Goal: Task Accomplishment & Management: Manage account settings

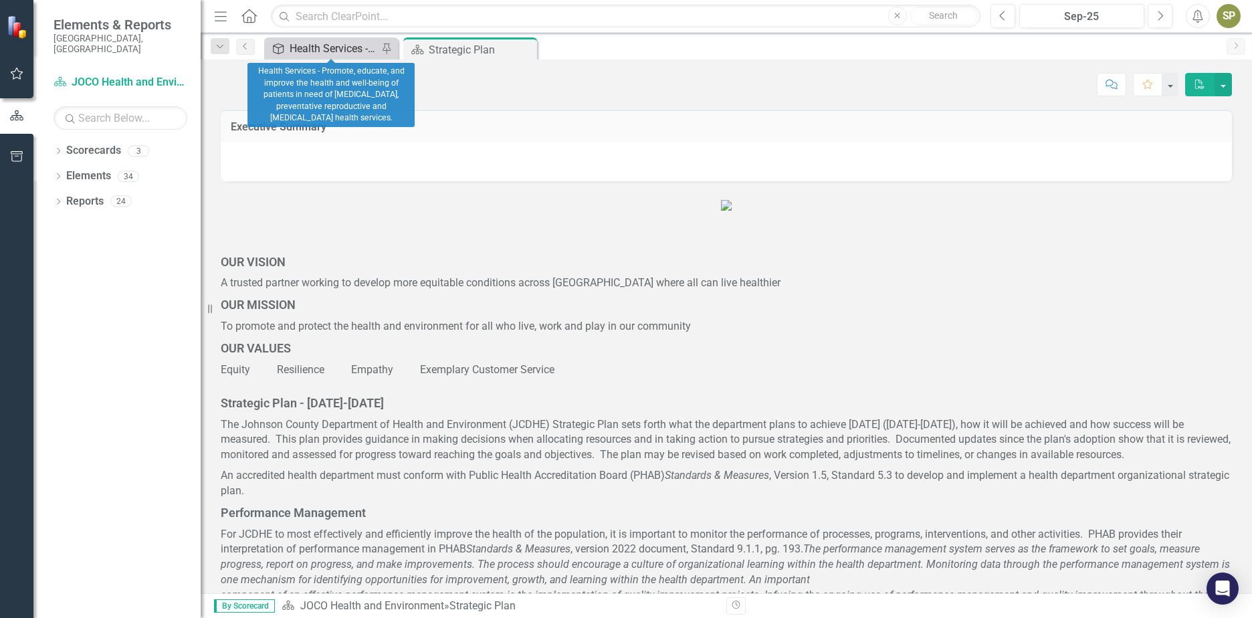
click at [329, 52] on div "Health Services - Promote, educate, and improve the health and well-being of pa…" at bounding box center [334, 48] width 88 height 17
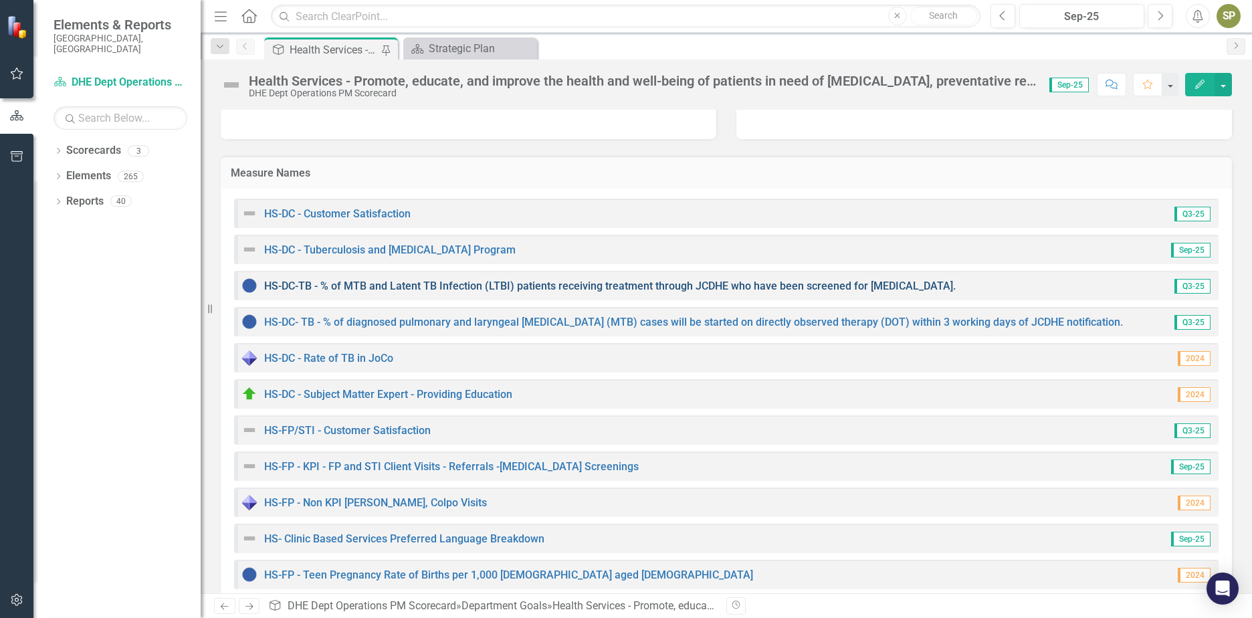
scroll to position [134, 0]
click at [378, 209] on link "HS-DC - Customer Satisfaction" at bounding box center [337, 213] width 147 height 13
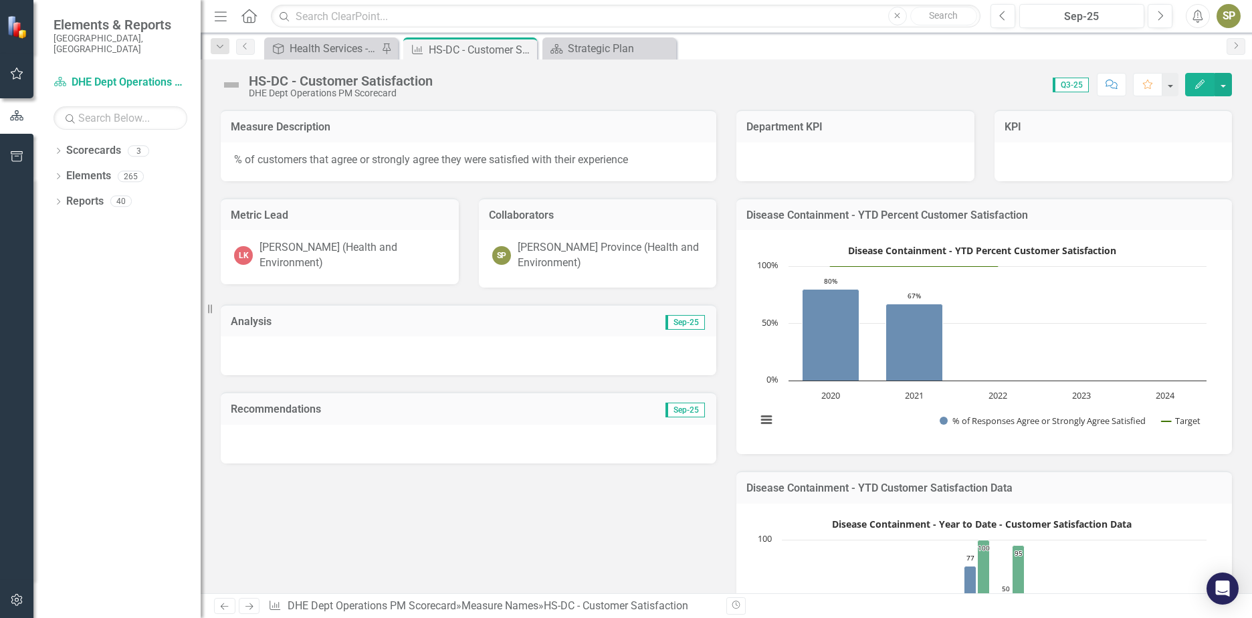
click at [233, 90] on img at bounding box center [231, 84] width 21 height 21
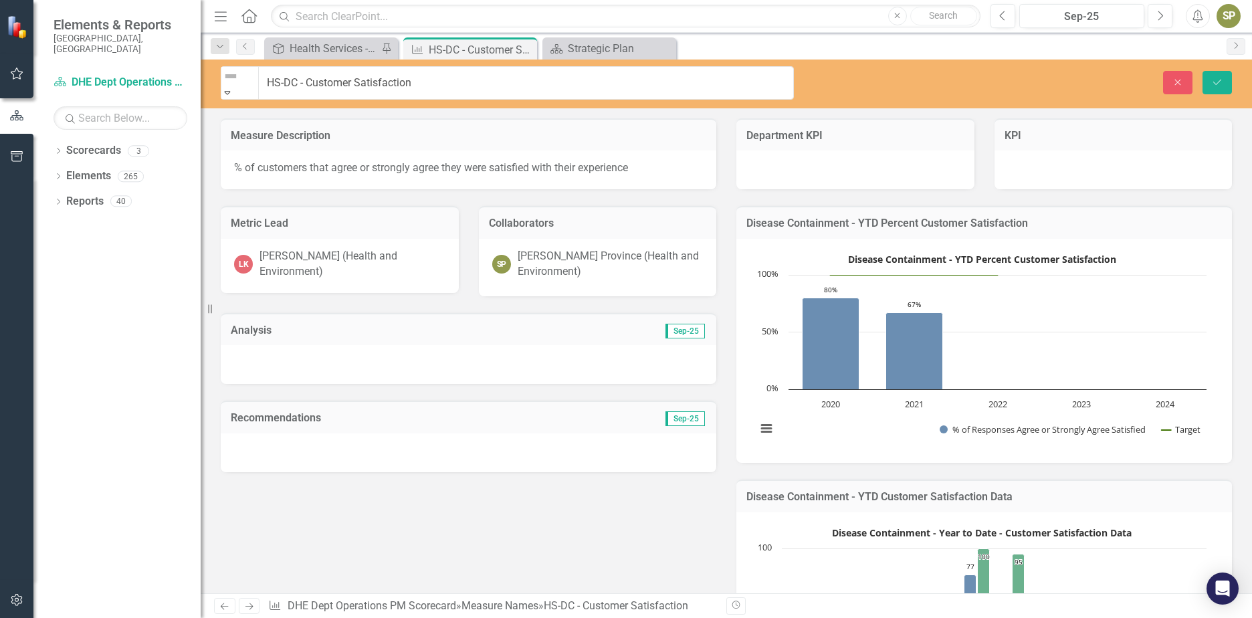
click at [233, 88] on icon "Expand" at bounding box center [227, 92] width 12 height 9
drag, startPoint x: 273, startPoint y: 215, endPoint x: 317, endPoint y: 216, distance: 44.2
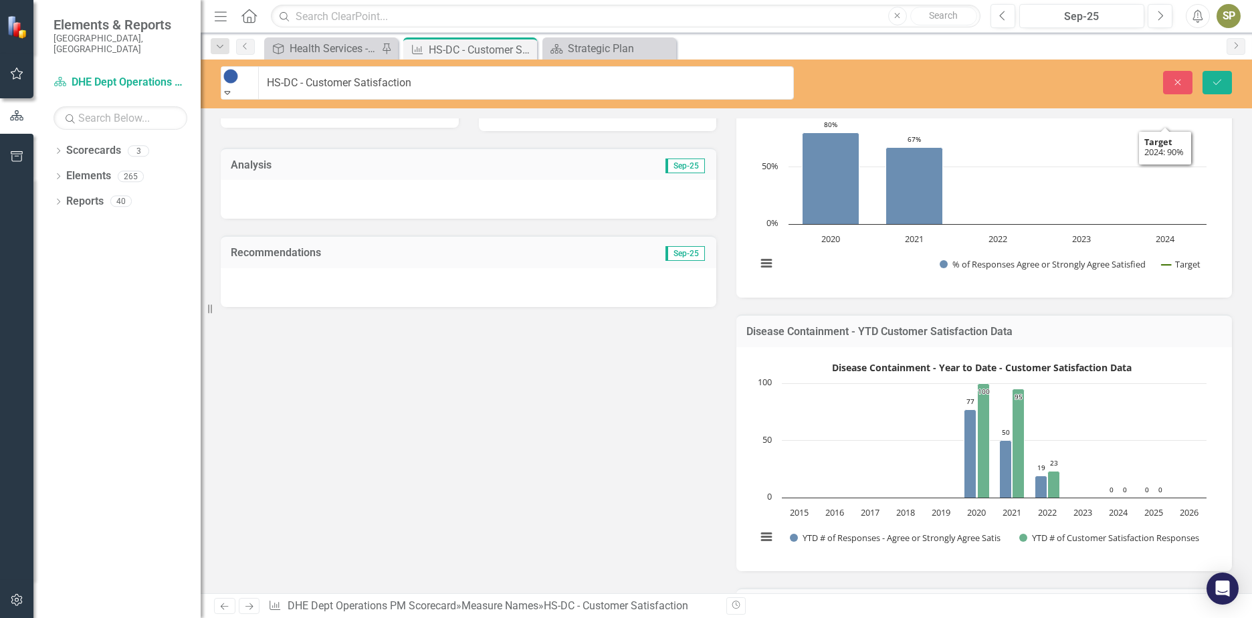
scroll to position [201, 0]
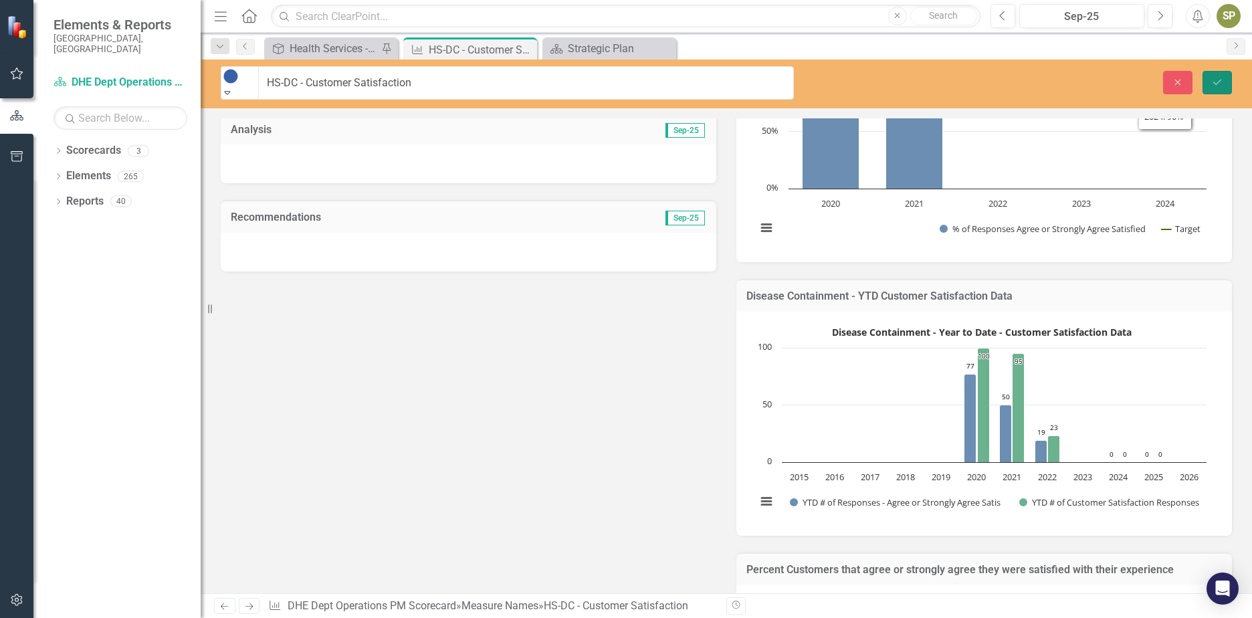
click at [1216, 84] on button "Save" at bounding box center [1217, 82] width 29 height 23
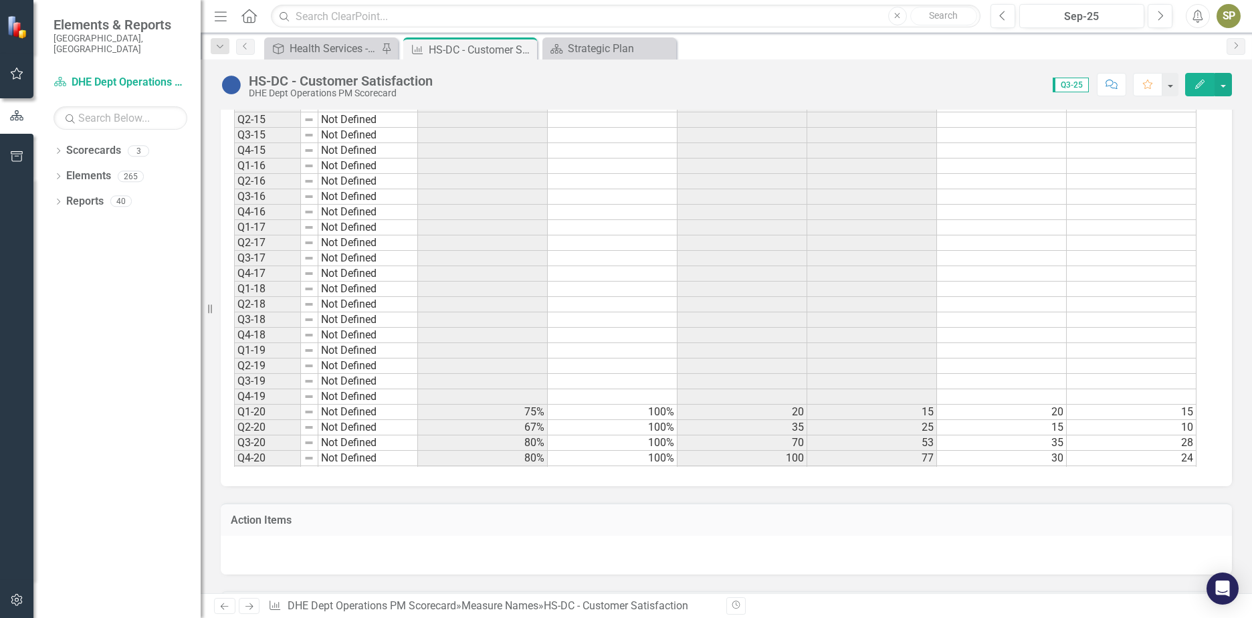
scroll to position [369, 0]
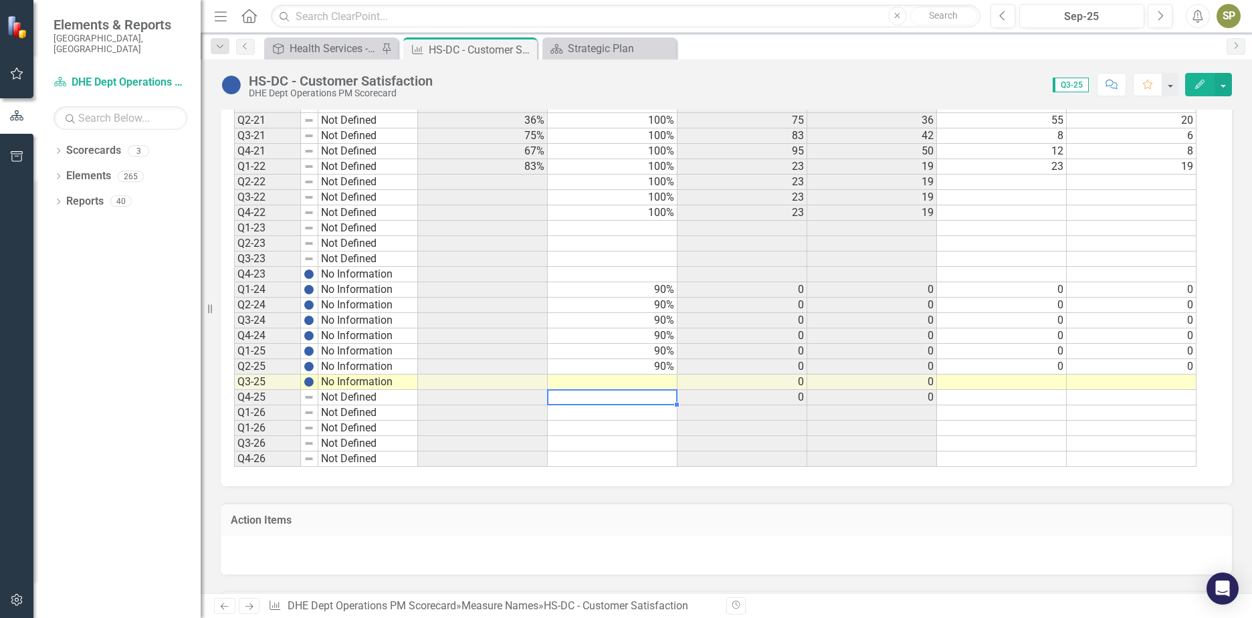
click at [660, 384] on td at bounding box center [613, 382] width 130 height 15
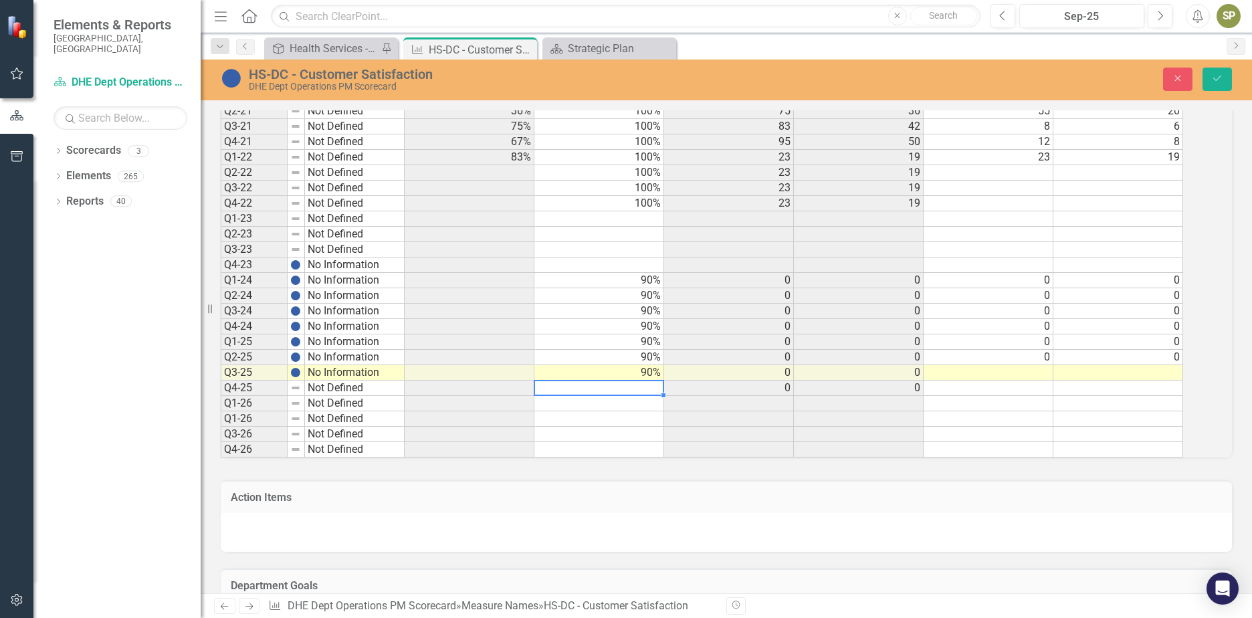
click at [663, 396] on td at bounding box center [600, 388] width 130 height 15
type textarea "90"
click at [221, 421] on div "Period Status % of Responses Agree or Strongly Agree Satisfied Target YTD # of …" at bounding box center [221, 152] width 0 height 609
click at [794, 378] on td "0" at bounding box center [729, 372] width 130 height 15
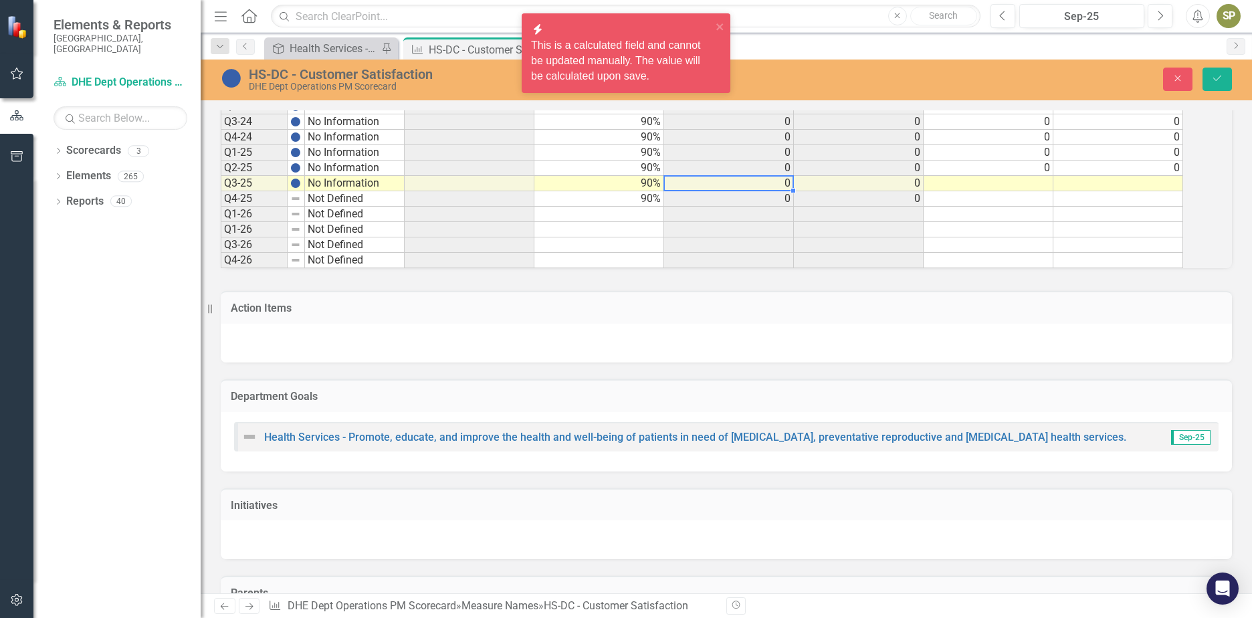
scroll to position [1024, 0]
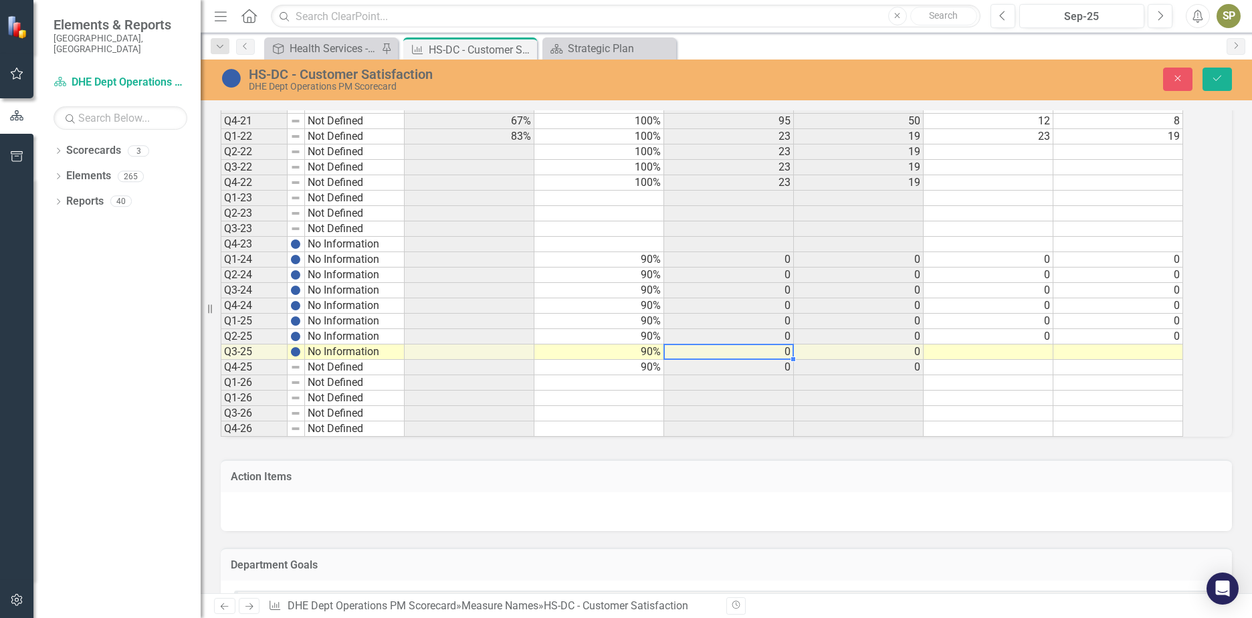
click at [793, 360] on td "0" at bounding box center [729, 352] width 130 height 15
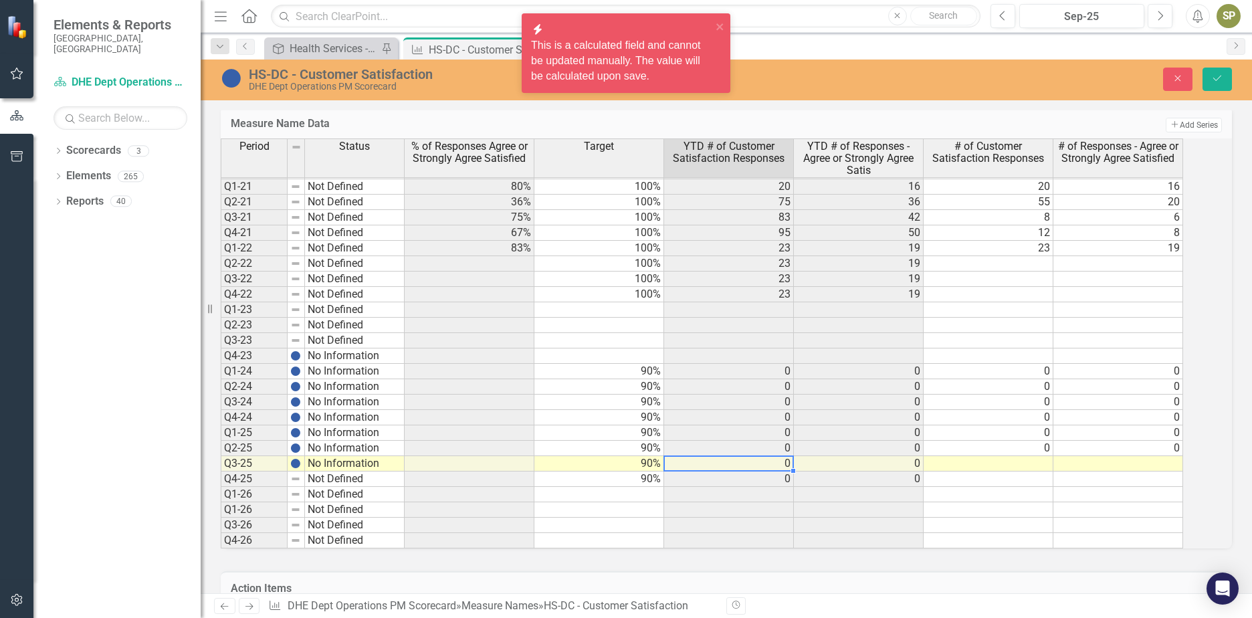
scroll to position [911, 0]
click at [904, 488] on td "0" at bounding box center [859, 480] width 130 height 15
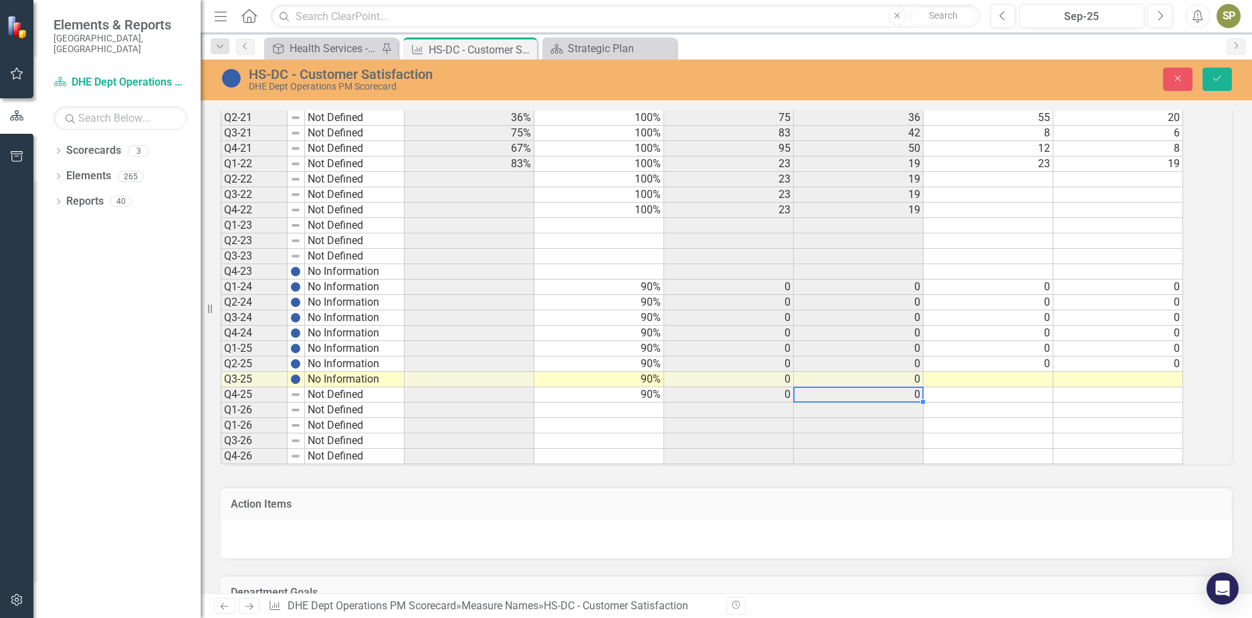
scroll to position [865, 0]
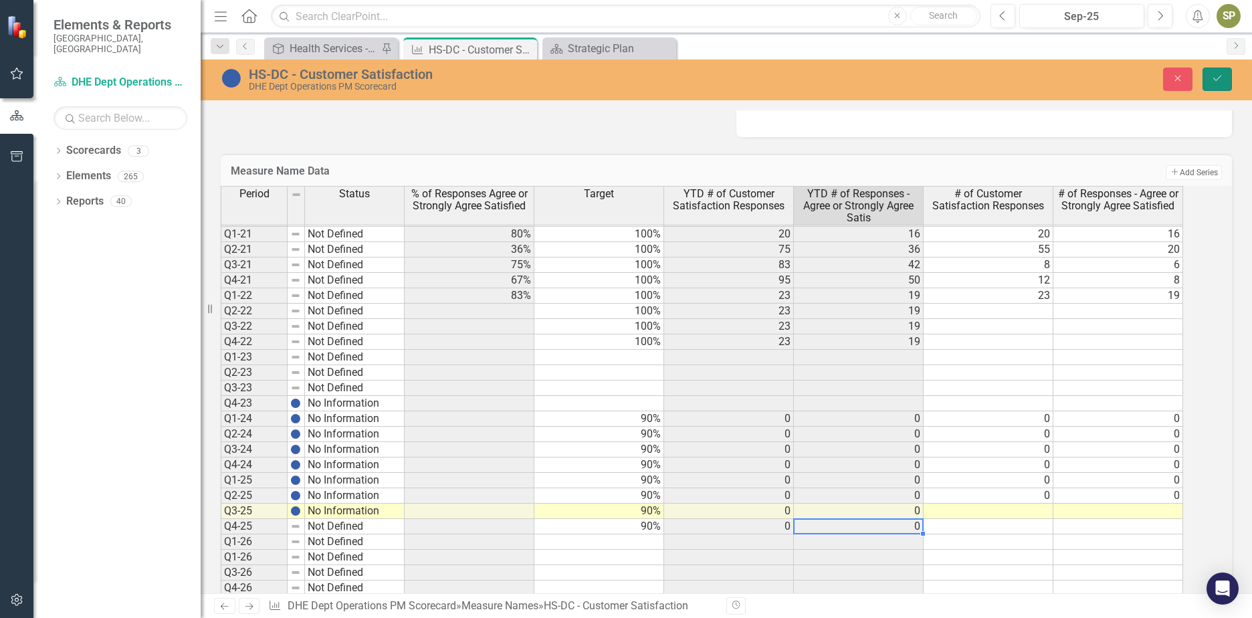
click at [1211, 86] on button "Save" at bounding box center [1217, 79] width 29 height 23
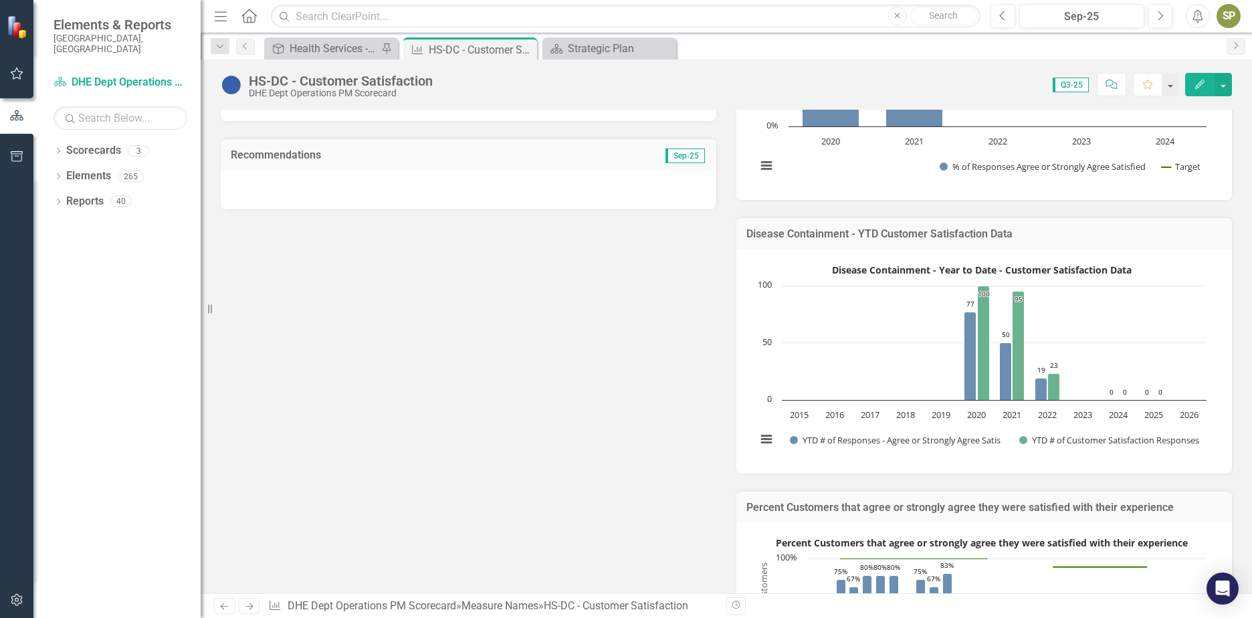
scroll to position [67, 0]
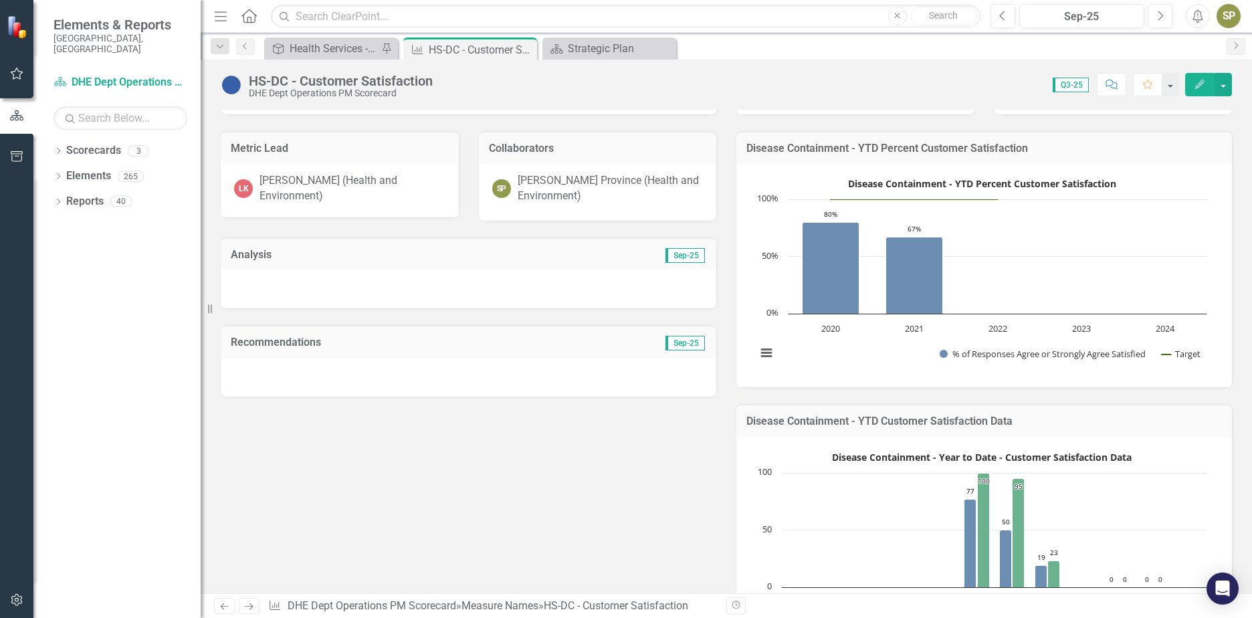
click at [278, 272] on div at bounding box center [469, 289] width 496 height 39
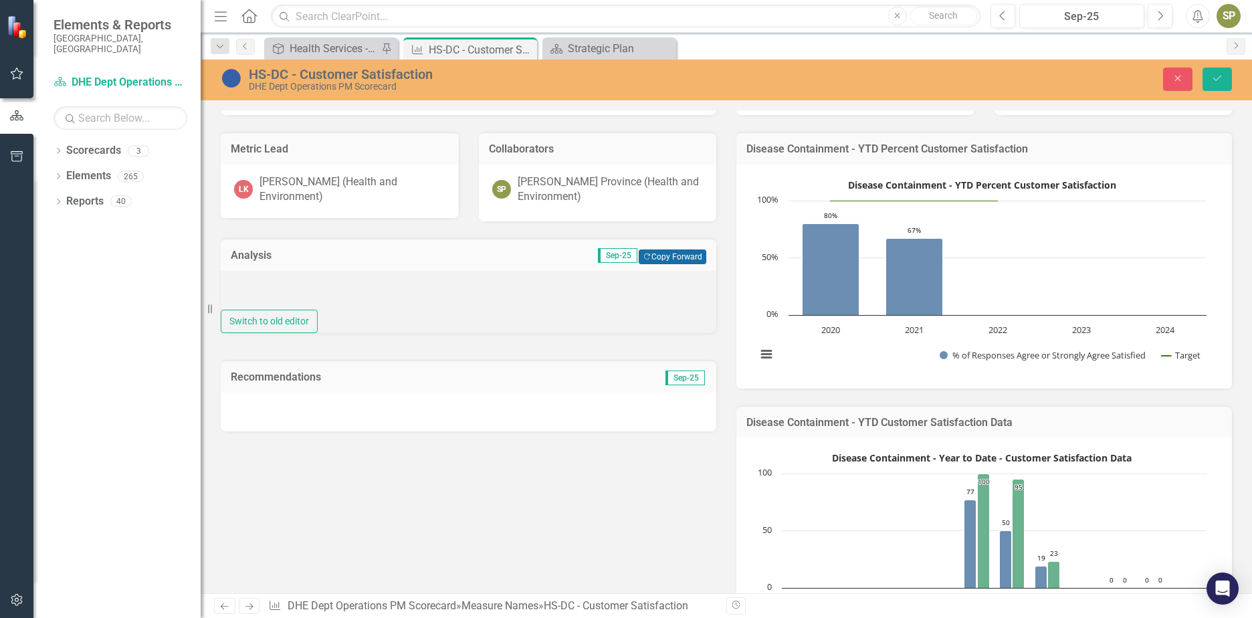
click at [669, 259] on button "Copy Forward Copy Forward" at bounding box center [673, 257] width 68 height 15
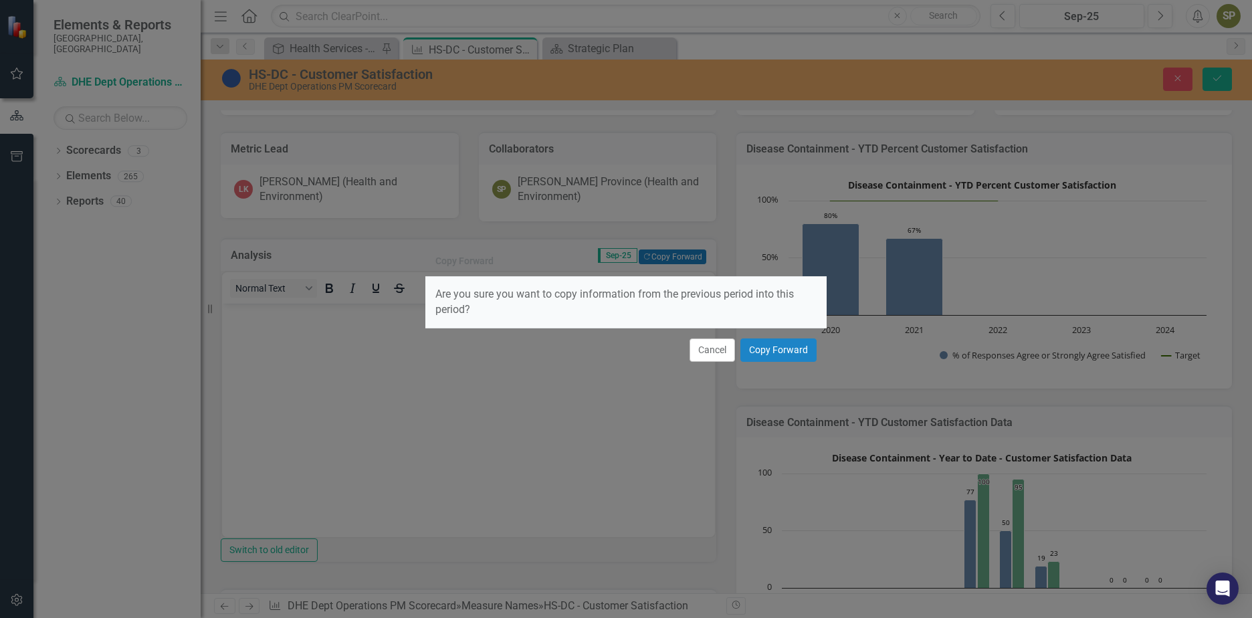
scroll to position [0, 0]
click at [803, 352] on button "Copy Forward" at bounding box center [779, 349] width 76 height 23
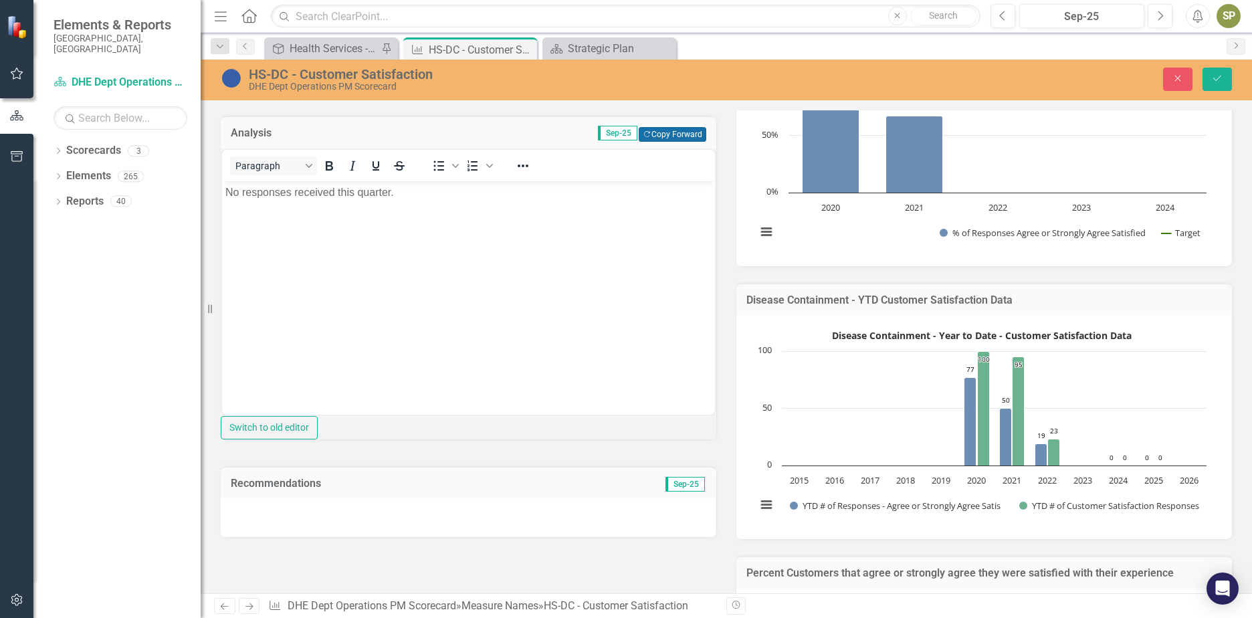
scroll to position [201, 0]
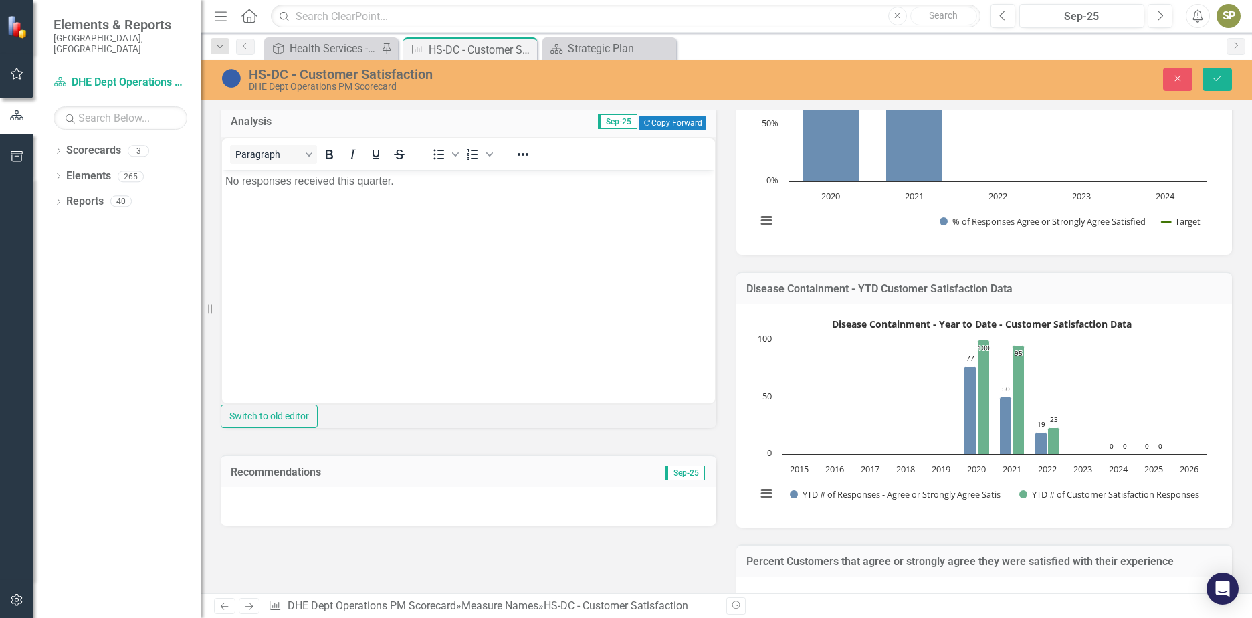
click at [363, 526] on div at bounding box center [469, 506] width 496 height 39
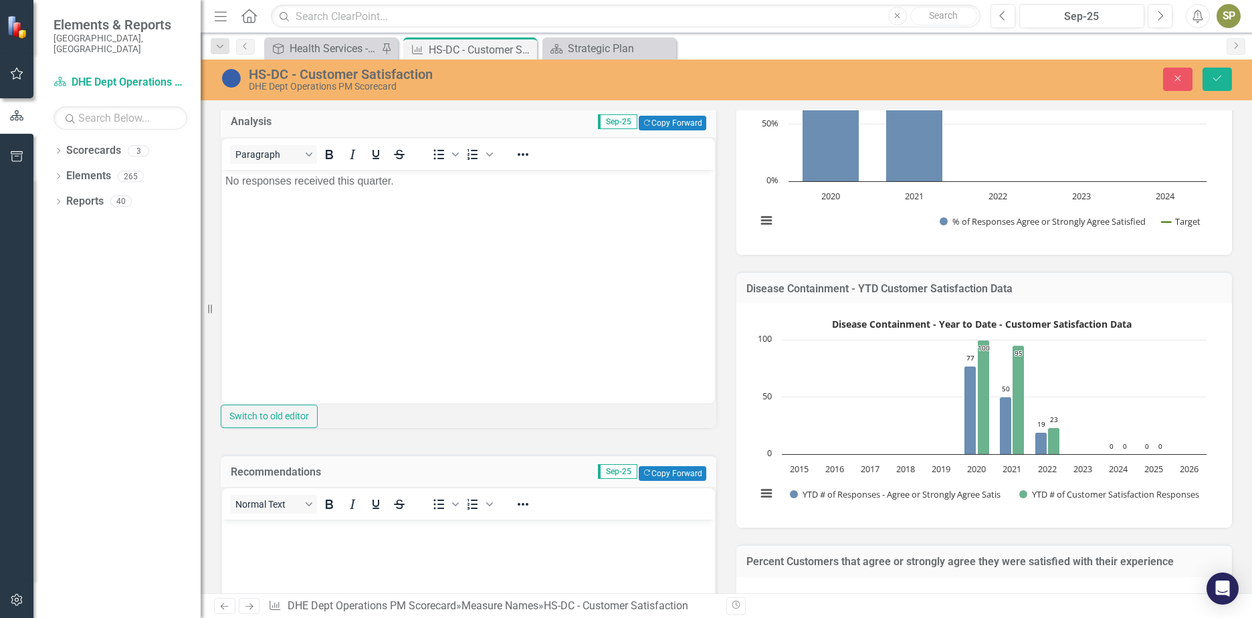
scroll to position [0, 0]
click at [657, 481] on button "Copy Forward Copy Forward" at bounding box center [673, 473] width 68 height 15
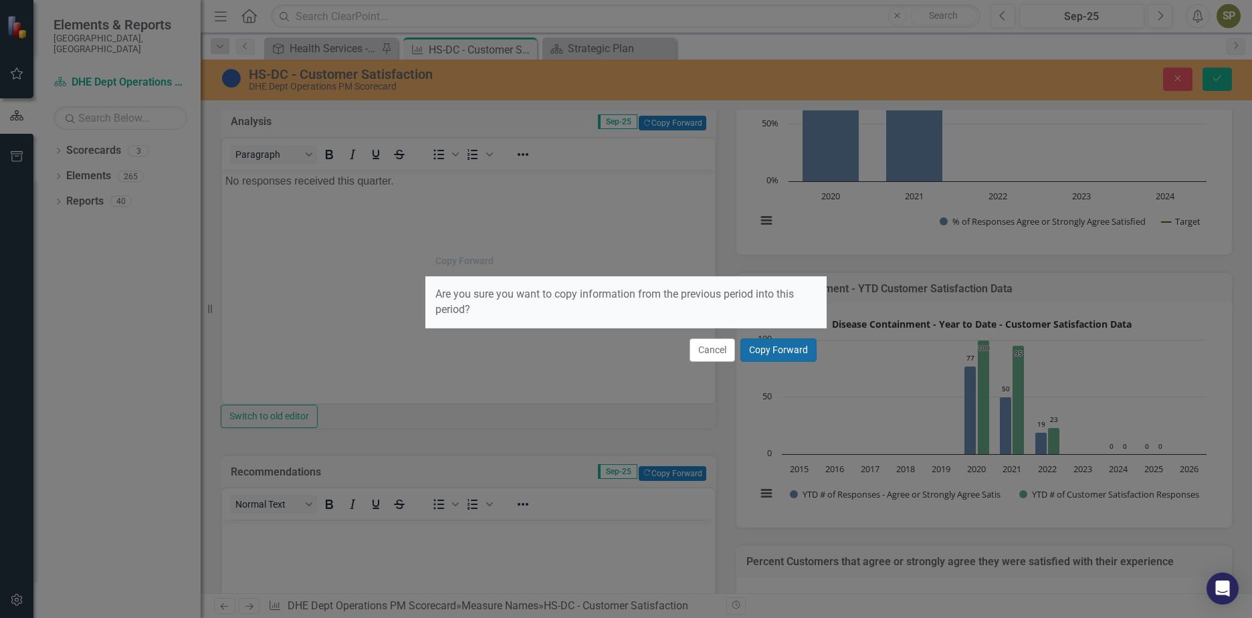
click at [791, 351] on button "Copy Forward" at bounding box center [779, 349] width 76 height 23
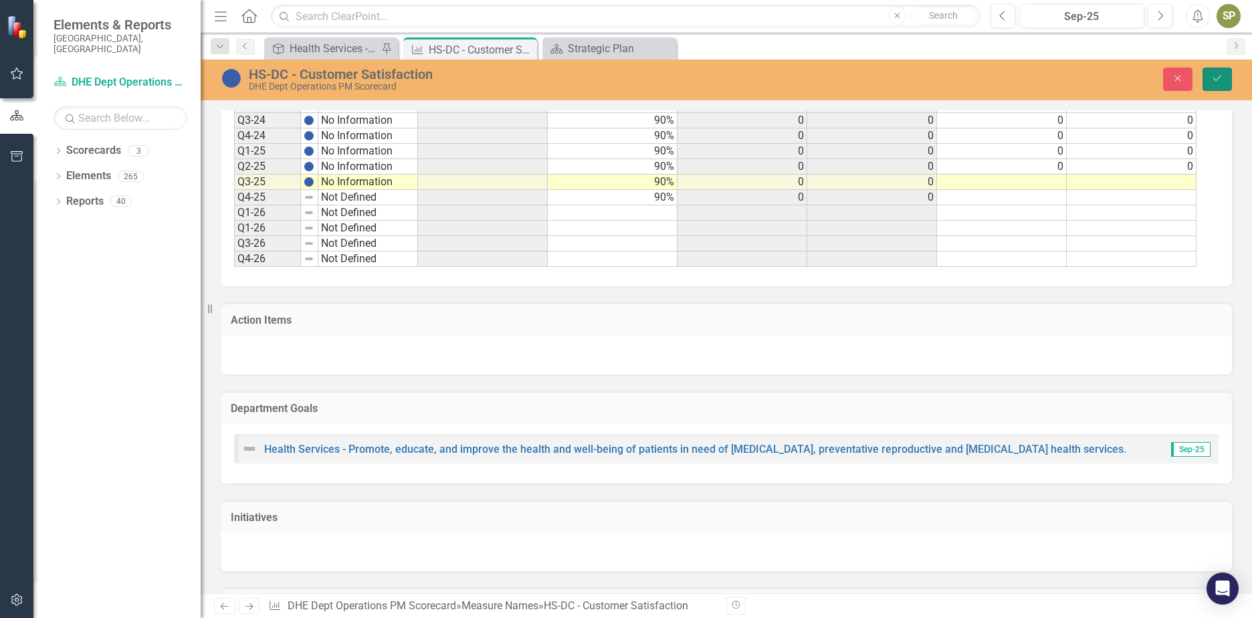
click at [1228, 82] on button "Save" at bounding box center [1217, 79] width 29 height 23
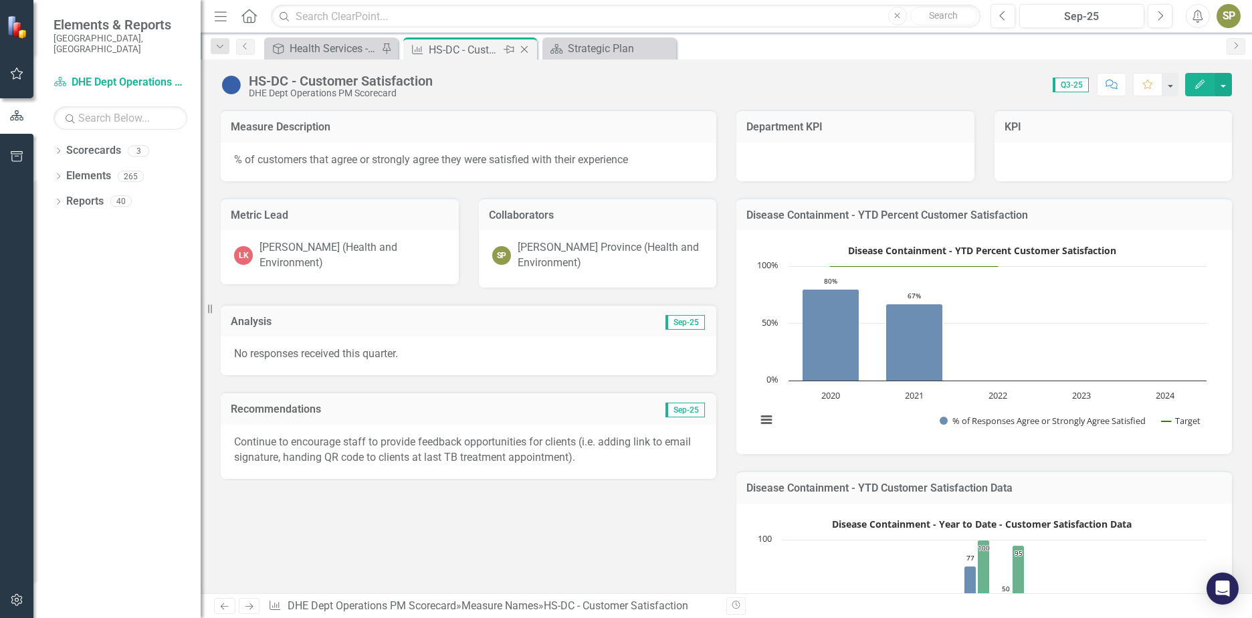
click at [522, 54] on icon "Close" at bounding box center [524, 49] width 13 height 11
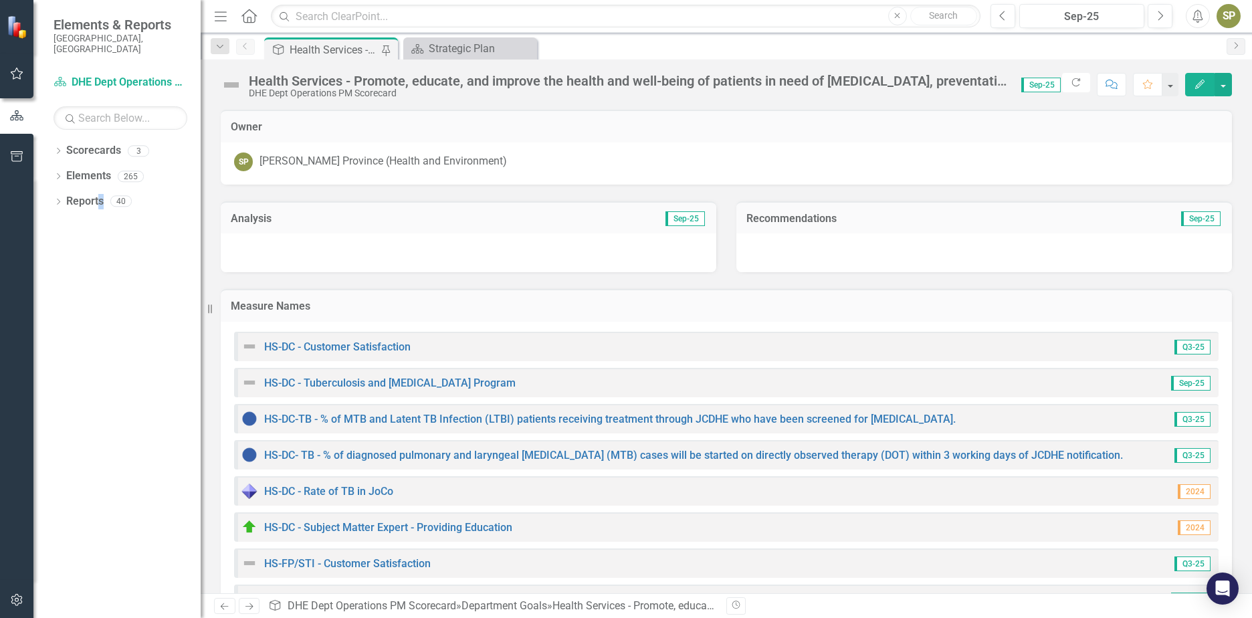
click at [102, 406] on div "Dropdown Scorecards 3 Dropdown JOCO Health and Environment DHE Strategic Scorec…" at bounding box center [116, 379] width 167 height 478
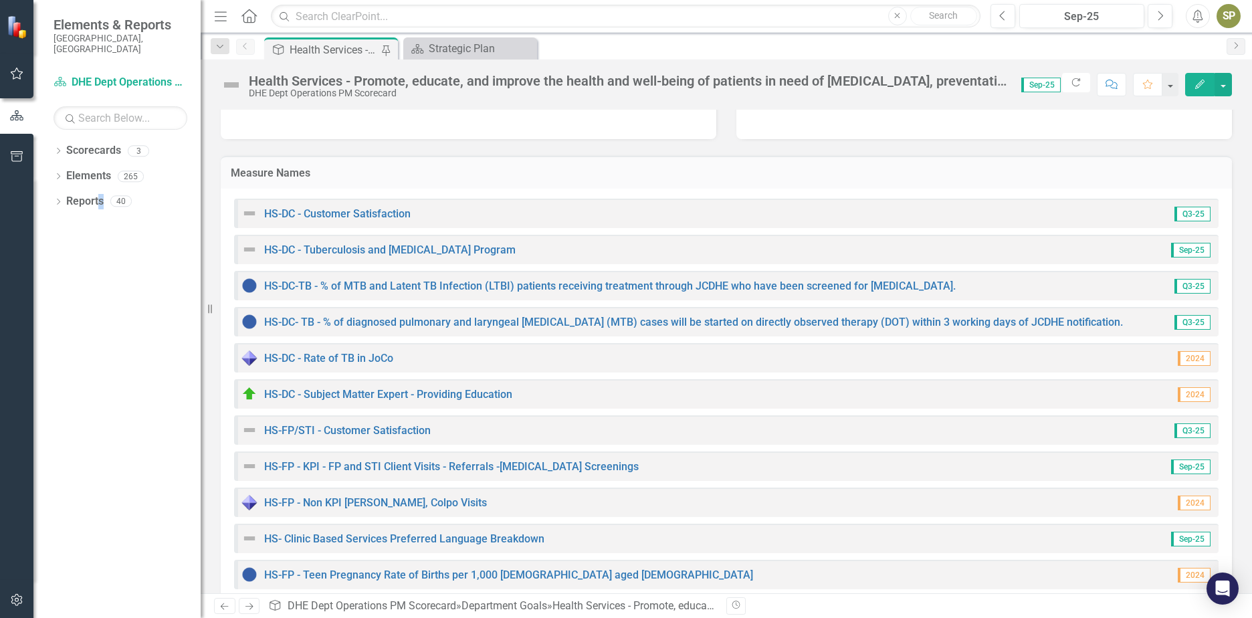
scroll to position [134, 0]
click at [386, 434] on link "HS-FP/STI - Customer Satisfaction" at bounding box center [347, 429] width 167 height 13
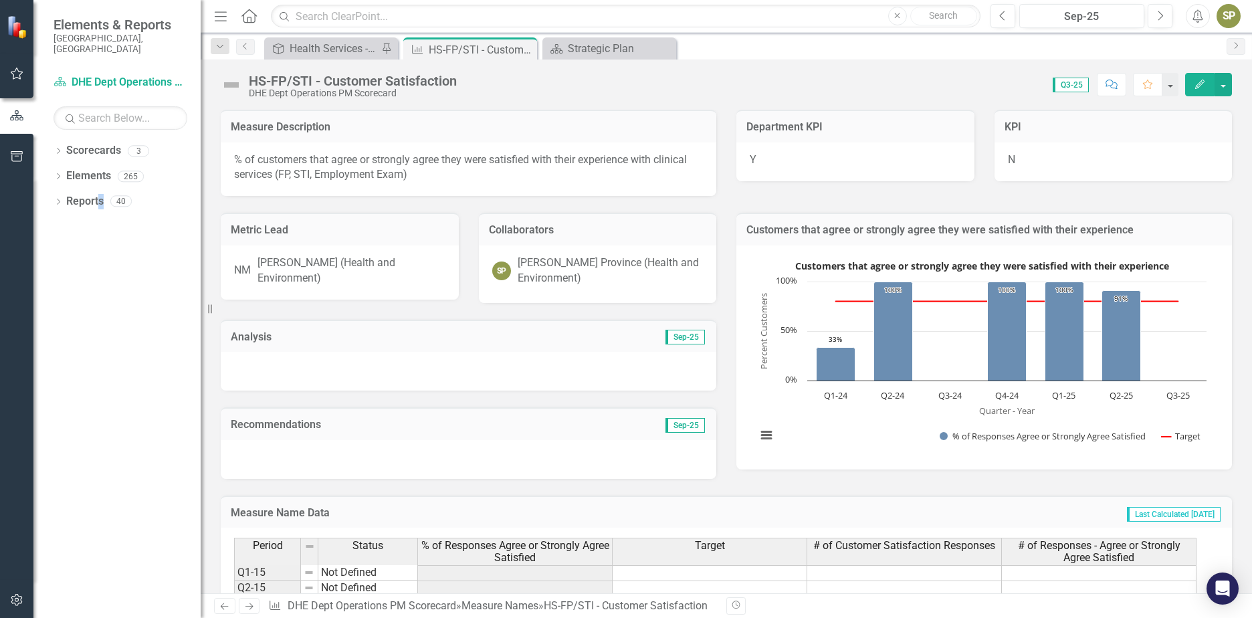
click at [247, 376] on div at bounding box center [469, 371] width 496 height 39
click at [247, 375] on div at bounding box center [469, 371] width 496 height 39
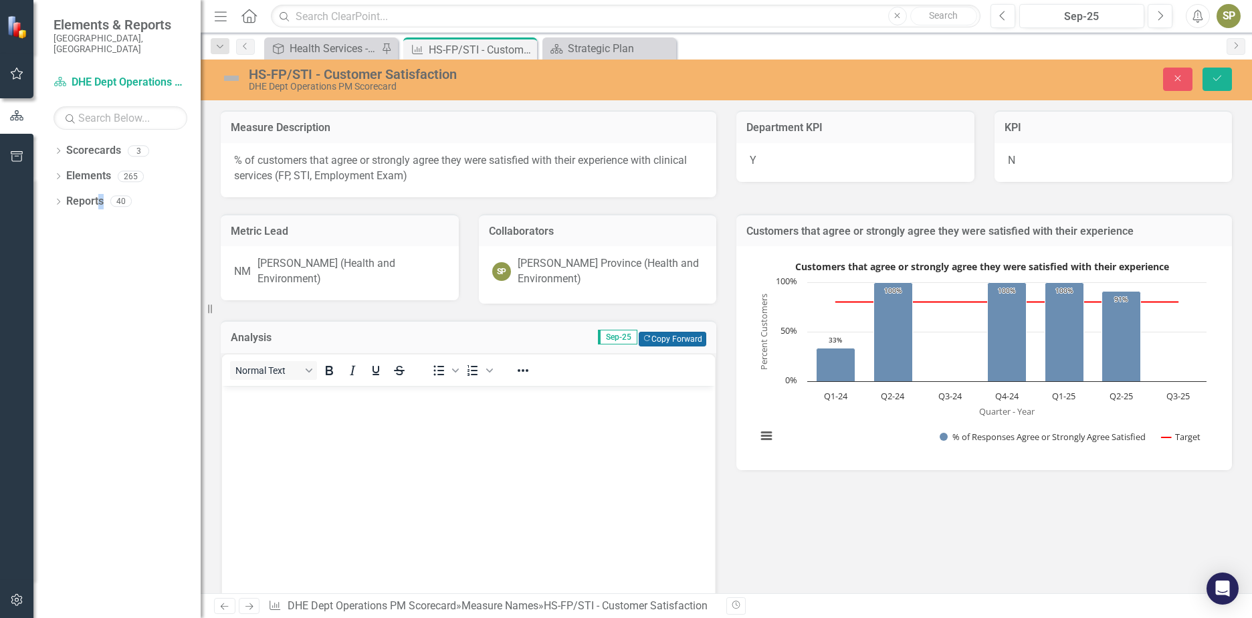
click at [660, 341] on button "Copy Forward Copy Forward" at bounding box center [673, 339] width 68 height 15
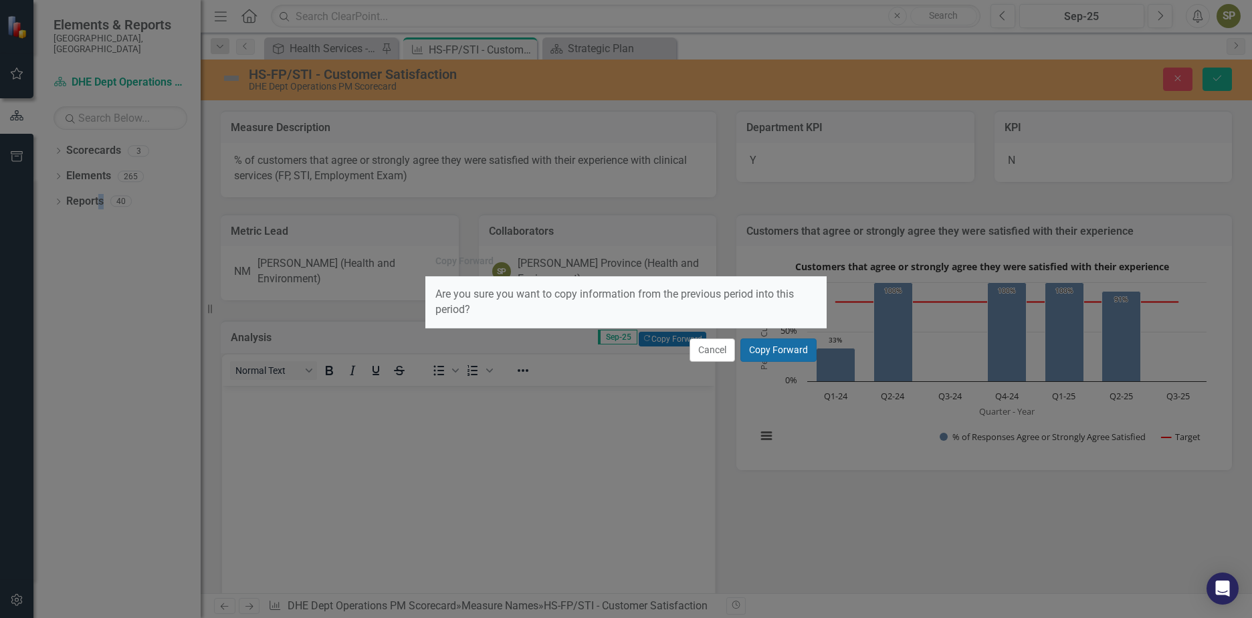
drag, startPoint x: 800, startPoint y: 346, endPoint x: 803, endPoint y: 353, distance: 7.5
click at [800, 353] on button "Copy Forward" at bounding box center [779, 349] width 76 height 23
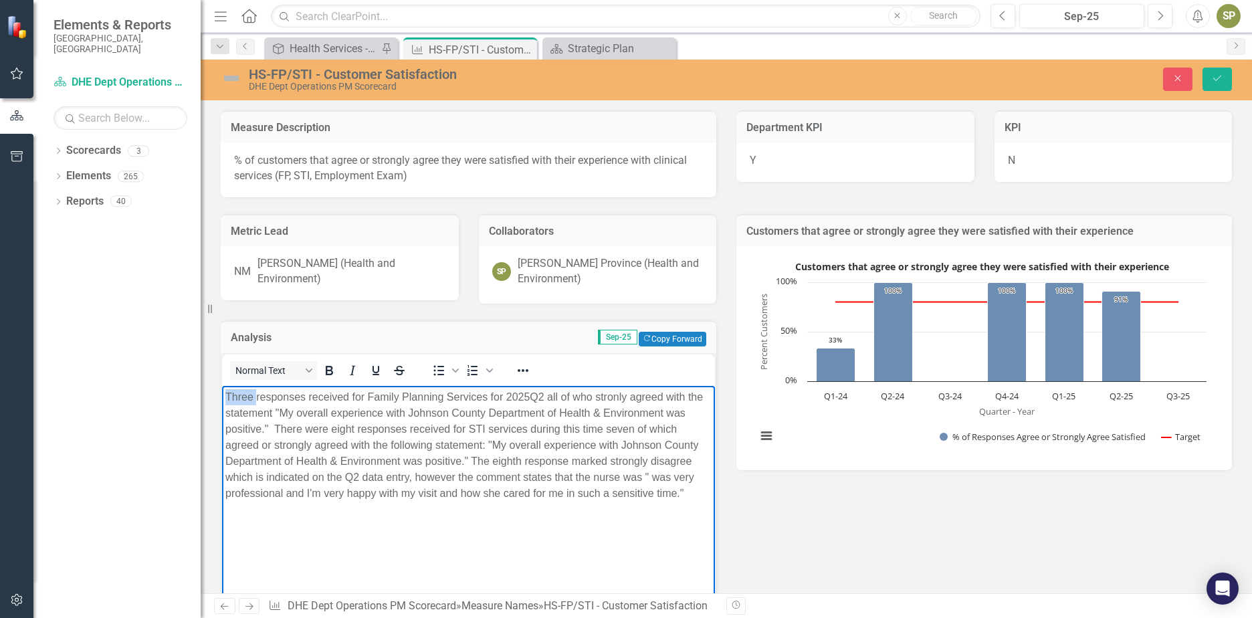
drag, startPoint x: 256, startPoint y: 398, endPoint x: 402, endPoint y: 801, distance: 428.3
click at [222, 401] on html "Three responses received for Family Planning Services for 2025Q2 all of who str…" at bounding box center [468, 485] width 493 height 201
click at [528, 397] on p "Two responses received for Family Planning Services for 2025Q2 all of who stron…" at bounding box center [468, 445] width 486 height 112
drag, startPoint x: 609, startPoint y: 397, endPoint x: 620, endPoint y: 400, distance: 11.9
click at [661, 397] on p "Two responses received for Family Planning Services for 2025Q3 all of who stron…" at bounding box center [468, 445] width 486 height 112
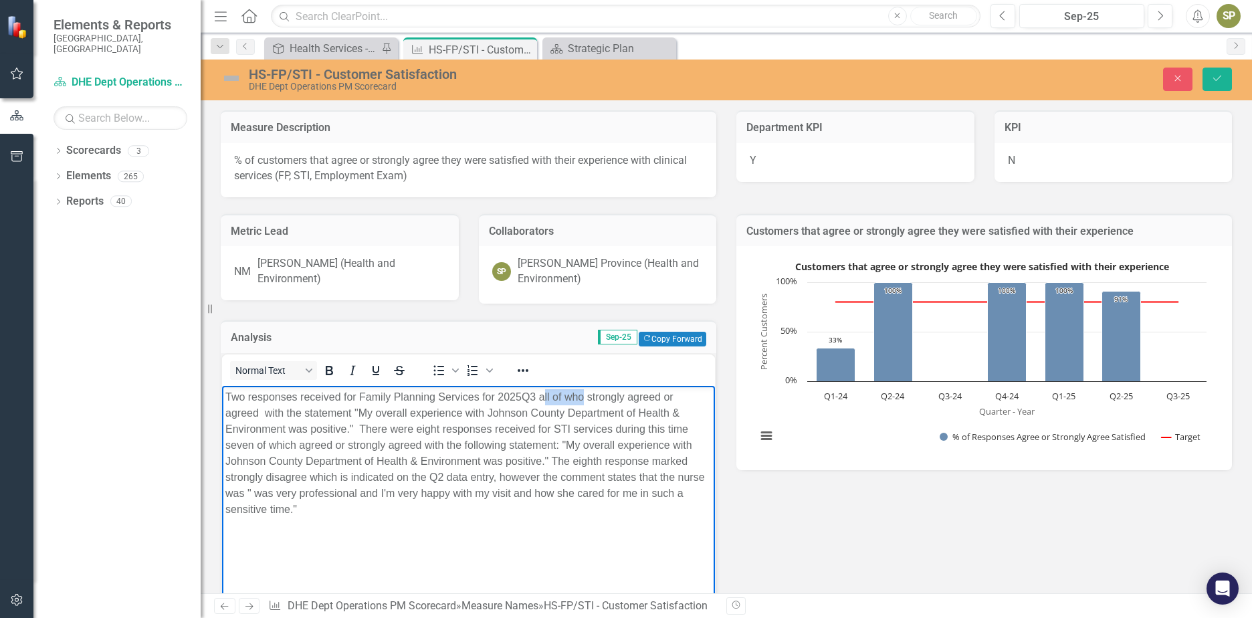
drag, startPoint x: 544, startPoint y: 395, endPoint x: 579, endPoint y: 395, distance: 35.5
click at [581, 396] on p "Two responses received for Family Planning Services for 2025Q3 all of who stron…" at bounding box center [468, 453] width 486 height 128
click at [482, 518] on body "Two responses received for Family Planning Services for 2025Q3 both of which st…" at bounding box center [468, 485] width 493 height 201
drag, startPoint x: 429, startPoint y: 428, endPoint x: 448, endPoint y: 429, distance: 18.1
click at [448, 429] on p "Two responses received for Family Planning Services for 2025Q3 both of which st…" at bounding box center [468, 453] width 486 height 128
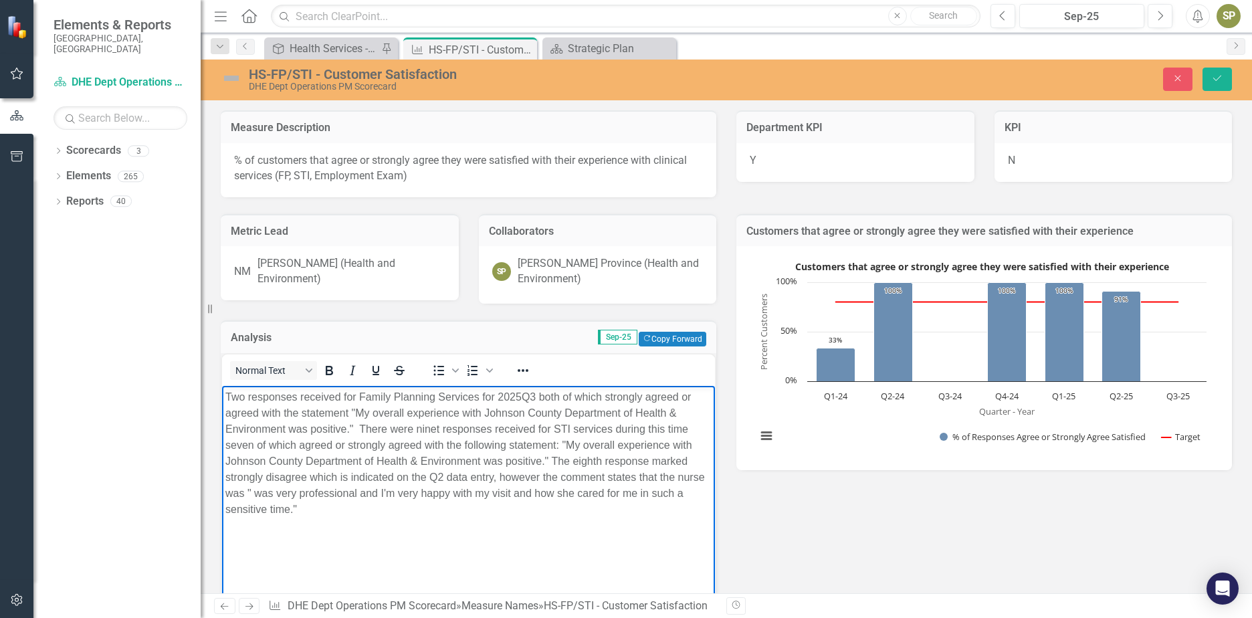
click at [278, 462] on p "Two responses received for Family Planning Services for 2025Q3 both of which st…" at bounding box center [468, 453] width 486 height 128
drag, startPoint x: 248, startPoint y: 448, endPoint x: 278, endPoint y: 447, distance: 30.1
click at [278, 447] on p "Two responses received for Family Planning Services for 2025Q3 both of which st…" at bounding box center [468, 453] width 486 height 128
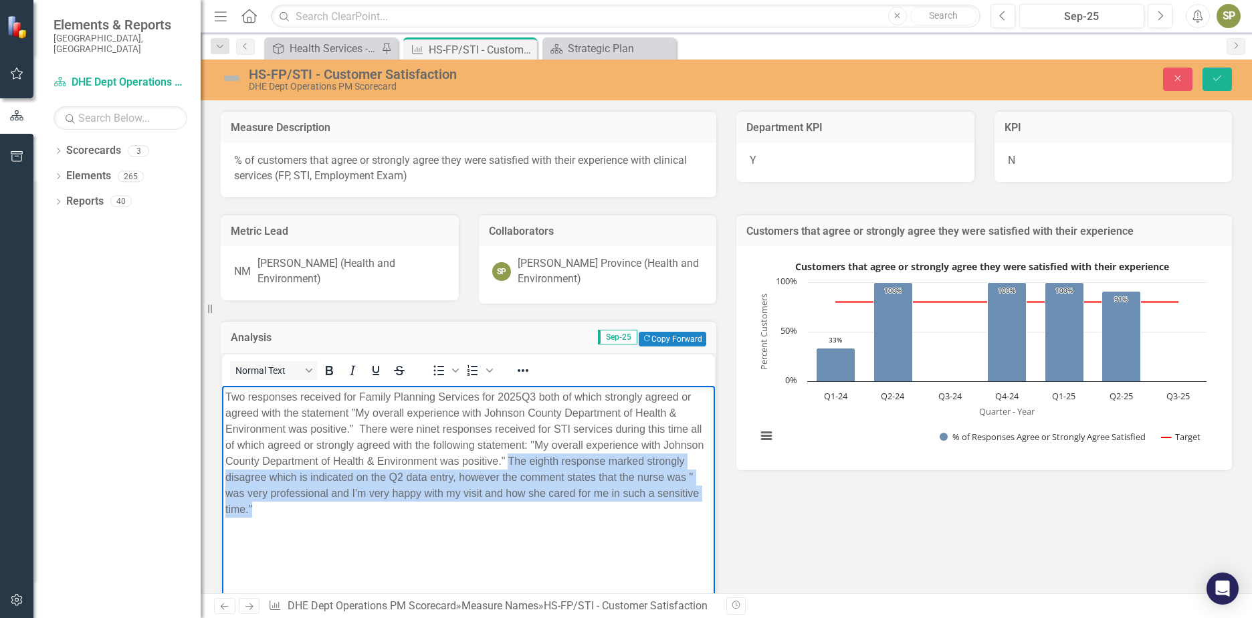
drag, startPoint x: 575, startPoint y: 463, endPoint x: 591, endPoint y: 502, distance: 42.0
click at [591, 502] on p "Two responses received for Family Planning Services for 2025Q3 both of which st…" at bounding box center [468, 453] width 486 height 128
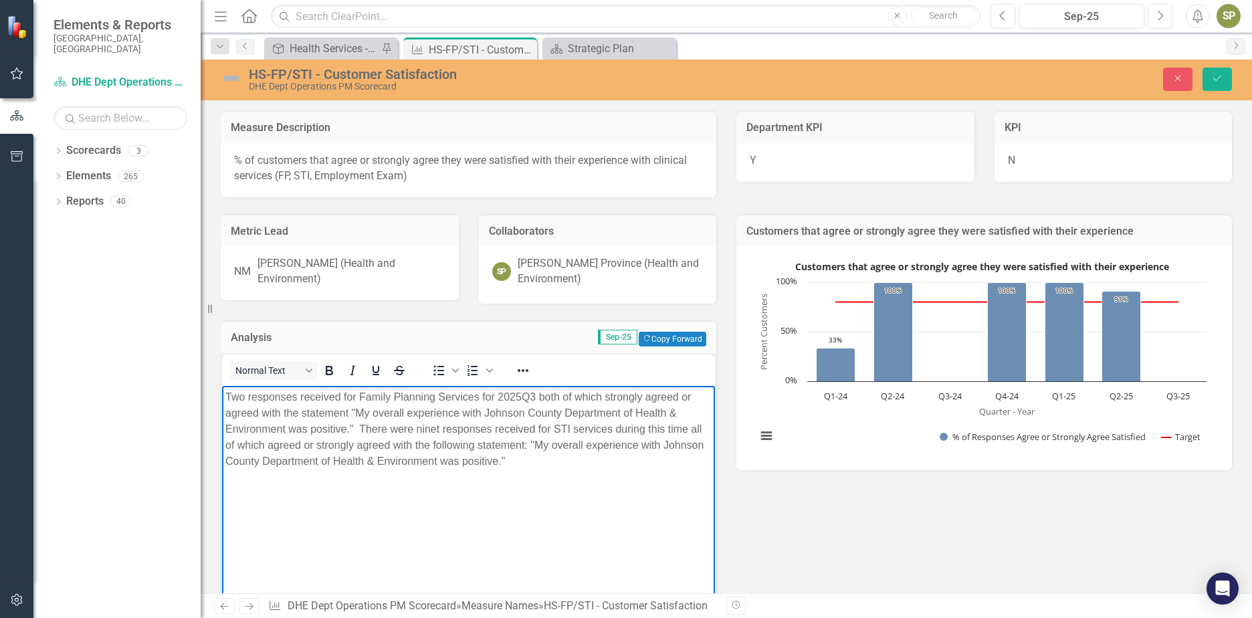
click at [602, 462] on p "Two responses received for Family Planning Services for 2025Q3 both of which st…" at bounding box center [468, 429] width 486 height 80
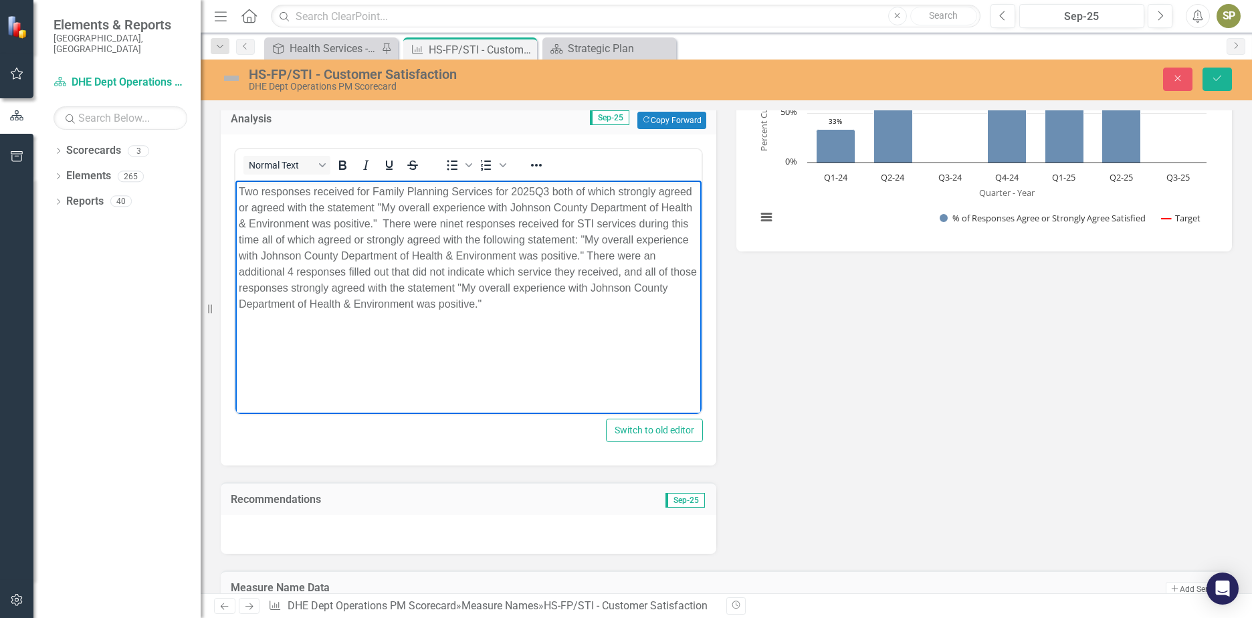
scroll to position [268, 0]
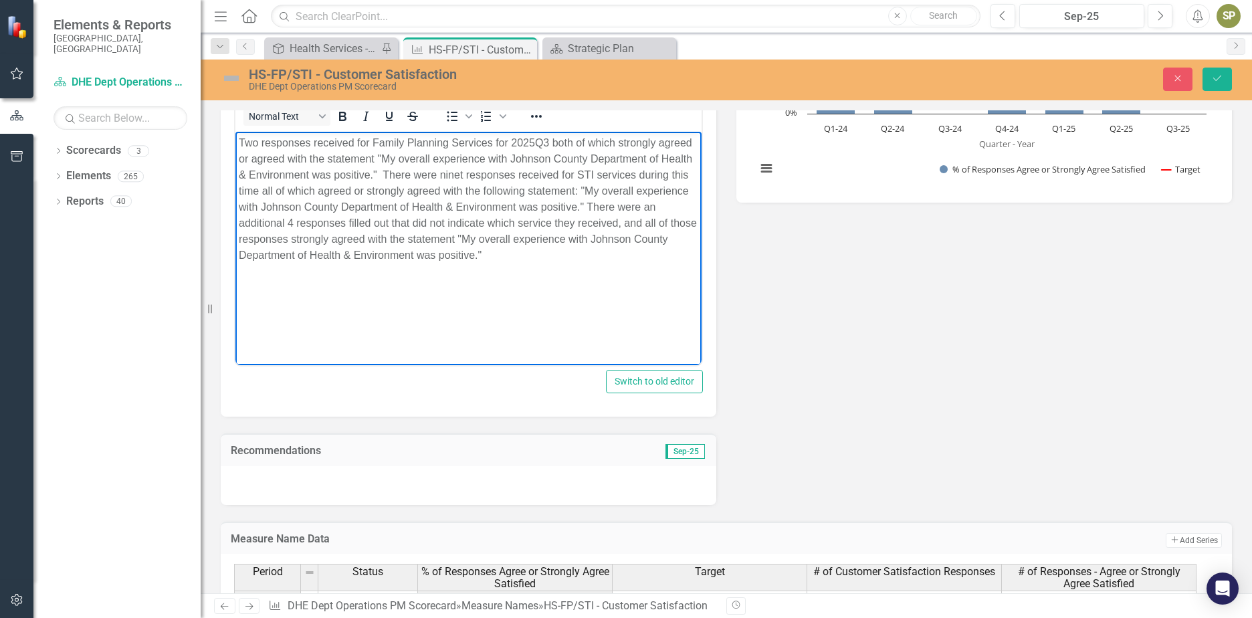
click at [314, 474] on div at bounding box center [469, 485] width 496 height 39
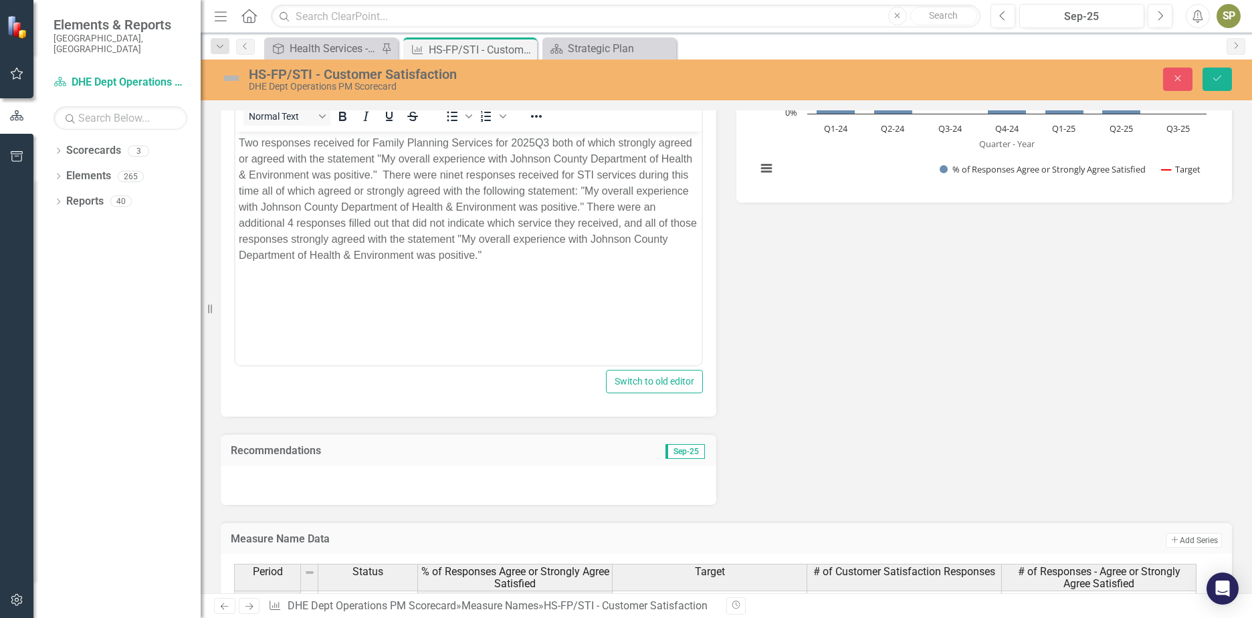
click at [315, 475] on div at bounding box center [469, 485] width 496 height 39
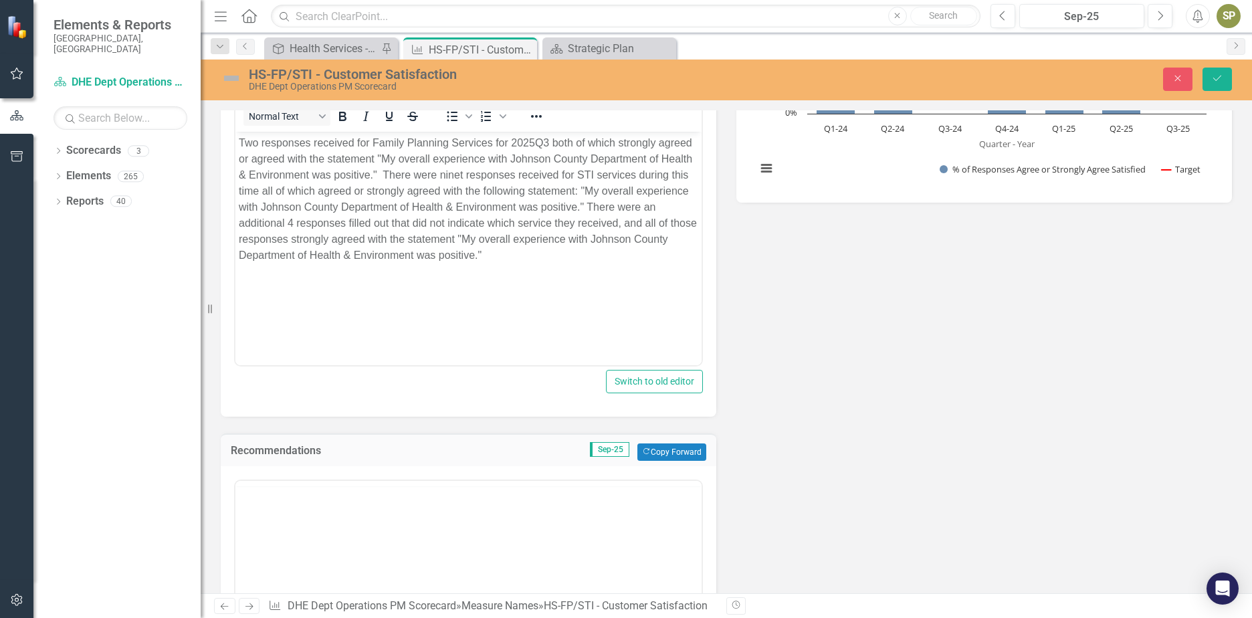
scroll to position [0, 0]
click at [671, 453] on button "Copy Forward Copy Forward" at bounding box center [672, 452] width 69 height 17
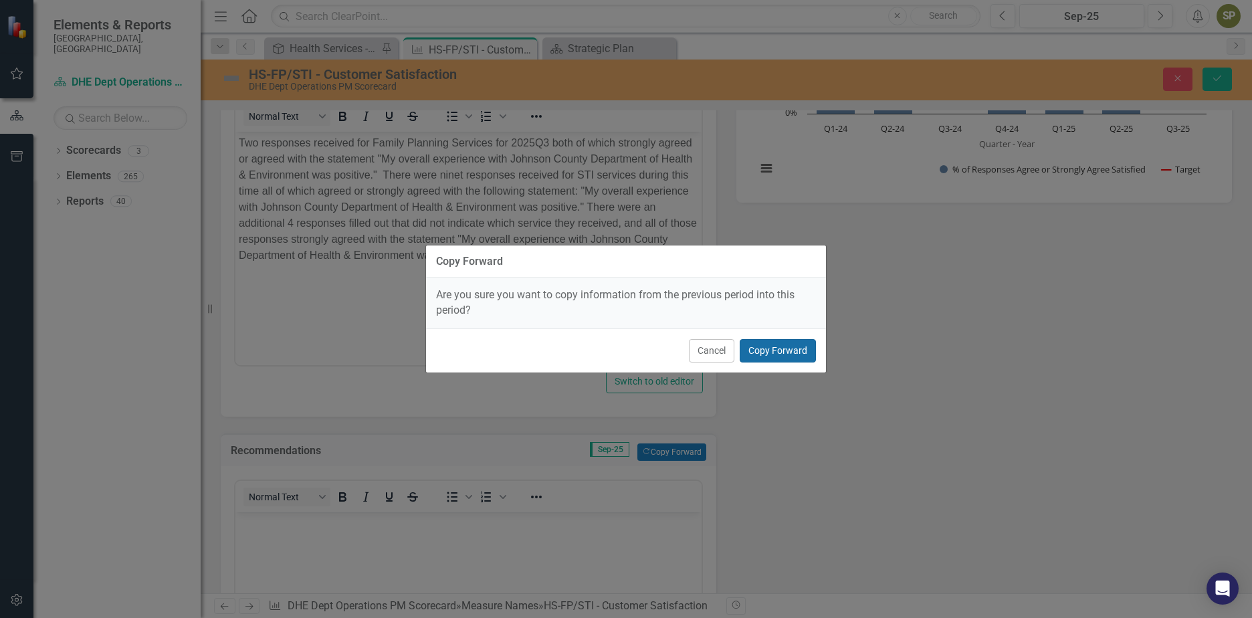
click at [763, 355] on button "Copy Forward" at bounding box center [778, 350] width 76 height 23
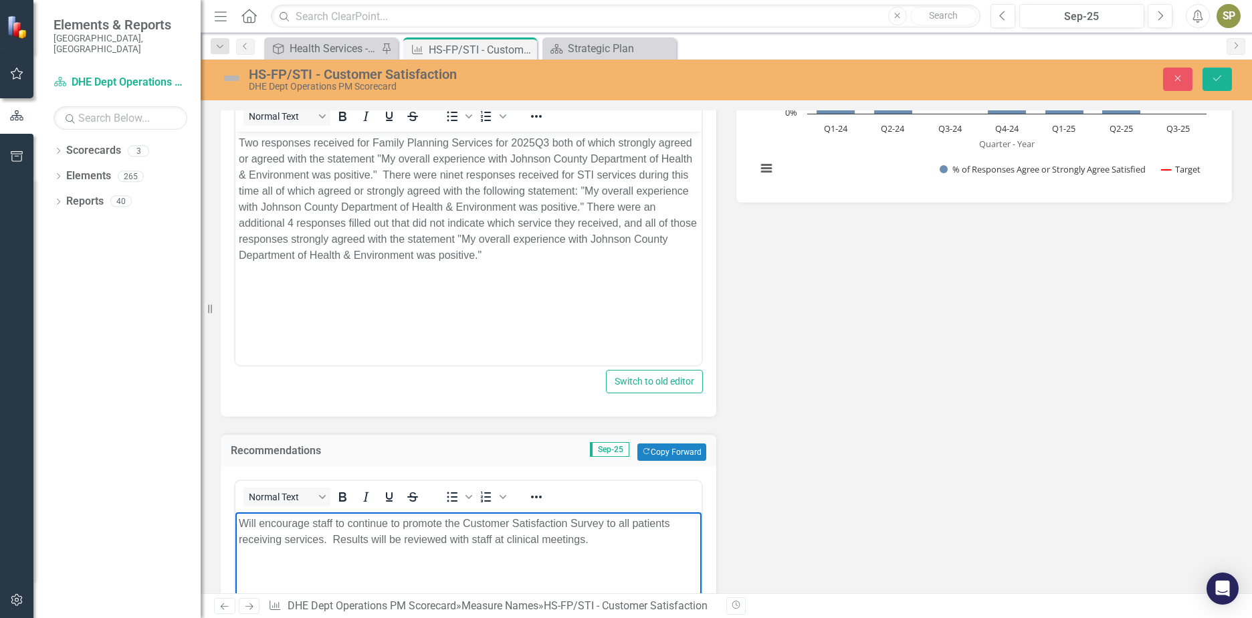
click at [507, 536] on p "Will encourage staff to continue to promote the Customer Satisfaction Survey to…" at bounding box center [469, 532] width 460 height 32
click at [1225, 80] on button "Save" at bounding box center [1217, 79] width 29 height 23
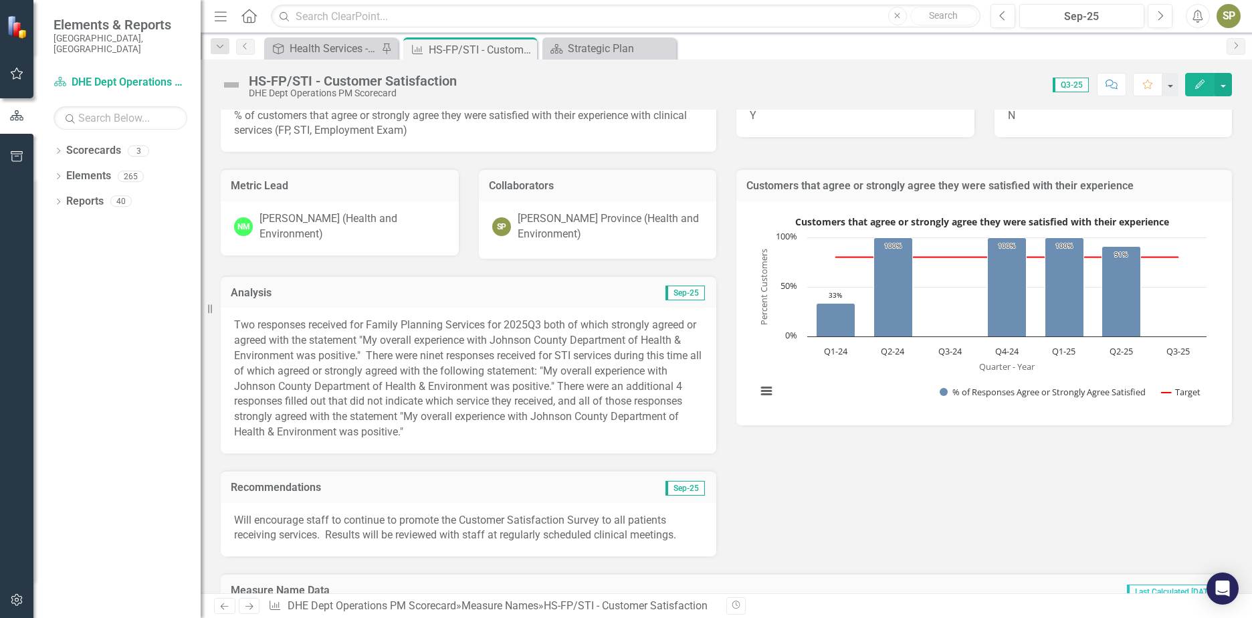
scroll to position [67, 0]
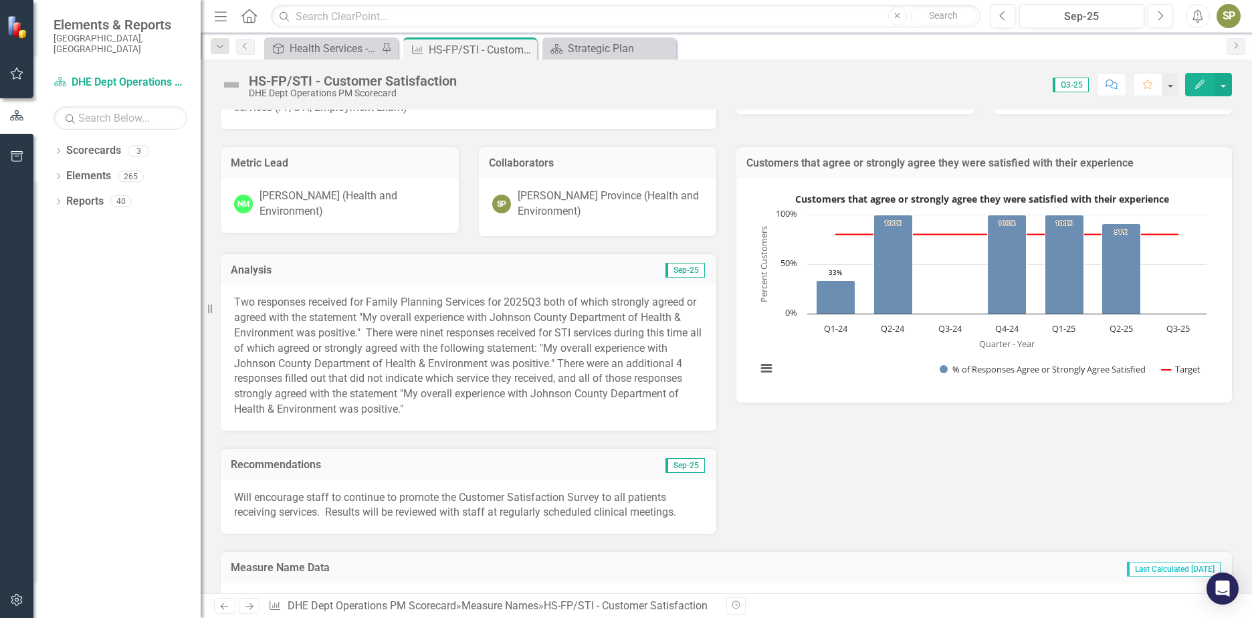
click at [458, 375] on p "Two responses received for Family Planning Services for 2025Q3 both of which st…" at bounding box center [468, 356] width 469 height 122
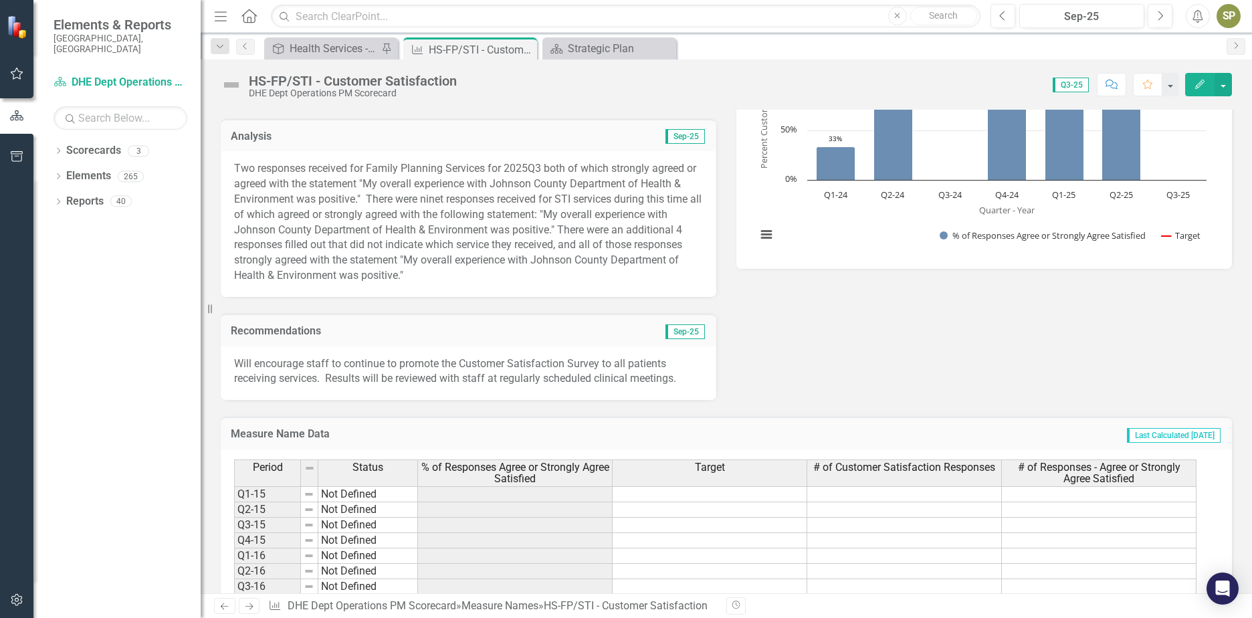
scroll to position [0, 0]
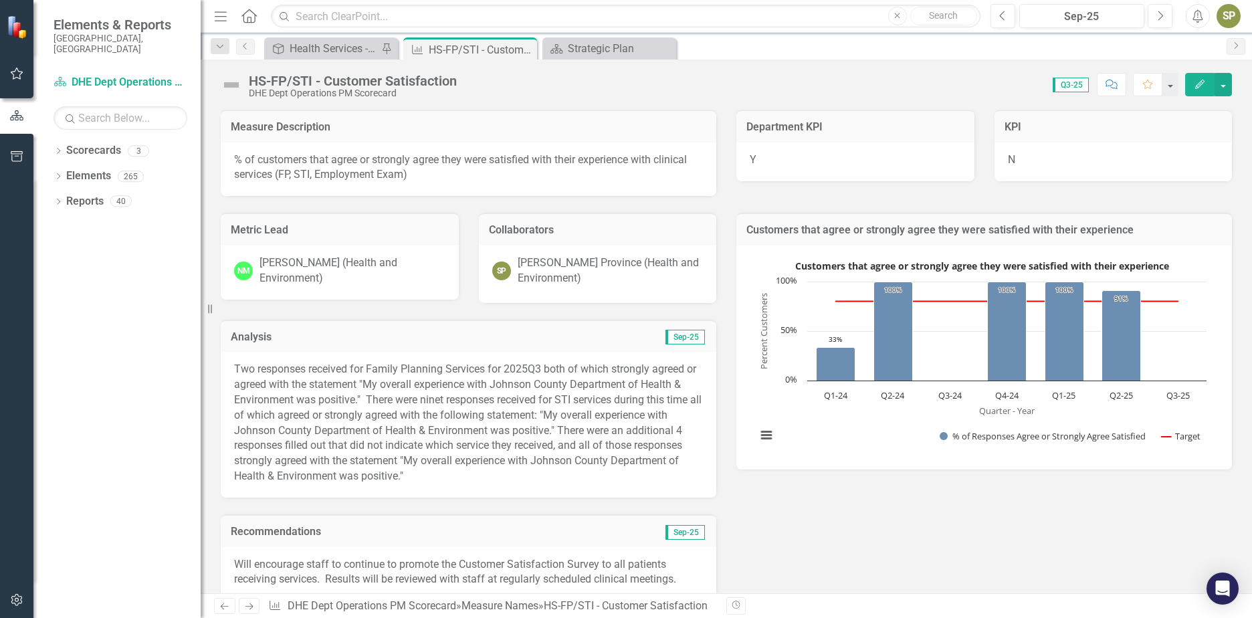
click at [504, 475] on p "Two responses received for Family Planning Services for 2025Q3 both of which st…" at bounding box center [468, 423] width 469 height 122
click at [512, 457] on p "Two responses received for Family Planning Services for 2025Q3 both of which st…" at bounding box center [468, 423] width 469 height 122
click at [512, 456] on p "Two responses received for Family Planning Services for 2025Q3 both of which st…" at bounding box center [468, 423] width 469 height 122
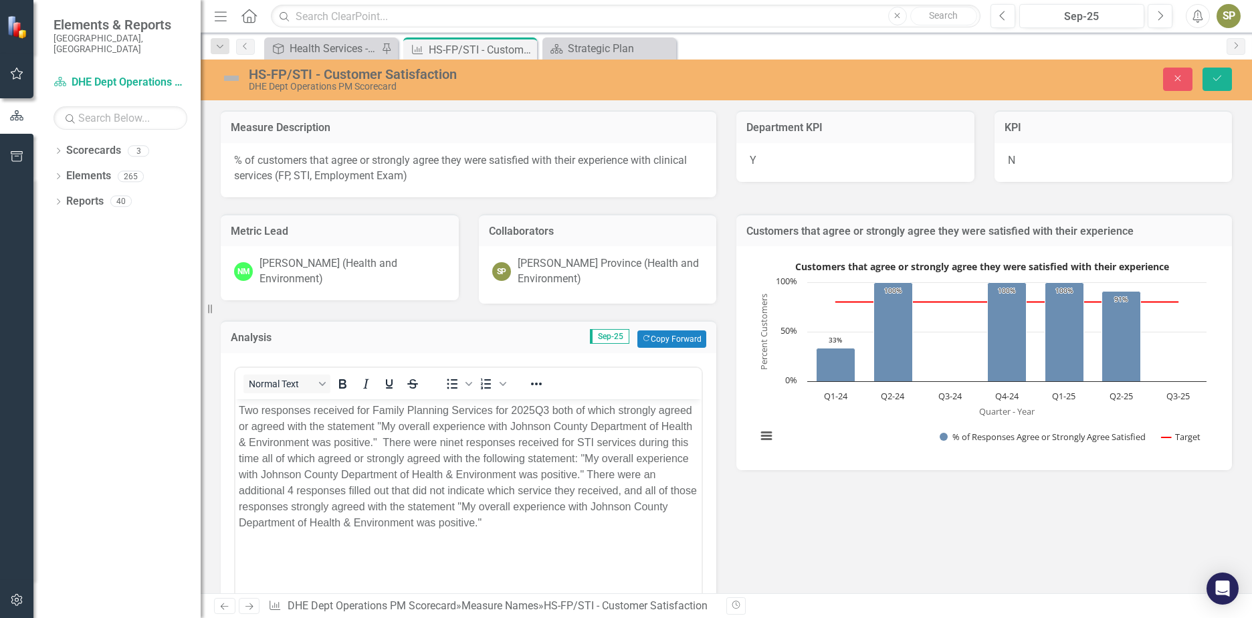
drag, startPoint x: 622, startPoint y: 490, endPoint x: 650, endPoint y: 502, distance: 30.0
click at [623, 490] on p "Two responses received for Family Planning Services for 2025Q3 both of which st…" at bounding box center [469, 467] width 460 height 128
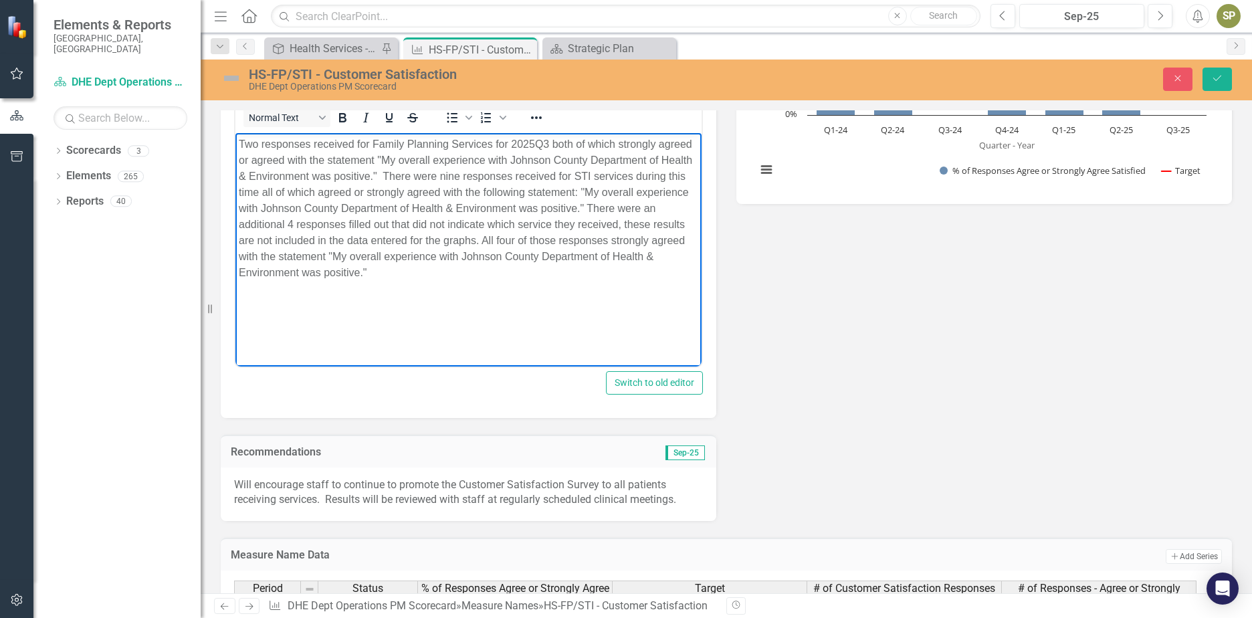
scroll to position [268, 0]
drag, startPoint x: 404, startPoint y: 268, endPoint x: 329, endPoint y: 255, distance: 76.0
click at [329, 255] on p "Two responses received for Family Planning Services for 2025Q3 both of which st…" at bounding box center [469, 207] width 460 height 144
click at [275, 254] on p "Two responses received for Family Planning Services for 2025Q3 both of which st…" at bounding box center [469, 199] width 460 height 128
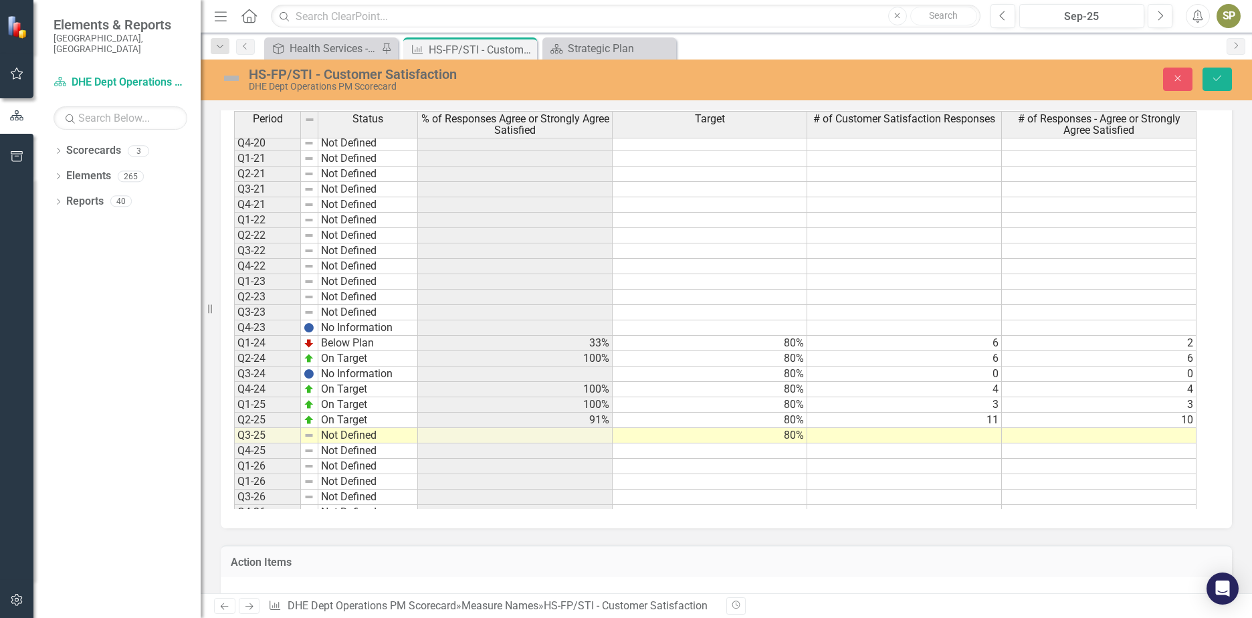
scroll to position [369, 0]
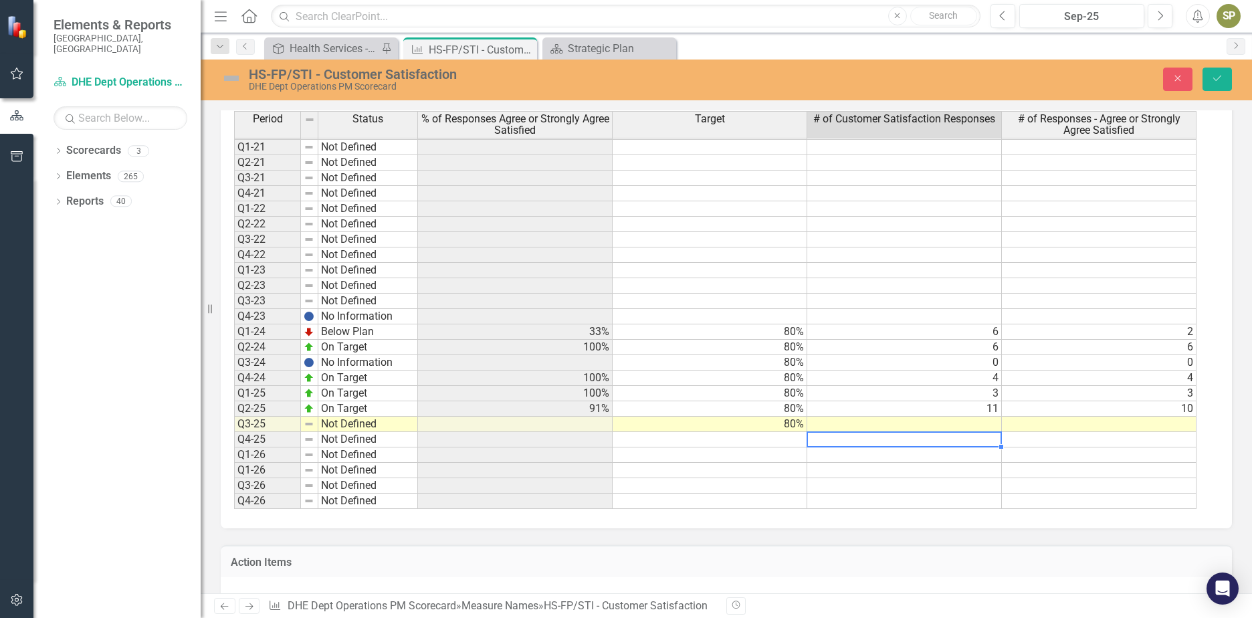
click at [983, 427] on td at bounding box center [904, 424] width 195 height 15
type textarea "11"
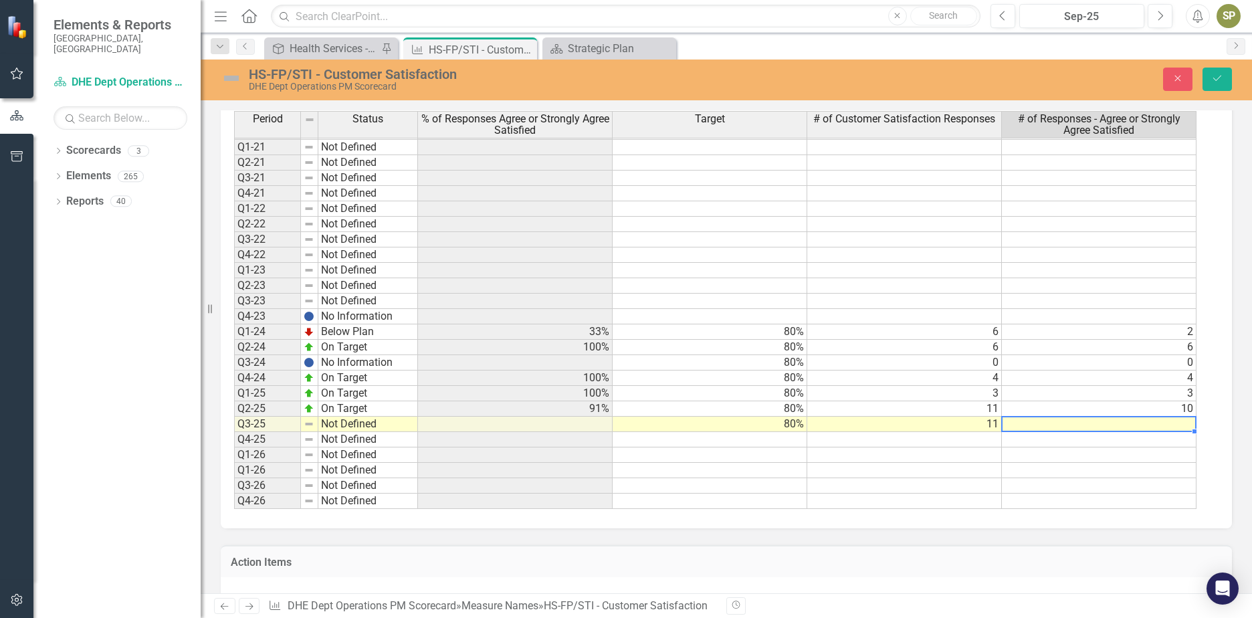
click at [1090, 421] on td at bounding box center [1099, 424] width 195 height 15
type textarea "80"
click at [234, 431] on div "Period Status % of Responses Agree or Strongly Agree Satisfied Target # of Cust…" at bounding box center [234, 210] width 0 height 597
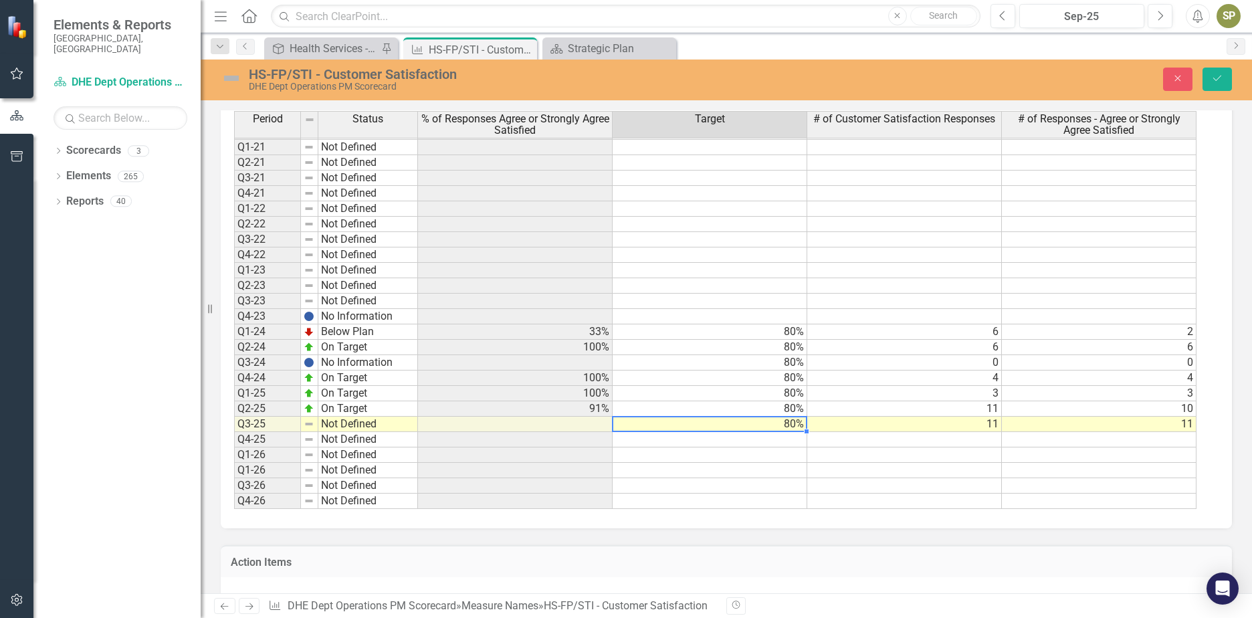
click at [226, 81] on img at bounding box center [231, 78] width 21 height 21
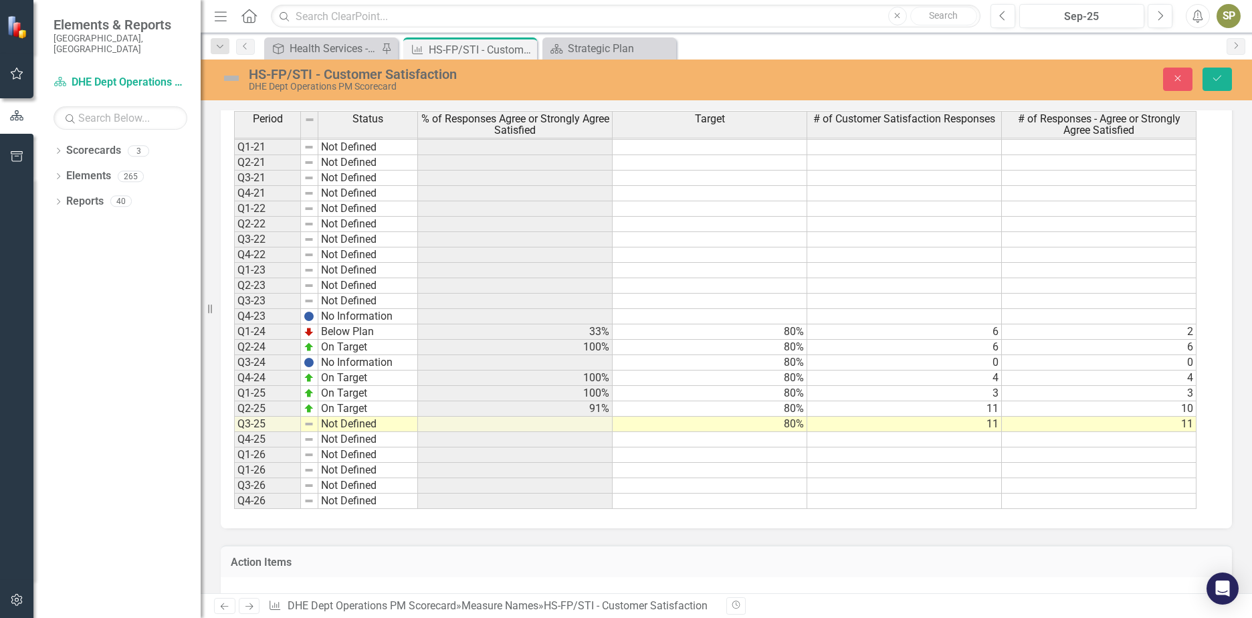
click at [226, 81] on img at bounding box center [231, 78] width 21 height 21
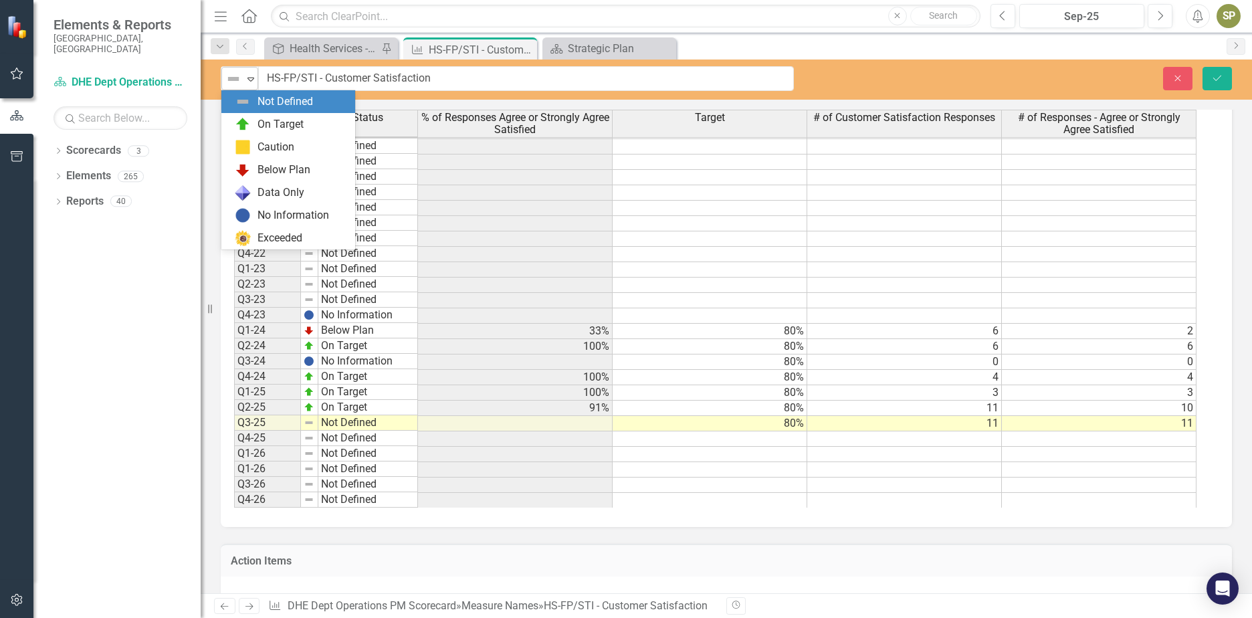
click at [253, 81] on icon "Expand" at bounding box center [250, 79] width 13 height 11
click at [249, 126] on img at bounding box center [243, 124] width 16 height 16
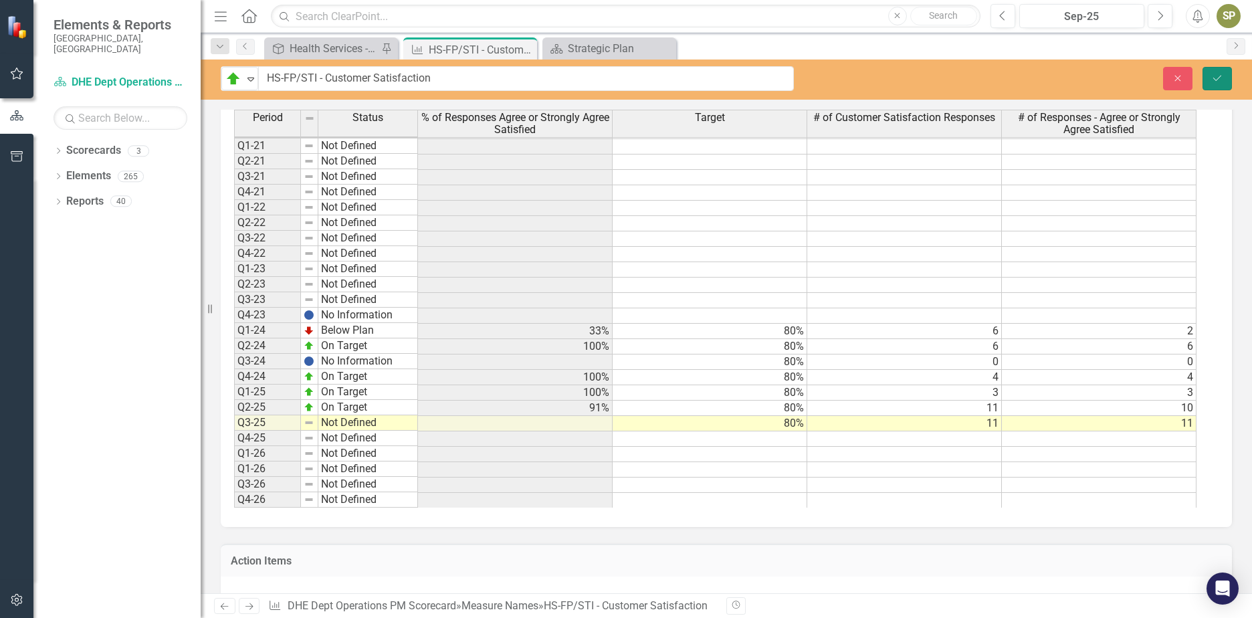
click at [1218, 86] on button "Save" at bounding box center [1217, 78] width 29 height 23
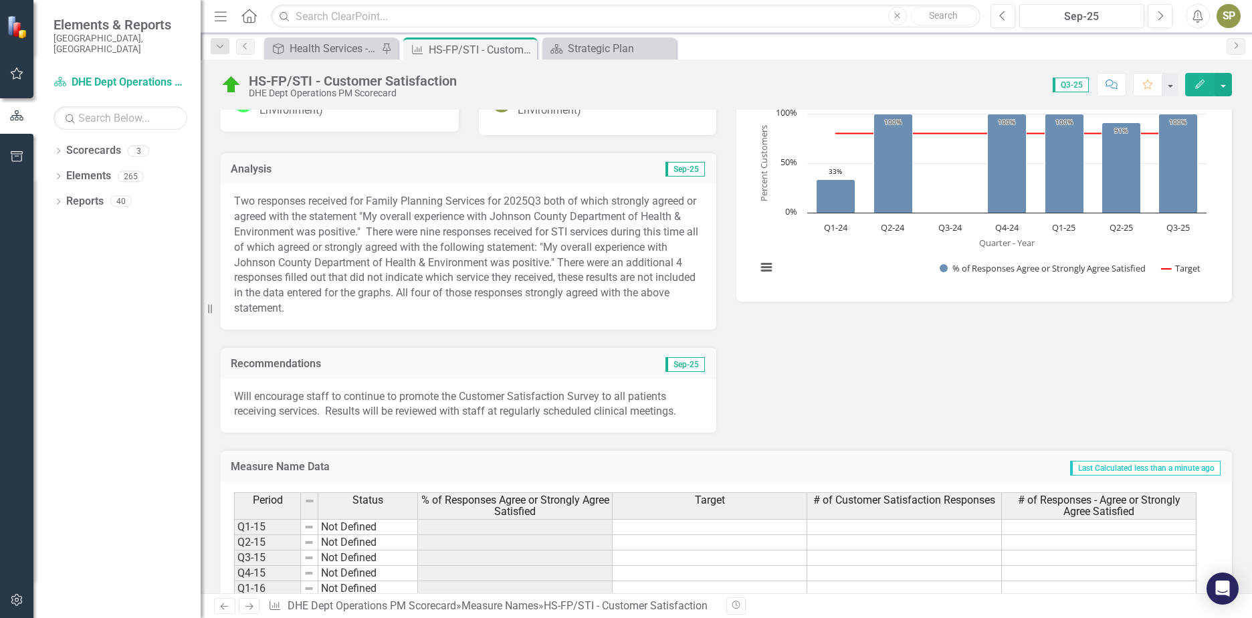
scroll to position [67, 0]
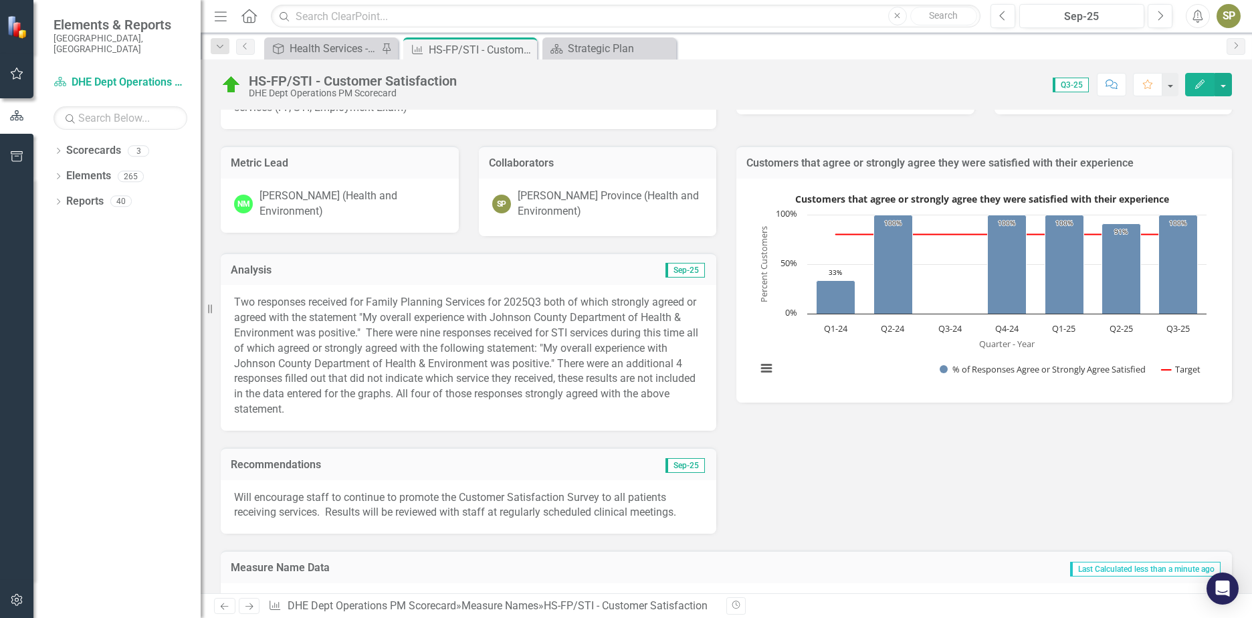
click at [514, 415] on p "Two responses received for Family Planning Services for 2025Q3 both of which st…" at bounding box center [468, 356] width 469 height 122
click at [557, 349] on p "Two responses received for Family Planning Services for 2025Q3 both of which st…" at bounding box center [468, 356] width 469 height 122
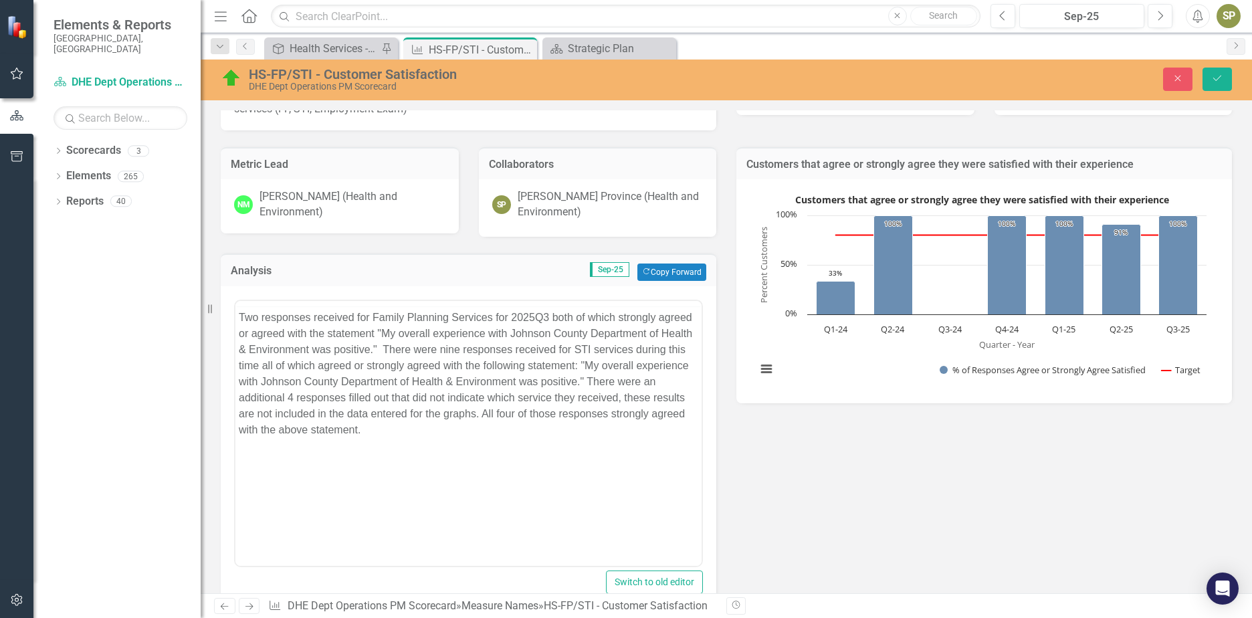
scroll to position [0, 0]
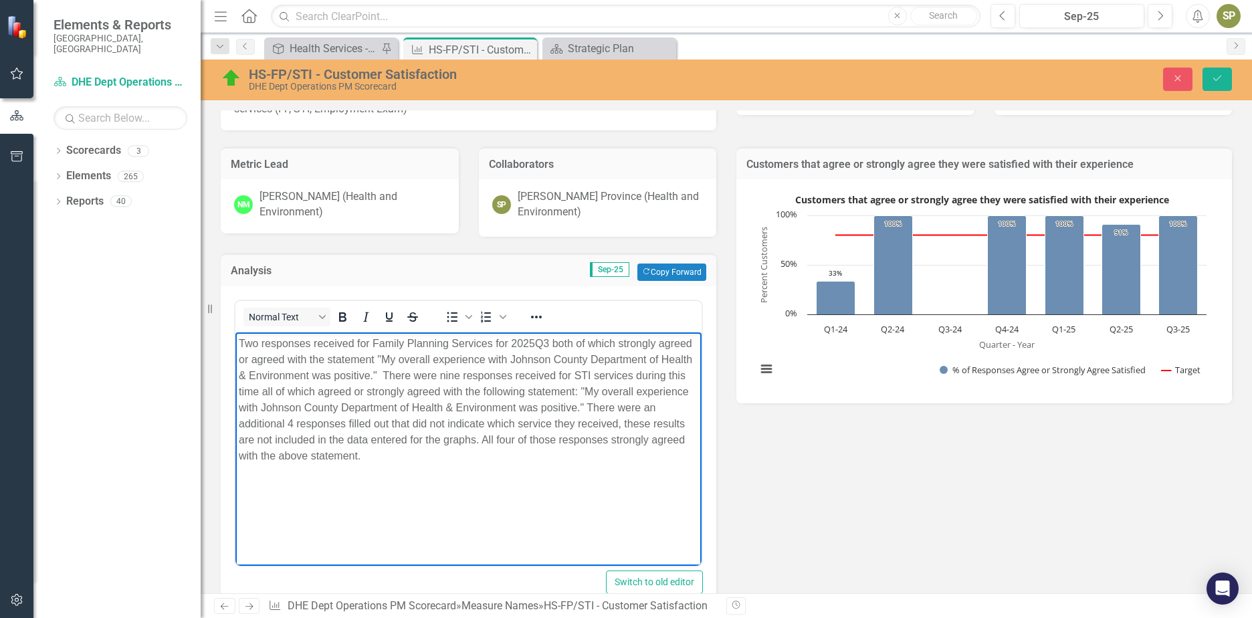
click at [585, 389] on p "Two responses received for Family Planning Services for 2025Q3 both of which st…" at bounding box center [469, 400] width 460 height 128
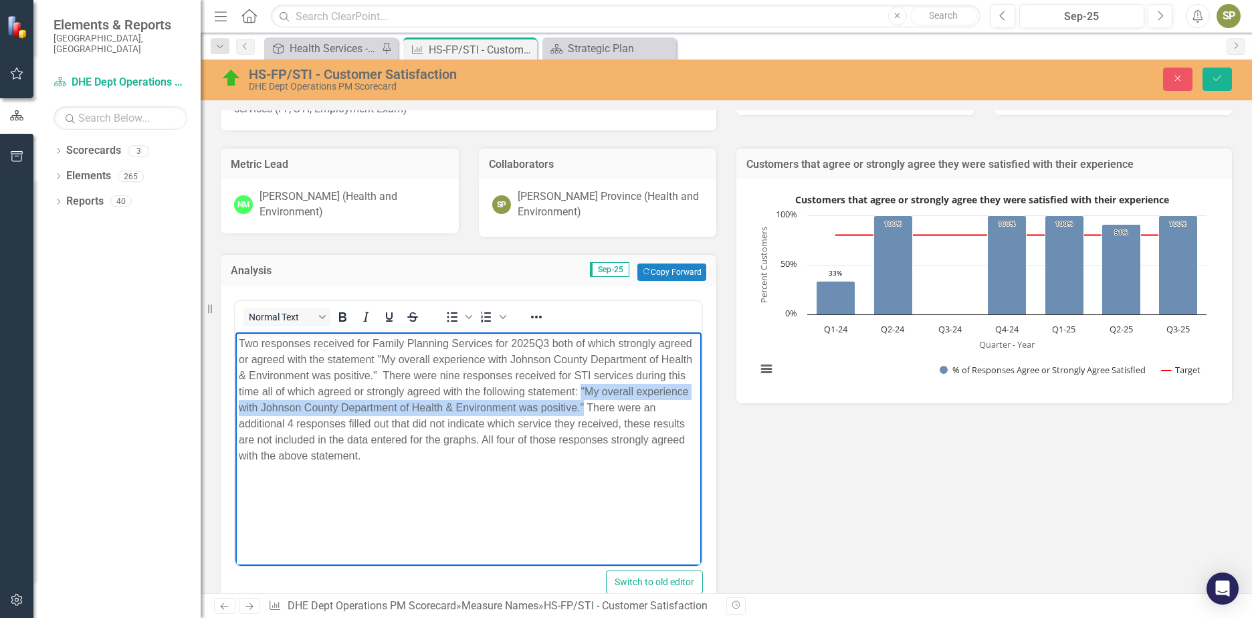
drag, startPoint x: 582, startPoint y: 390, endPoint x: 583, endPoint y: 407, distance: 16.7
click at [583, 407] on p "Two responses received for Family Planning Services for 2025Q3 both of which st…" at bounding box center [469, 400] width 460 height 128
copy p ""My overall experience with Johnson County Department of Health & Environment w…"
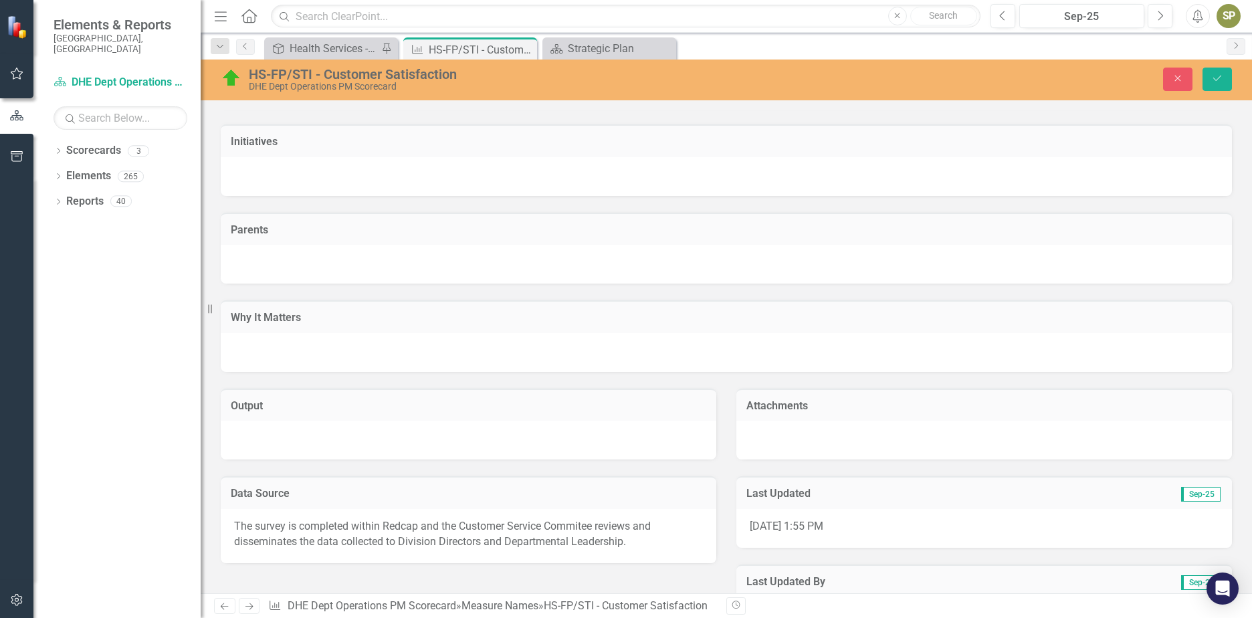
scroll to position [1405, 0]
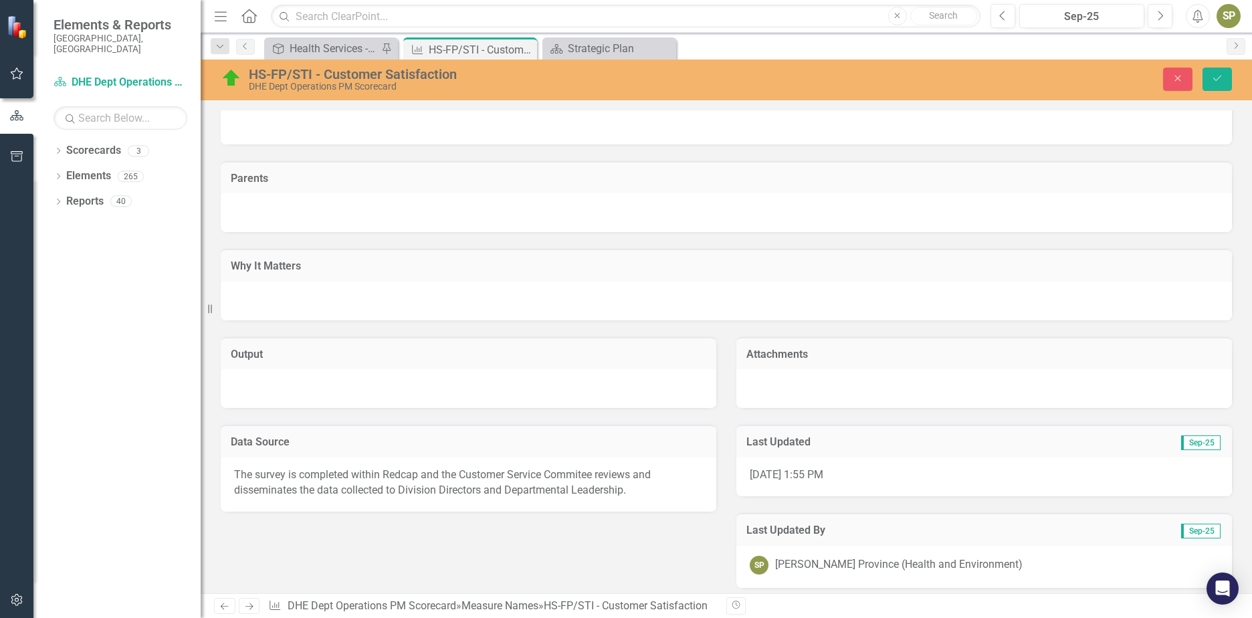
click at [536, 469] on span "The survey is completed within Redcap and the Customer Service Commitee reviews…" at bounding box center [442, 482] width 417 height 28
click at [592, 476] on span "The survey is completed within Redcap and the Customer Service Commitee reviews…" at bounding box center [442, 482] width 417 height 28
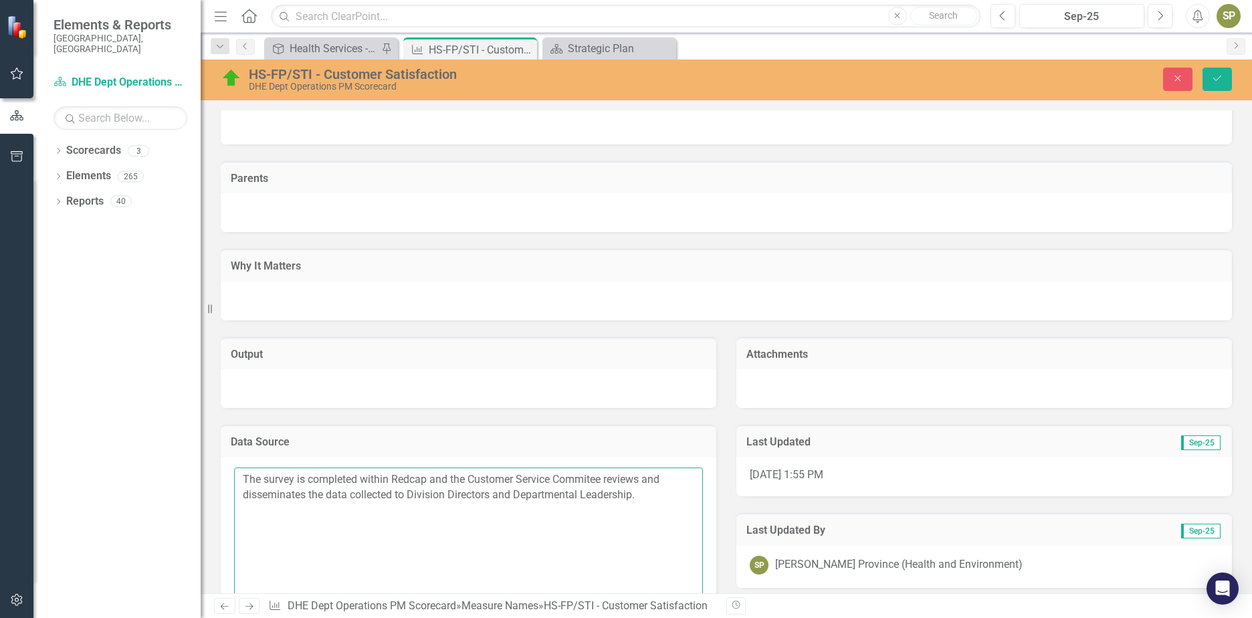
click at [604, 482] on textarea "The survey is completed within Redcap and the Customer Service Commitee reviews…" at bounding box center [468, 549] width 469 height 162
click at [613, 474] on textarea "The survey is completed within Redcap and the Customer Service Commitee chair r…" at bounding box center [468, 549] width 469 height 162
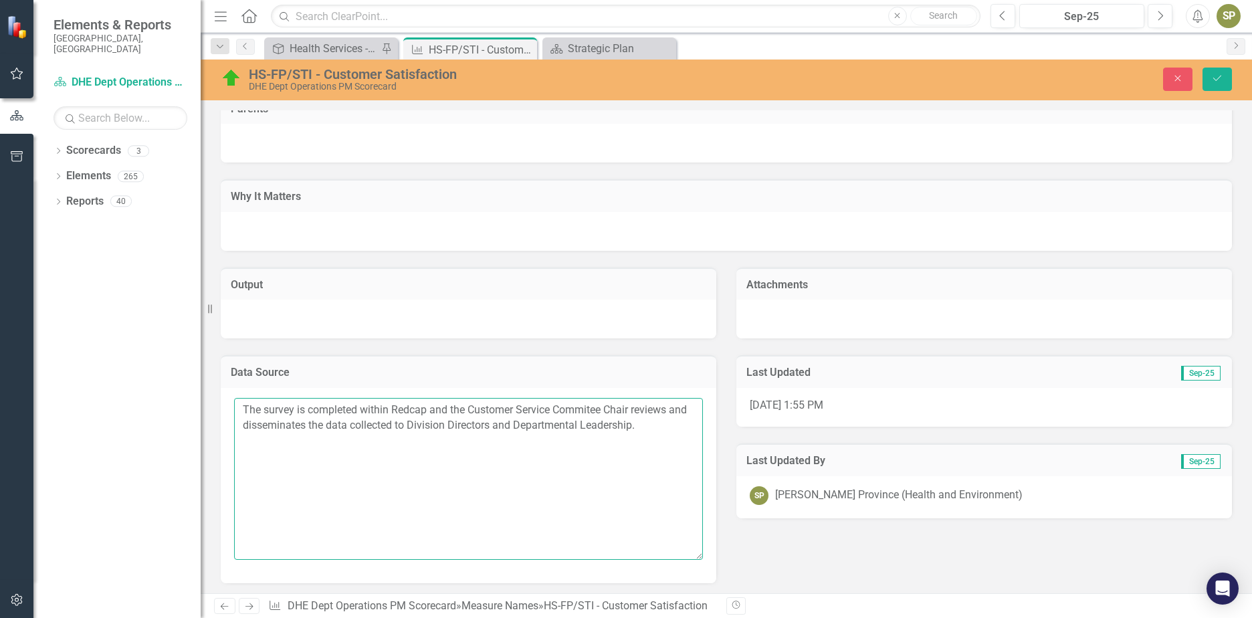
scroll to position [1478, 0]
type textarea "The survey is completed within Redcap and the Customer Service Commitee Chair r…"
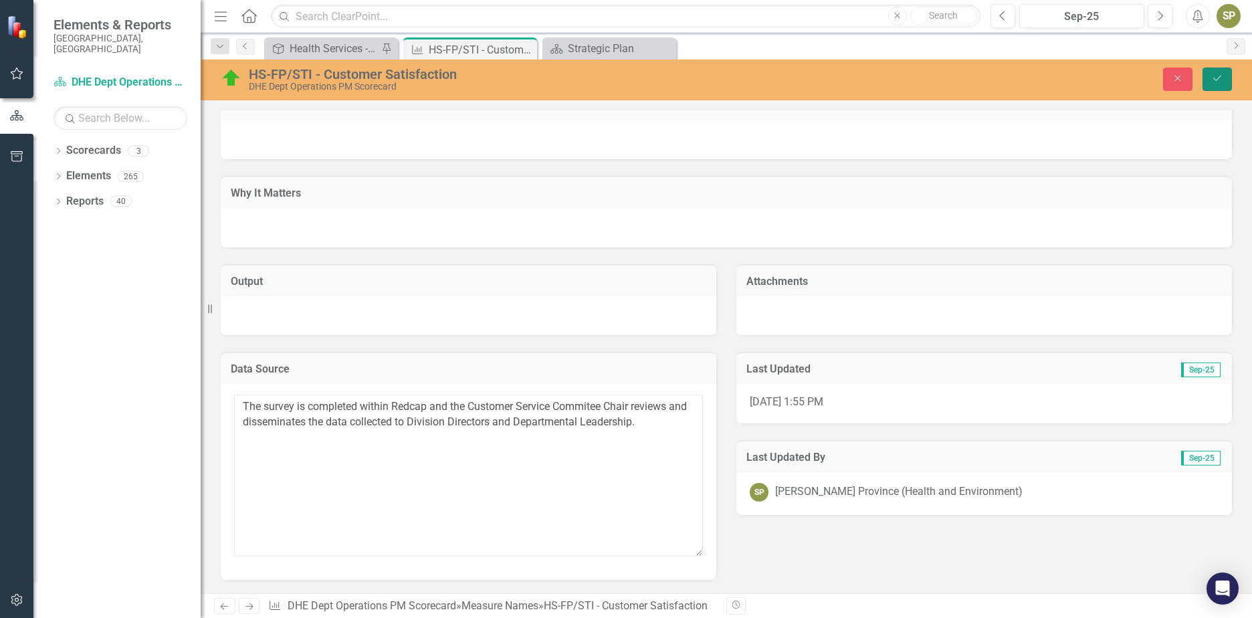
click at [1216, 85] on button "Save" at bounding box center [1217, 79] width 29 height 23
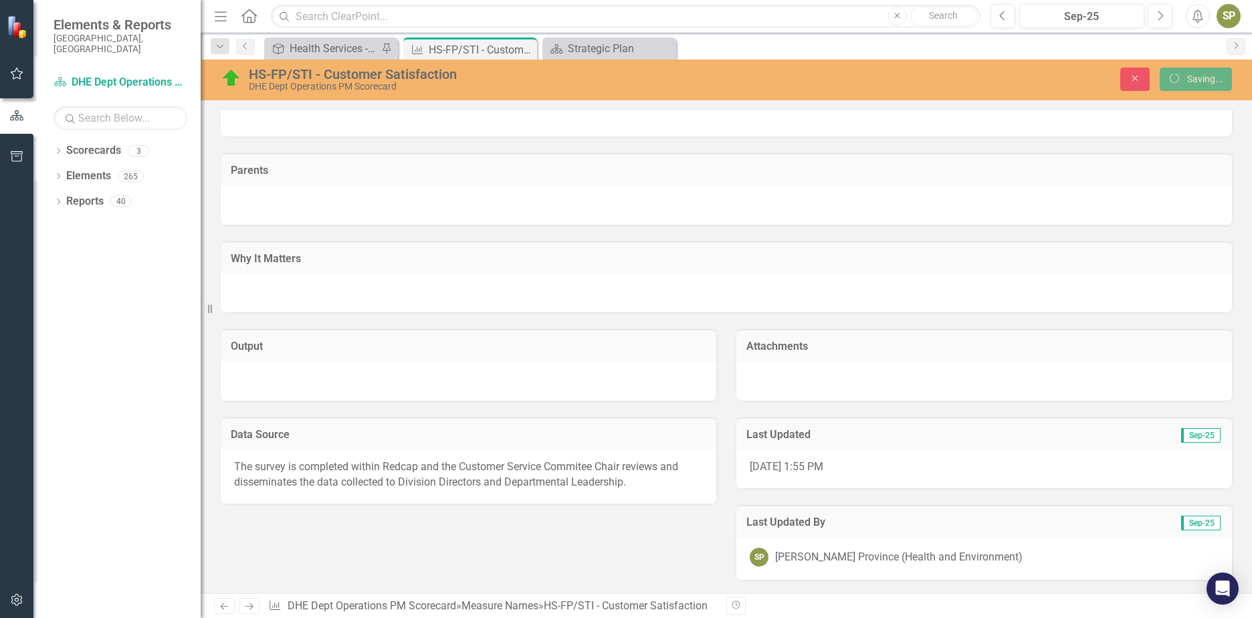
scroll to position [1227, 0]
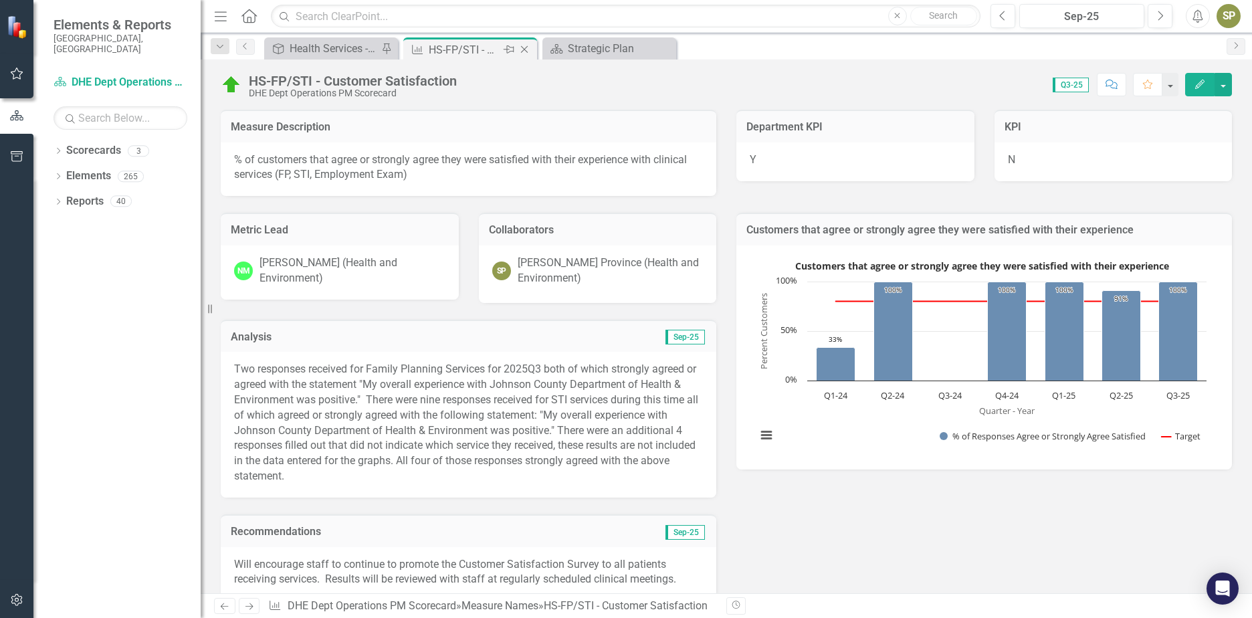
click at [524, 50] on icon "Close" at bounding box center [524, 49] width 13 height 11
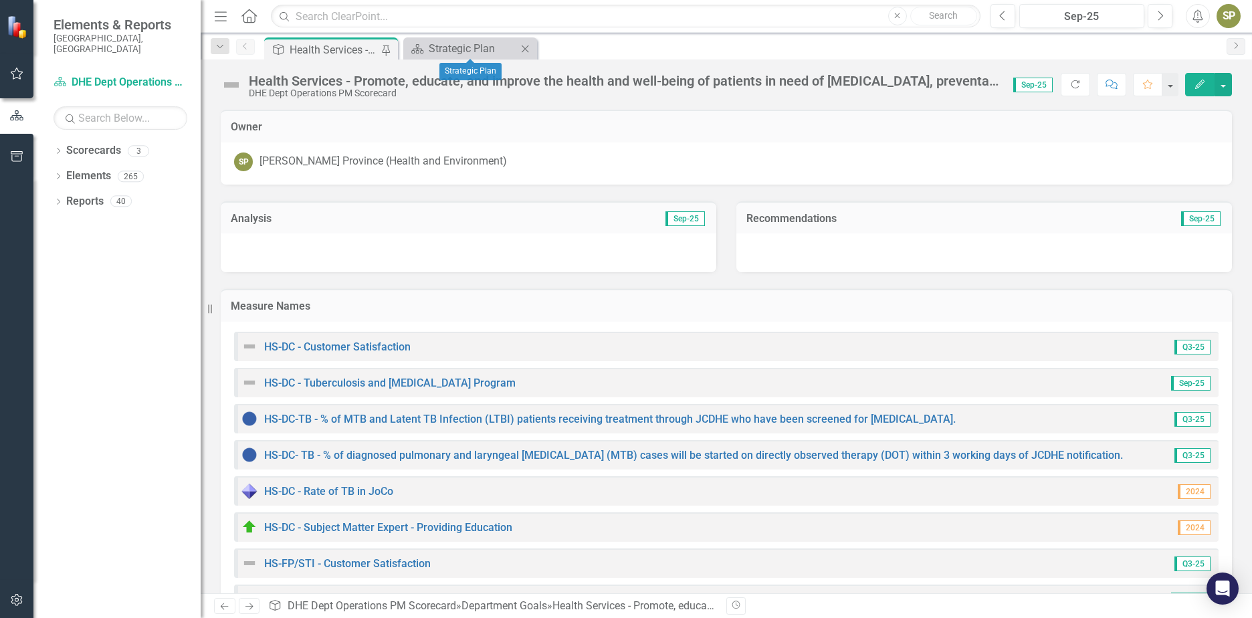
click at [528, 51] on icon "Close" at bounding box center [524, 48] width 13 height 11
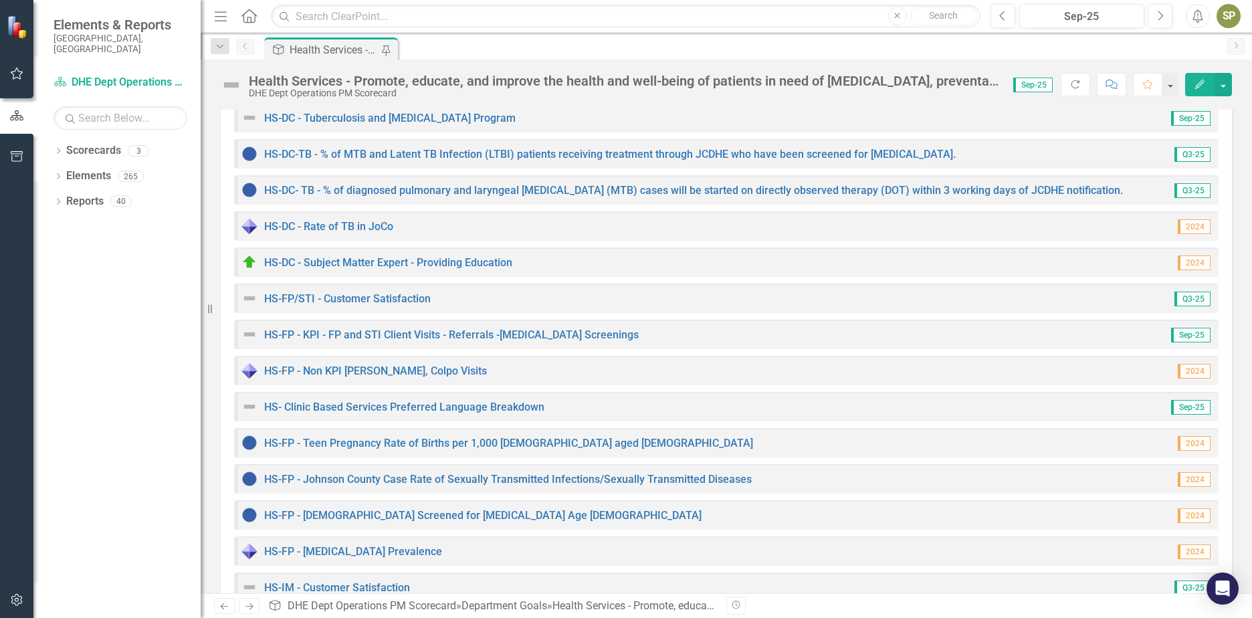
scroll to position [268, 0]
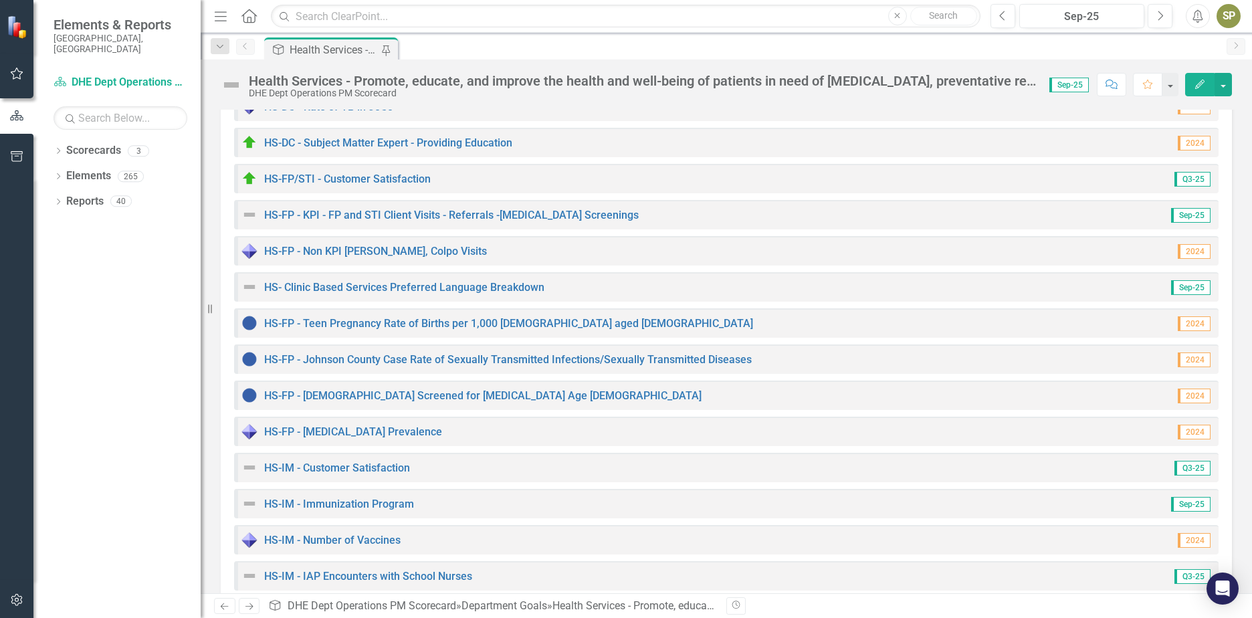
scroll to position [334, 0]
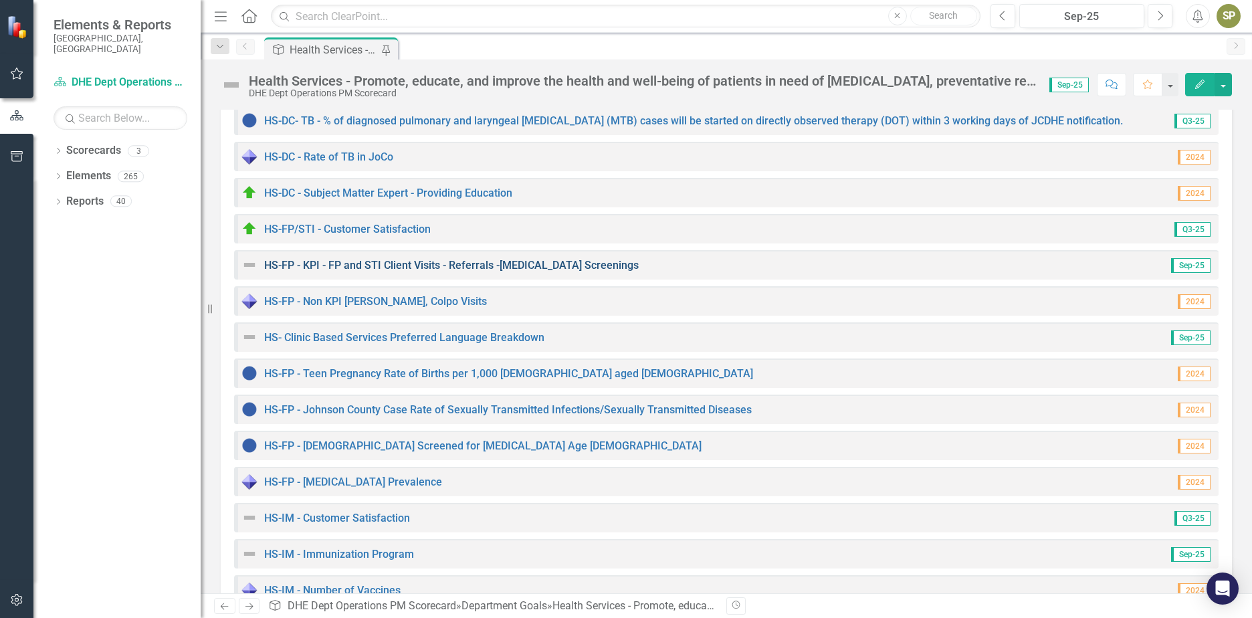
click at [357, 271] on link "HS-FP - KPI - FP and STI Client Visits - Referrals -[MEDICAL_DATA] Screenings" at bounding box center [451, 265] width 375 height 13
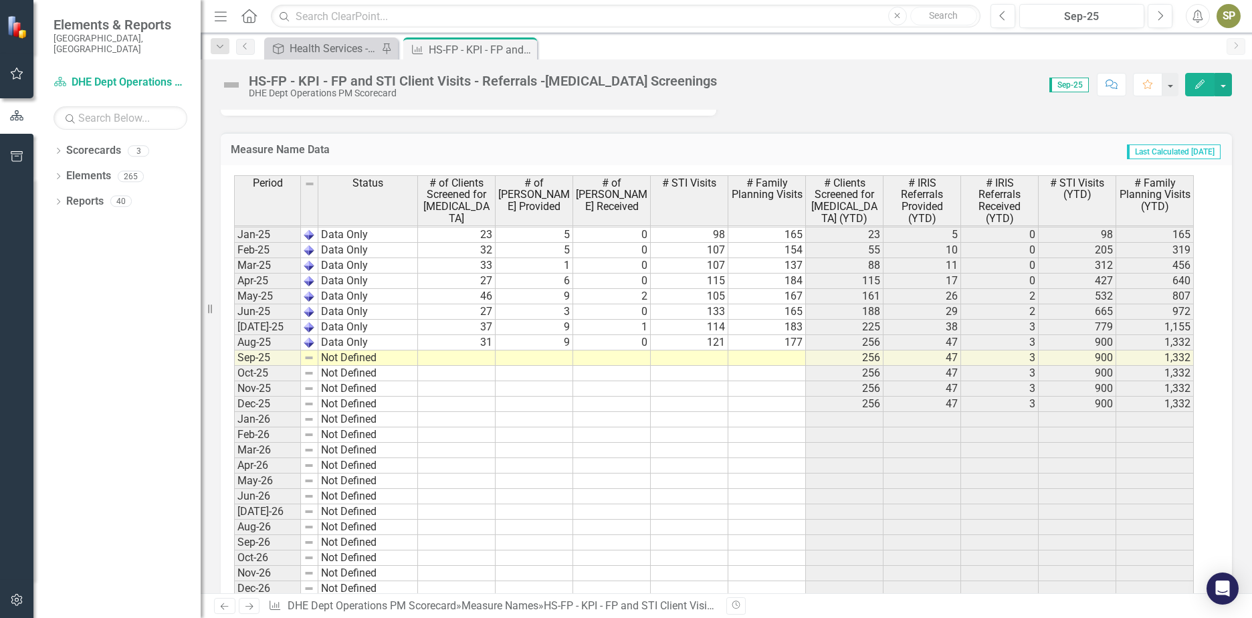
click at [791, 363] on tbody "Jun-23 Not Defined Jul-23 Not Defined Aug-23 Not Defined Sep-23 Not Defined Oct…" at bounding box center [714, 265] width 960 height 662
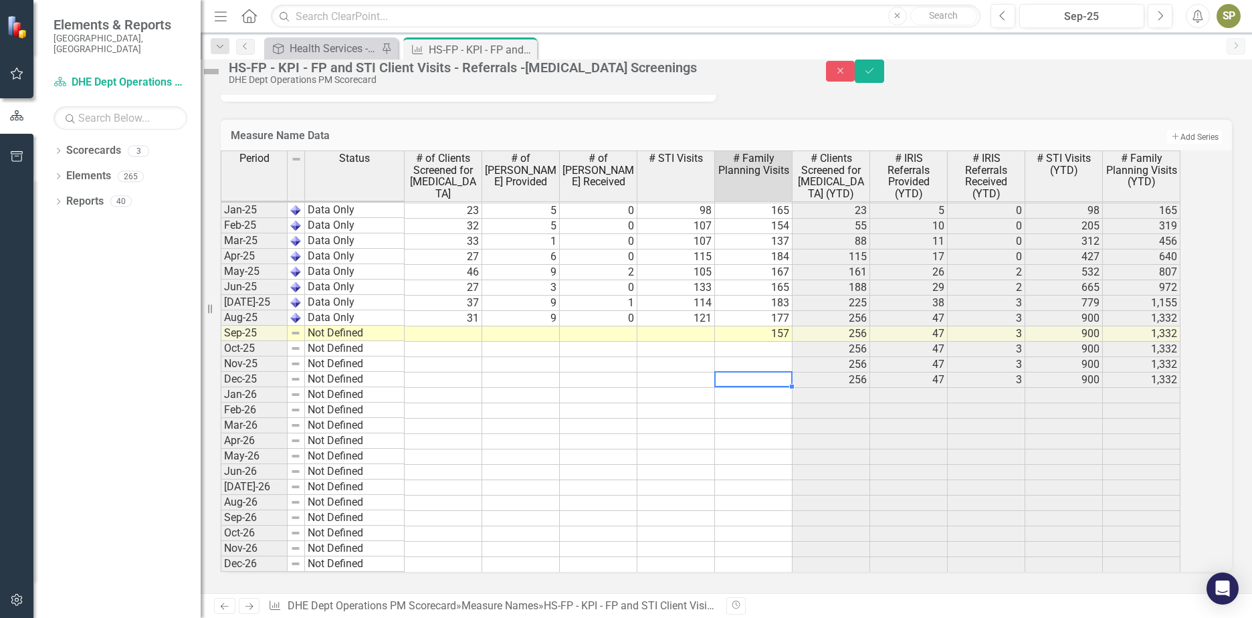
click at [793, 388] on td at bounding box center [754, 380] width 78 height 15
click at [715, 342] on td at bounding box center [677, 333] width 78 height 15
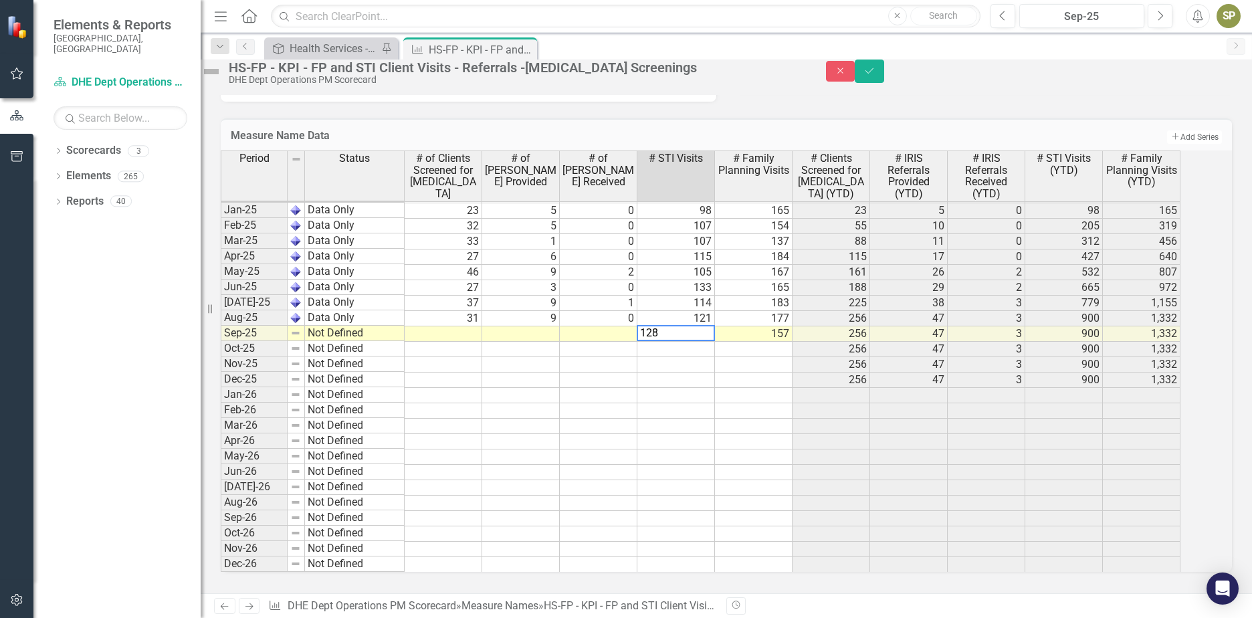
drag, startPoint x: 720, startPoint y: 401, endPoint x: 678, endPoint y: 397, distance: 42.9
click at [715, 388] on td at bounding box center [677, 380] width 78 height 15
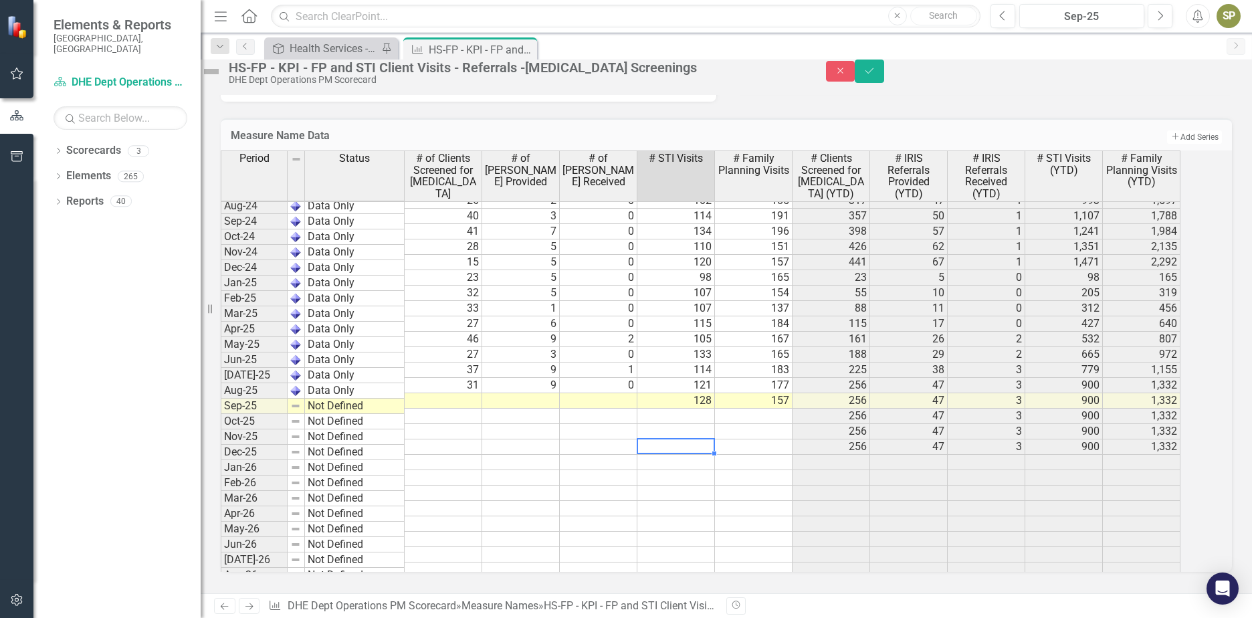
scroll to position [1779, 0]
click at [601, 425] on tbody "Dec-22 Not Defined Jan-23 Not Defined Feb-23 Not Defined Mar-23 Not Defined Apr…" at bounding box center [701, 254] width 960 height 739
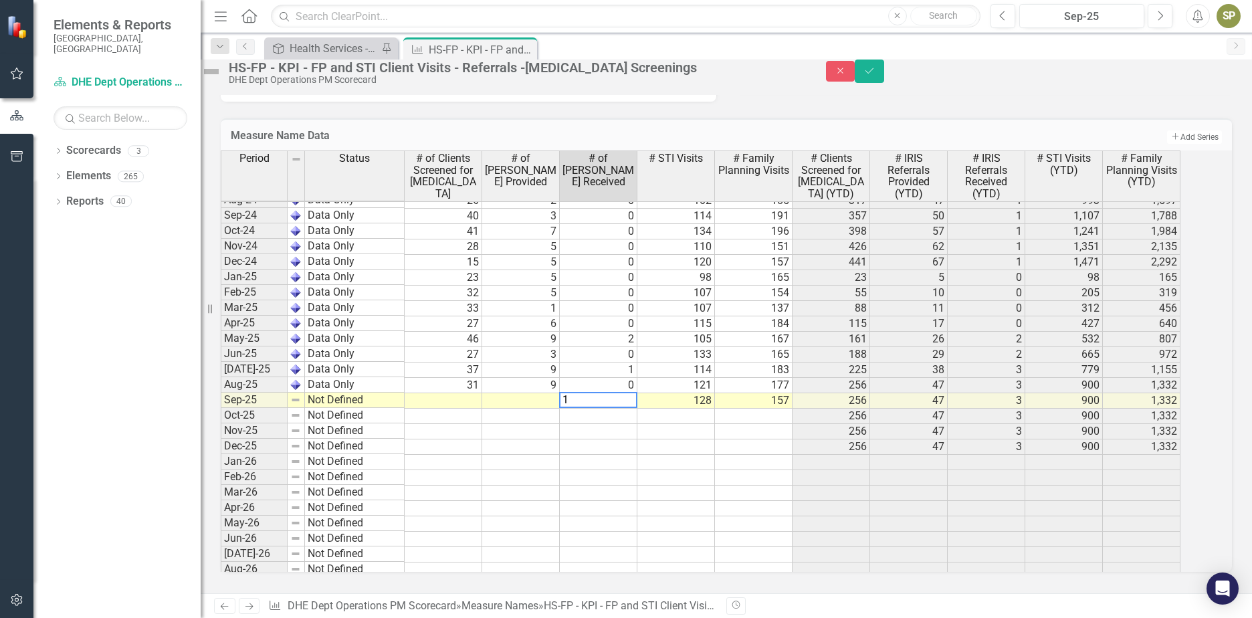
click at [632, 455] on td at bounding box center [599, 447] width 78 height 15
click at [559, 409] on td at bounding box center [521, 400] width 78 height 15
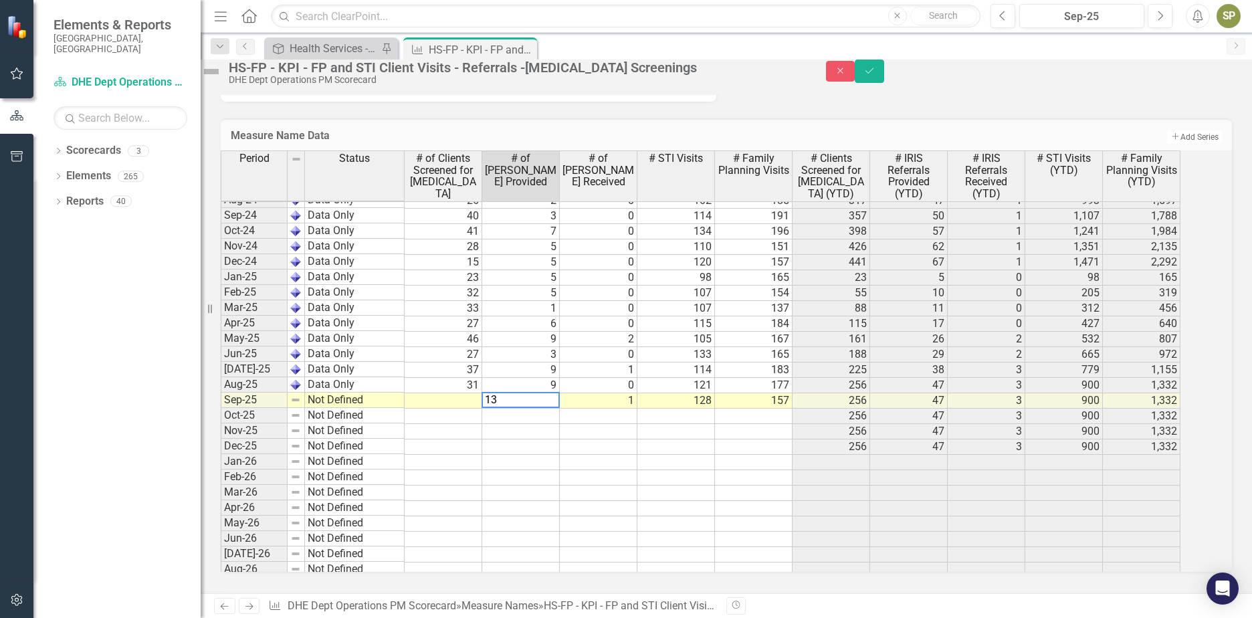
click at [638, 470] on td at bounding box center [599, 462] width 78 height 15
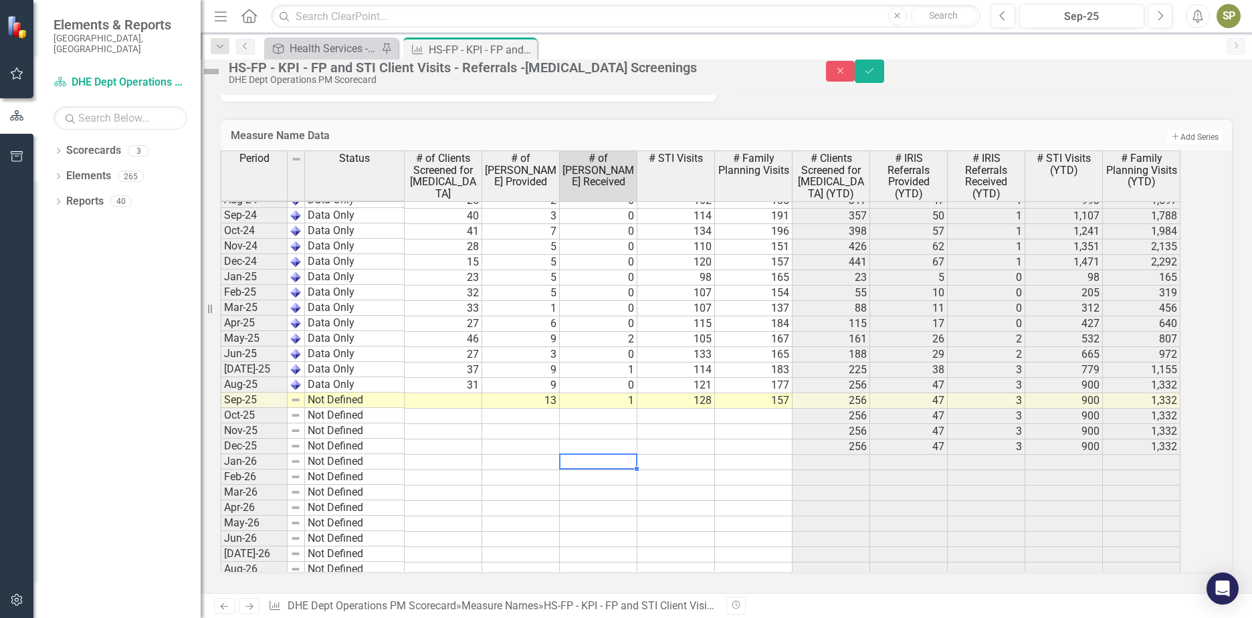
click at [469, 409] on td at bounding box center [444, 400] width 78 height 15
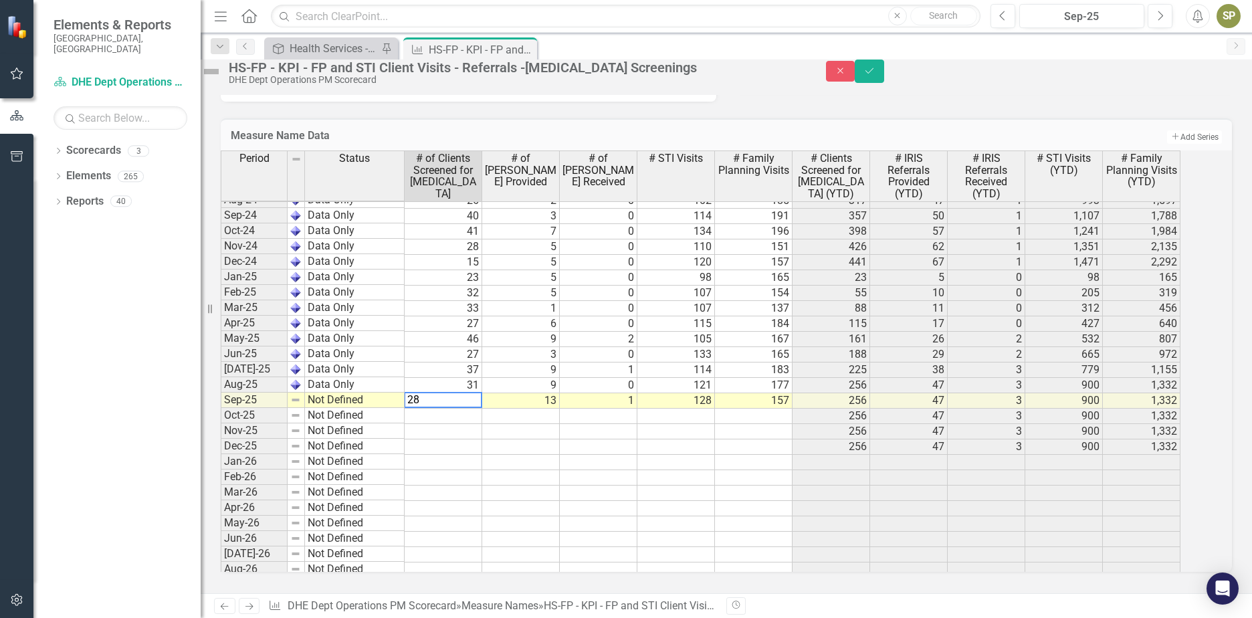
type textarea "28"
click at [221, 496] on div "Period Status # of Clients Screened for Cervical Cancer # of IRIS Referrals Pro…" at bounding box center [221, 298] width 0 height 682
click at [222, 81] on img at bounding box center [211, 71] width 21 height 21
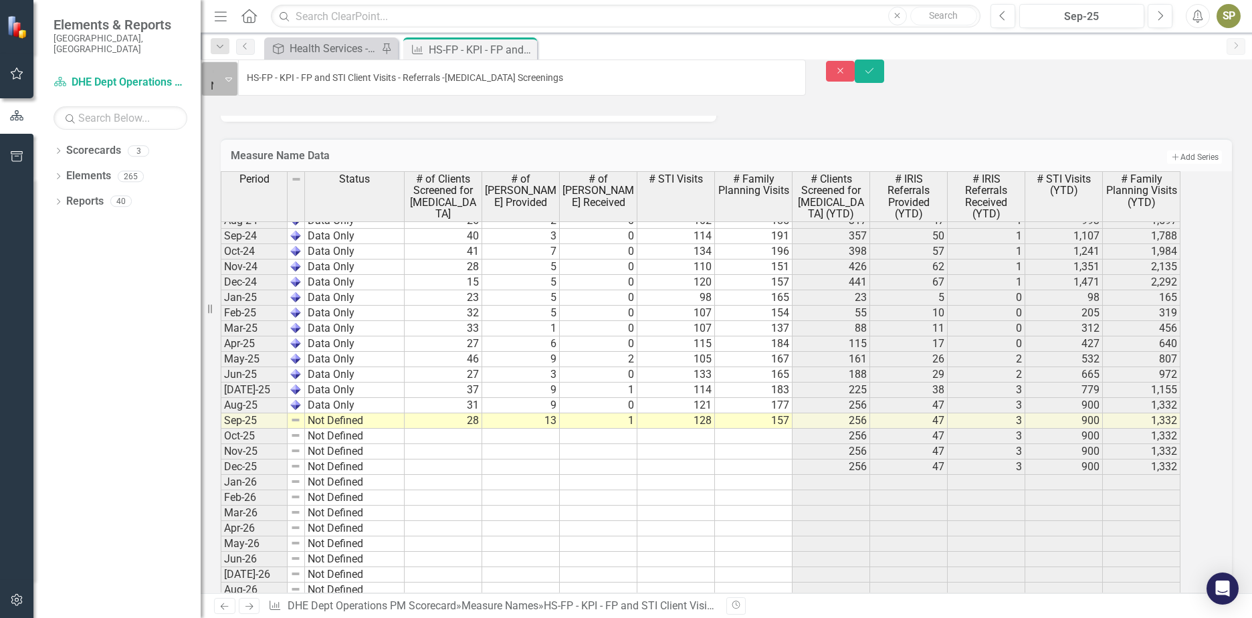
click at [237, 85] on div "Expand" at bounding box center [228, 78] width 17 height 33
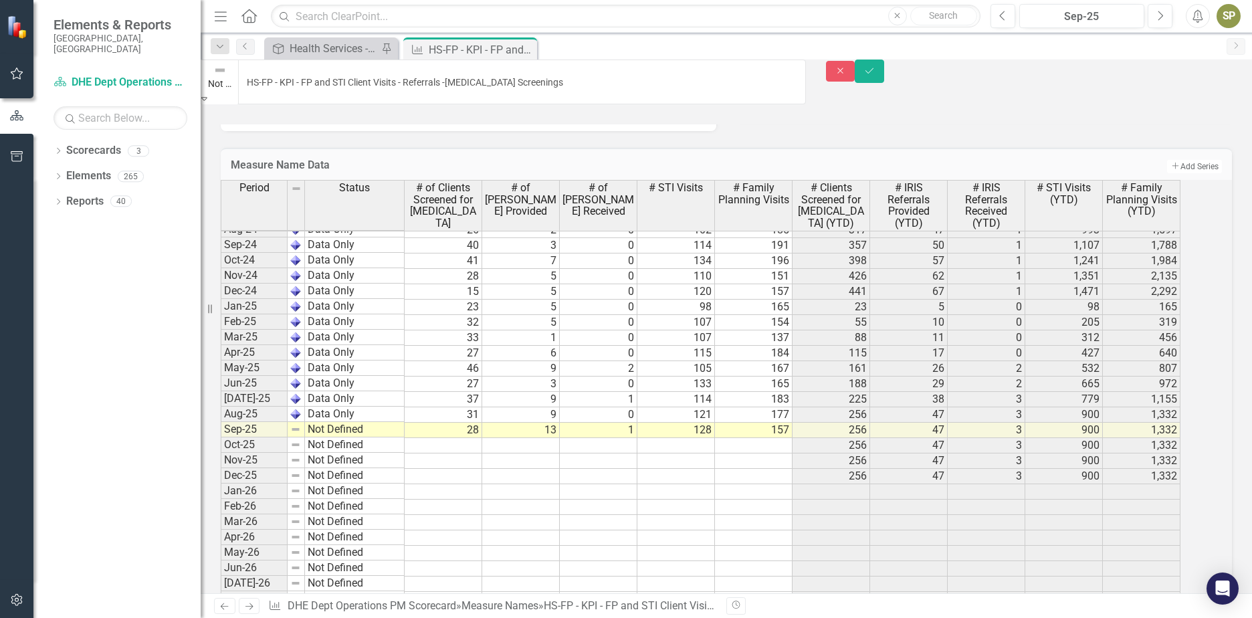
click at [884, 78] on button "Save" at bounding box center [869, 71] width 29 height 23
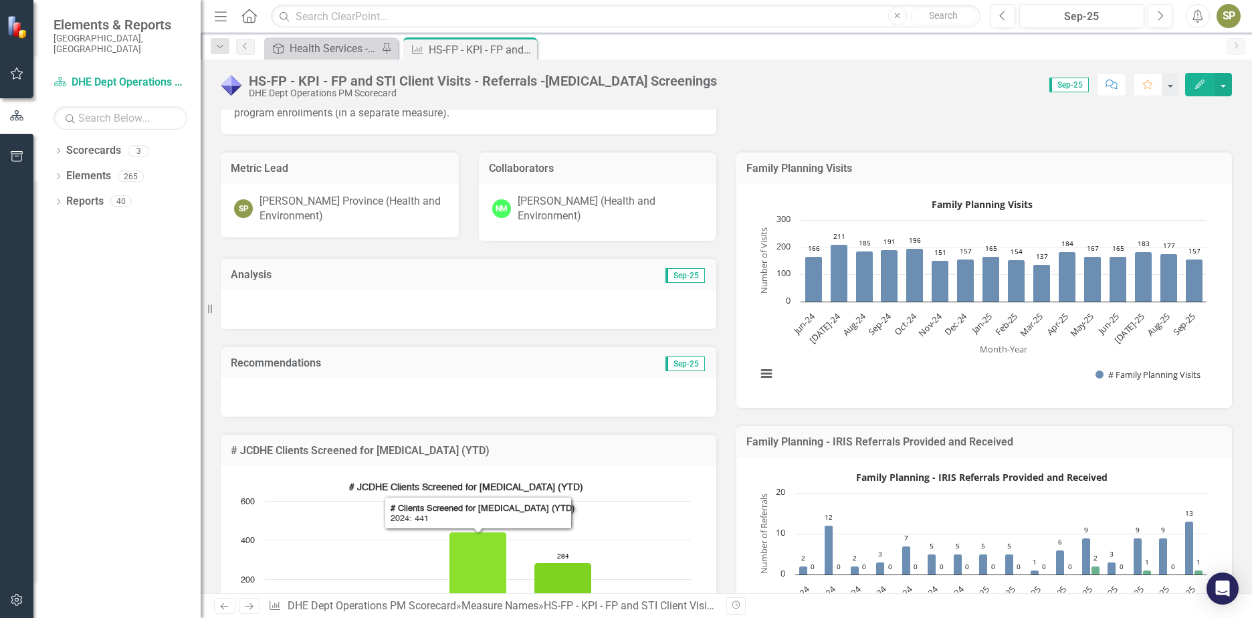
scroll to position [268, 0]
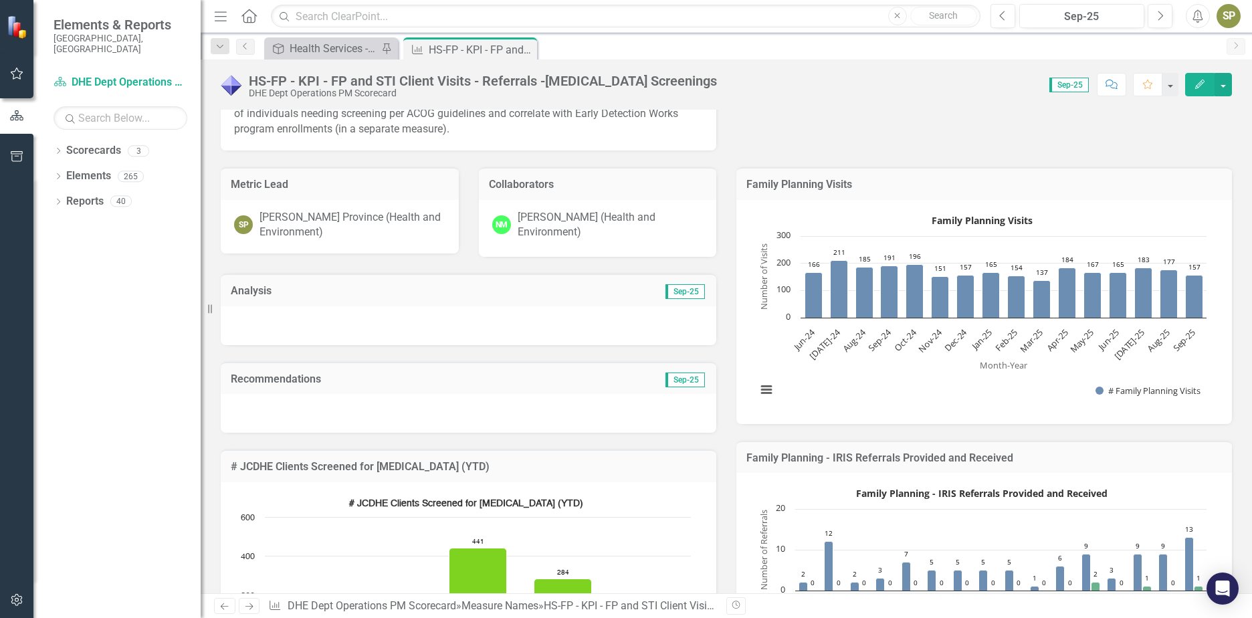
click at [297, 324] on div at bounding box center [469, 325] width 496 height 39
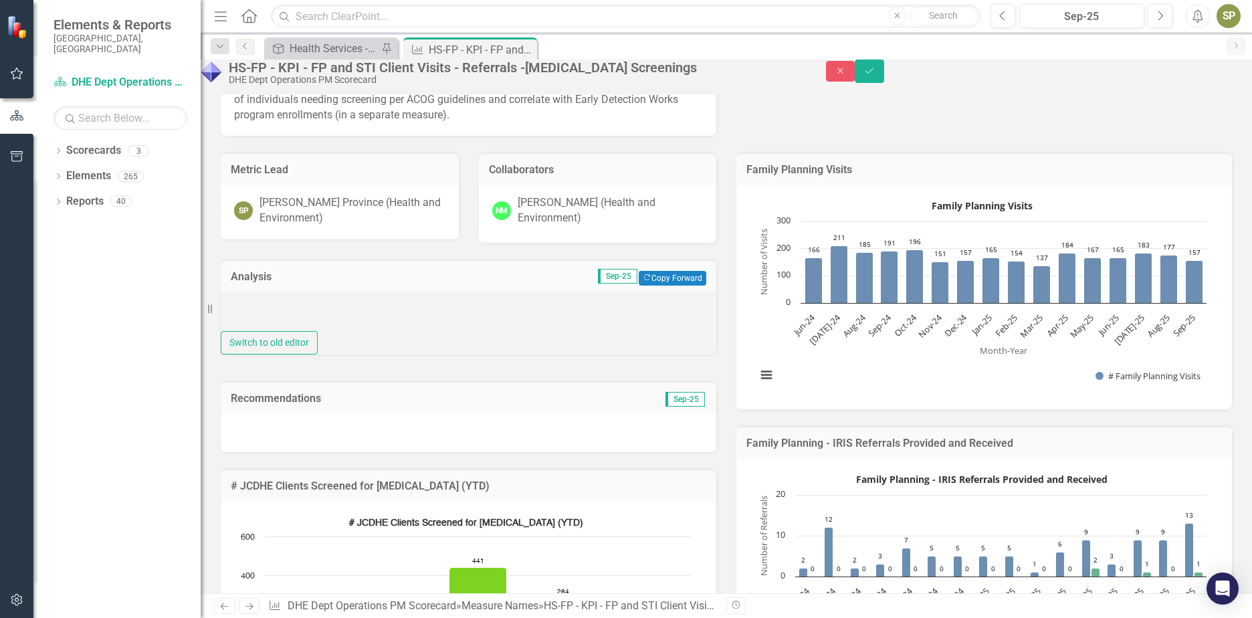
click at [297, 322] on div at bounding box center [469, 311] width 496 height 39
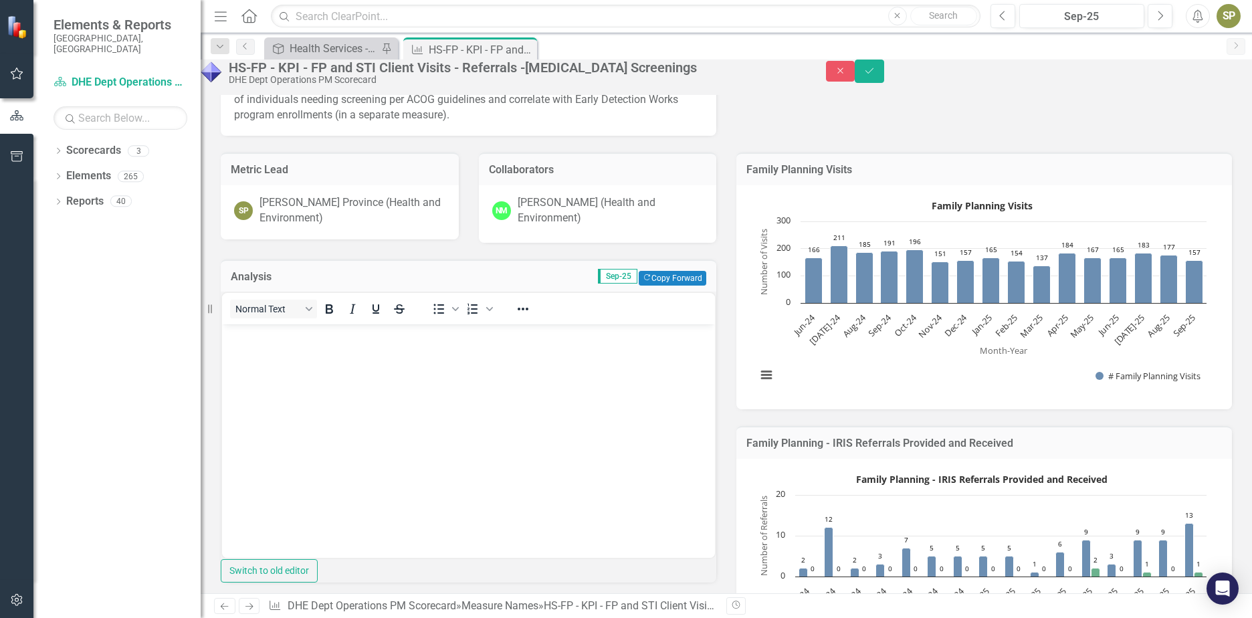
scroll to position [0, 0]
click at [302, 343] on p "Rich Text Area. Press ALT-0 for help." at bounding box center [468, 336] width 486 height 16
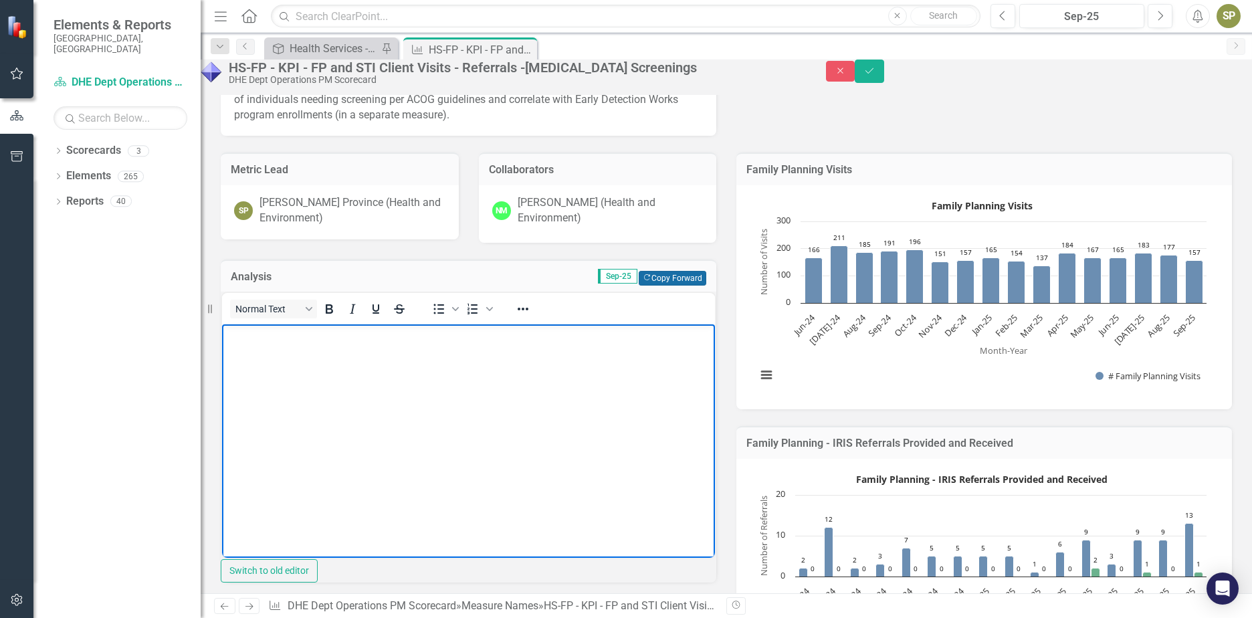
click at [641, 292] on div "Analysis Sep-25 Copy Forward Copy Forward" at bounding box center [469, 276] width 496 height 33
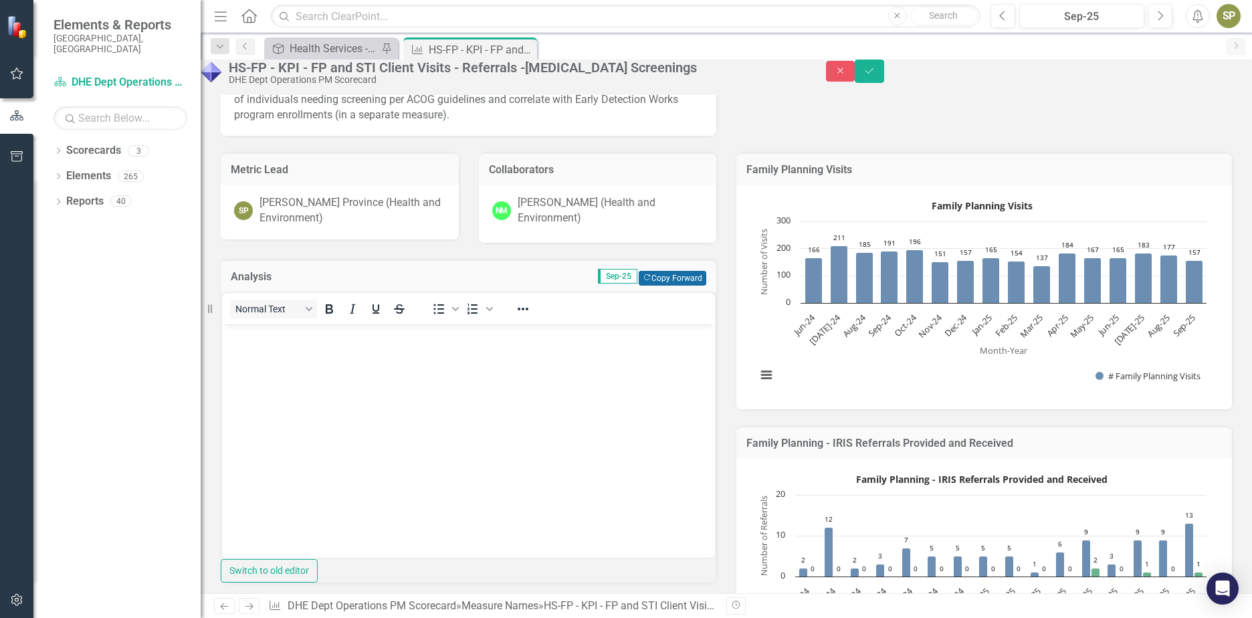
click at [680, 286] on button "Copy Forward Copy Forward" at bounding box center [673, 278] width 68 height 15
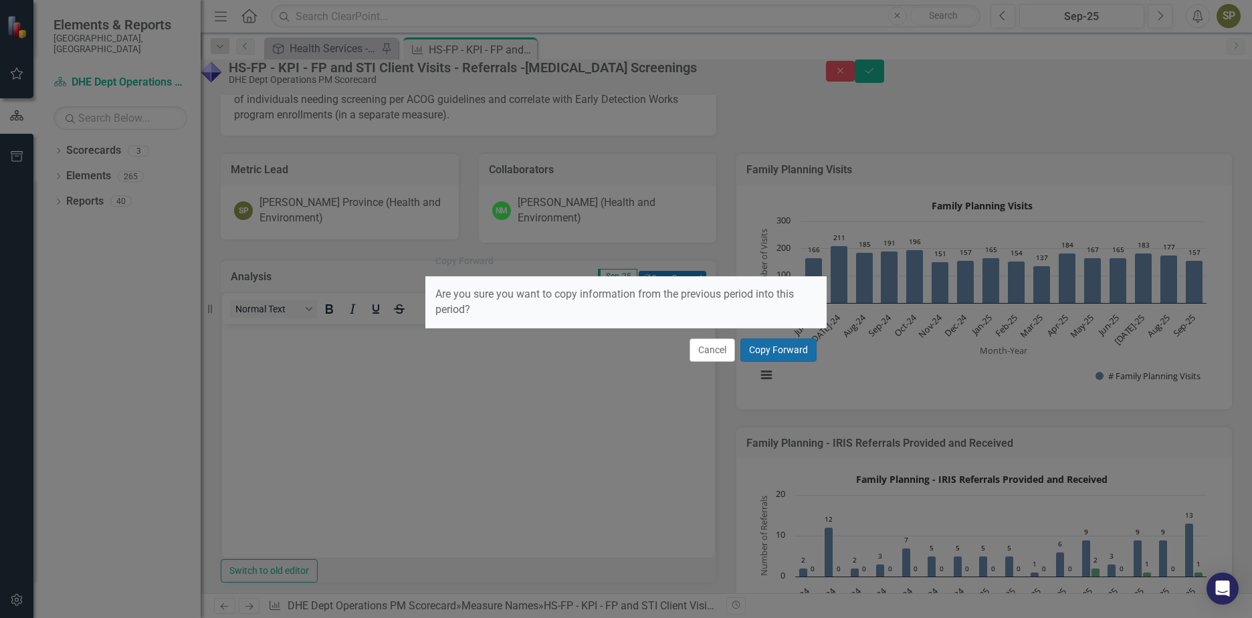
click at [774, 357] on button "Copy Forward" at bounding box center [779, 349] width 76 height 23
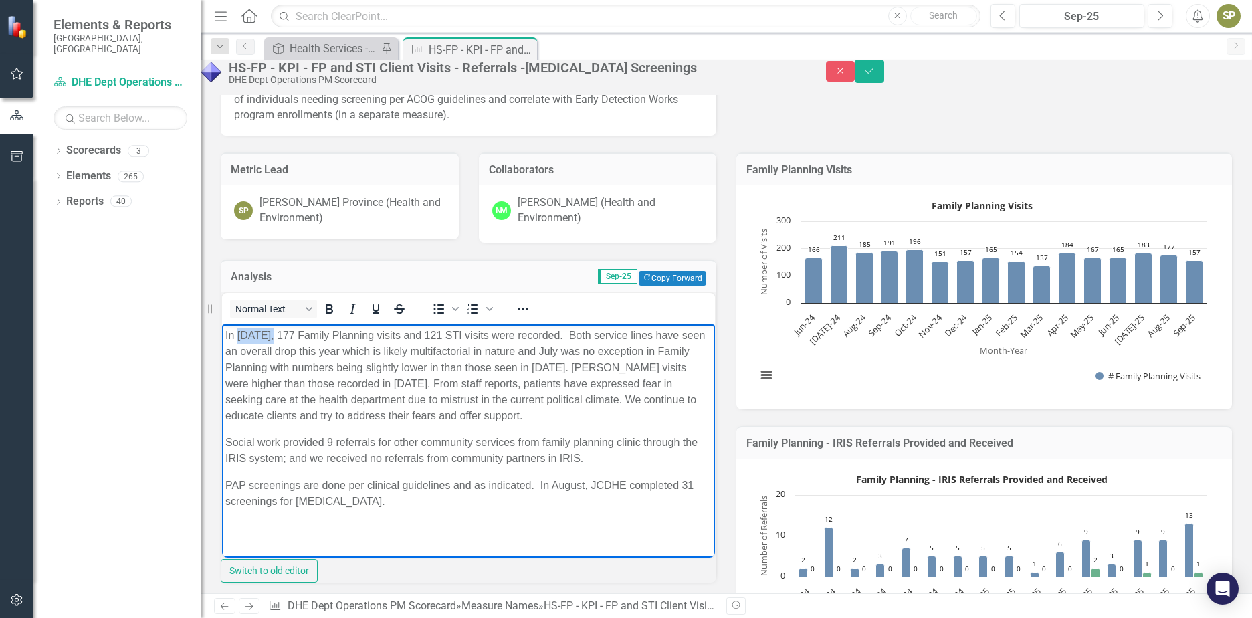
drag, startPoint x: 273, startPoint y: 334, endPoint x: 238, endPoint y: 336, distance: 34.9
click at [238, 336] on p "In August 2025, 177 Family Planning visits and 121 STI visits were recorded. Bo…" at bounding box center [468, 376] width 486 height 96
click at [332, 335] on p "In September 2025, 177 Family Planning visits and 121 STI visits were recorded.…" at bounding box center [468, 376] width 486 height 96
click at [488, 334] on p "In September 2025, 157 Family Planning visits and 121 STI visits were recorded.…" at bounding box center [468, 376] width 486 height 96
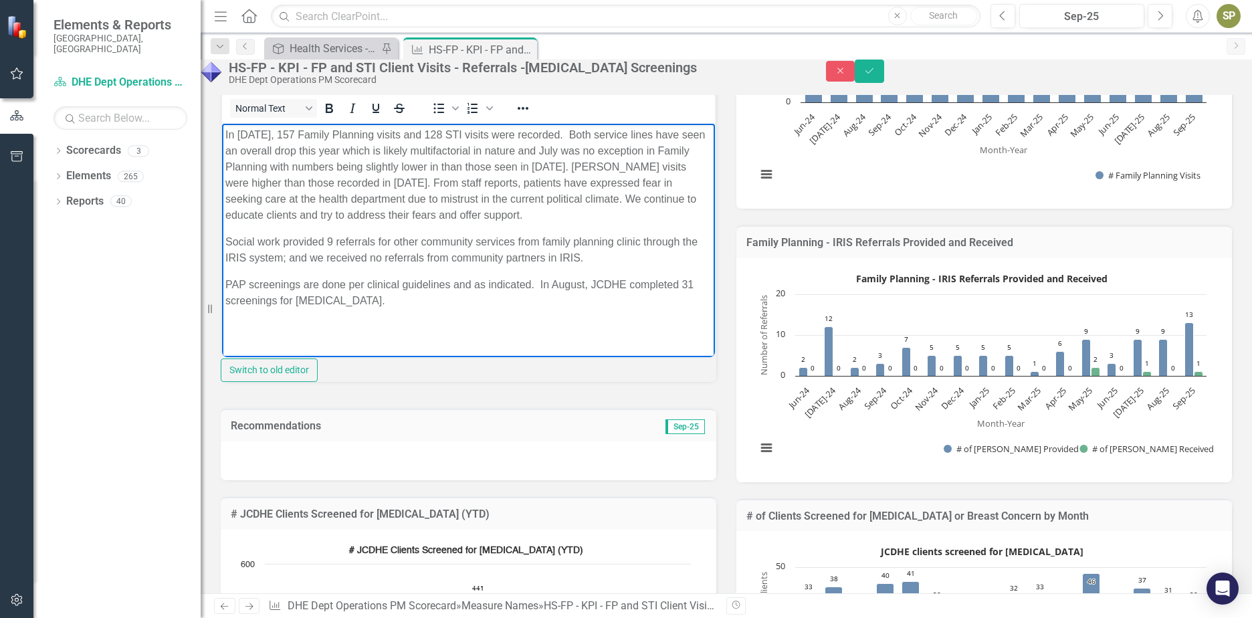
scroll to position [401, 0]
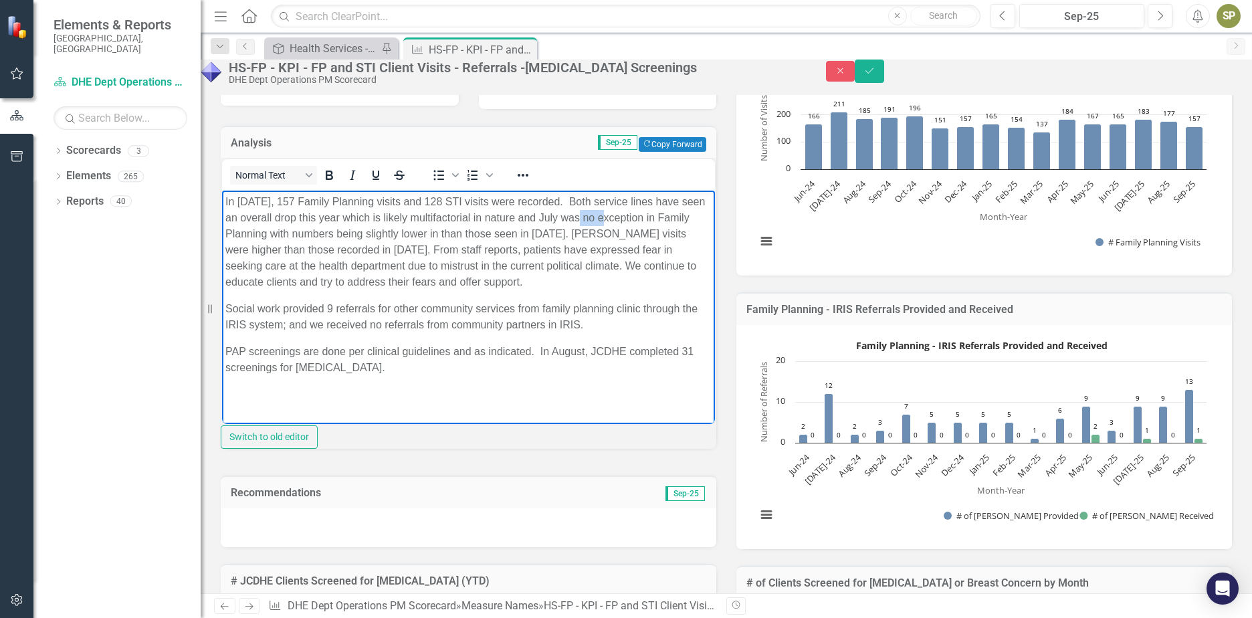
drag, startPoint x: 619, startPoint y: 217, endPoint x: 640, endPoint y: 224, distance: 22.0
click at [640, 224] on p "In September 2025, 157 Family Planning visits and 128 STI visits were recorded.…" at bounding box center [468, 242] width 486 height 96
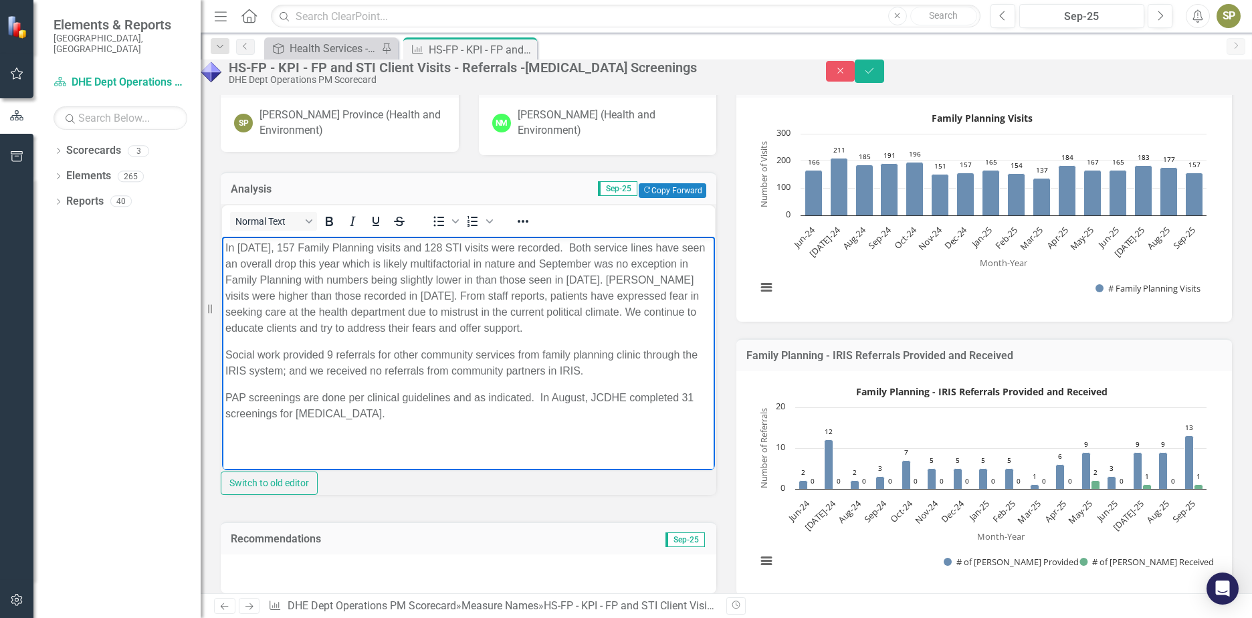
scroll to position [334, 0]
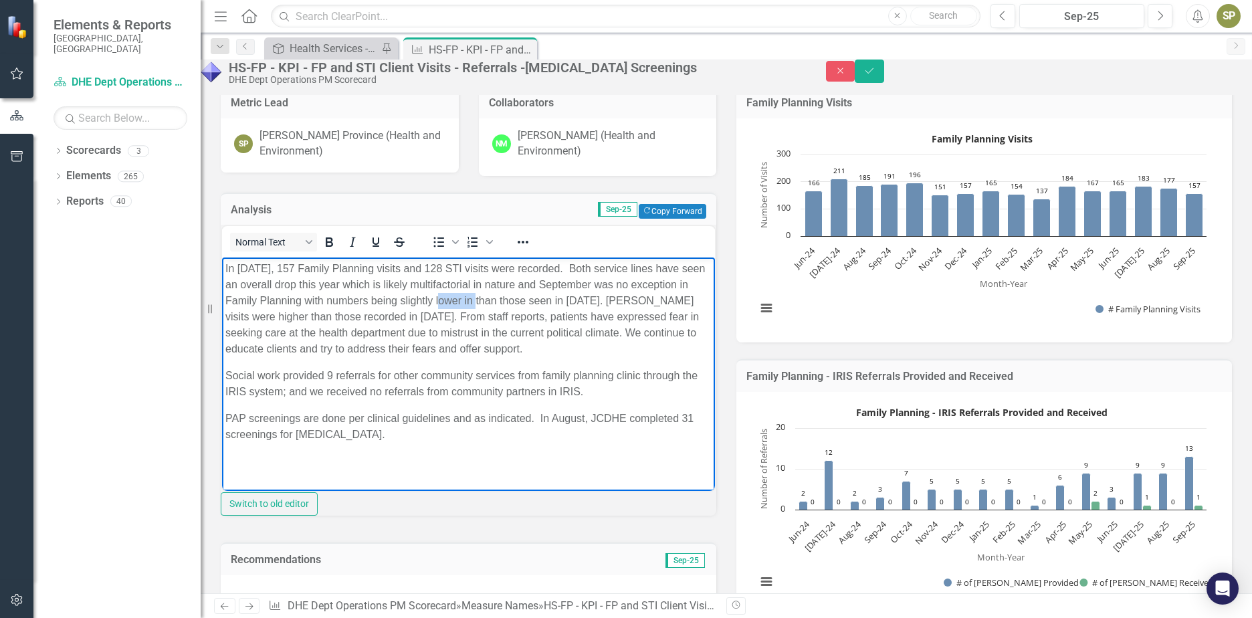
drag, startPoint x: 510, startPoint y: 302, endPoint x: 535, endPoint y: 304, distance: 24.8
click at [535, 304] on p "In September 2025, 157 Family Planning visits and 128 STI visits were recorded.…" at bounding box center [468, 309] width 486 height 96
drag, startPoint x: 632, startPoint y: 300, endPoint x: 649, endPoint y: 298, distance: 16.8
click at [649, 298] on p "In September 2025, 157 Family Planning visits and 128 STI visits were recorded.…" at bounding box center [468, 309] width 486 height 96
drag, startPoint x: 474, startPoint y: 319, endPoint x: 442, endPoint y: 320, distance: 32.8
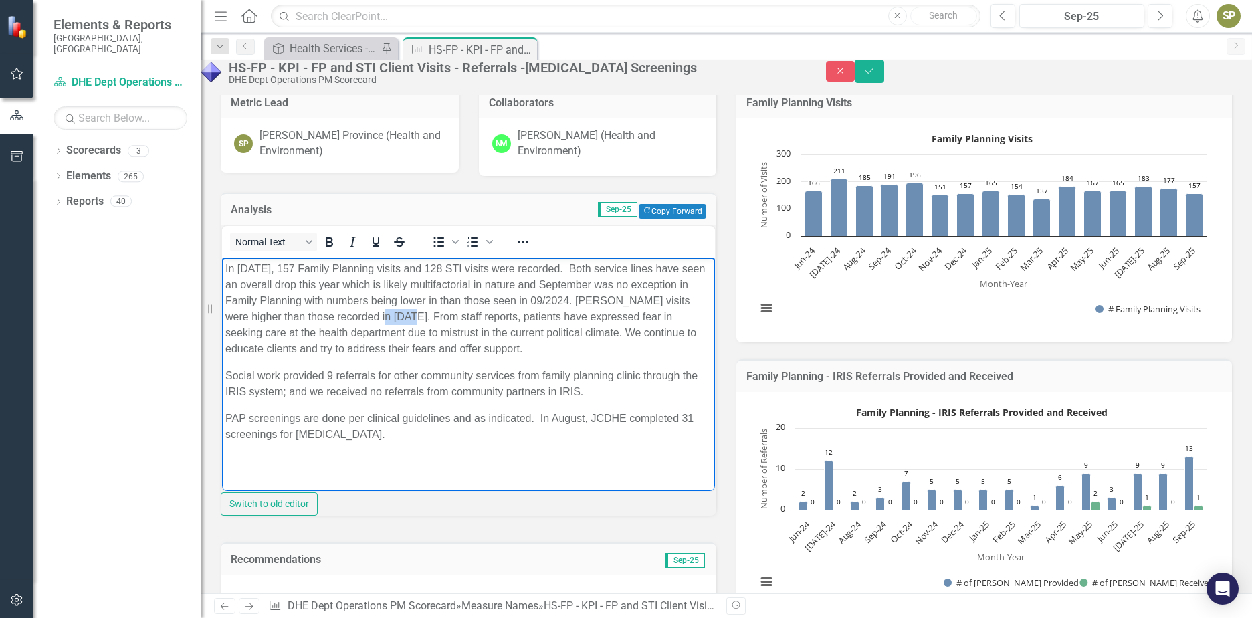
click at [442, 320] on p "In September 2025, 157 Family Planning visits and 128 STI visits were recorded.…" at bounding box center [468, 309] width 486 height 96
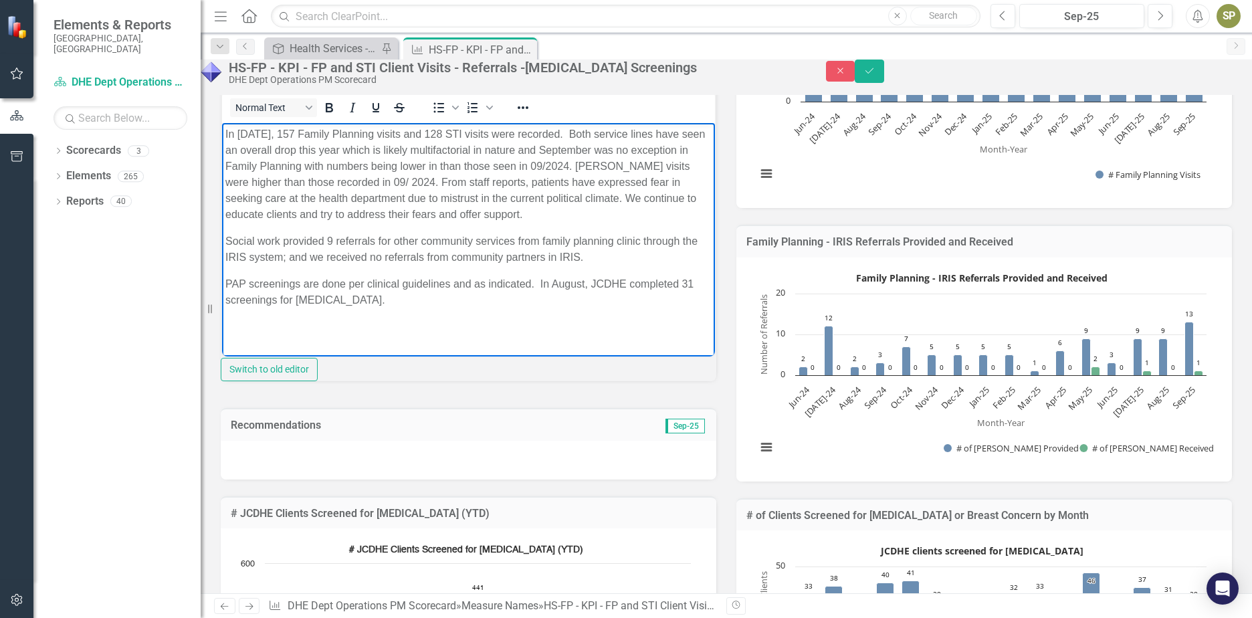
scroll to position [468, 0]
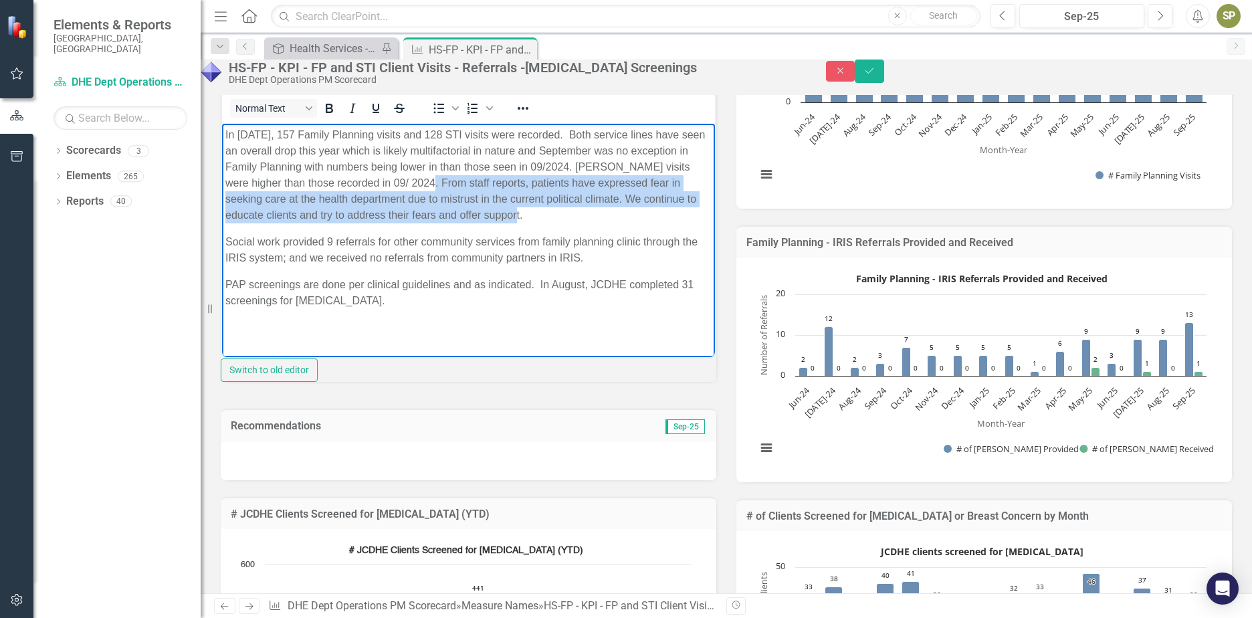
drag, startPoint x: 490, startPoint y: 185, endPoint x: 638, endPoint y: 218, distance: 151.6
click at [638, 218] on p "In September 2025, 157 Family Planning visits and 128 STI visits were recorded.…" at bounding box center [468, 175] width 486 height 96
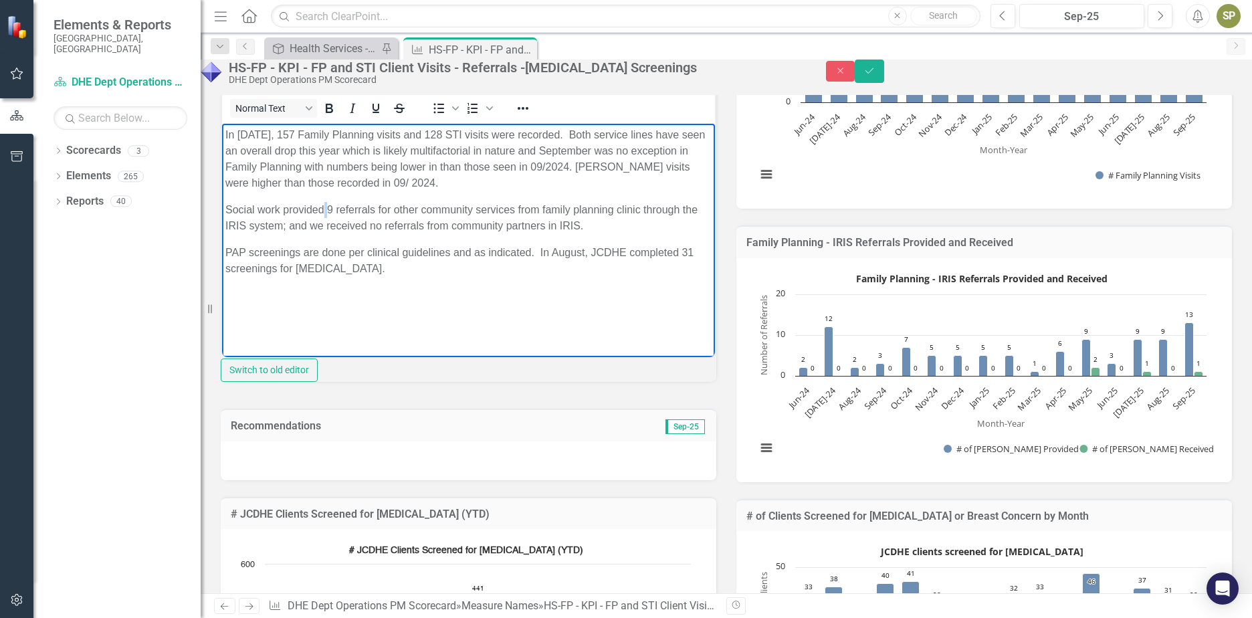
click at [327, 211] on p "Social work provided 9 referrals for other community services from family plann…" at bounding box center [468, 218] width 486 height 32
click at [330, 211] on p "Social work provided 9 referrals for other community services from family plann…" at bounding box center [468, 218] width 486 height 32
click at [331, 211] on p "Social work provided 9 referrals for other community services from family plann…" at bounding box center [468, 218] width 486 height 32
drag, startPoint x: 548, startPoint y: 208, endPoint x: 622, endPoint y: 209, distance: 74.3
click at [622, 209] on p "Social work provided 13 referrals for other community services from family plan…" at bounding box center [468, 218] width 486 height 32
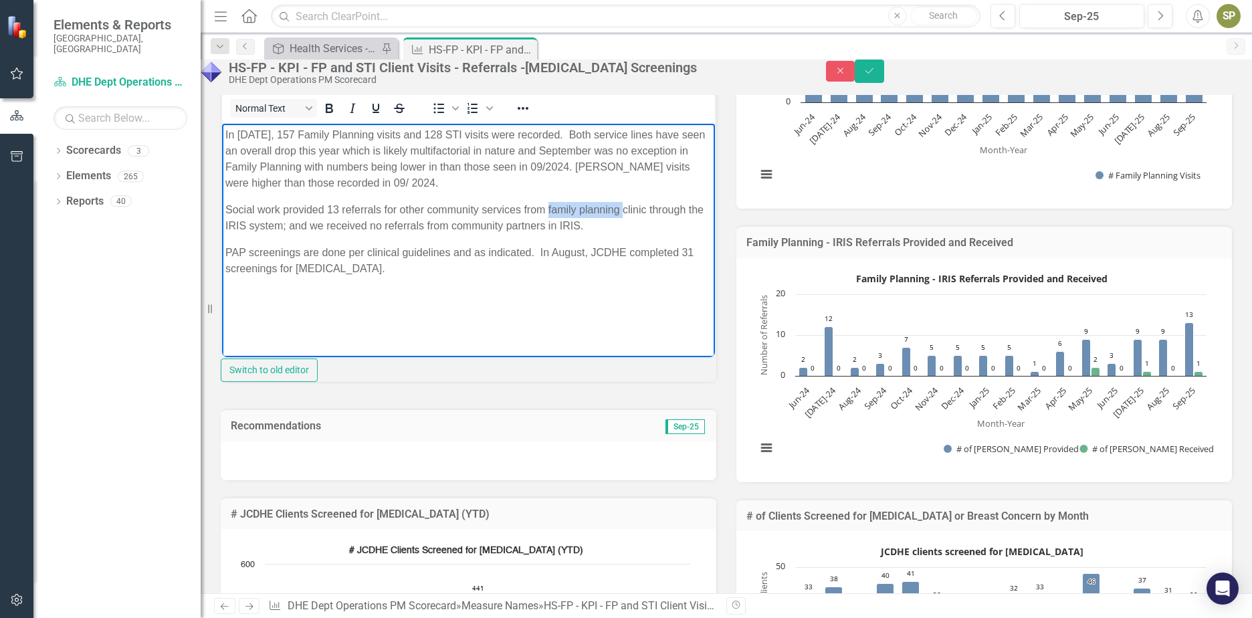
click at [601, 207] on p "Social work provided 13 referrals for other community services from family plan…" at bounding box center [468, 218] width 486 height 32
drag, startPoint x: 549, startPoint y: 209, endPoint x: 621, endPoint y: 209, distance: 71.6
click at [621, 209] on p "Social work provided 13 referrals for other community services from family plan…" at bounding box center [468, 218] width 486 height 32
click at [644, 207] on p "Social work provided 13 referrals for other community services from the men's a…" at bounding box center [468, 218] width 486 height 32
drag, startPoint x: 552, startPoint y: 254, endPoint x: 585, endPoint y: 256, distance: 32.8
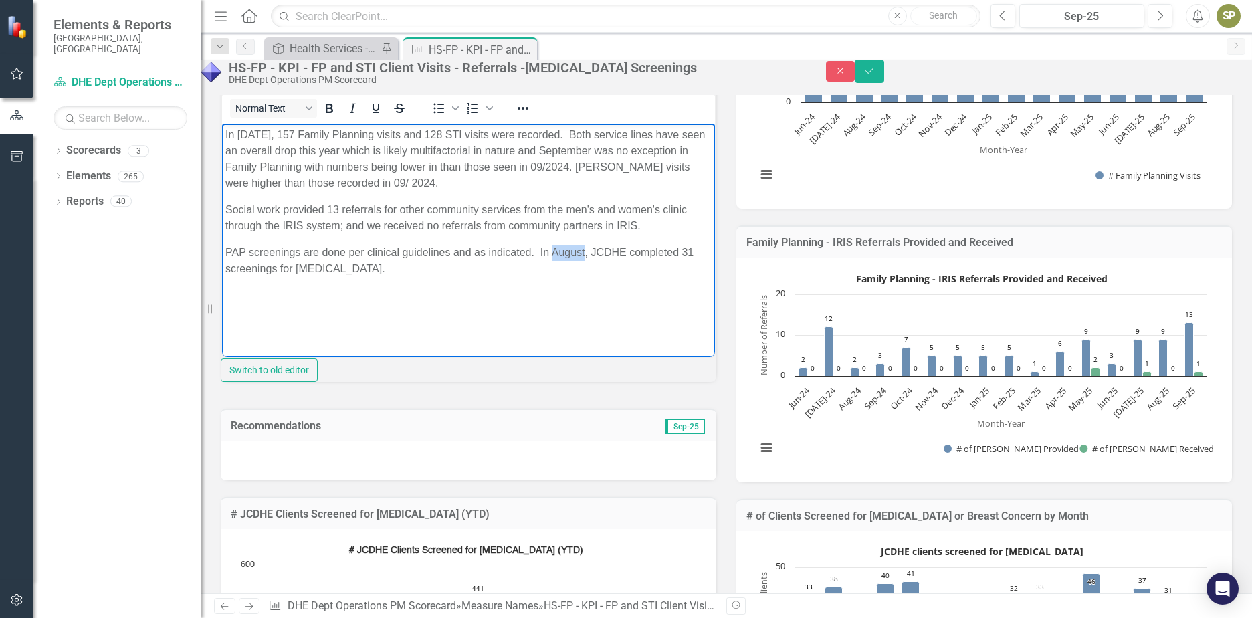
click at [585, 256] on p "PAP screenings are done per clinical guidelines and as indicated. In August, JC…" at bounding box center [468, 261] width 486 height 32
click at [286, 270] on p "PAP screenings are done per clinical guidelines and as indicated. In September,…" at bounding box center [468, 261] width 486 height 32
drag, startPoint x: 279, startPoint y: 271, endPoint x: 288, endPoint y: 271, distance: 9.4
click at [288, 271] on p "PAP screenings are done per clinical guidelines and as indicated. In September,…" at bounding box center [468, 261] width 486 height 32
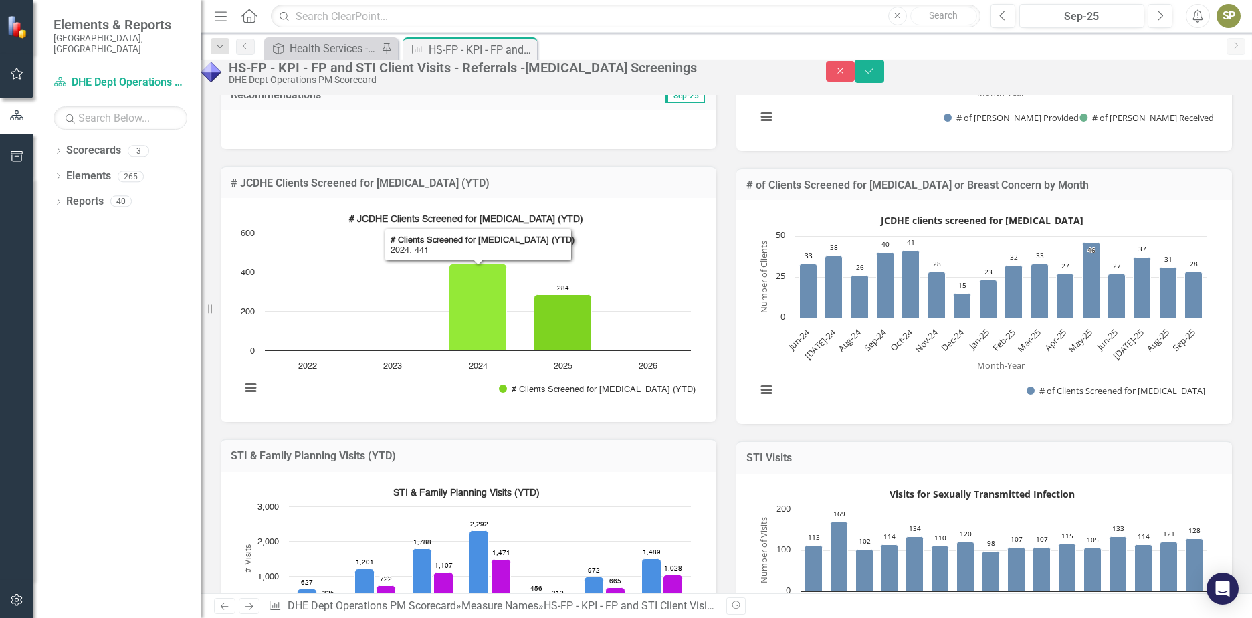
scroll to position [803, 0]
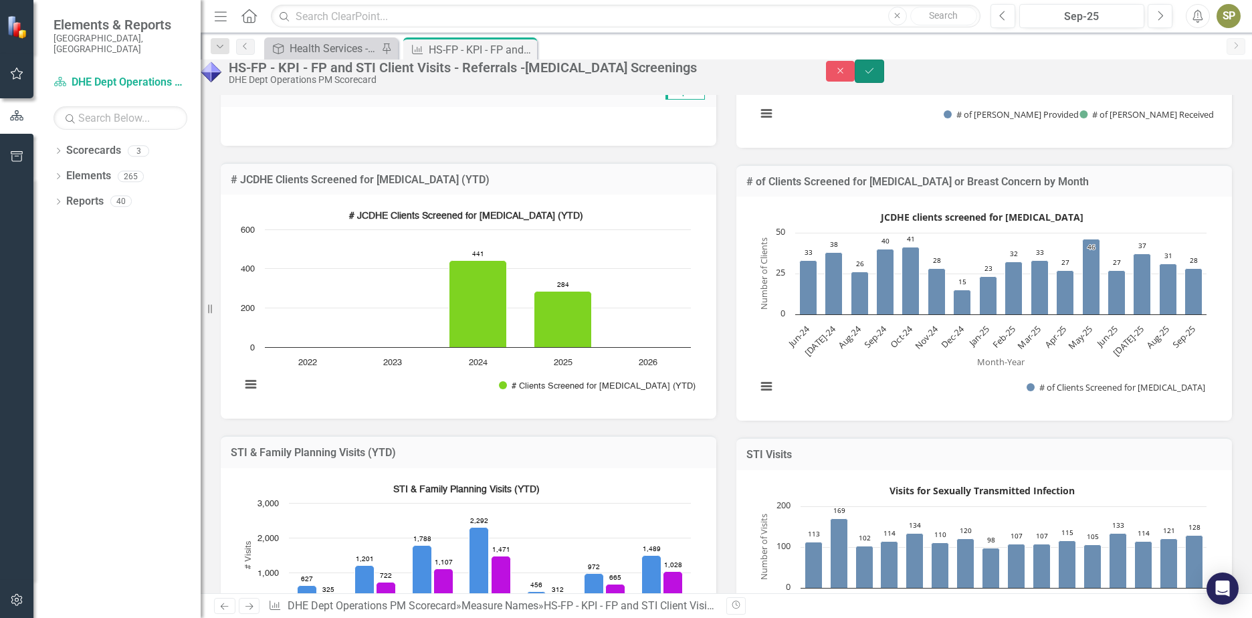
click at [876, 76] on icon "Save" at bounding box center [870, 70] width 12 height 9
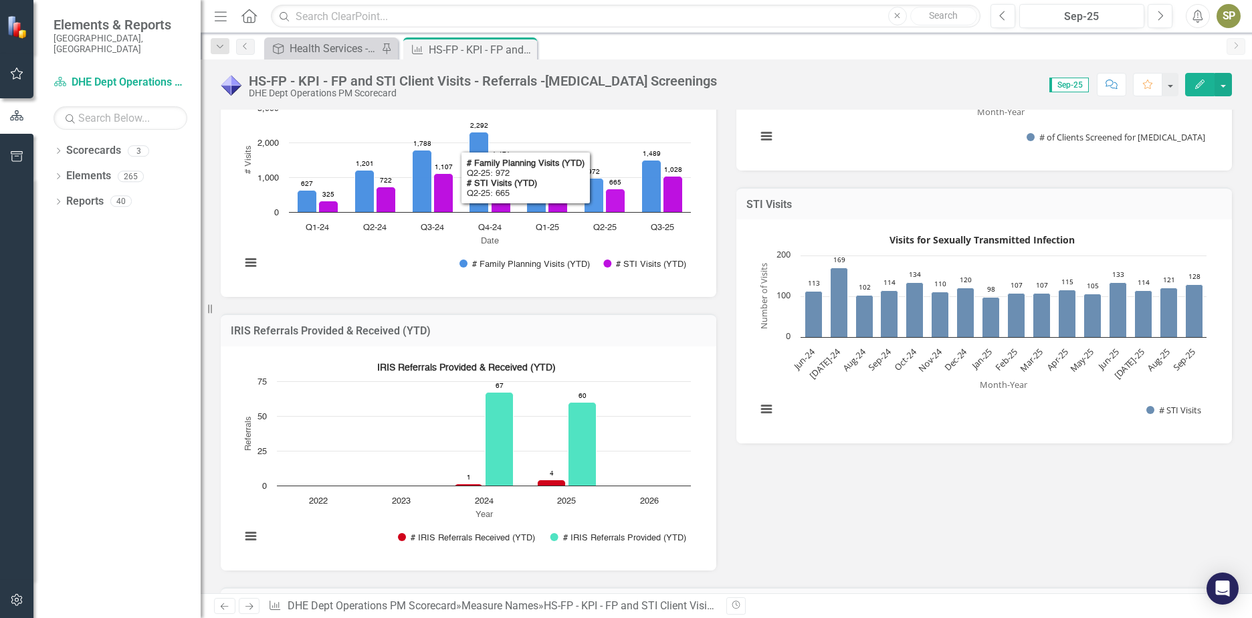
scroll to position [1070, 0]
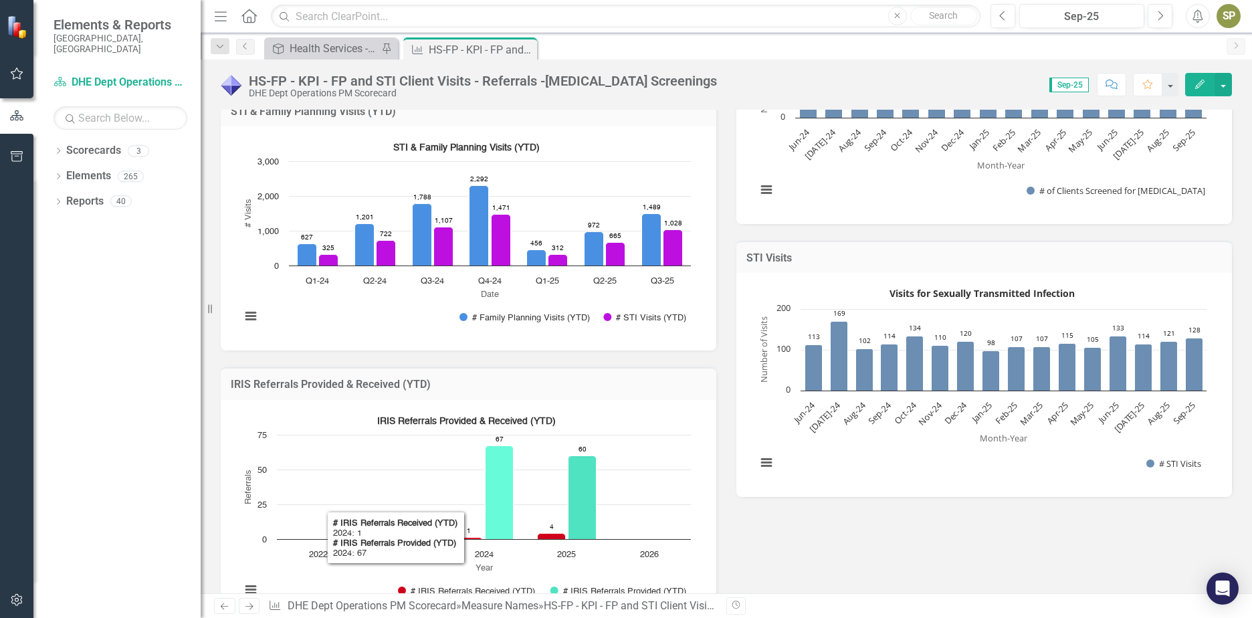
scroll to position [680, 0]
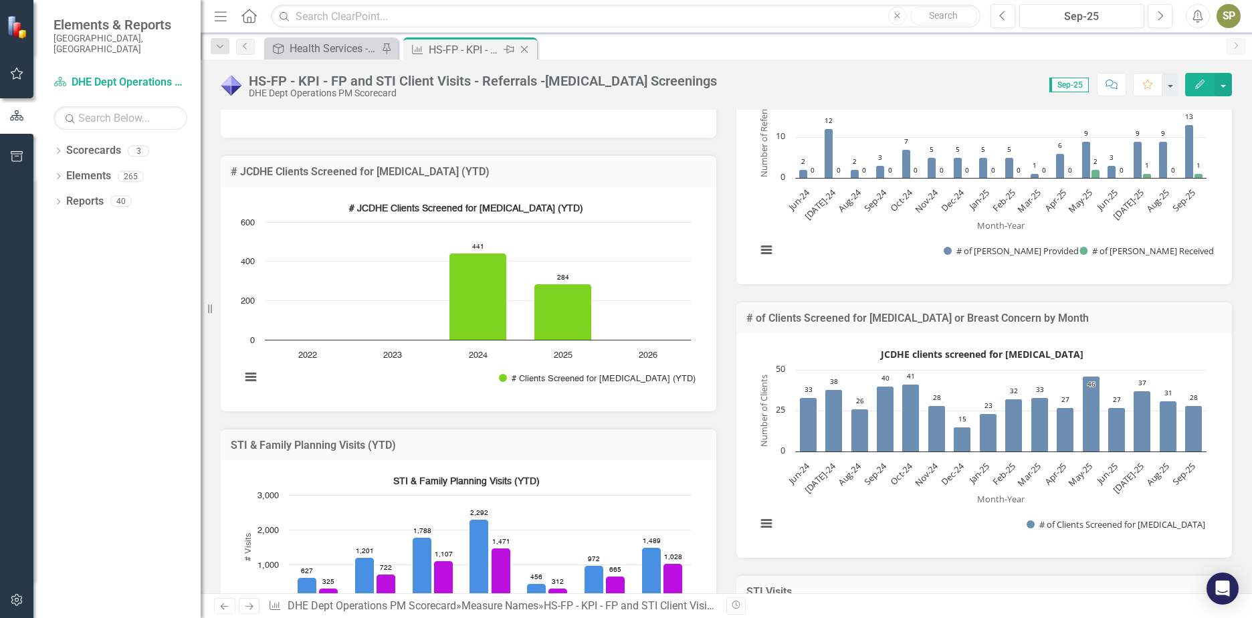
click at [524, 49] on icon at bounding box center [524, 49] width 7 height 7
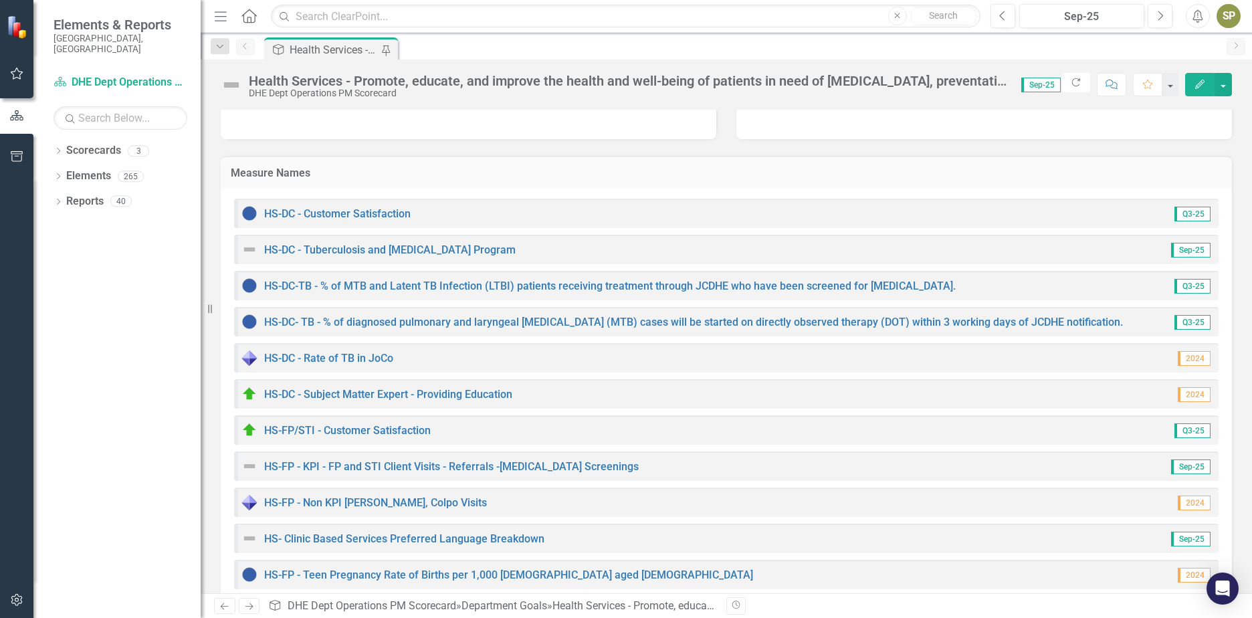
scroll to position [134, 0]
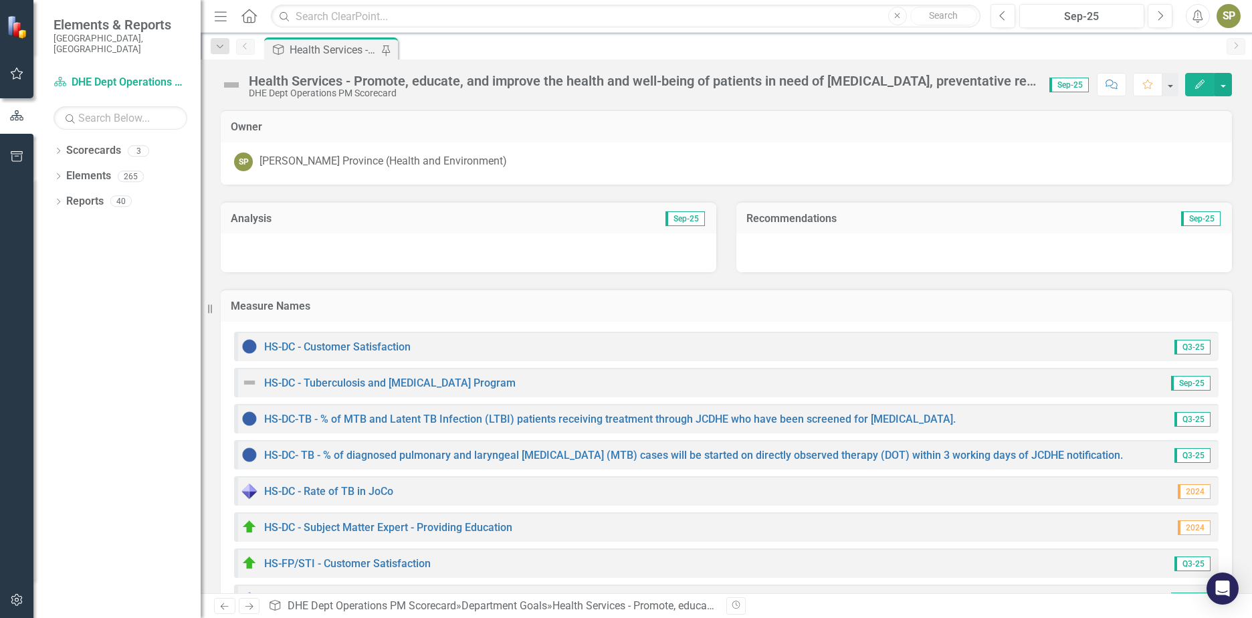
scroll to position [334, 0]
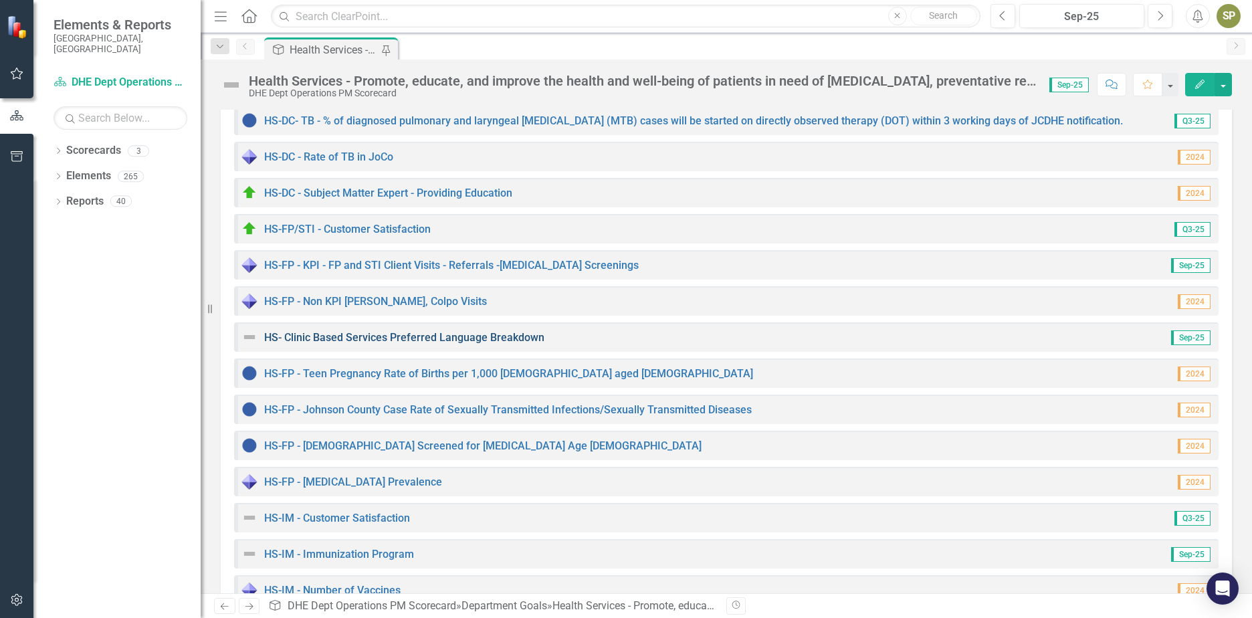
click at [330, 340] on link "HS- Clinic Based Services Preferred Language Breakdown" at bounding box center [404, 337] width 280 height 13
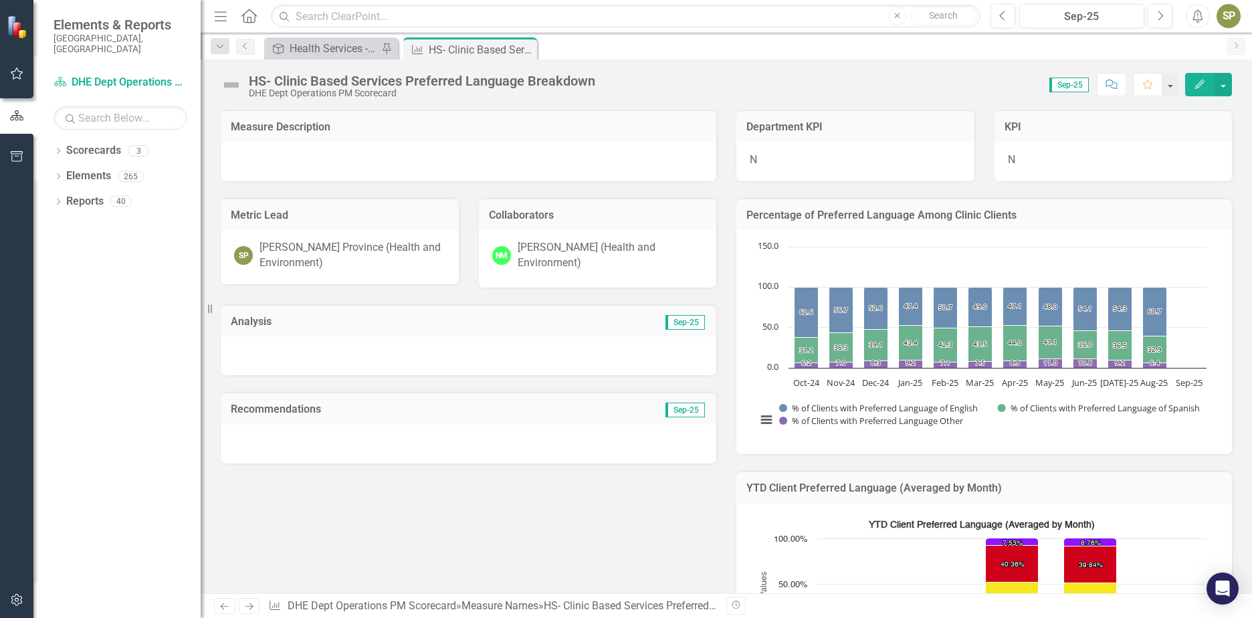
click at [232, 87] on img at bounding box center [231, 84] width 21 height 21
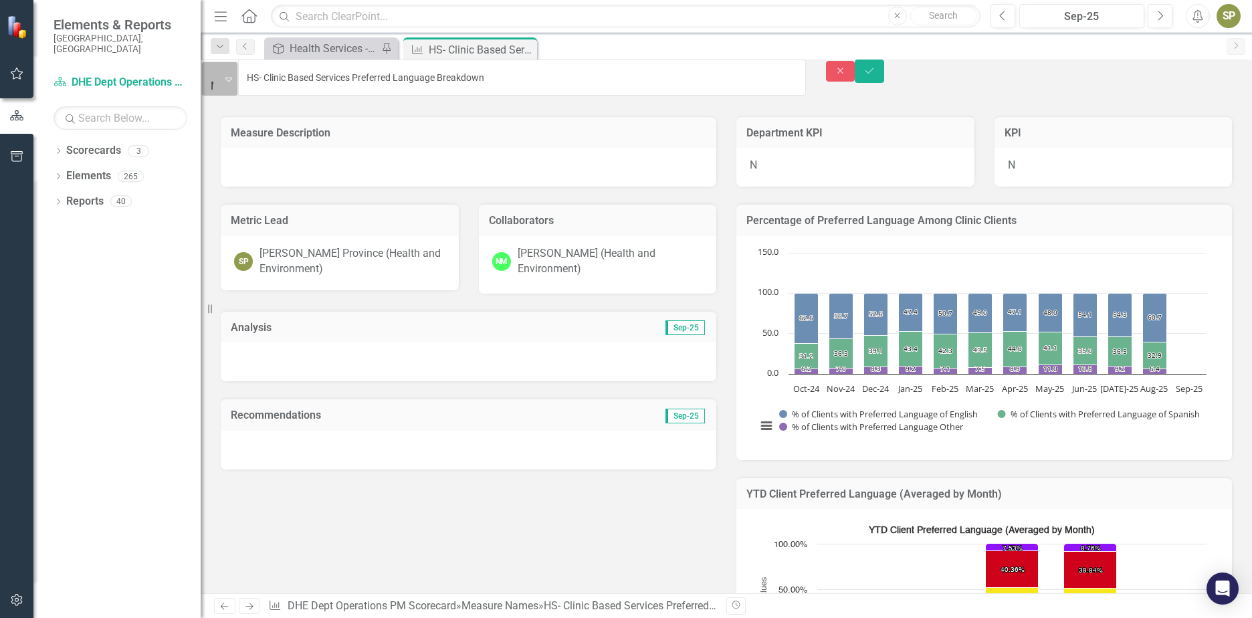
click at [232, 83] on icon "Expand" at bounding box center [228, 79] width 7 height 11
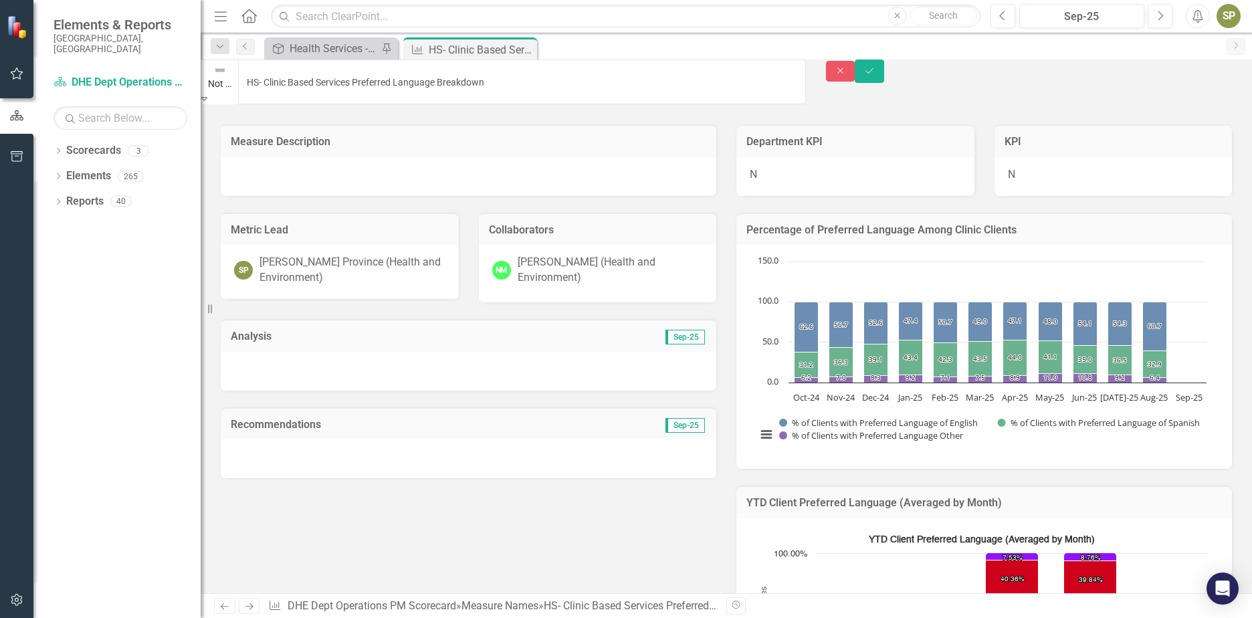
click at [317, 352] on div at bounding box center [469, 371] width 496 height 39
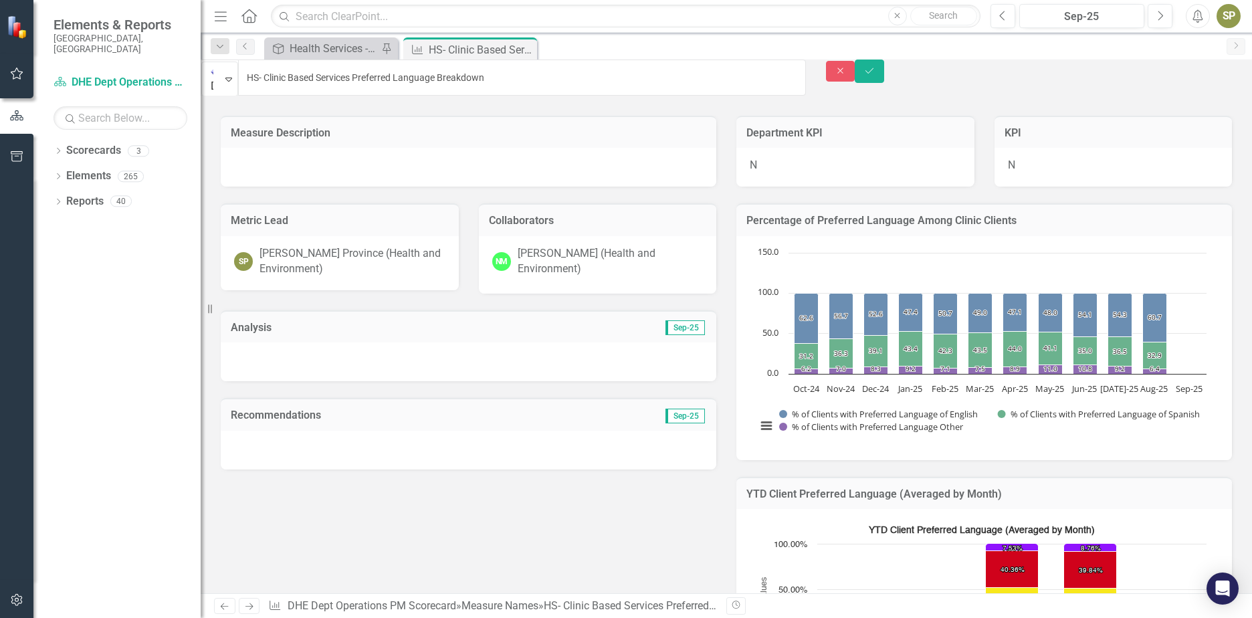
click at [317, 344] on div at bounding box center [469, 362] width 496 height 39
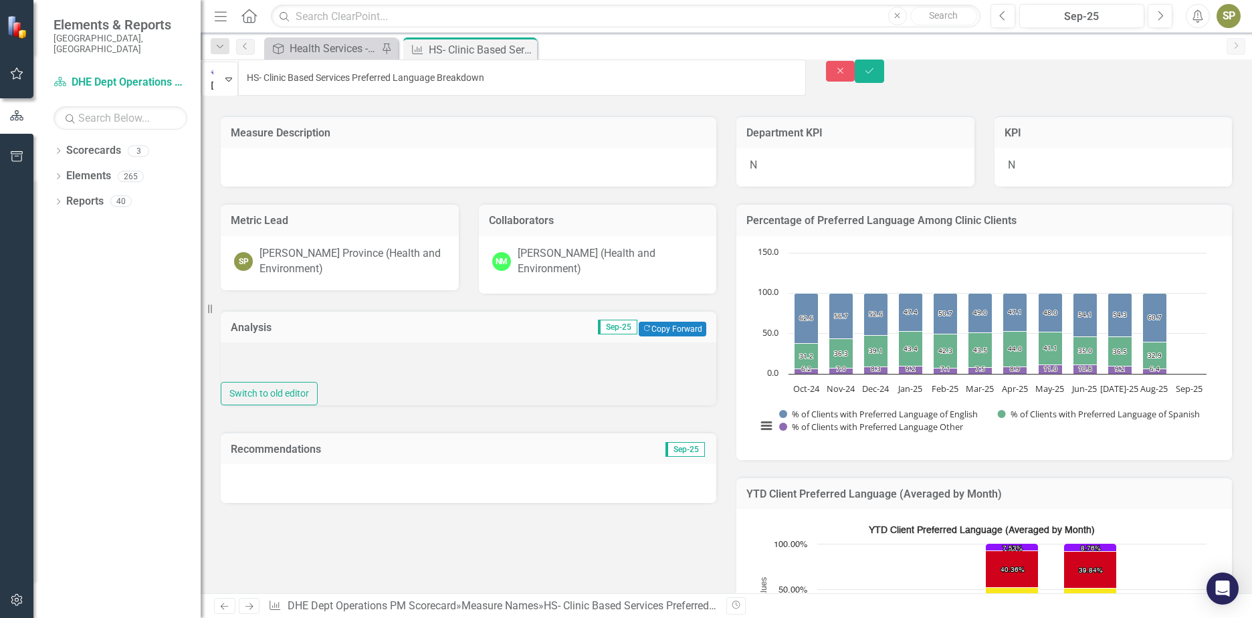
click at [340, 374] on div at bounding box center [469, 362] width 496 height 39
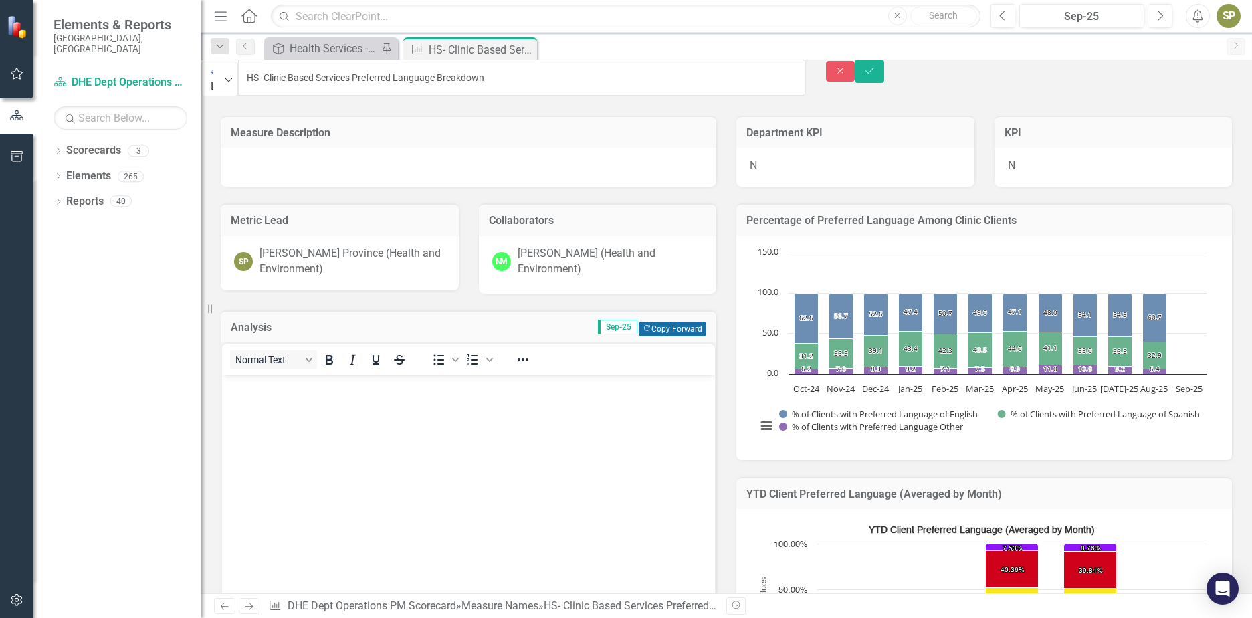
click at [673, 322] on button "Copy Forward Copy Forward" at bounding box center [673, 329] width 68 height 15
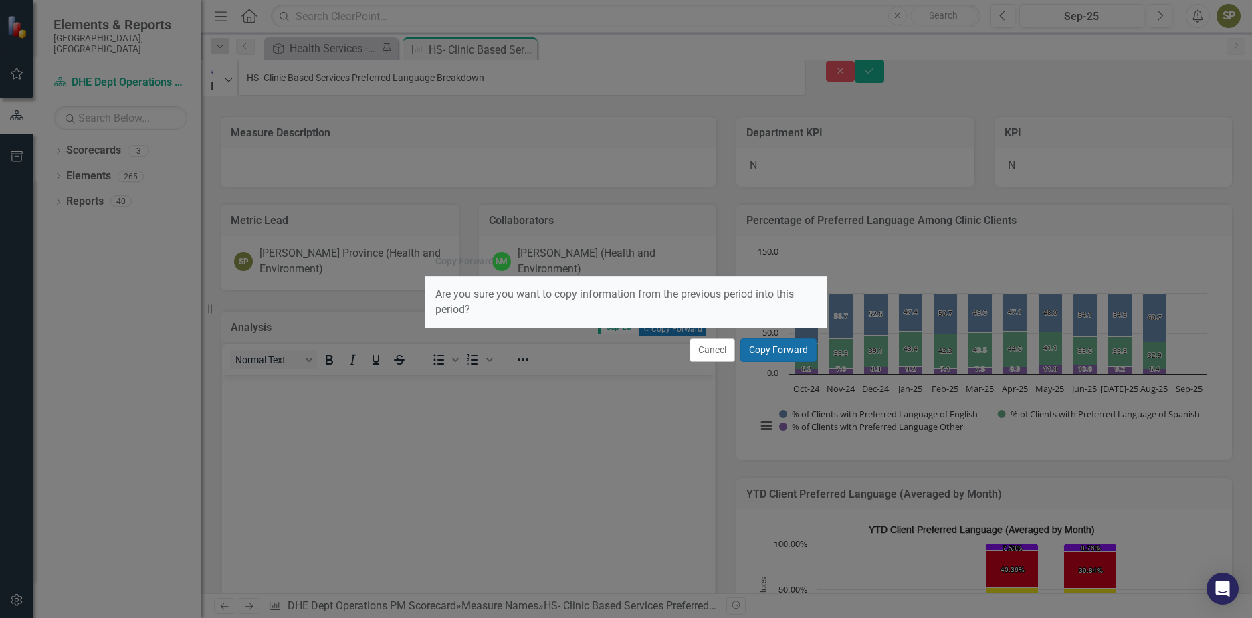
click at [765, 349] on button "Copy Forward" at bounding box center [779, 349] width 76 height 23
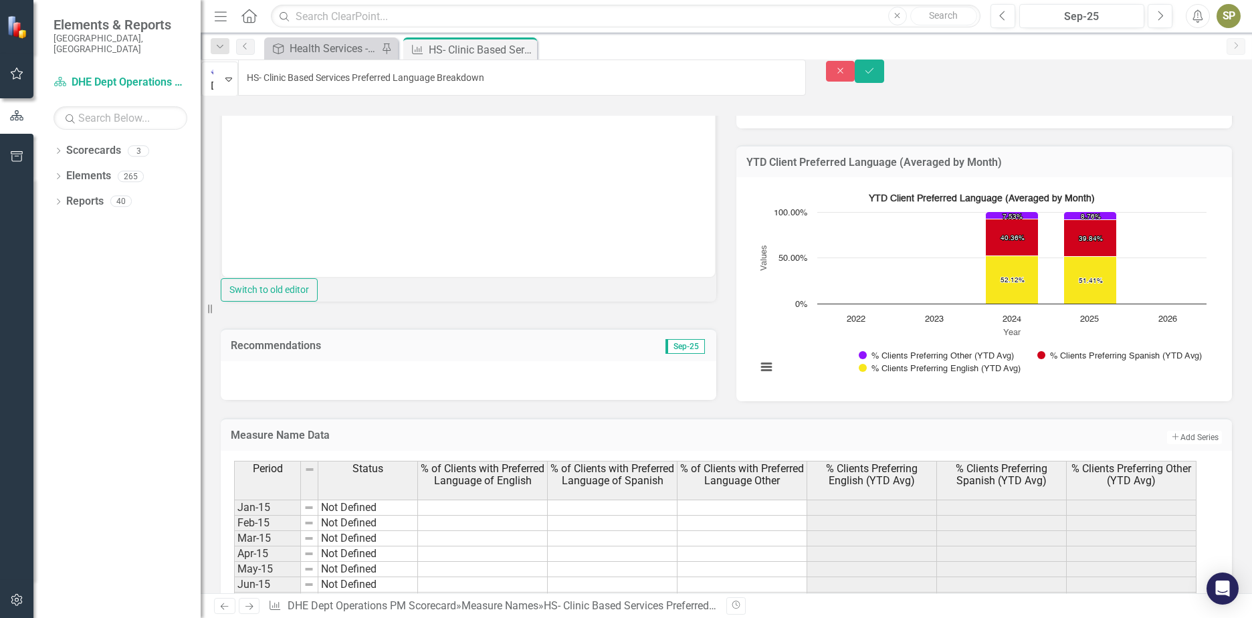
scroll to position [334, 0]
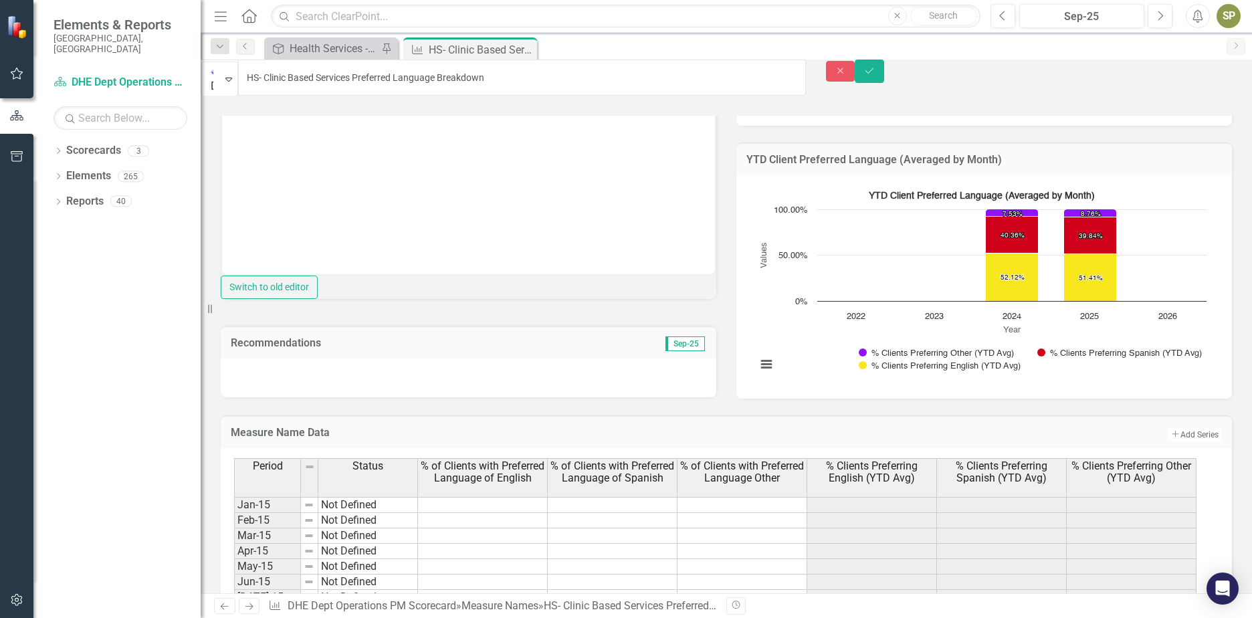
click at [418, 389] on div at bounding box center [469, 378] width 496 height 39
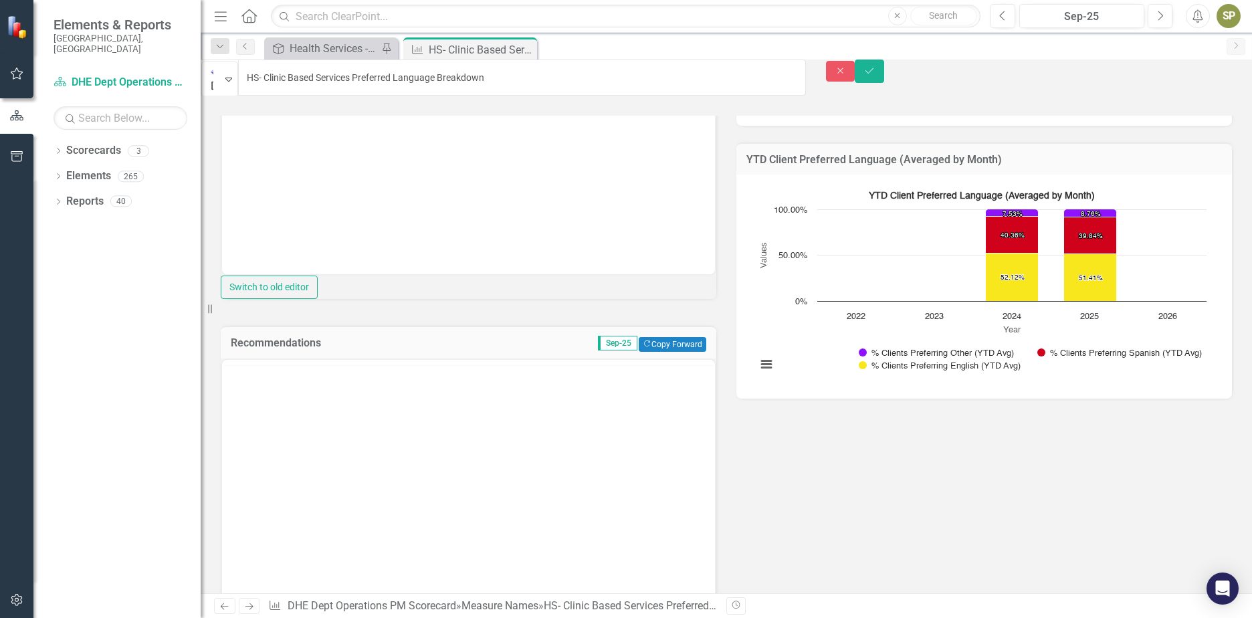
scroll to position [0, 0]
click at [646, 352] on button "Copy Forward Copy Forward" at bounding box center [673, 344] width 68 height 15
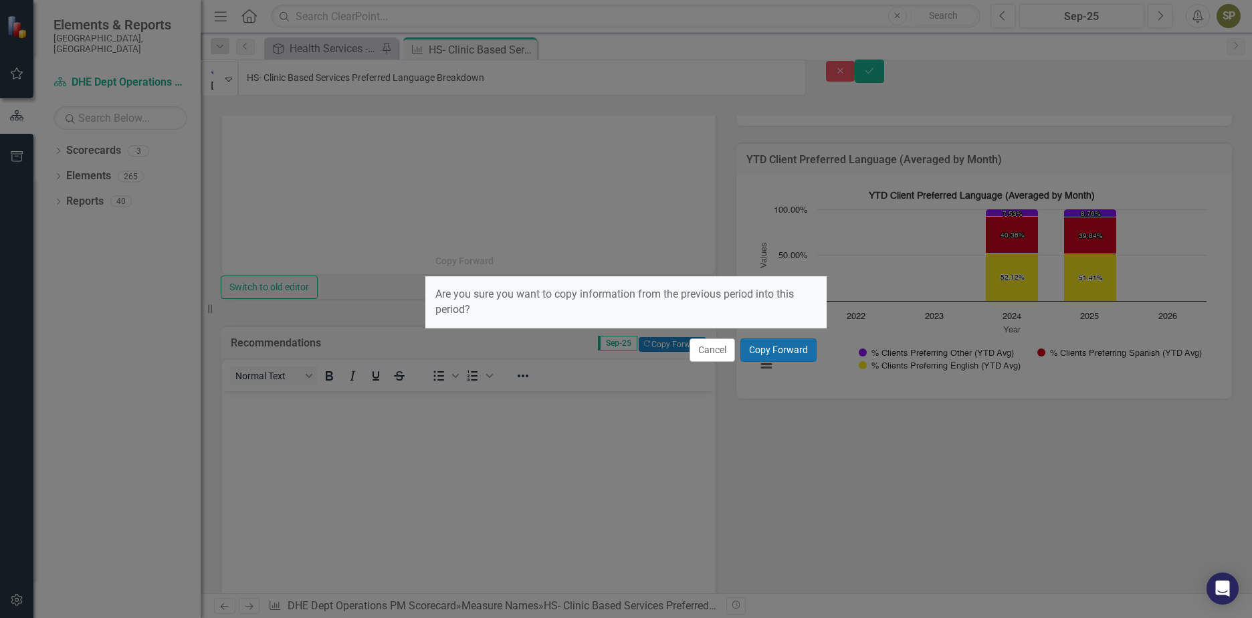
click at [766, 357] on button "Copy Forward" at bounding box center [779, 349] width 76 height 23
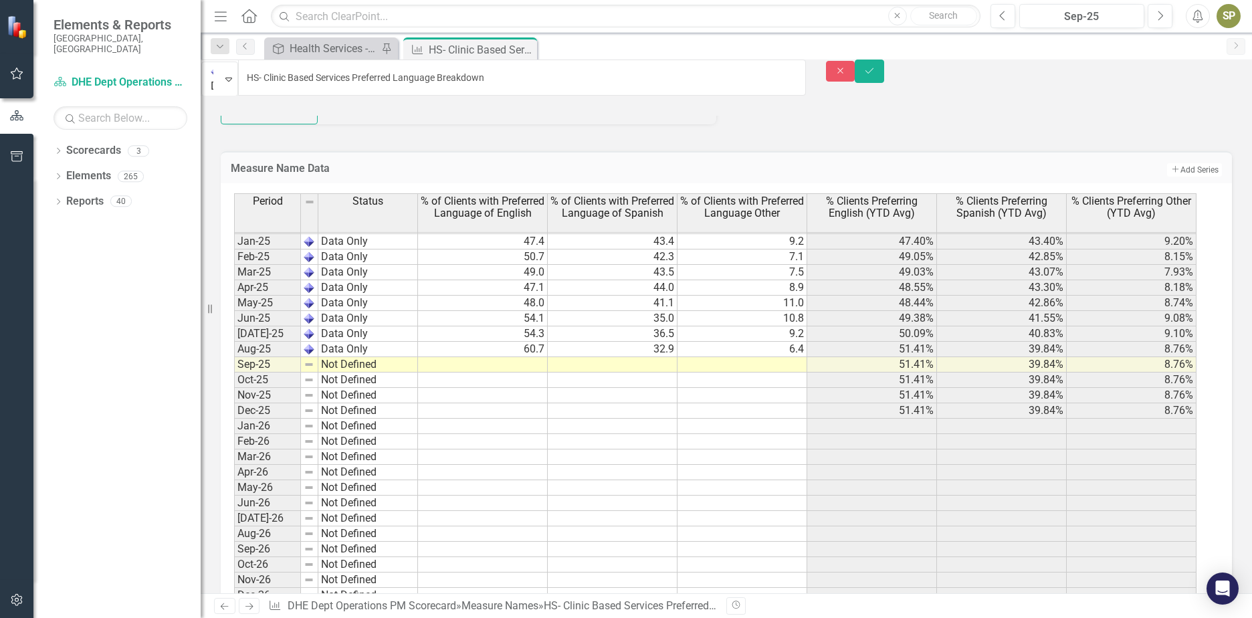
scroll to position [890, 0]
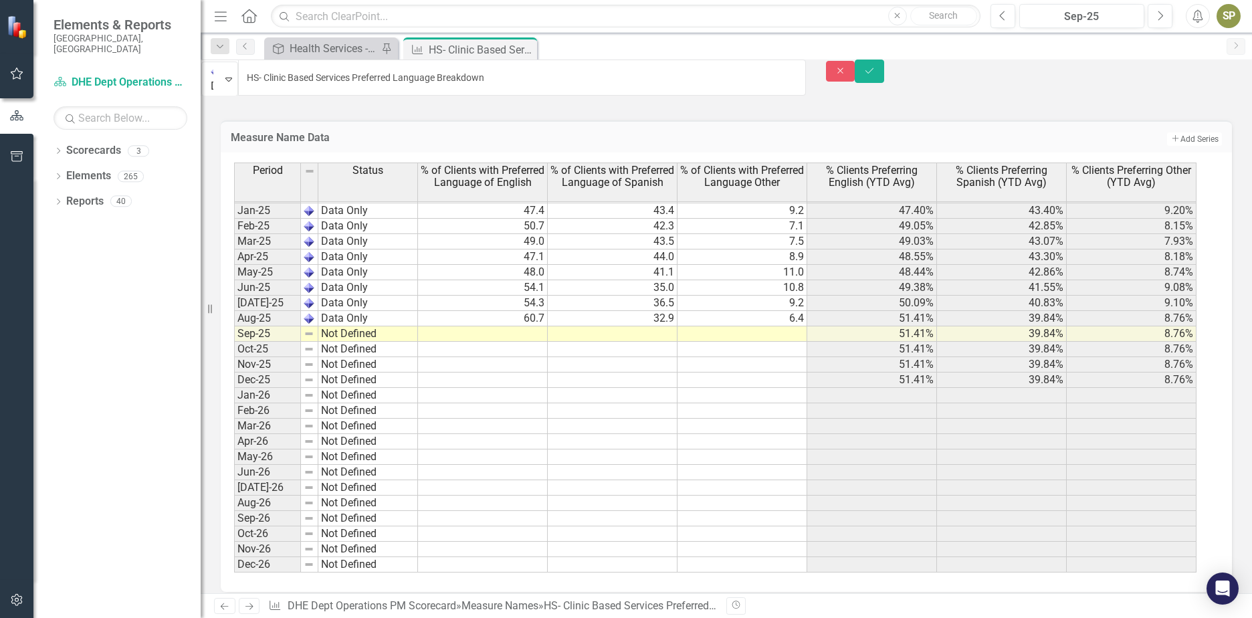
click at [753, 383] on tbody "May-23 Not Defined Jun-23 Not Defined Jul-23 Not Defined Aug-23 Not Defined Sep…" at bounding box center [715, 234] width 963 height 678
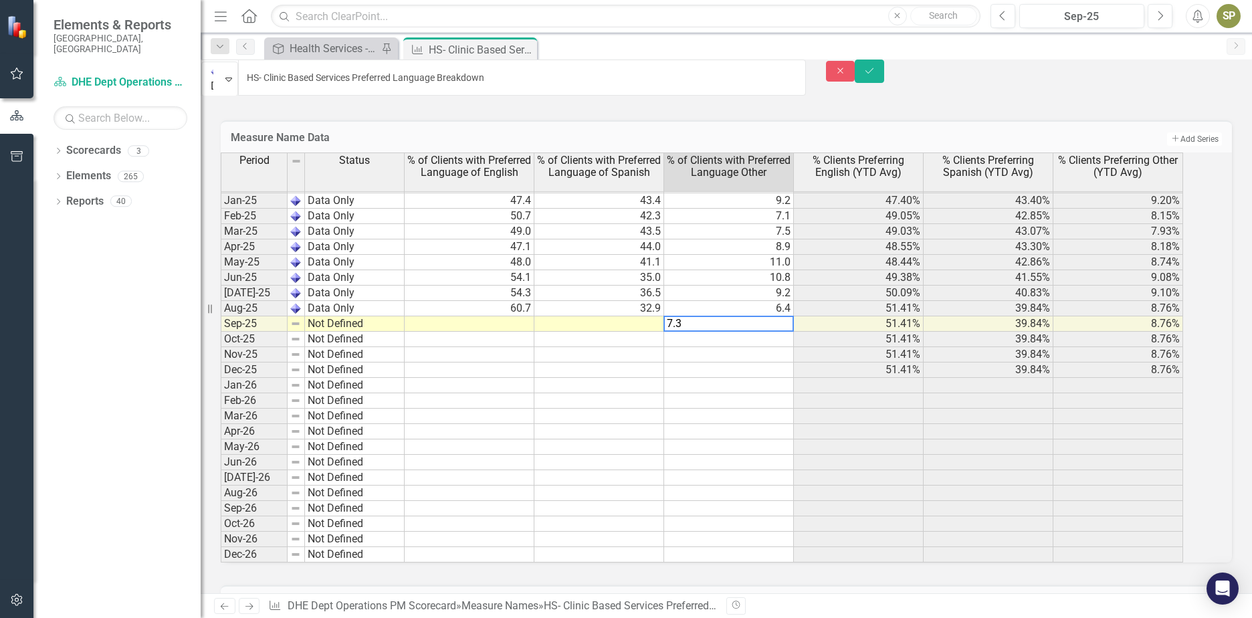
click at [644, 332] on td at bounding box center [600, 323] width 130 height 15
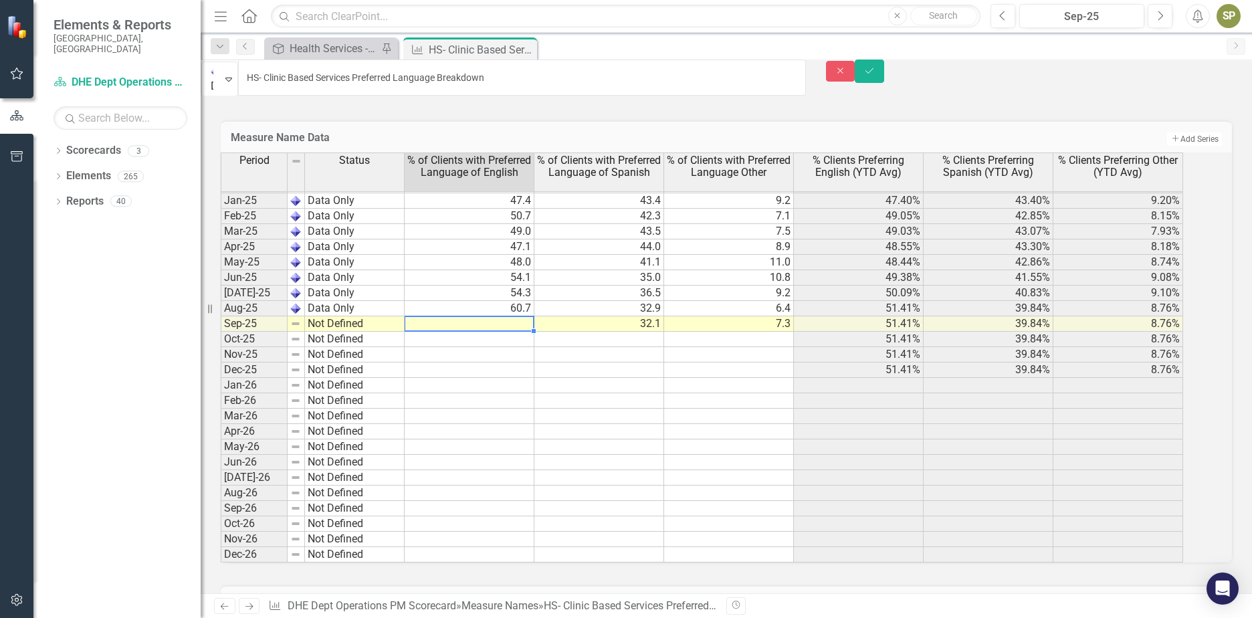
click at [518, 332] on td at bounding box center [470, 323] width 130 height 15
type textarea "60.6"
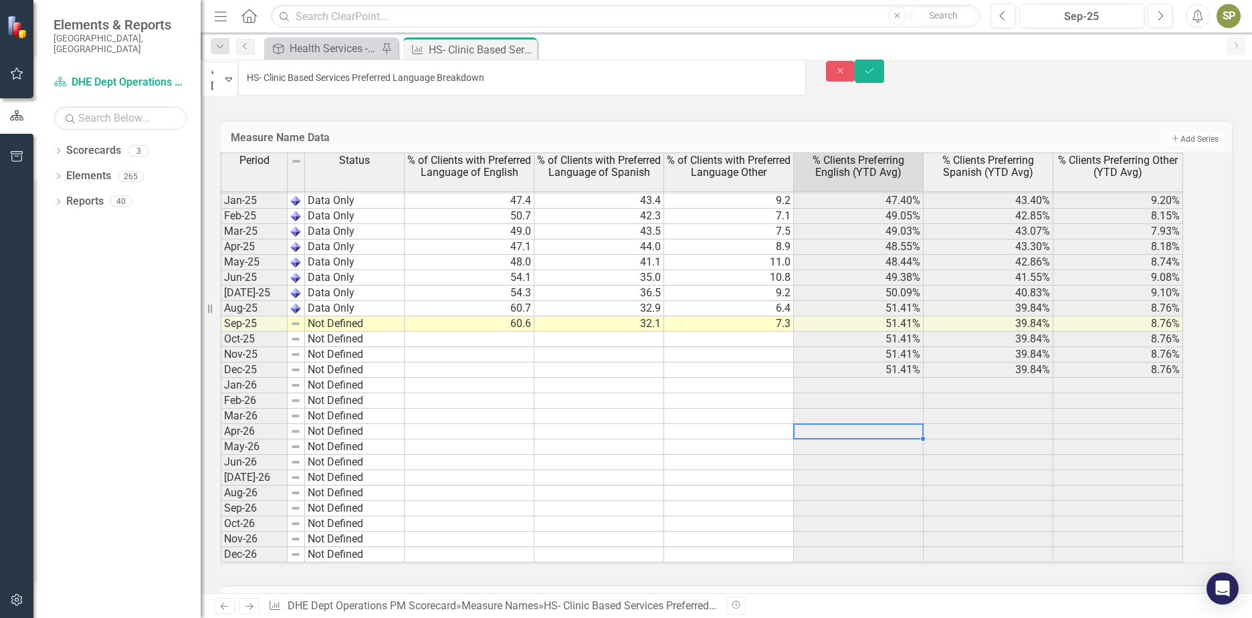
click at [924, 440] on td at bounding box center [859, 431] width 130 height 15
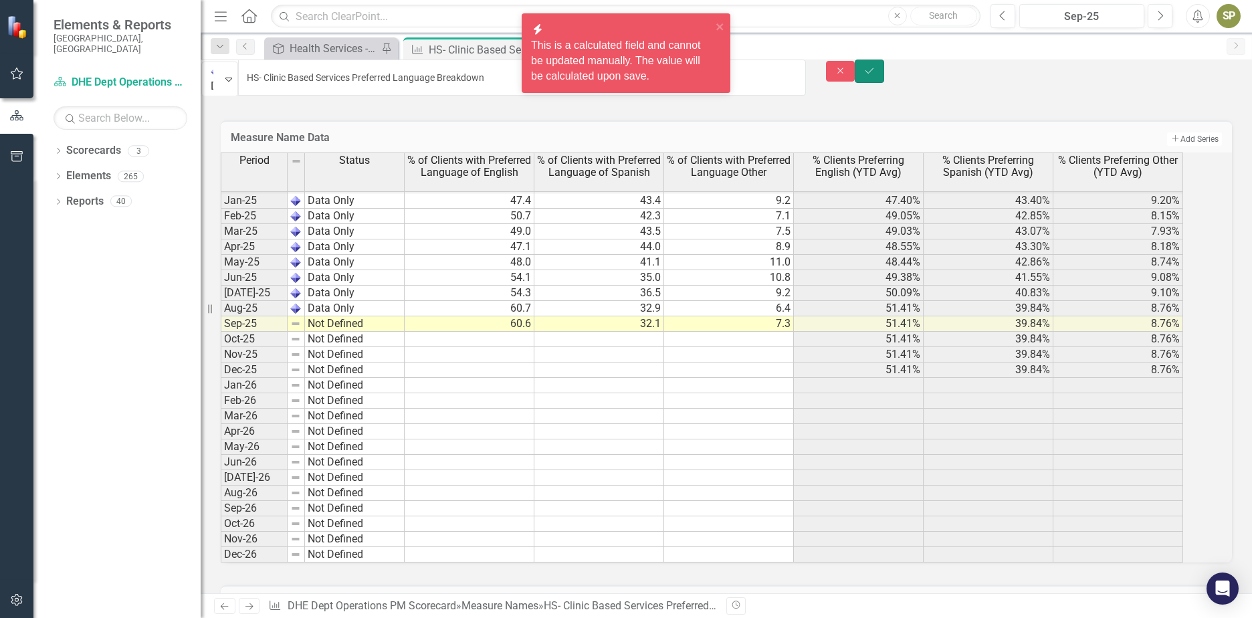
click at [876, 76] on icon "Save" at bounding box center [870, 70] width 12 height 9
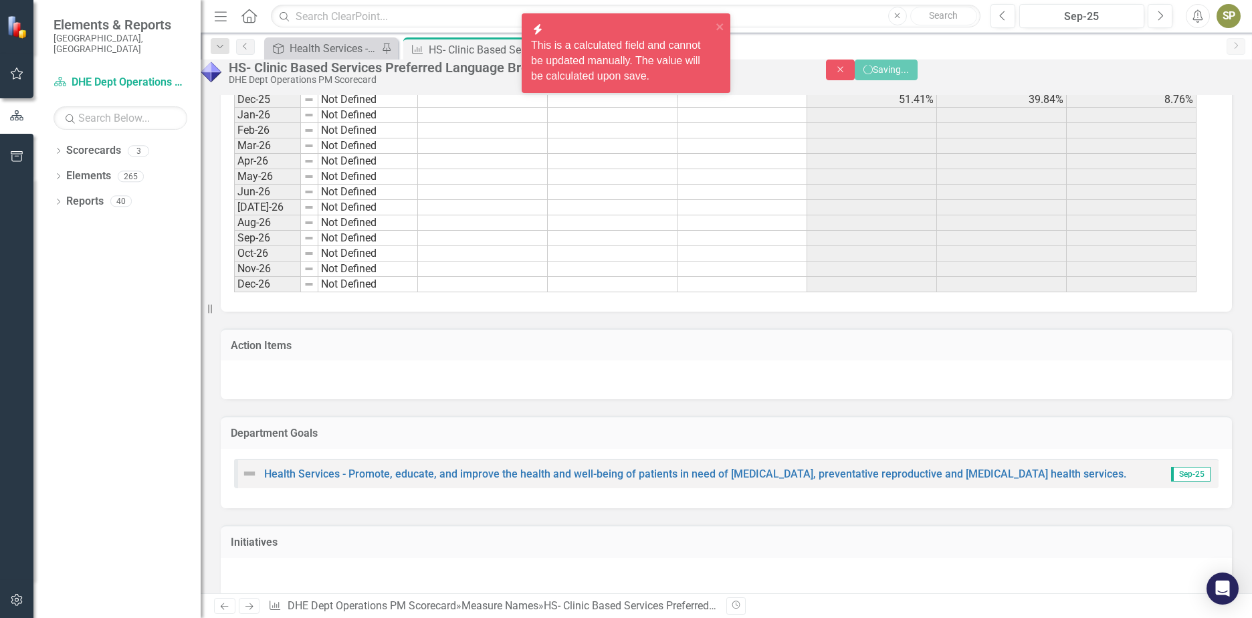
scroll to position [628, 0]
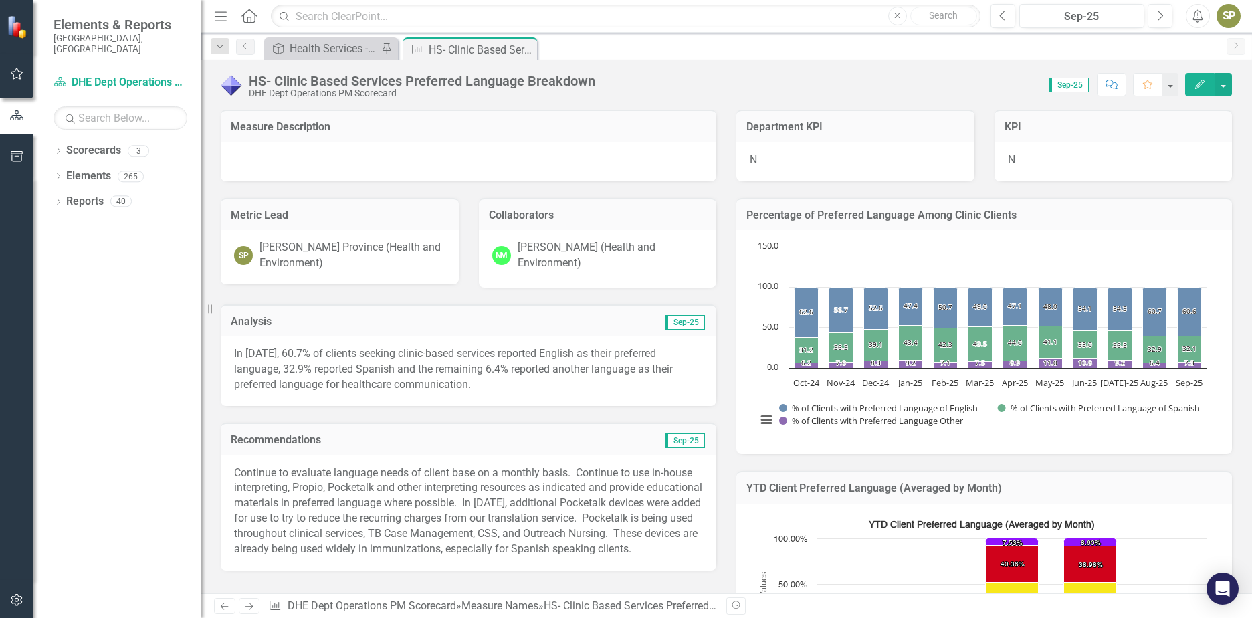
click at [308, 365] on p "In August 2025, 60.7% of clients seeking clinic-based services reported English…" at bounding box center [468, 370] width 469 height 46
click at [252, 353] on p "In August 2025, 60.7% of clients seeking clinic-based services reported English…" at bounding box center [468, 370] width 469 height 46
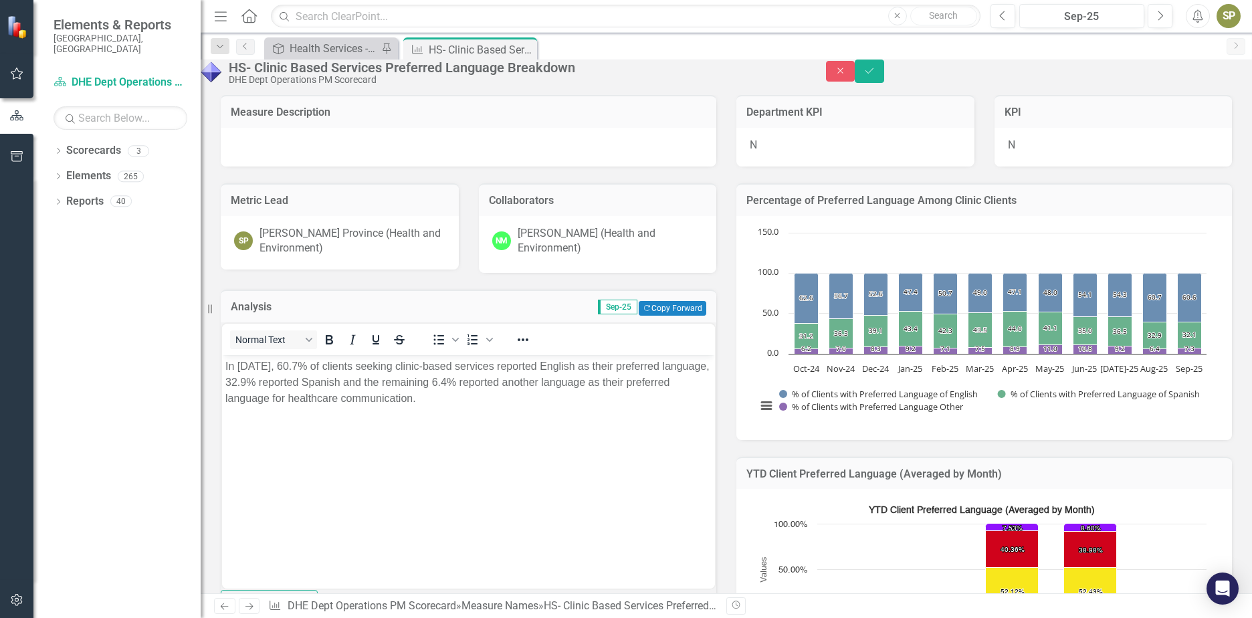
scroll to position [0, 0]
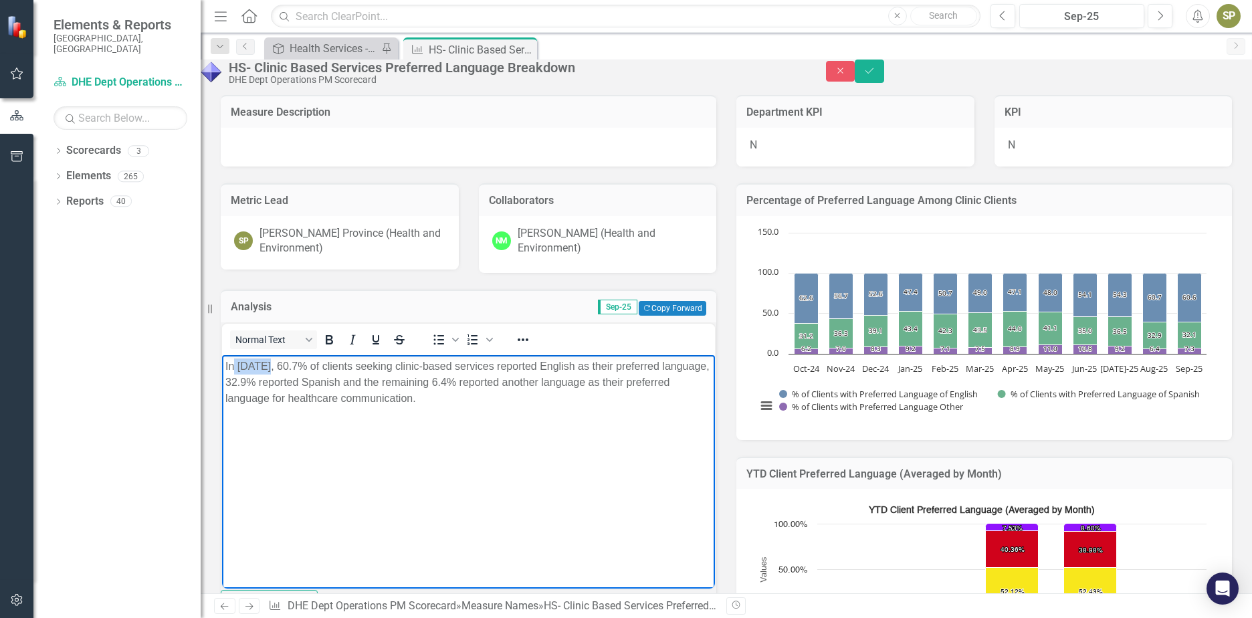
drag, startPoint x: 235, startPoint y: 363, endPoint x: 271, endPoint y: 366, distance: 35.6
click at [271, 366] on p "In August 2025, 60.7% of clients seeking clinic-based services reported English…" at bounding box center [468, 382] width 486 height 48
drag, startPoint x: 343, startPoint y: 367, endPoint x: 371, endPoint y: 369, distance: 28.8
click at [343, 366] on p "InSeptember 2025, 60.7% of clients seeking clinic-based services reported Engli…" at bounding box center [468, 382] width 486 height 48
click at [343, 383] on p "InSeptember 2025, 60.6% of clients seeking clinic-based services reported Engli…" at bounding box center [468, 382] width 486 height 48
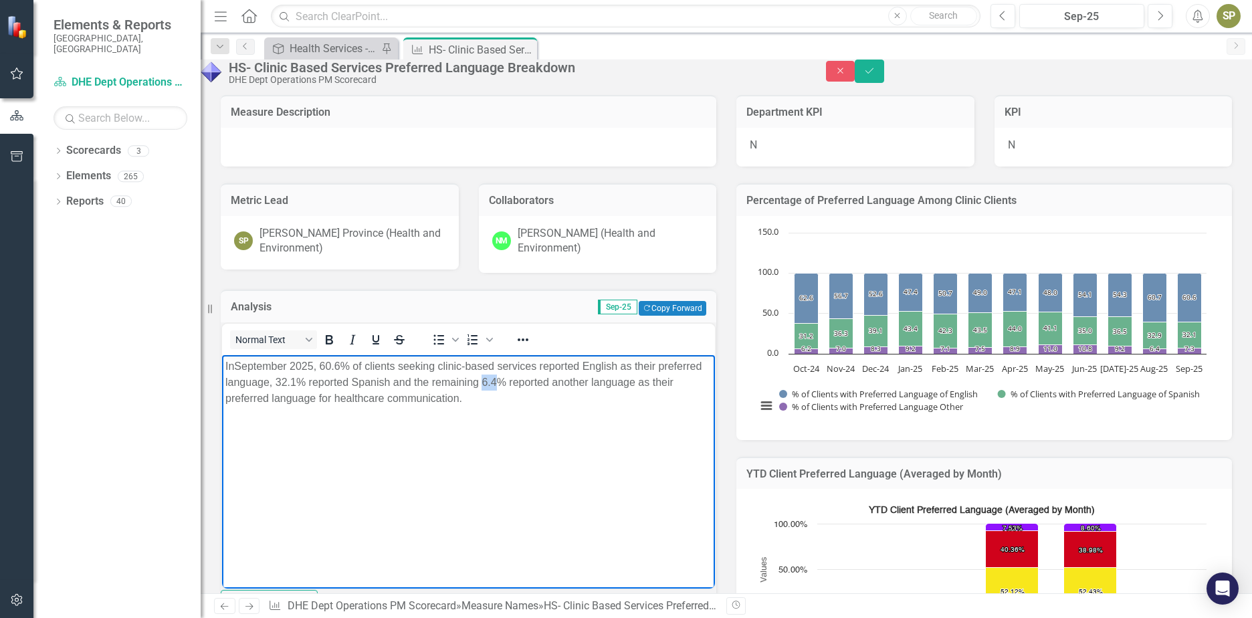
drag, startPoint x: 531, startPoint y: 382, endPoint x: 543, endPoint y: 383, distance: 12.1
click at [543, 383] on p "InSeptember 2025, 60.6% of clients seeking clinic-based services reported Engli…" at bounding box center [468, 382] width 486 height 48
drag, startPoint x: 610, startPoint y: 381, endPoint x: 634, endPoint y: 381, distance: 24.1
click at [634, 381] on p "InSeptember 2025, 60.6% of clients seeking clinic-based services reported Engli…" at bounding box center [468, 382] width 486 height 48
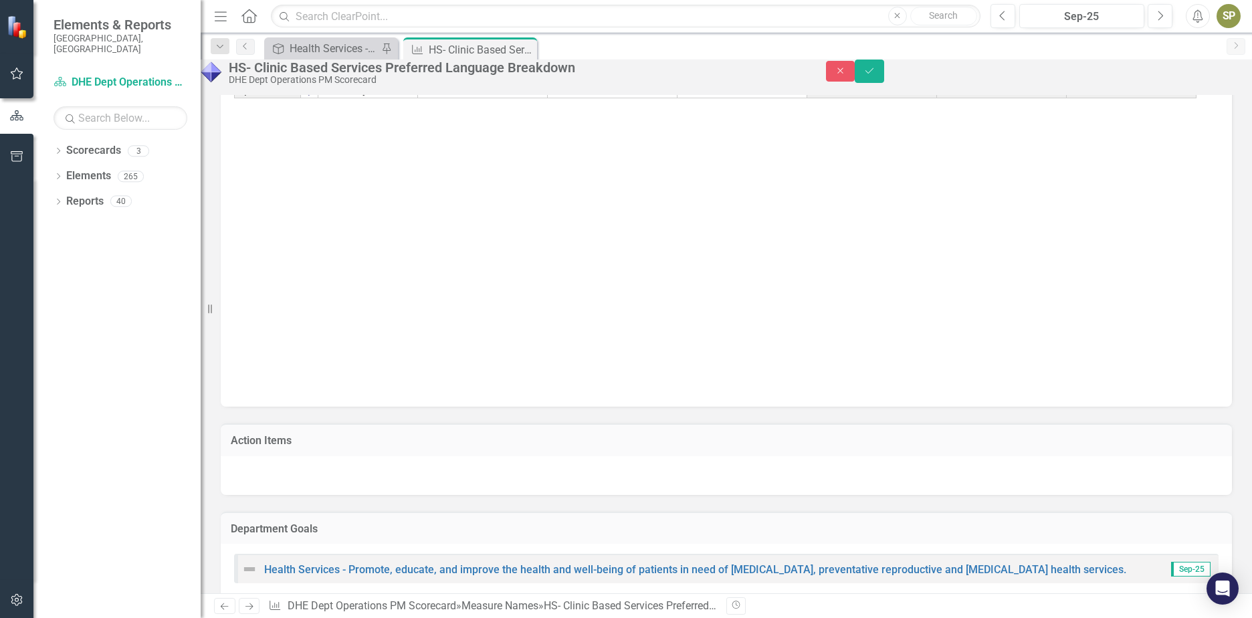
scroll to position [1846, 0]
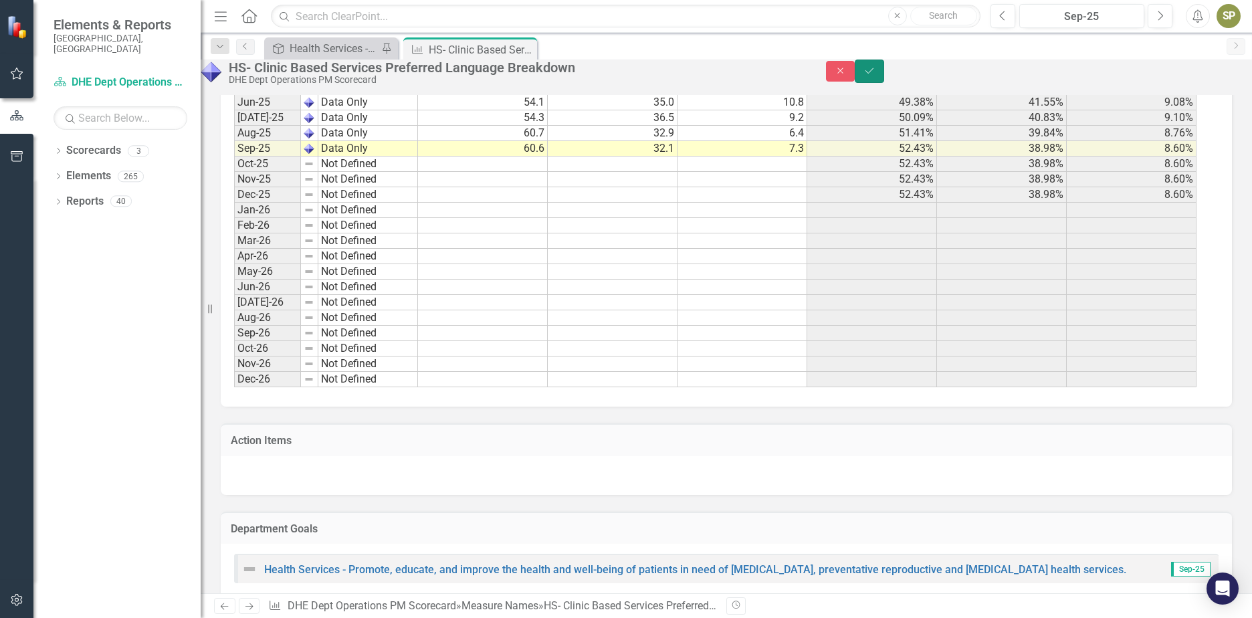
drag, startPoint x: 1224, startPoint y: 85, endPoint x: 0, endPoint y: 293, distance: 1241.8
click at [884, 83] on button "Save" at bounding box center [869, 71] width 29 height 23
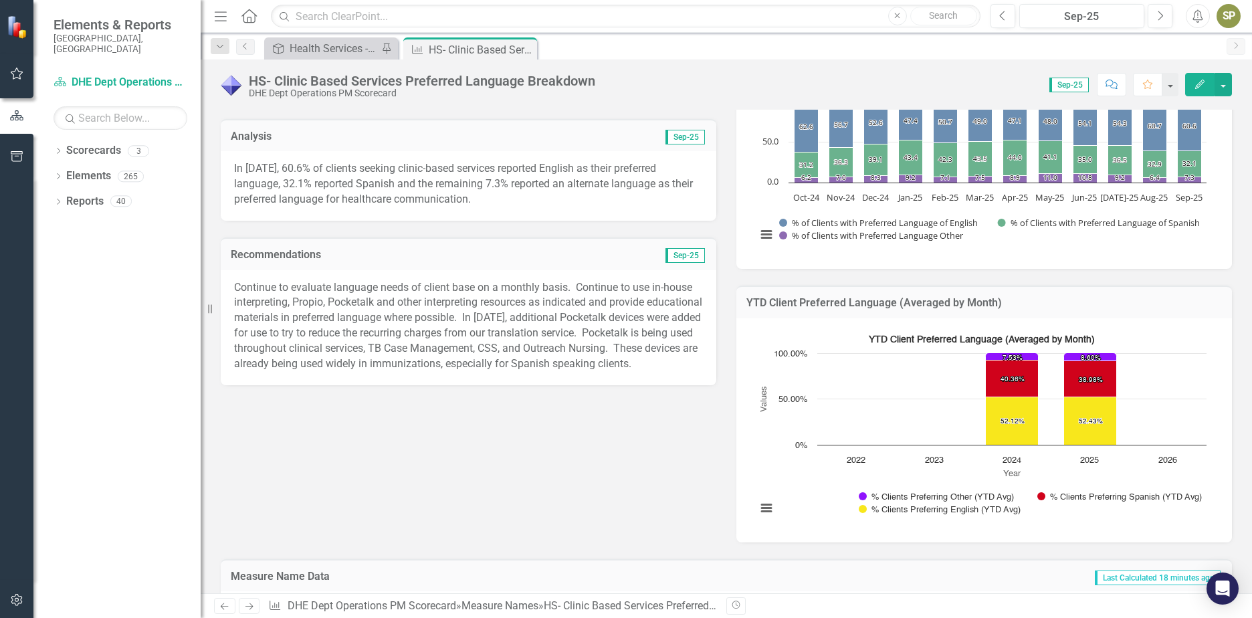
scroll to position [201, 0]
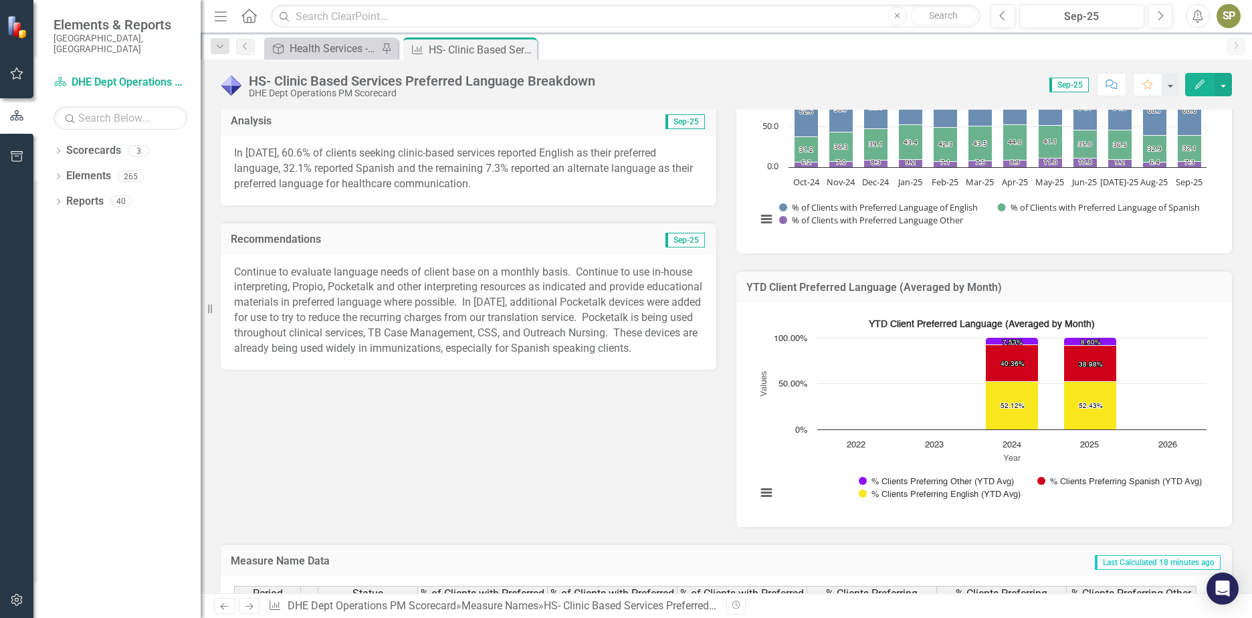
click at [318, 296] on p "Continue to evaluate language needs of client base on a monthly basis. Continue…" at bounding box center [468, 311] width 469 height 92
click at [555, 307] on p "Continue to evaluate language needs of client base on a monthly basis. Continue…" at bounding box center [468, 311] width 469 height 92
click at [565, 354] on p "Continue to evaluate language needs of client base on a monthly basis. Continue…" at bounding box center [468, 311] width 469 height 92
click at [327, 353] on p "Continue to evaluate language needs of client base on a monthly basis. Continue…" at bounding box center [468, 311] width 469 height 92
click at [579, 186] on p "In September 2025, 60.6% of clients seeking clinic-based services reported Engl…" at bounding box center [468, 169] width 469 height 46
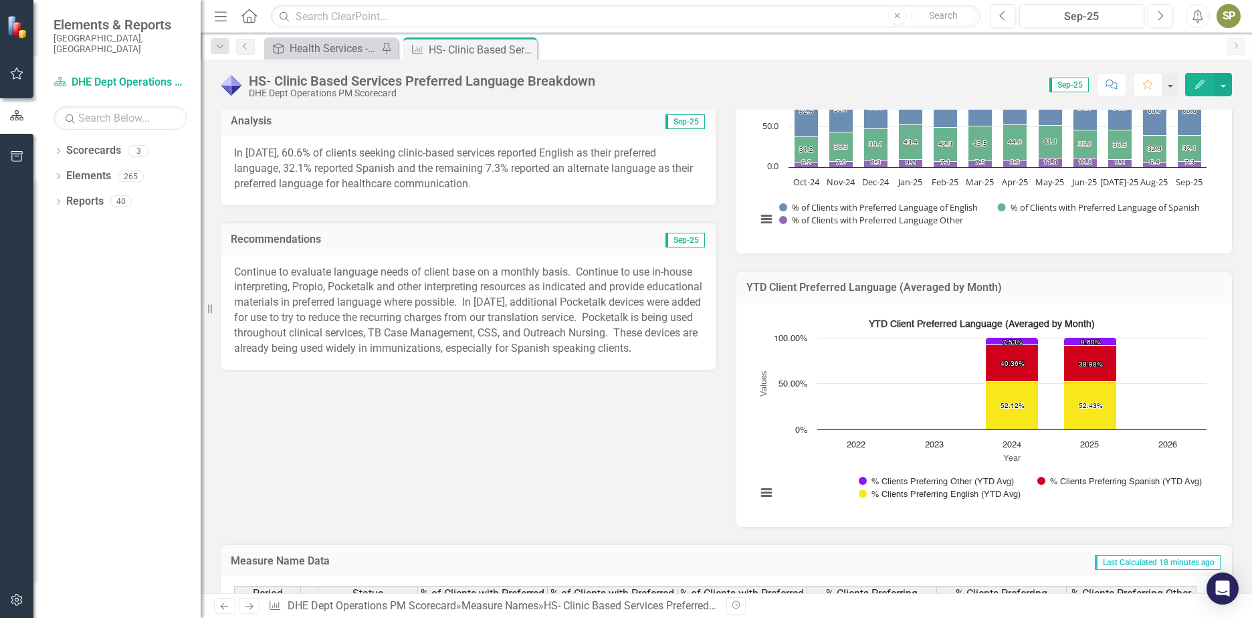
click at [577, 187] on p "In September 2025, 60.6% of clients seeking clinic-based services reported Engl…" at bounding box center [468, 169] width 469 height 46
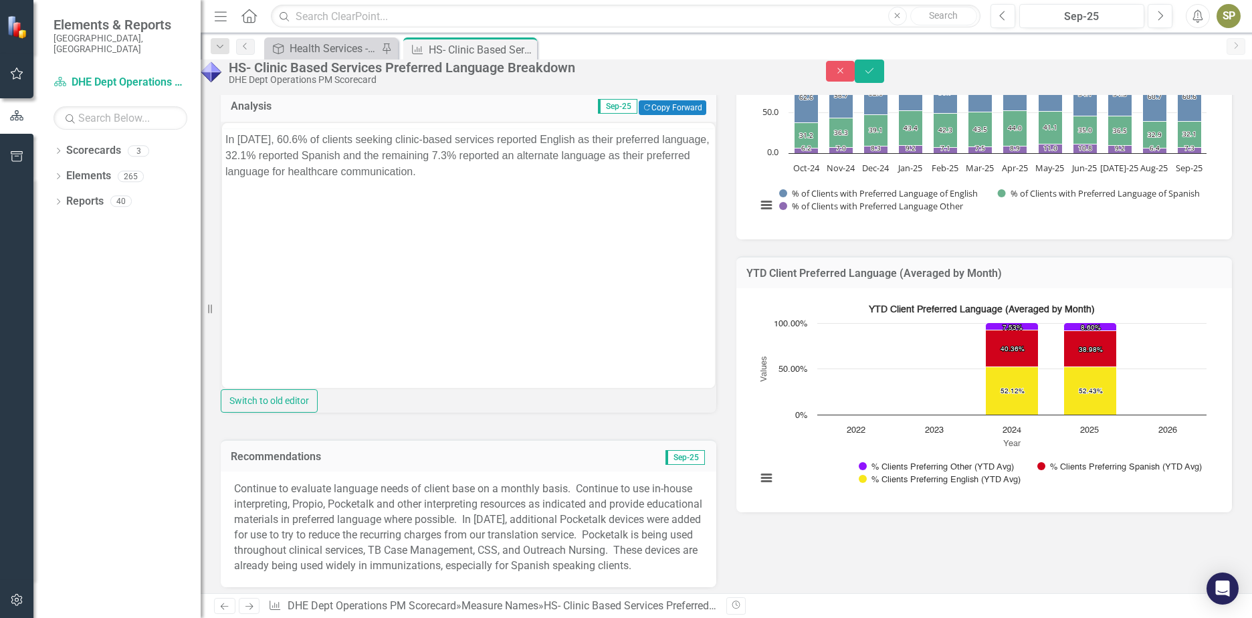
scroll to position [0, 0]
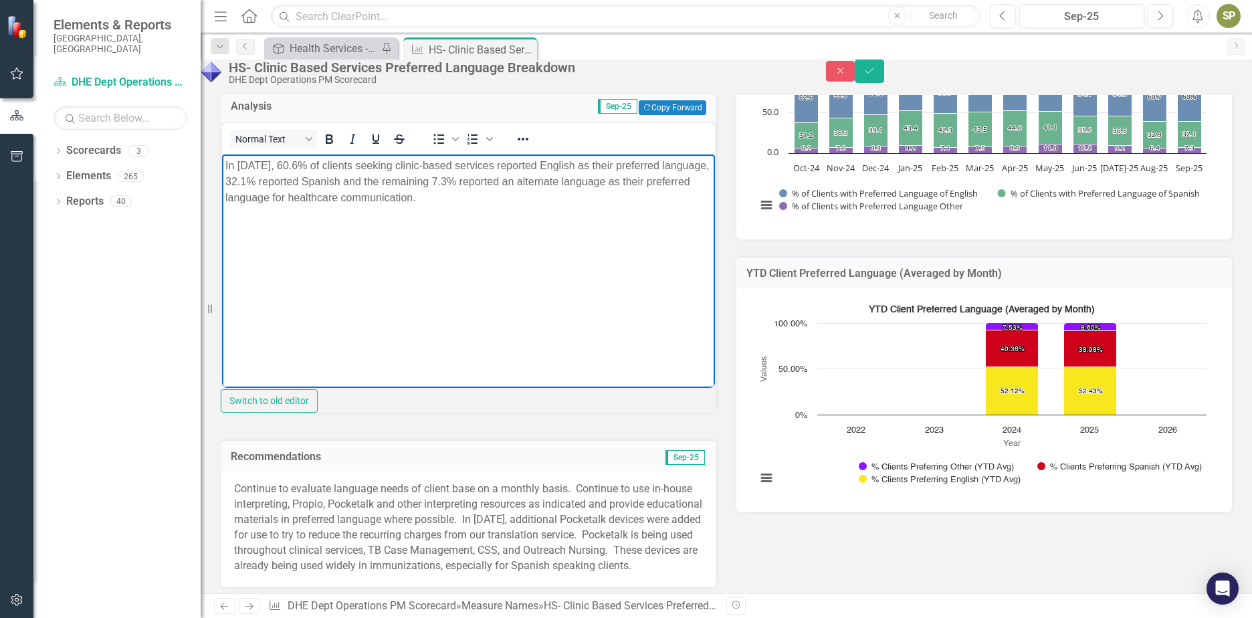
click at [573, 203] on p "In September 2025, 60.6% of clients seeking clinic-based services reported Engl…" at bounding box center [468, 181] width 486 height 48
drag, startPoint x: 358, startPoint y: 227, endPoint x: 366, endPoint y: 220, distance: 10.4
click at [363, 221] on p "September 2025 showed outr (JCDHE's)" at bounding box center [468, 224] width 486 height 16
click at [446, 220] on p "September 2025 showed our (JCDHE's)" at bounding box center [468, 224] width 486 height 16
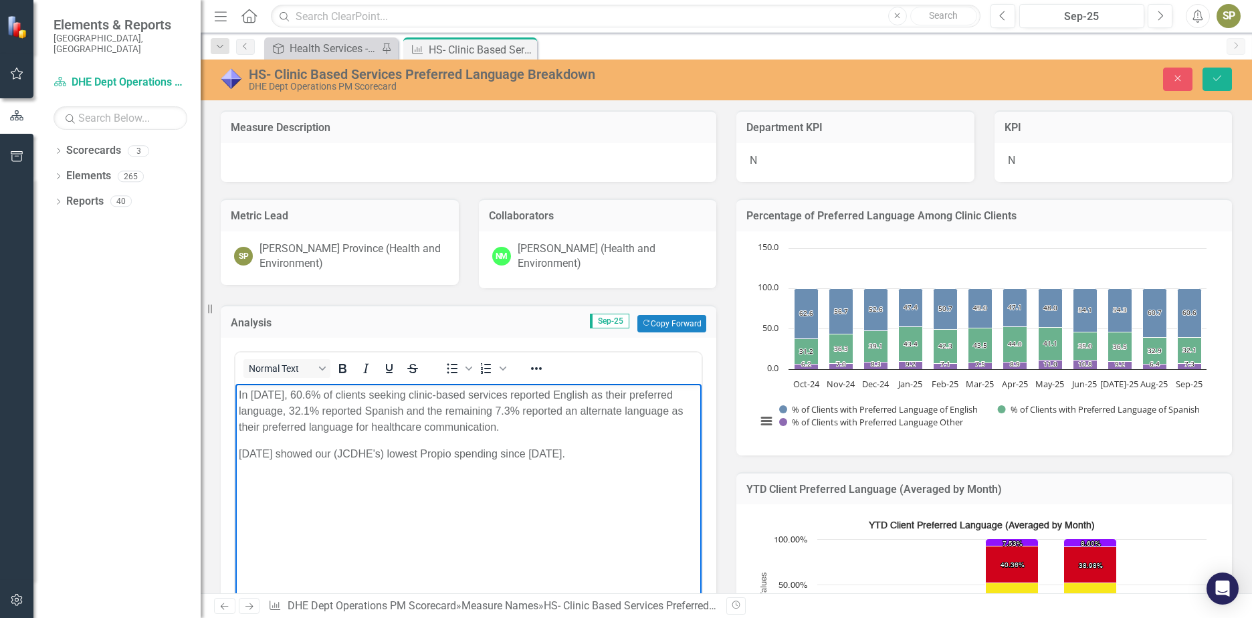
scroll to position [201, 0]
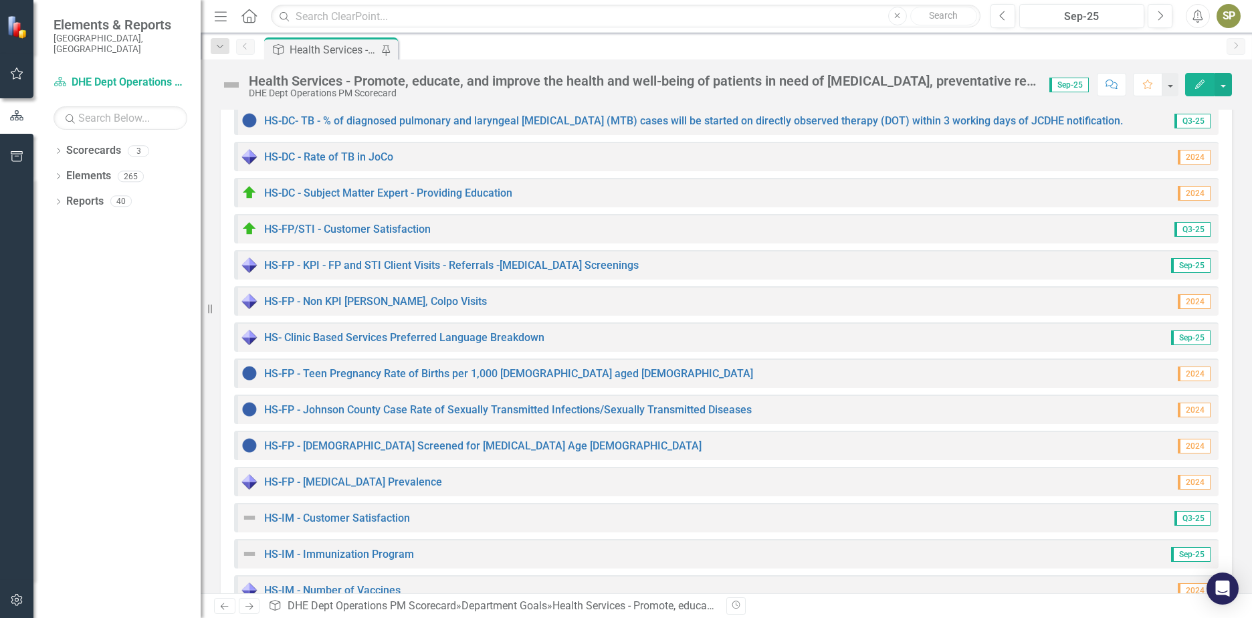
scroll to position [401, 0]
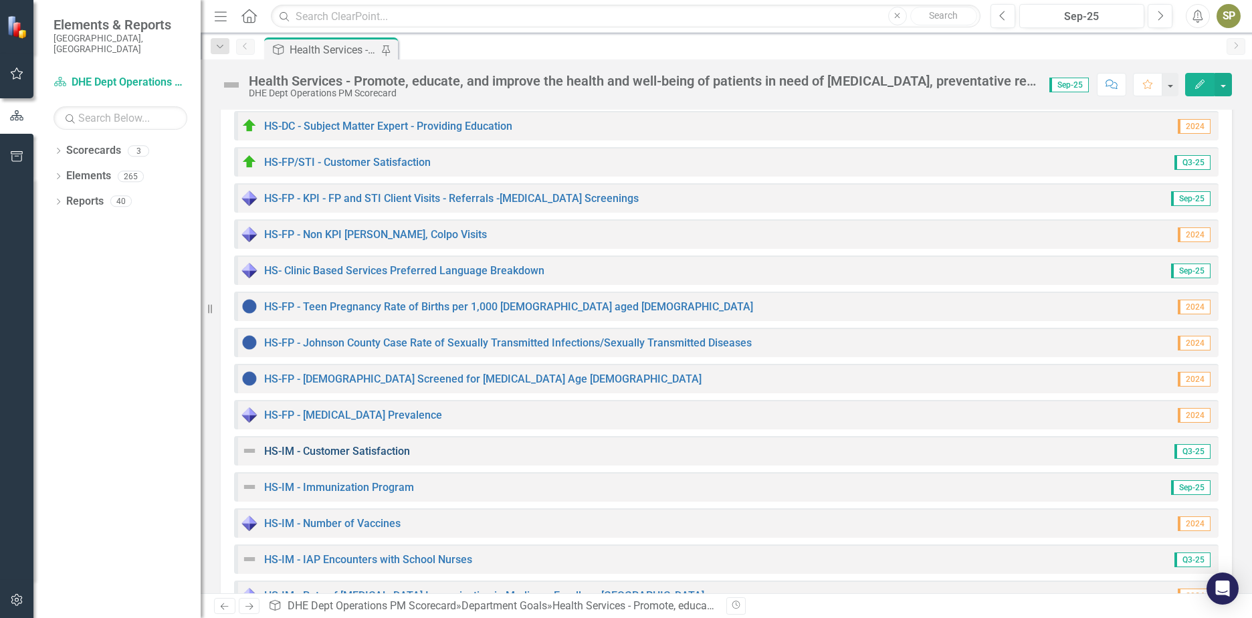
click at [310, 454] on link "HS-IM - Customer Satisfaction" at bounding box center [337, 451] width 146 height 13
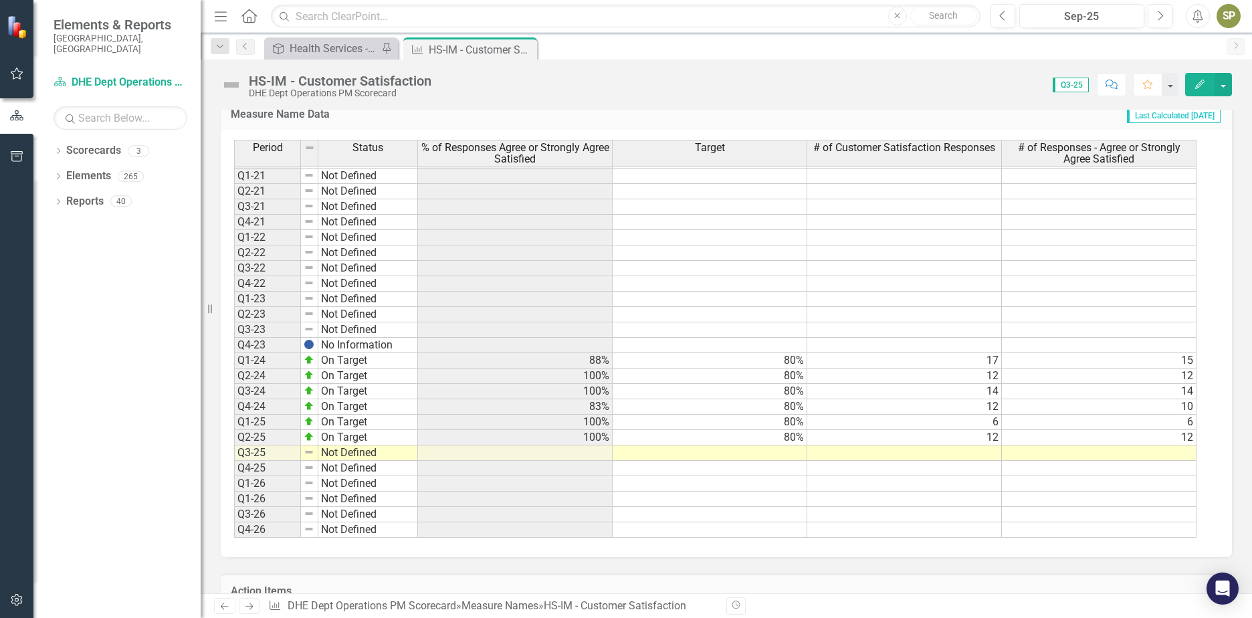
scroll to position [401, 0]
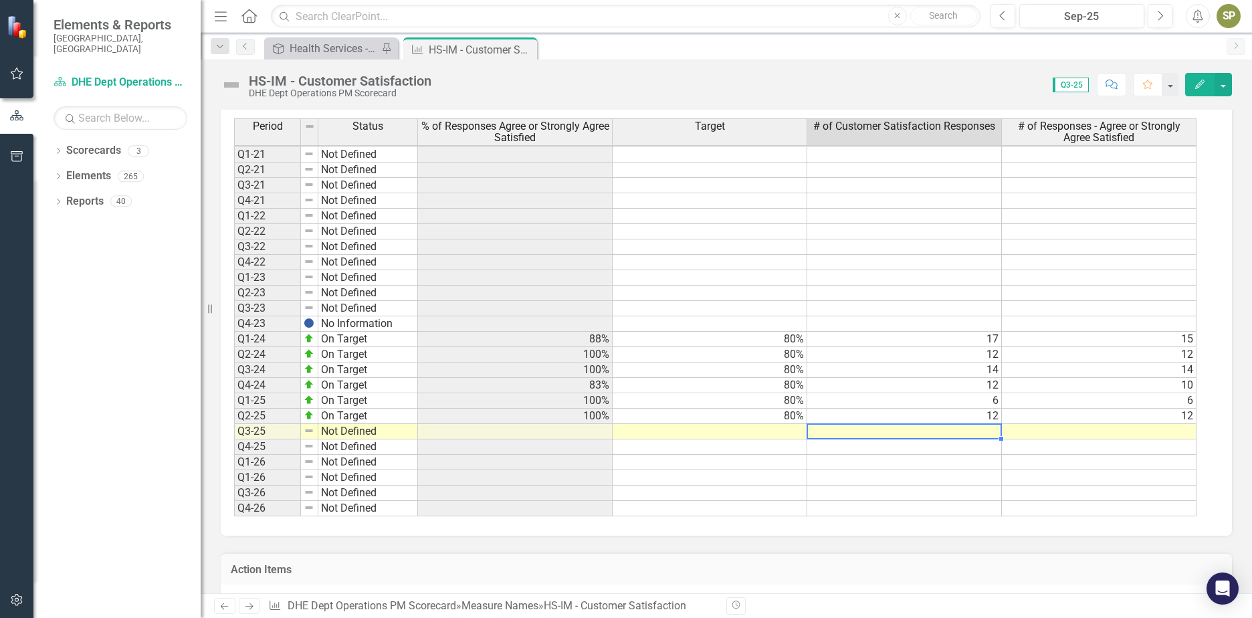
click at [973, 434] on tbody "Q4-16 Not Defined Q1-17 Not Defined Q2-17 Not Defined Q3-17 Not Defined Q4-17 N…" at bounding box center [715, 201] width 963 height 632
click at [981, 428] on td at bounding box center [904, 431] width 195 height 15
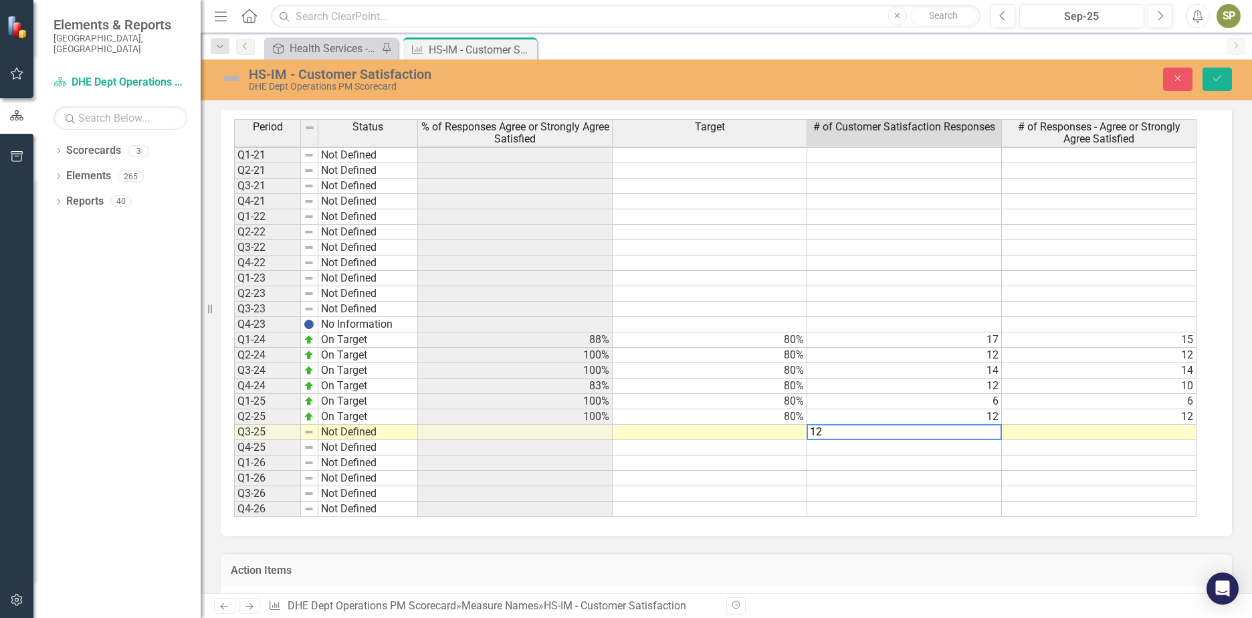
type textarea "12"
click at [1131, 433] on td at bounding box center [1099, 432] width 195 height 15
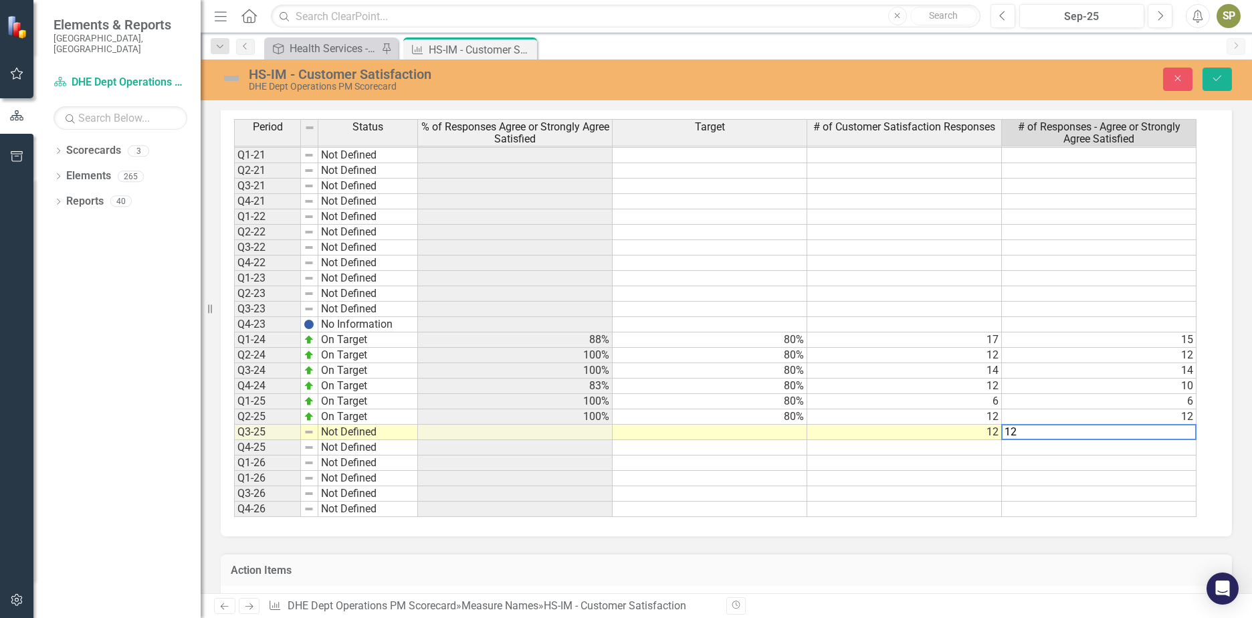
type textarea "12"
click at [771, 434] on td at bounding box center [710, 432] width 195 height 15
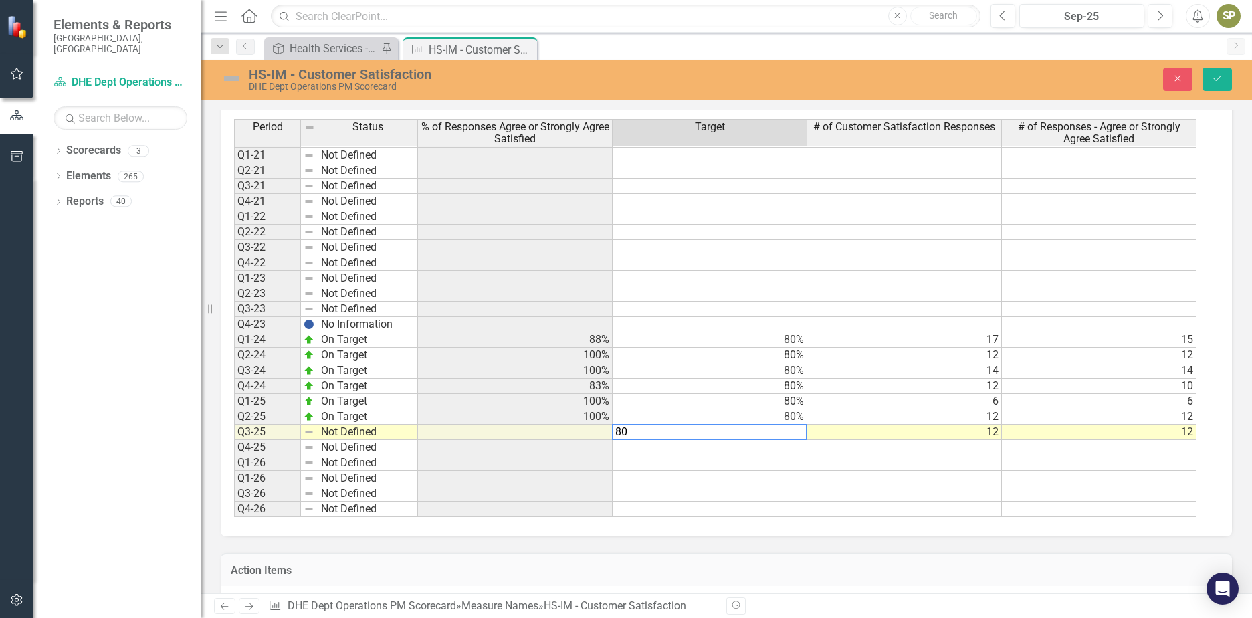
type textarea "80"
click at [234, 486] on div "Period Status % of Responses Agree or Strongly Agree Satisfied Target # of Cust…" at bounding box center [234, 218] width 0 height 597
click at [230, 84] on img at bounding box center [231, 78] width 21 height 21
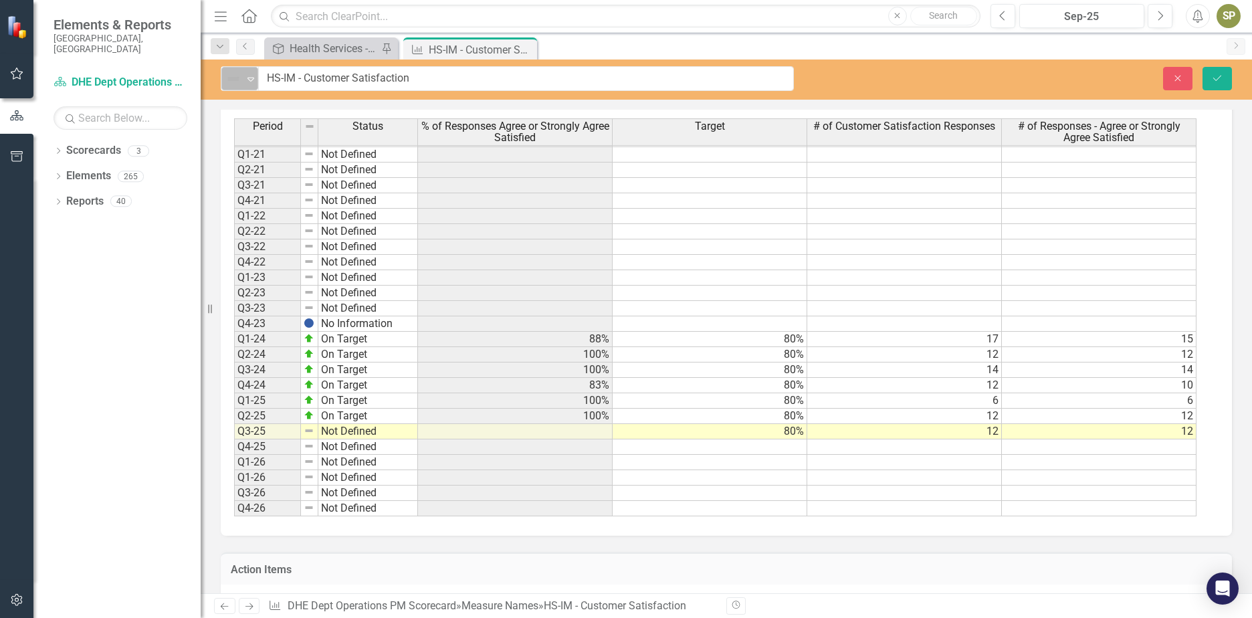
click at [250, 82] on icon "Expand" at bounding box center [250, 79] width 13 height 11
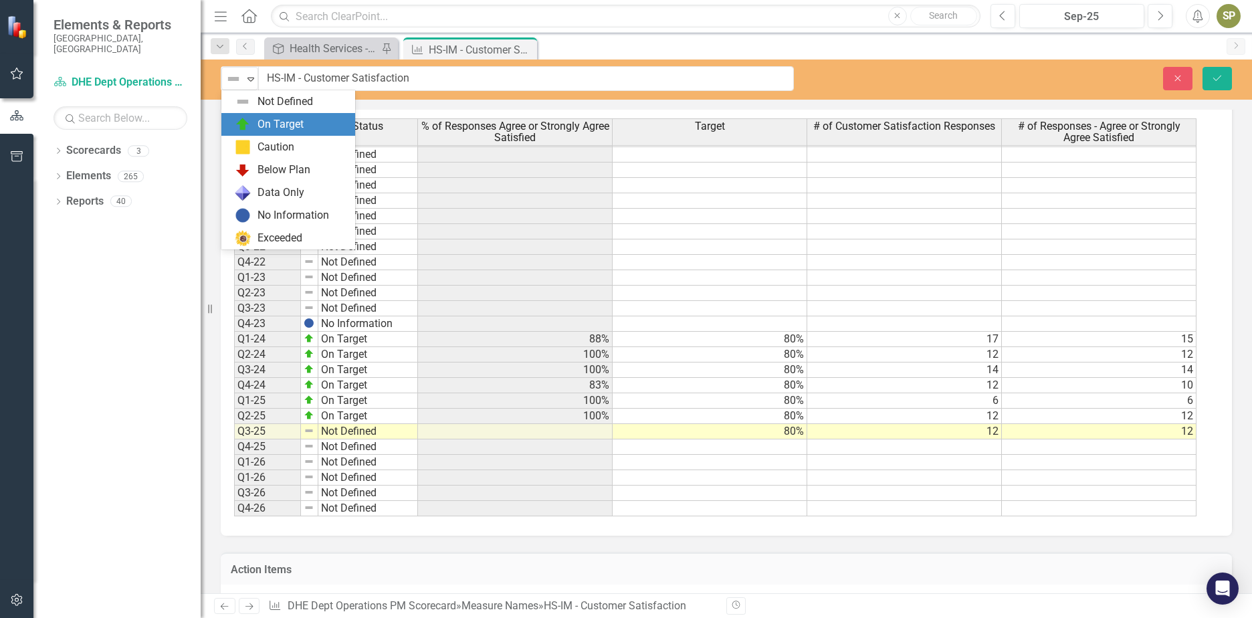
click at [251, 127] on div "On Target" at bounding box center [291, 124] width 112 height 16
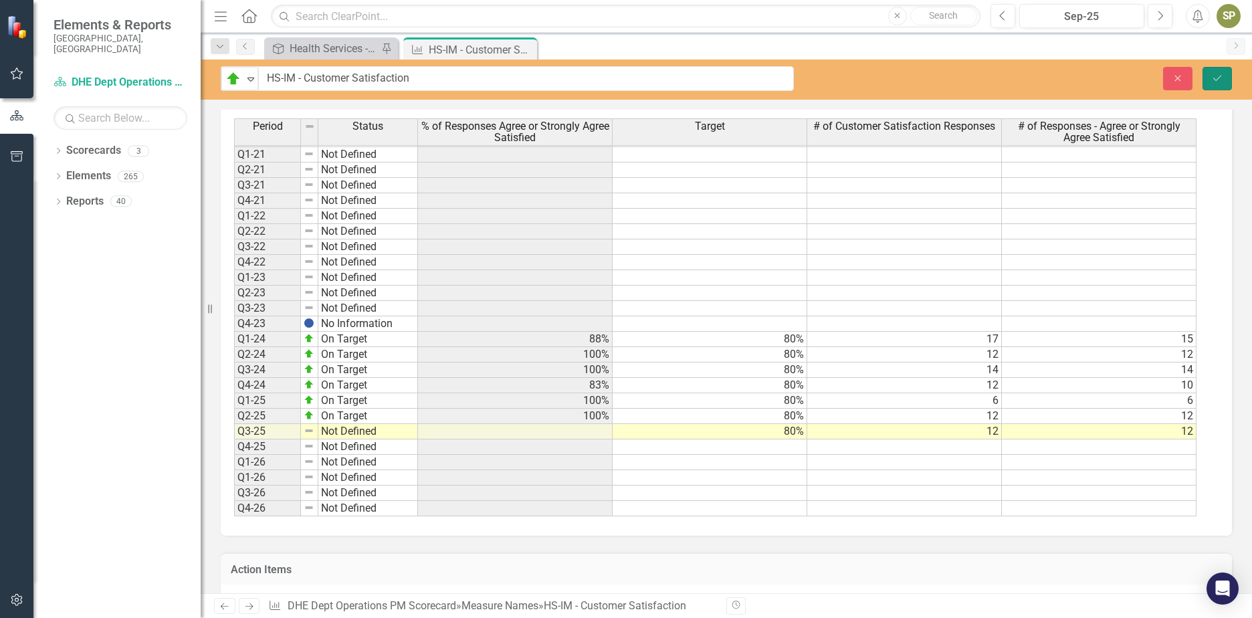
click at [1219, 84] on button "Save" at bounding box center [1217, 78] width 29 height 23
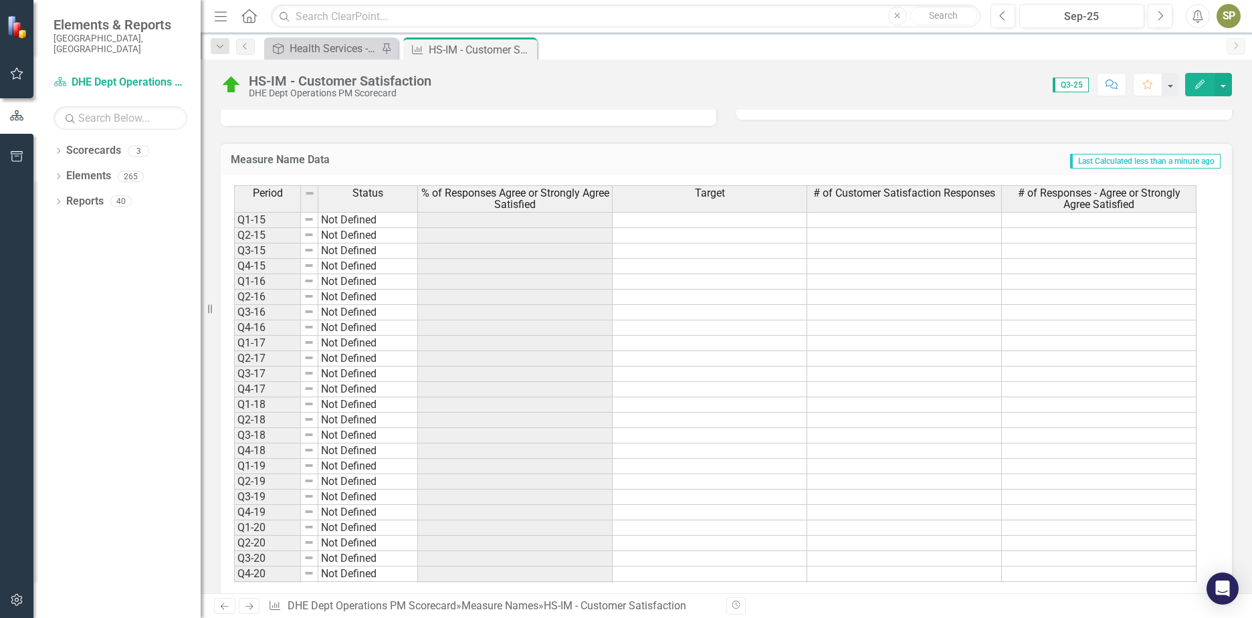
scroll to position [0, 0]
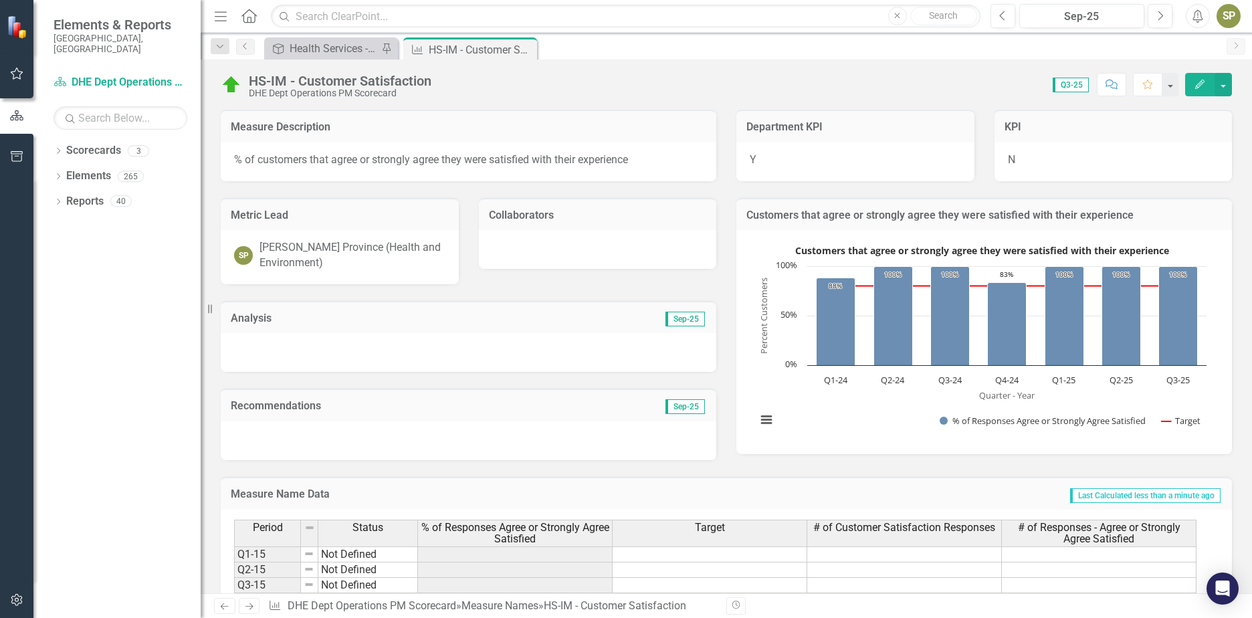
click at [300, 347] on div at bounding box center [469, 352] width 496 height 39
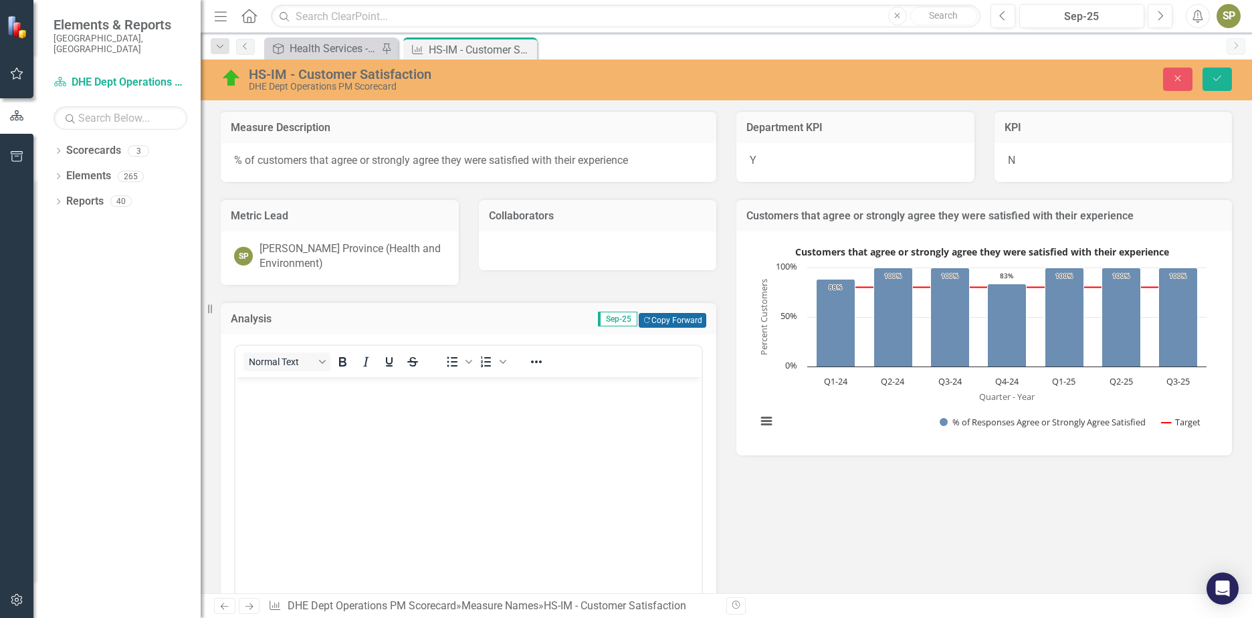
click at [672, 324] on button "Copy Forward Copy Forward" at bounding box center [673, 320] width 68 height 15
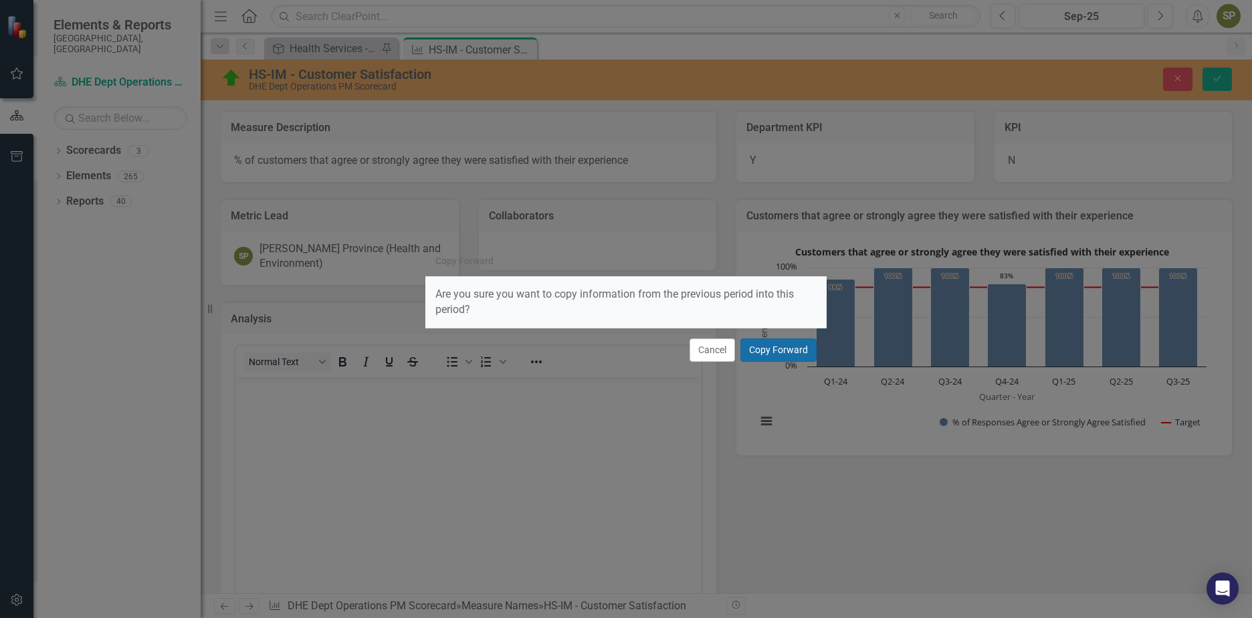
click at [790, 355] on button "Copy Forward" at bounding box center [779, 349] width 76 height 23
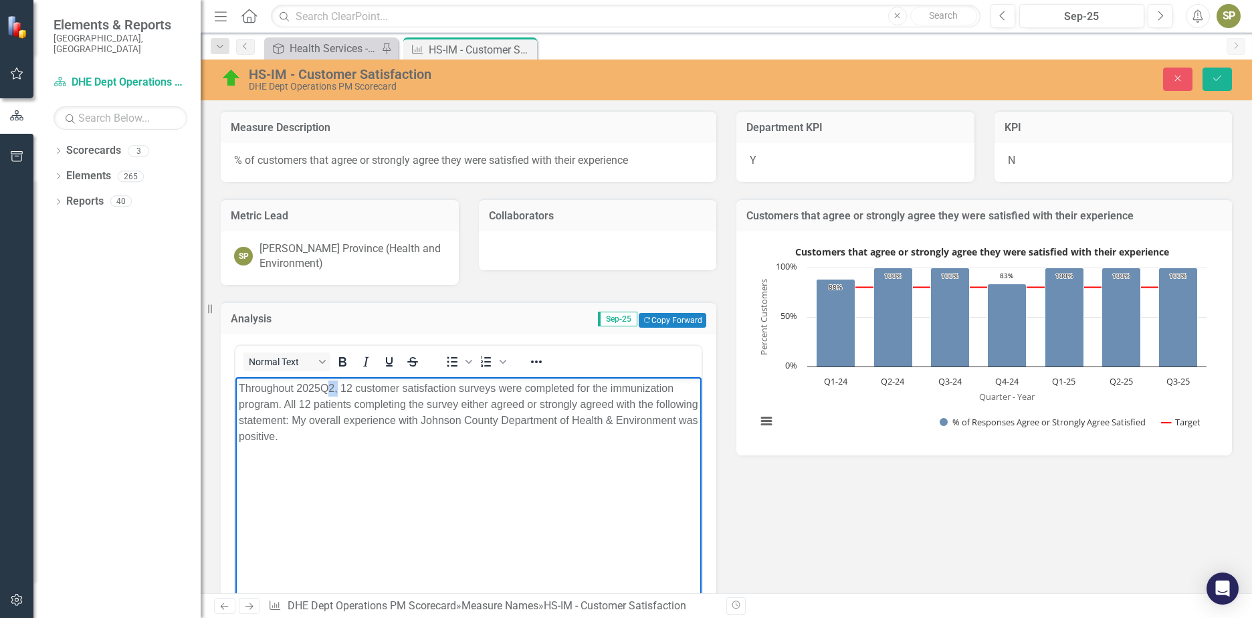
drag, startPoint x: 329, startPoint y: 392, endPoint x: 336, endPoint y: 389, distance: 8.1
click at [336, 389] on p "Throughout 2025Q2, 12 customer satisfaction surveys were completed for the immu…" at bounding box center [469, 412] width 460 height 64
drag, startPoint x: 294, startPoint y: 388, endPoint x: 230, endPoint y: 388, distance: 64.2
click at [235, 388] on html "Throughout 2025Q3 12 customer satisfaction surveys were completed for the immun…" at bounding box center [468, 477] width 466 height 201
click at [667, 386] on p "In 2025Q3 12 customer satisfaction surveys were completed for the immunization …" at bounding box center [469, 404] width 460 height 48
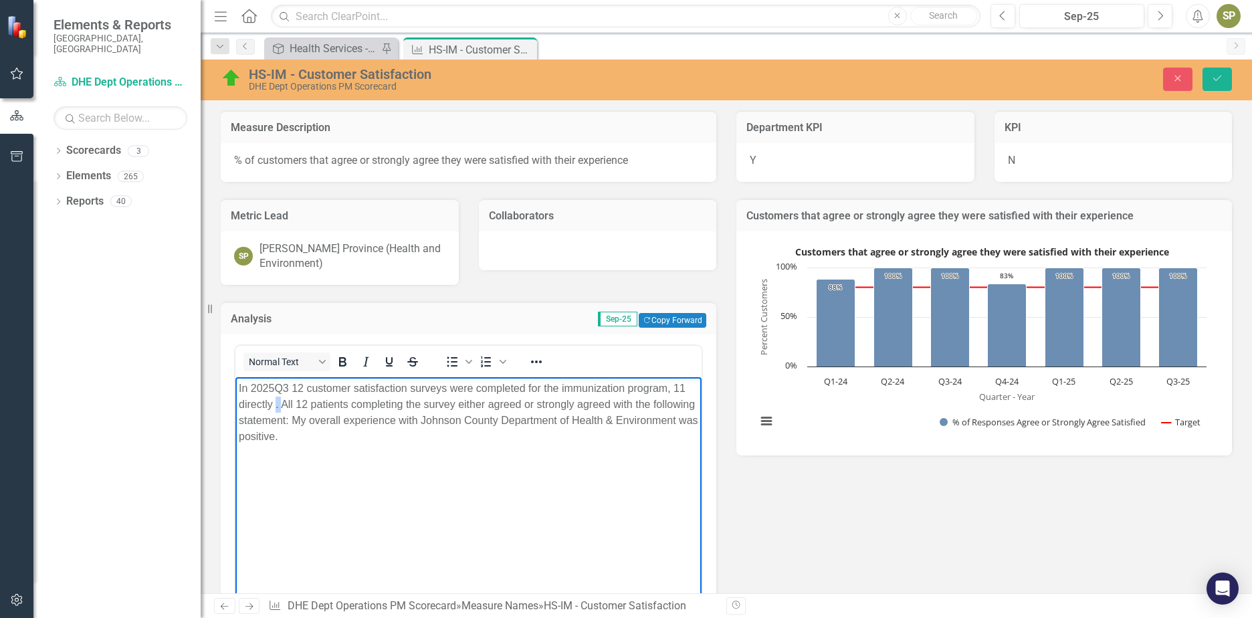
drag, startPoint x: 277, startPoint y: 405, endPoint x: 299, endPoint y: 407, distance: 22.2
click at [282, 406] on p "In 2025Q3 12 customer satisfaction surveys were completed for the immunization …" at bounding box center [469, 412] width 460 height 64
click at [502, 437] on p "In 2025Q3 12 customer satisfaction surveys were completed for the immunization …" at bounding box center [469, 420] width 460 height 80
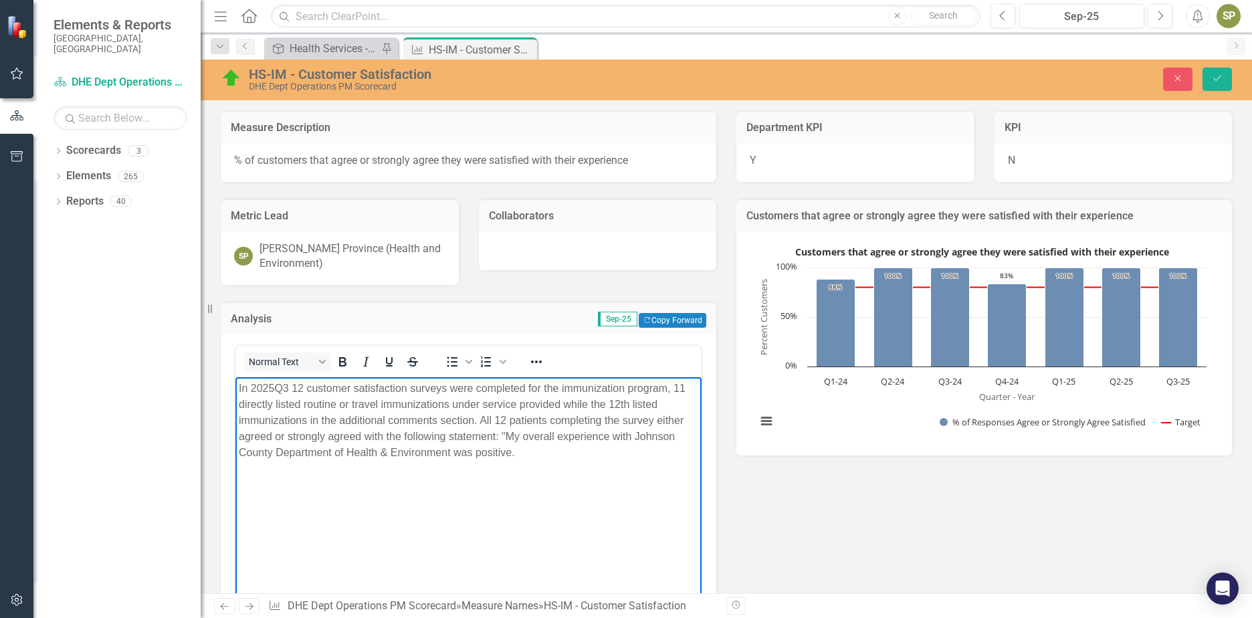
click at [512, 452] on p "In 2025Q3 12 customer satisfaction surveys were completed for the immunization …" at bounding box center [469, 420] width 460 height 80
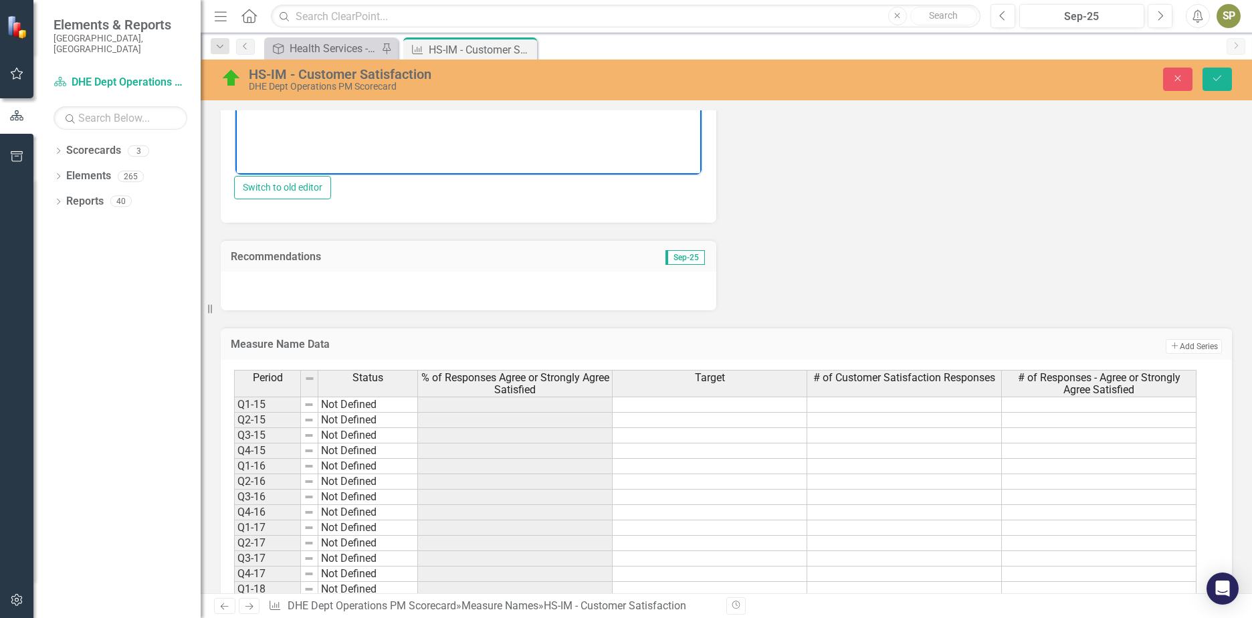
scroll to position [201, 0]
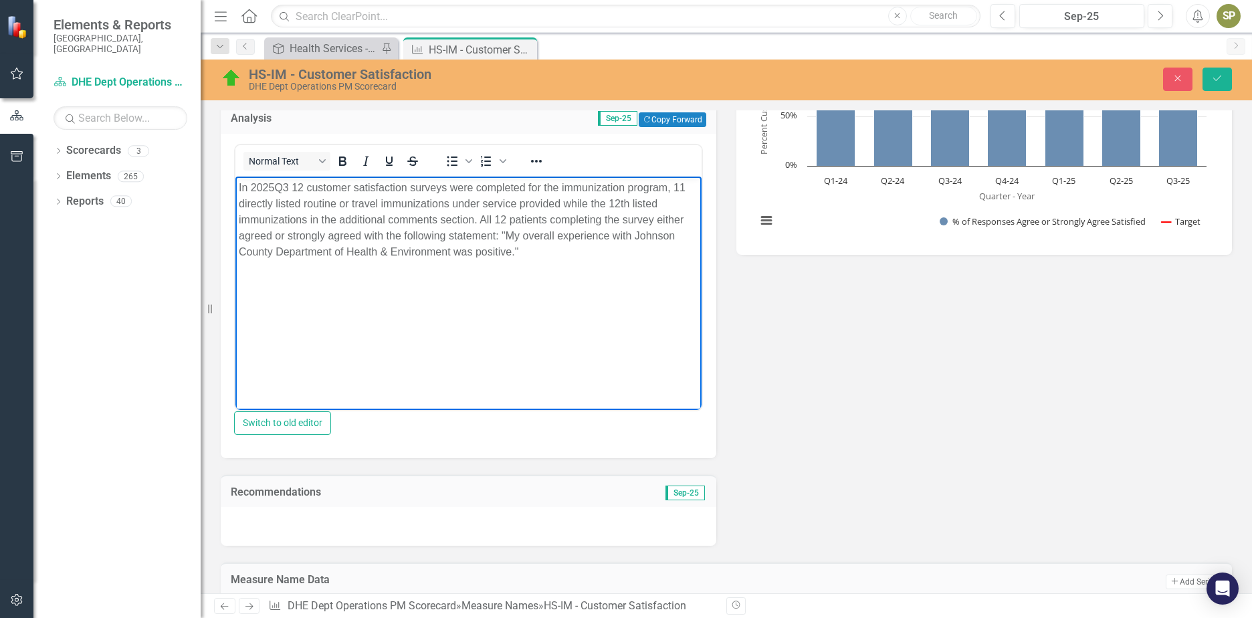
click at [539, 255] on p "In 2025Q3 12 customer satisfaction surveys were completed for the immunization …" at bounding box center [469, 219] width 460 height 80
click at [265, 292] on body "In 2025Q3 12 customer satisfaction surveys were completed for the immunization …" at bounding box center [468, 276] width 466 height 201
click at [243, 287] on body "In 2025Q3 12 customer satisfaction surveys were completed for the immunization …" at bounding box center [468, 276] width 466 height 201
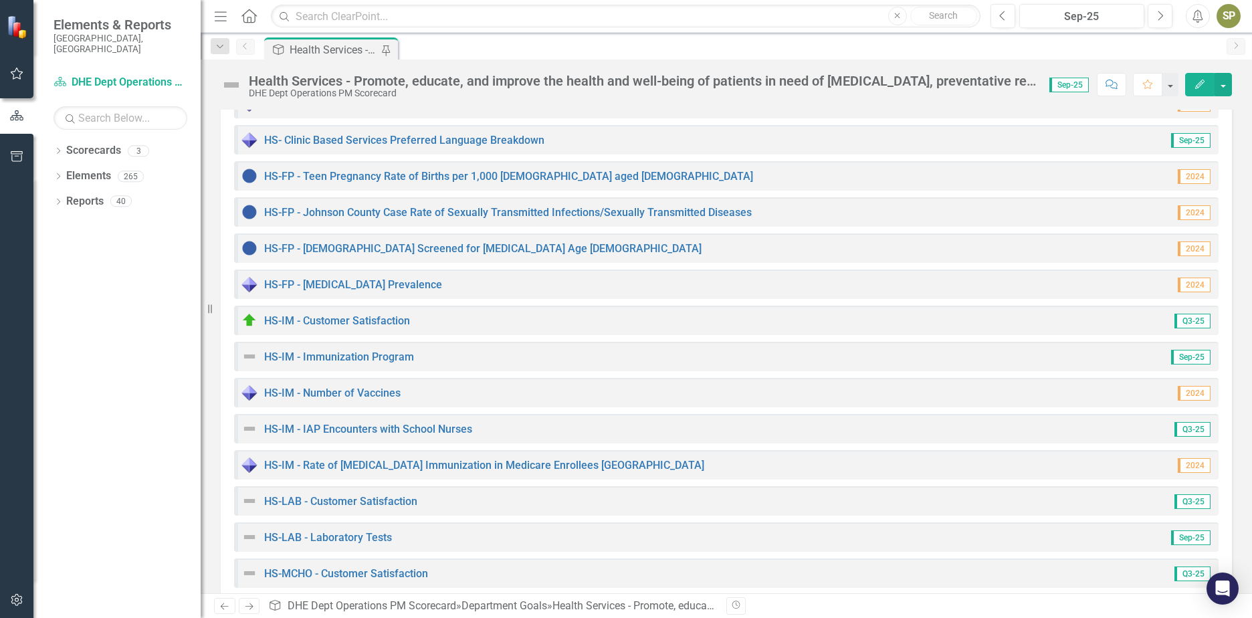
scroll to position [535, 0]
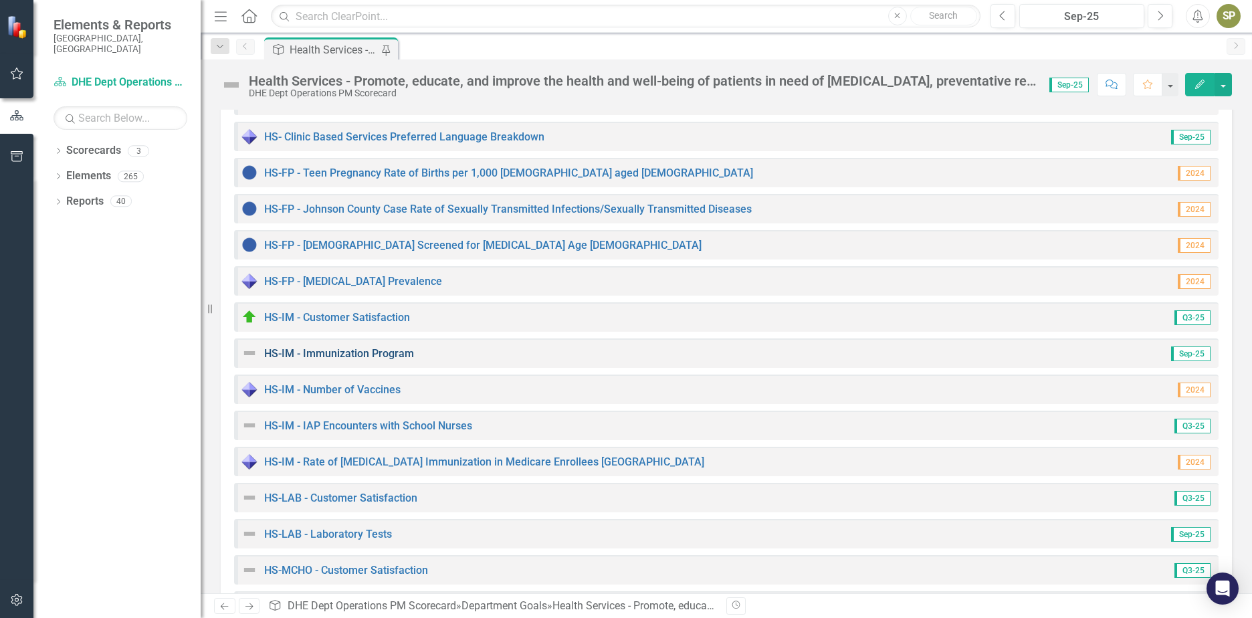
click at [341, 353] on link "HS-IM - Immunization Program" at bounding box center [339, 353] width 150 height 13
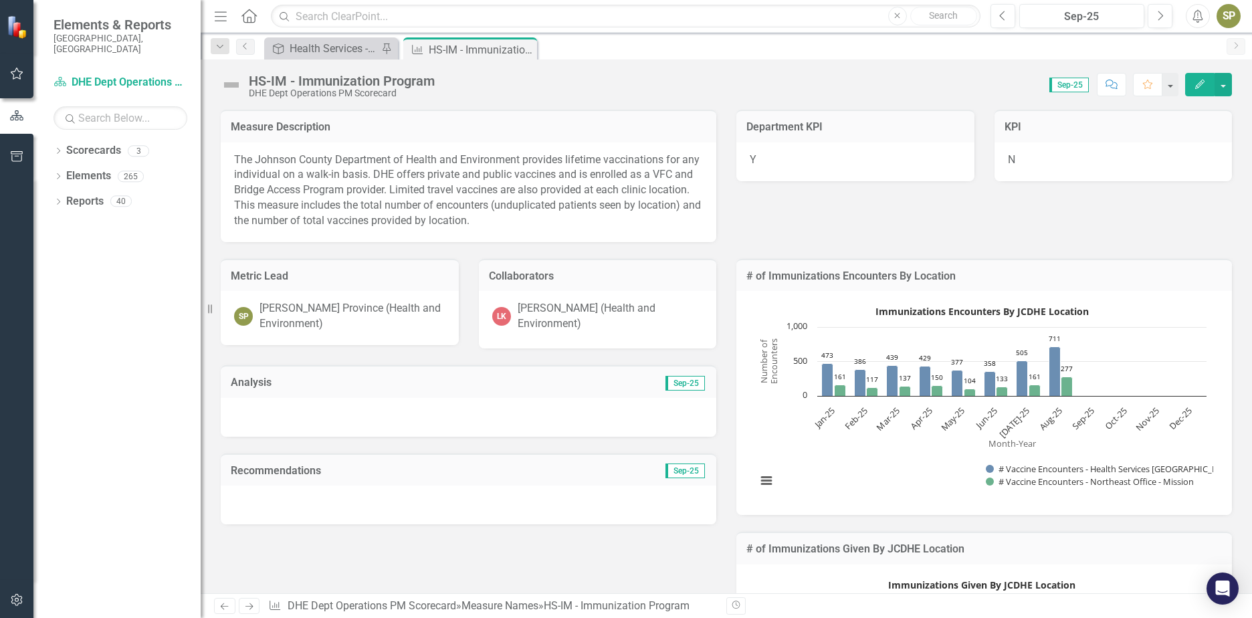
click at [233, 84] on img at bounding box center [231, 84] width 21 height 21
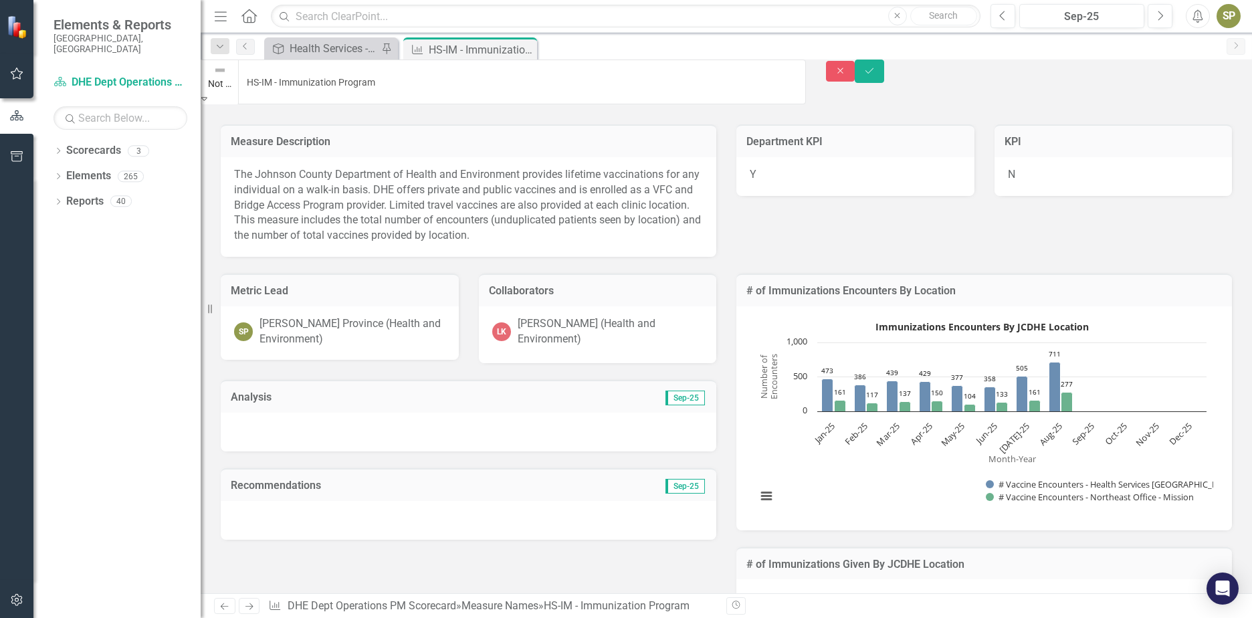
click at [207, 94] on icon "Expand" at bounding box center [204, 98] width 6 height 9
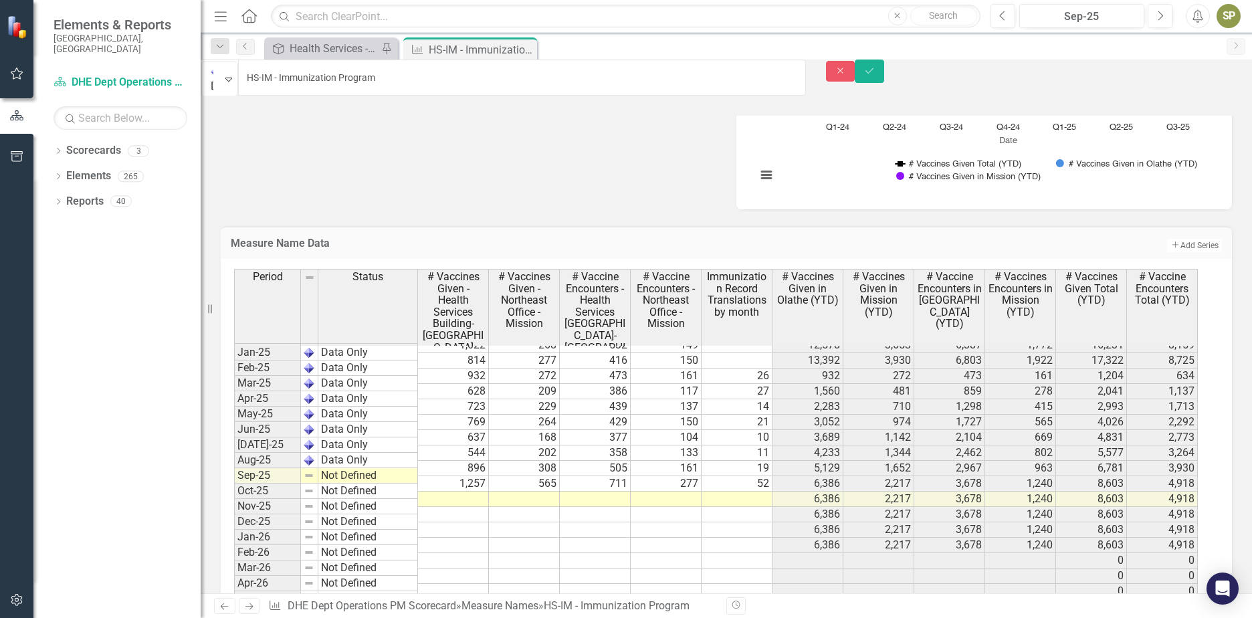
click at [745, 492] on td at bounding box center [737, 499] width 71 height 15
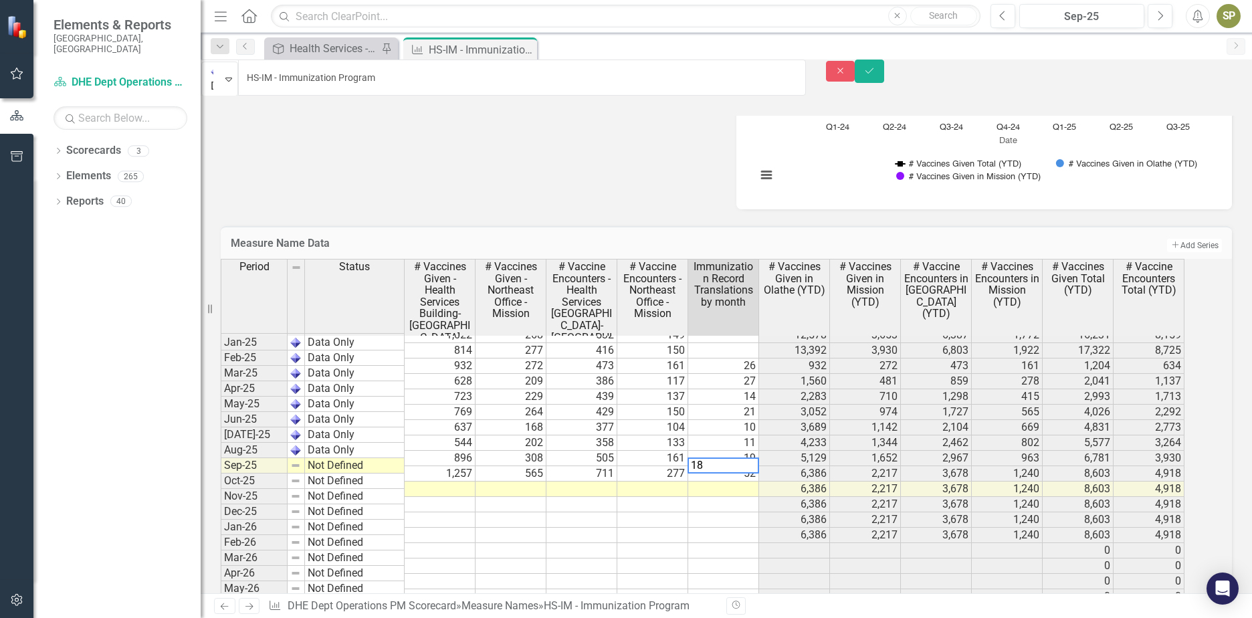
click at [685, 482] on td at bounding box center [652, 489] width 71 height 15
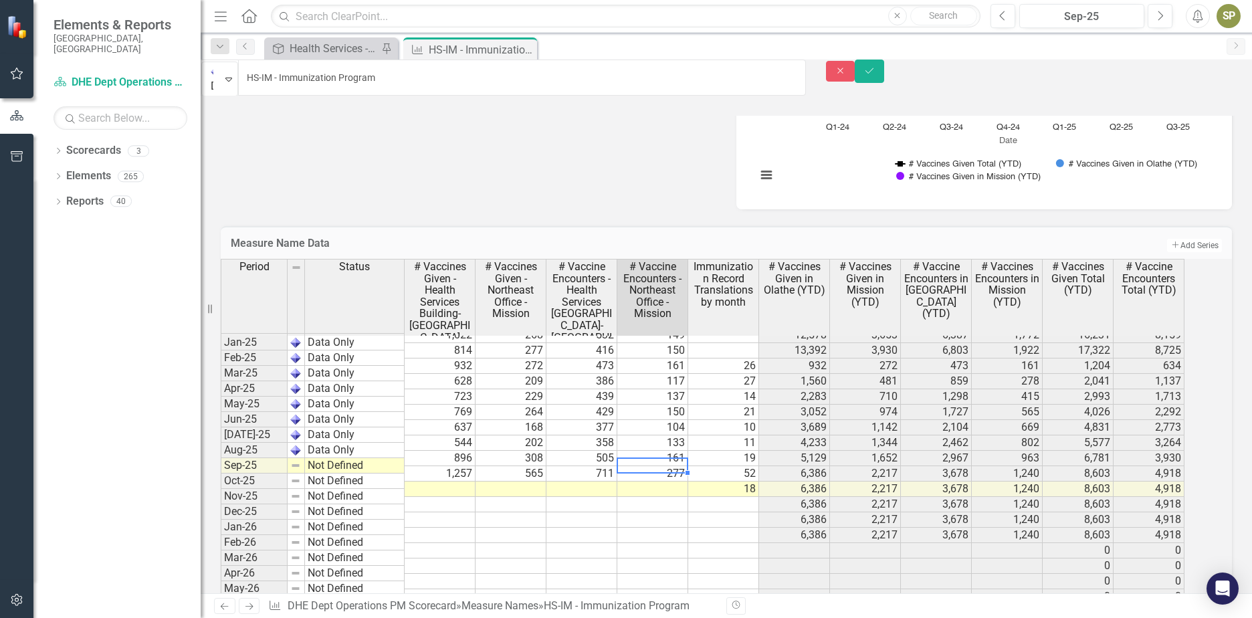
drag, startPoint x: 661, startPoint y: 510, endPoint x: 672, endPoint y: 480, distance: 32.2
click at [661, 528] on td at bounding box center [652, 535] width 71 height 15
click at [676, 482] on td at bounding box center [652, 489] width 71 height 15
click at [617, 482] on td at bounding box center [582, 489] width 71 height 15
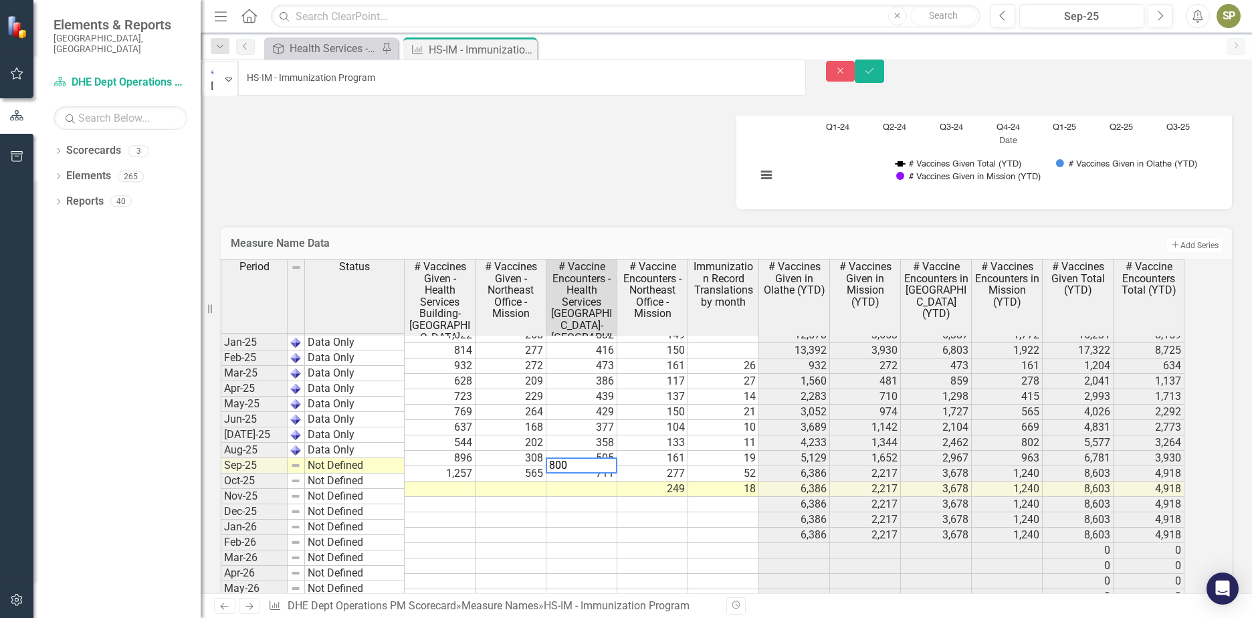
click at [221, 493] on div "Period Status # Vaccines Given - Health Services Building-[GEOGRAPHIC_DATA] # V…" at bounding box center [221, 394] width 0 height 668
click at [537, 482] on td at bounding box center [511, 489] width 71 height 15
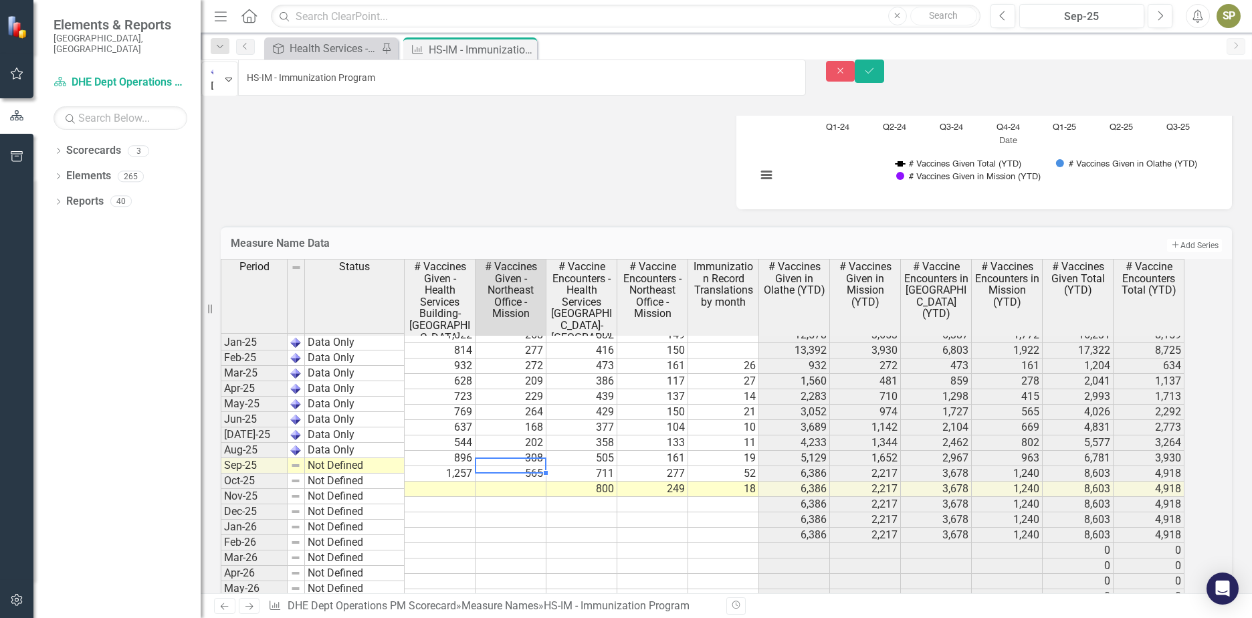
click at [526, 482] on td at bounding box center [511, 489] width 71 height 15
click at [462, 482] on td at bounding box center [440, 489] width 71 height 15
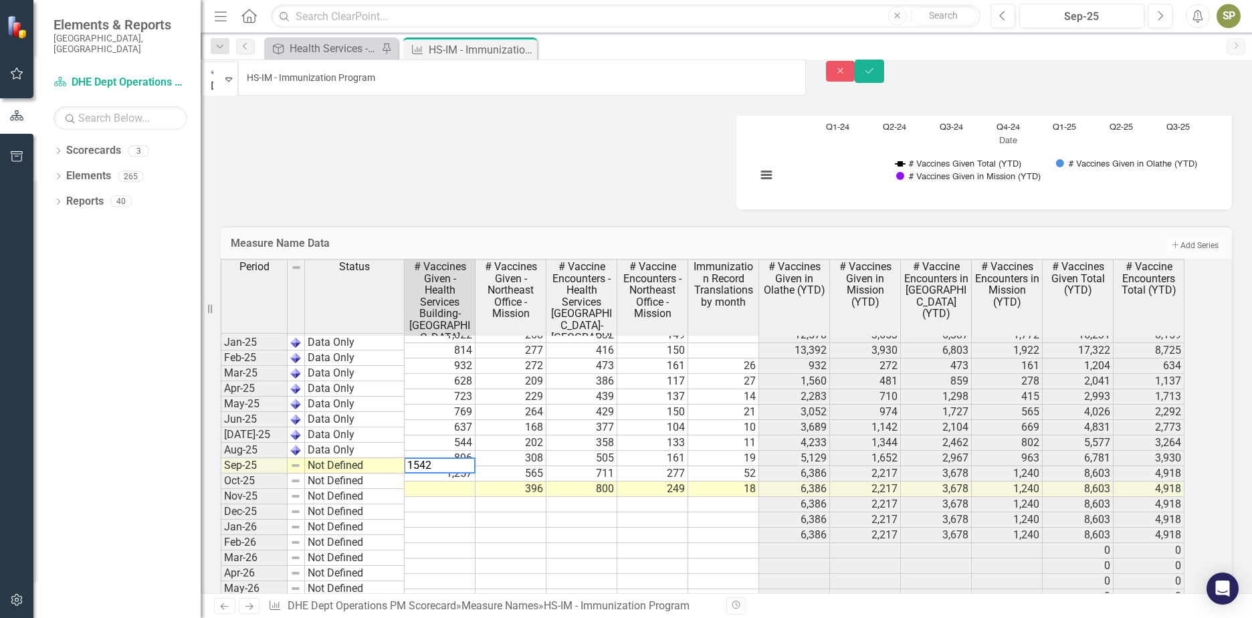
type textarea "1542"
click at [221, 492] on div "Period Status # Vaccines Given - Health Services Building-[GEOGRAPHIC_DATA] # V…" at bounding box center [221, 394] width 0 height 668
click at [884, 79] on button "Save" at bounding box center [869, 71] width 29 height 23
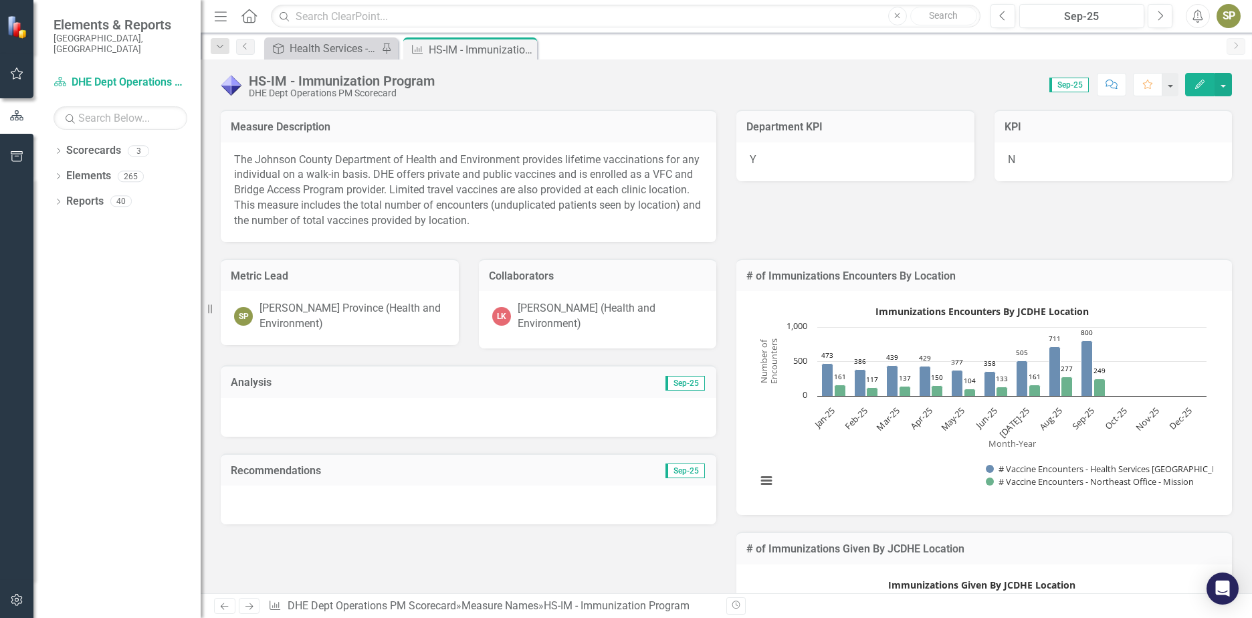
click at [298, 398] on div at bounding box center [469, 417] width 496 height 39
click at [296, 405] on div at bounding box center [469, 417] width 496 height 39
click at [300, 405] on div at bounding box center [469, 417] width 496 height 39
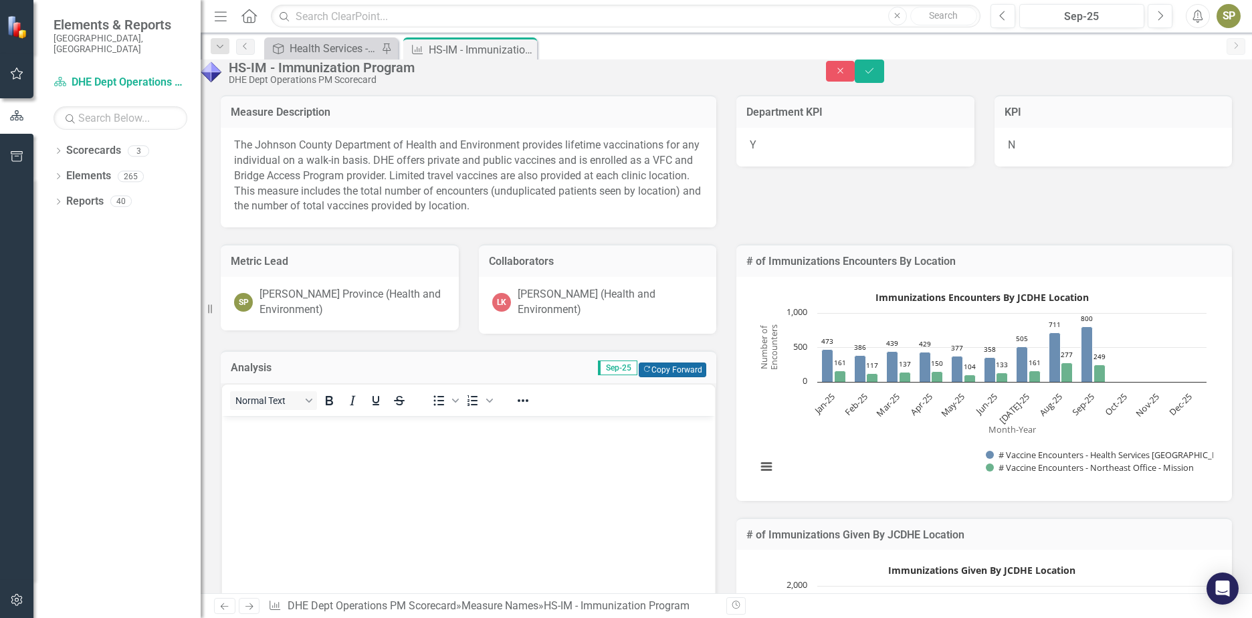
click at [655, 377] on button "Copy Forward Copy Forward" at bounding box center [673, 370] width 68 height 15
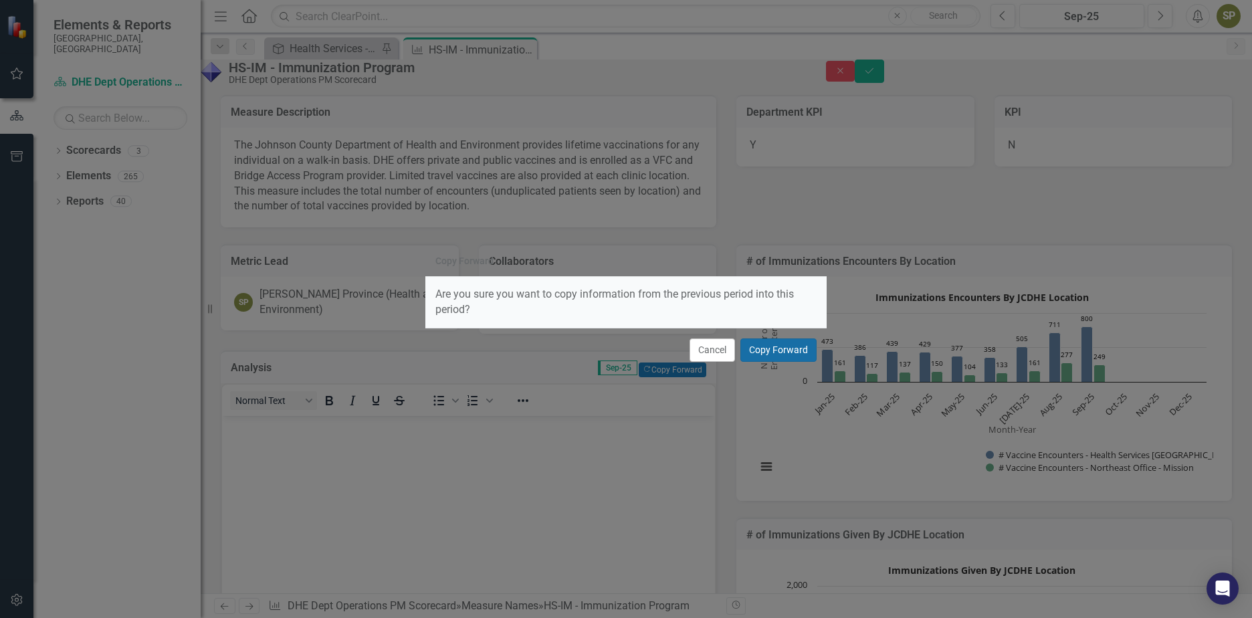
click at [771, 352] on button "Copy Forward" at bounding box center [779, 349] width 76 height 23
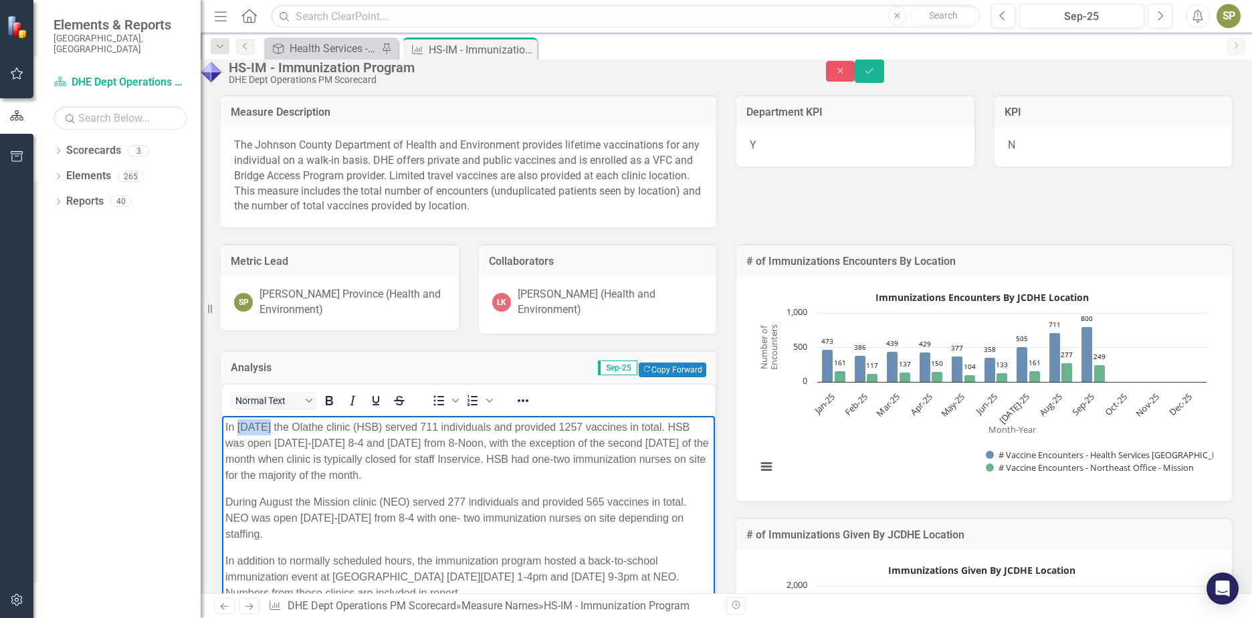
drag, startPoint x: 237, startPoint y: 427, endPoint x: 270, endPoint y: 431, distance: 32.9
click at [270, 431] on p "In [DATE] the Olathe clinic (HSB) served 711 individuals and provided 1257 vacc…" at bounding box center [468, 451] width 486 height 64
click at [480, 429] on p "In [DATE] the Olathe clinic (HSB) served 711 individuals and provided 1257 vacc…" at bounding box center [468, 451] width 486 height 64
drag, startPoint x: 607, startPoint y: 426, endPoint x: 627, endPoint y: 428, distance: 20.8
click at [627, 428] on p "In [DATE] the Olathe clinic (HSB) served 800 individuals and provided 1257 vacc…" at bounding box center [468, 451] width 486 height 64
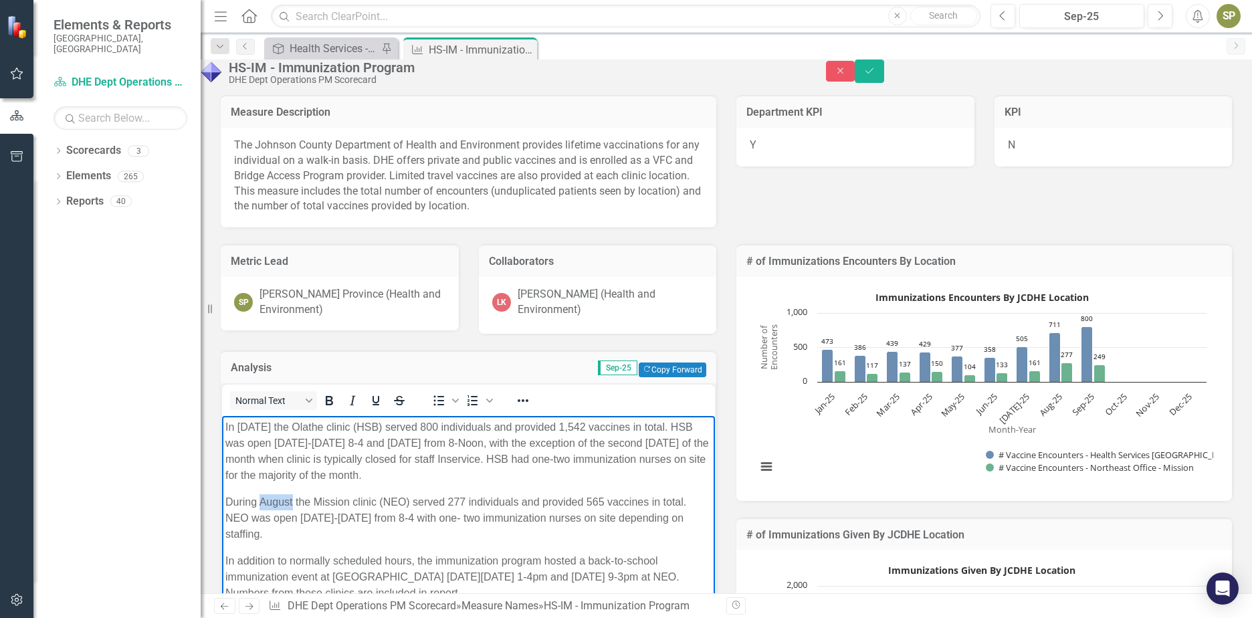
drag, startPoint x: 293, startPoint y: 502, endPoint x: 261, endPoint y: 501, distance: 32.1
click at [261, 501] on p "During August the Mission clinic (NEO) served 277 individuals and provided 565 …" at bounding box center [468, 518] width 486 height 48
drag, startPoint x: 472, startPoint y: 501, endPoint x: 488, endPoint y: 501, distance: 16.1
click at [488, 501] on p "During September, the Mission clinic (NEO) served 277 individuals and provided …" at bounding box center [468, 518] width 486 height 48
click at [490, 500] on p "During September, the Mission clinic (NEO) served 277 individuals and provided …" at bounding box center [468, 518] width 486 height 48
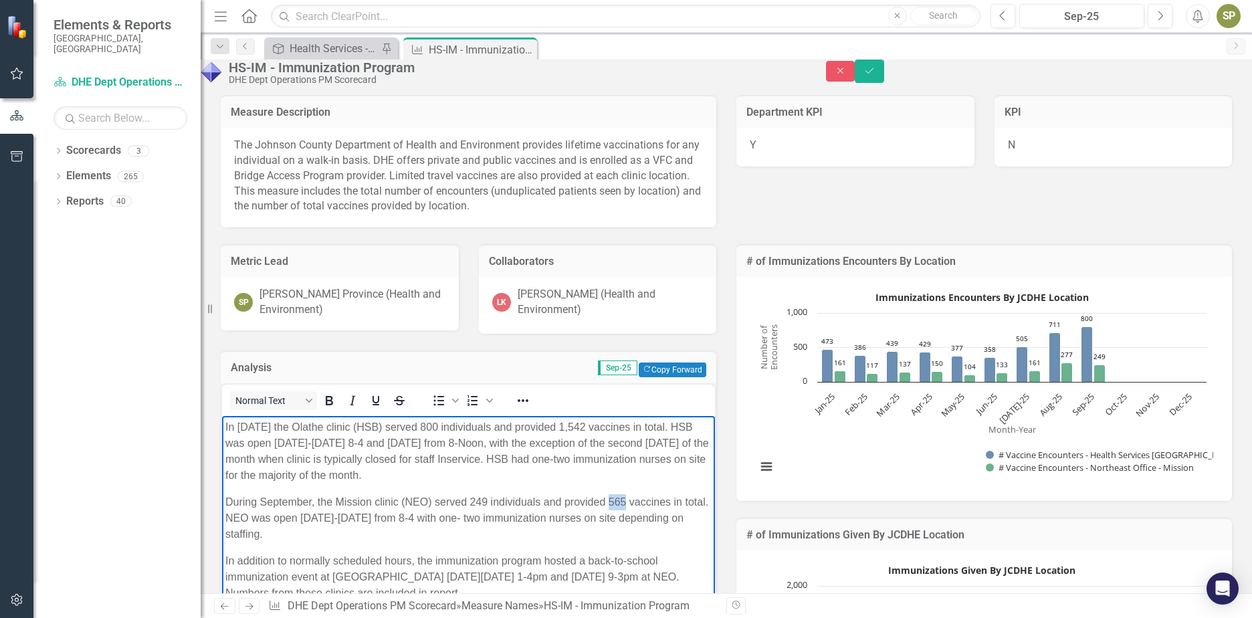
drag, startPoint x: 609, startPoint y: 502, endPoint x: 625, endPoint y: 501, distance: 15.4
click at [625, 501] on p "During September, the Mission clinic (NEO) served 249 individuals and provided …" at bounding box center [468, 518] width 486 height 48
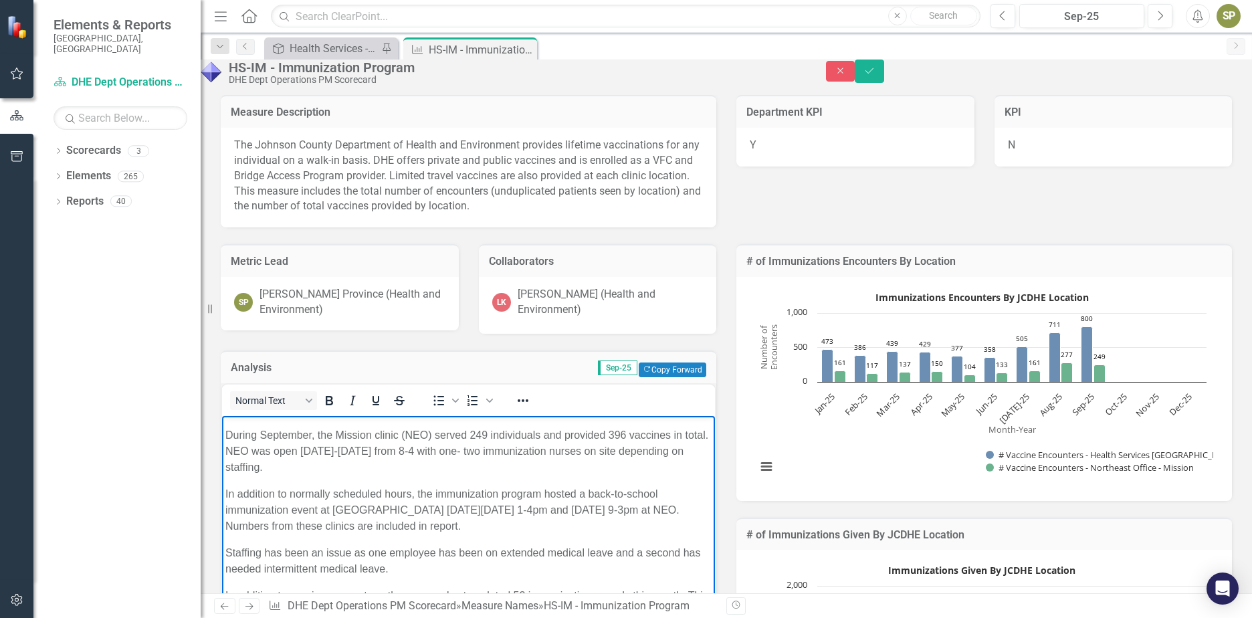
click at [545, 492] on p "In addition to normally scheduled hours, the immunization program hosted a back…" at bounding box center [468, 510] width 486 height 48
drag, startPoint x: 367, startPoint y: 510, endPoint x: 389, endPoint y: 508, distance: 22.2
click at [389, 508] on p "In addition to normally scheduled hours, the immunization program co-hosted a b…" at bounding box center [468, 510] width 486 height 48
drag, startPoint x: 527, startPoint y: 509, endPoint x: 540, endPoint y: 509, distance: 12.7
click at [540, 509] on p "In addition to normally scheduled hours, the immunization program co-hosted a b…" at bounding box center [468, 510] width 486 height 48
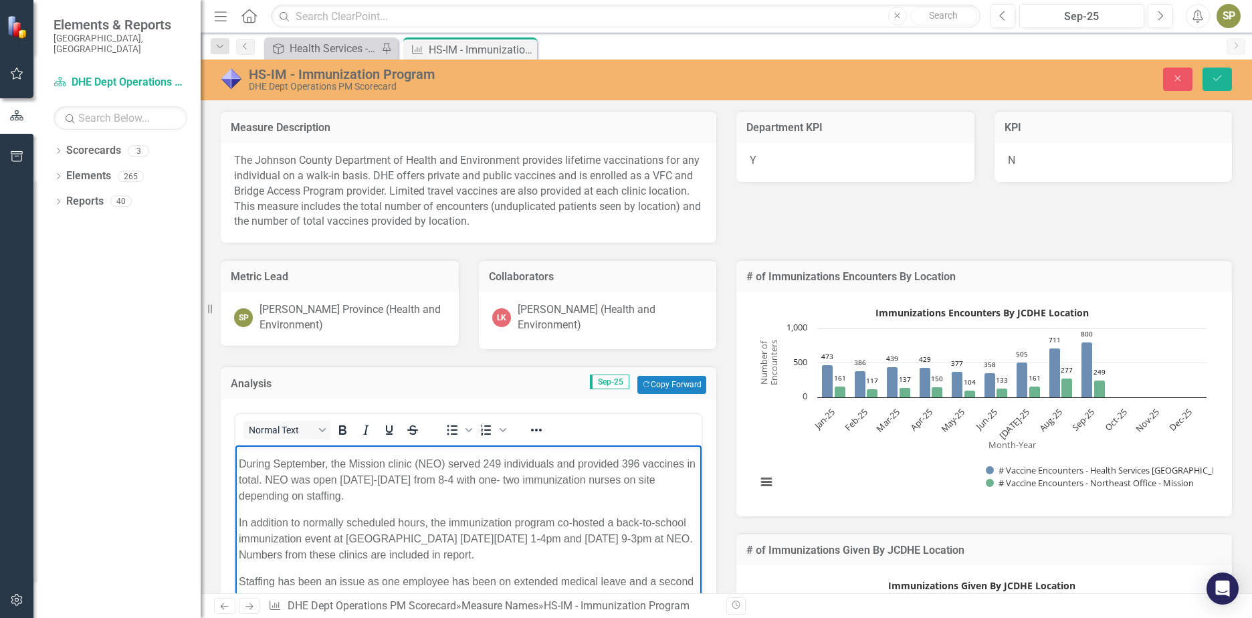
scroll to position [84, 0]
click at [602, 536] on p "In addition to normally scheduled hours, the immunization program co-hosted a b…" at bounding box center [469, 538] width 460 height 48
click at [624, 541] on p "In addition to normally scheduled hours, the immunization program co-hosted a b…" at bounding box center [469, 538] width 460 height 48
drag, startPoint x: 627, startPoint y: 539, endPoint x: 642, endPoint y: 539, distance: 15.4
click at [642, 539] on p "In addition to normally scheduled hours, the immunization program co-hosted a b…" at bounding box center [469, 538] width 460 height 48
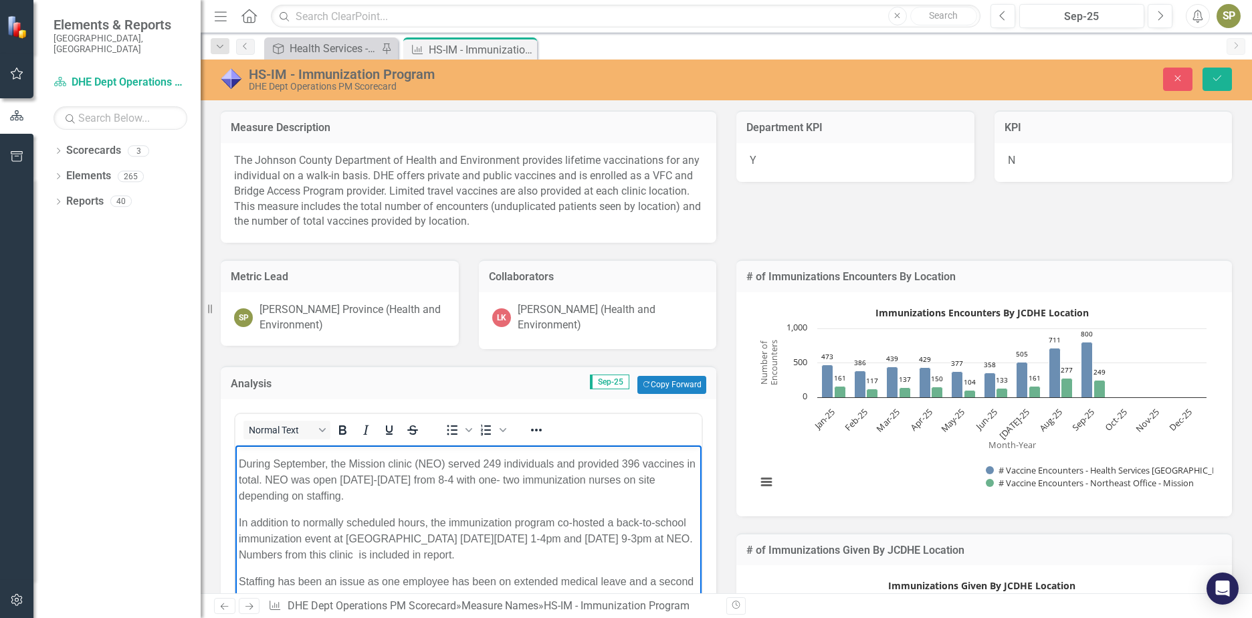
click at [254, 556] on p "In addition to normally scheduled hours, the immunization program co-hosted a b…" at bounding box center [469, 538] width 460 height 48
click at [295, 555] on p "In addition to normally scheduled hours, the immunization program co-hosted a b…" at bounding box center [469, 538] width 460 height 48
drag, startPoint x: 373, startPoint y: 554, endPoint x: 393, endPoint y: 560, distance: 21.0
click at [393, 560] on p "In addition to normally scheduled hours, the immunization program co-hosted a b…" at bounding box center [469, 538] width 460 height 48
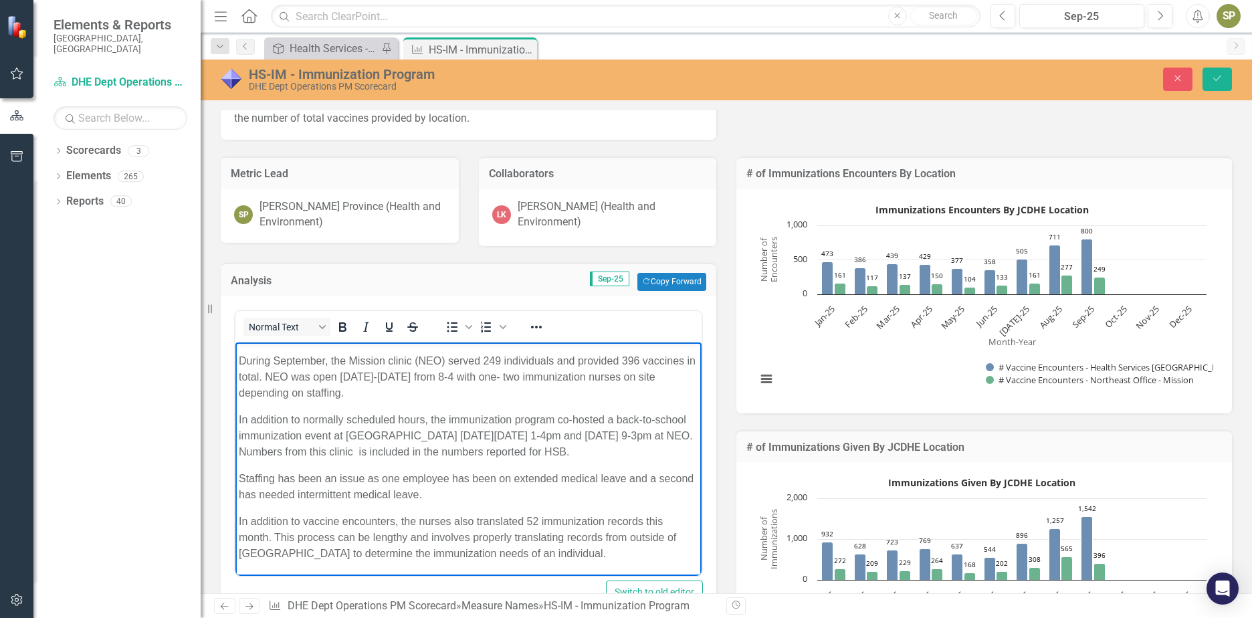
scroll to position [134, 0]
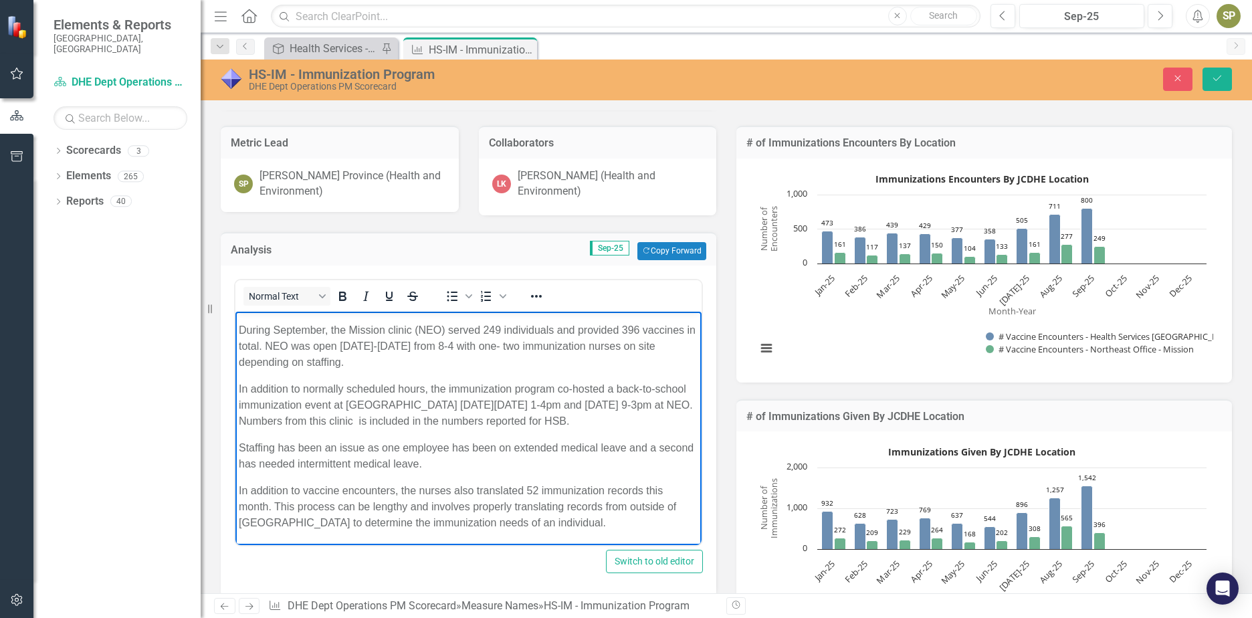
click at [468, 461] on p "Staffing has been an issue as one employee has been on extended medical leave a…" at bounding box center [469, 456] width 460 height 32
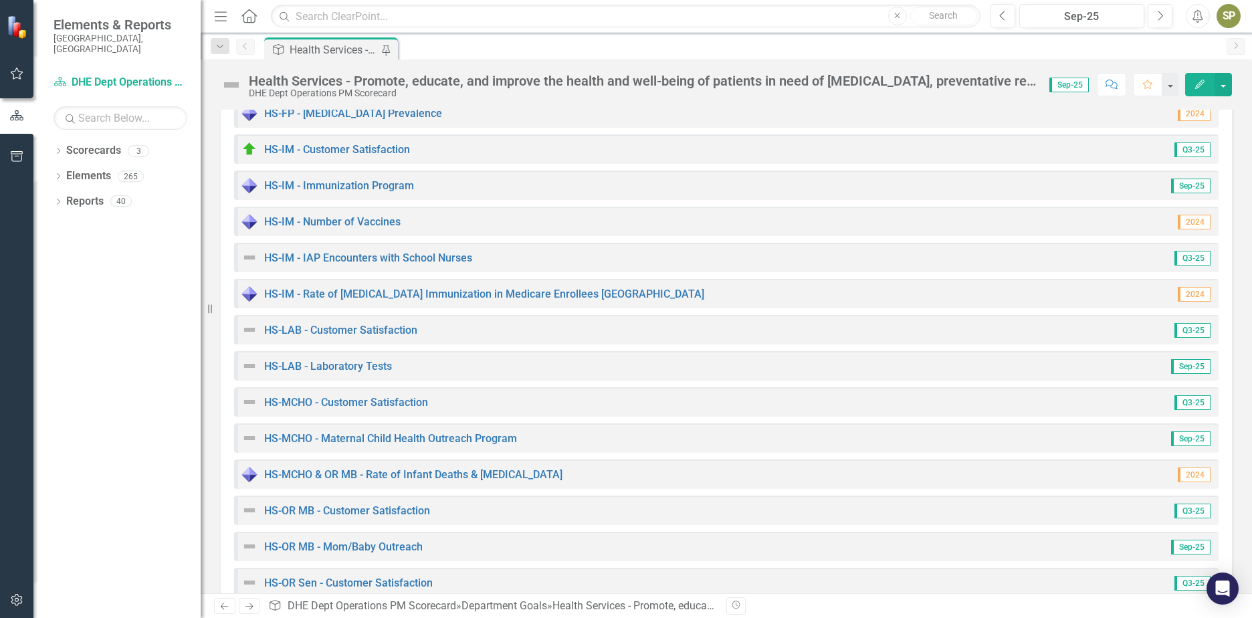
scroll to position [736, 0]
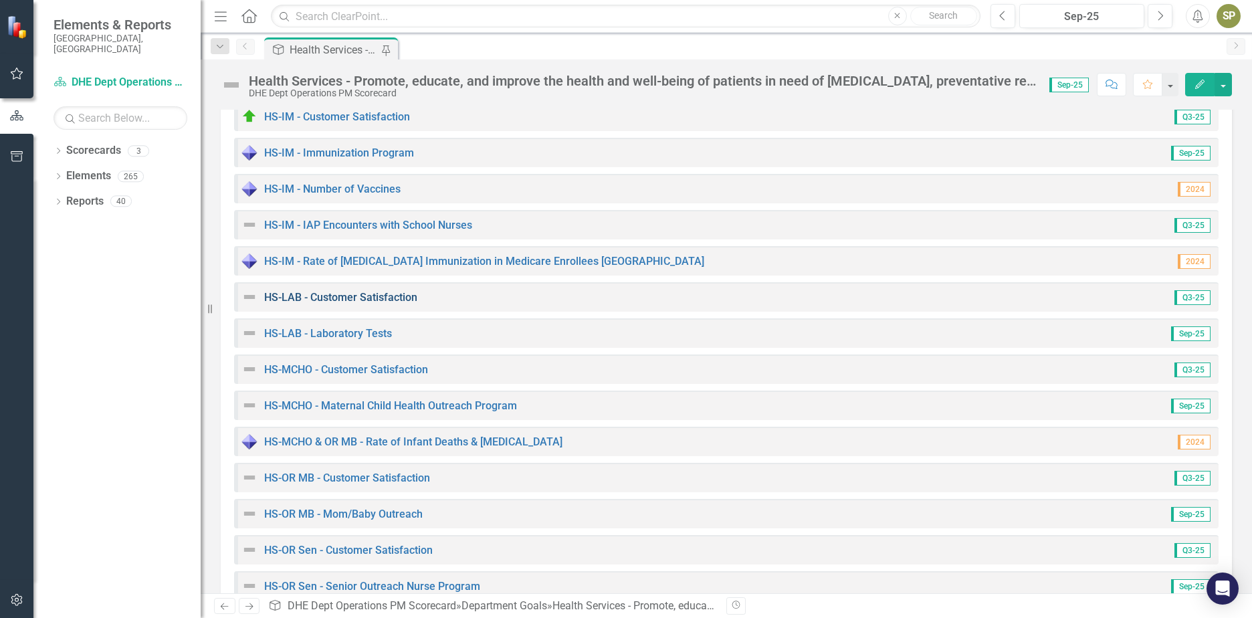
click at [357, 300] on link "HS-LAB - Customer Satisfaction" at bounding box center [340, 297] width 153 height 13
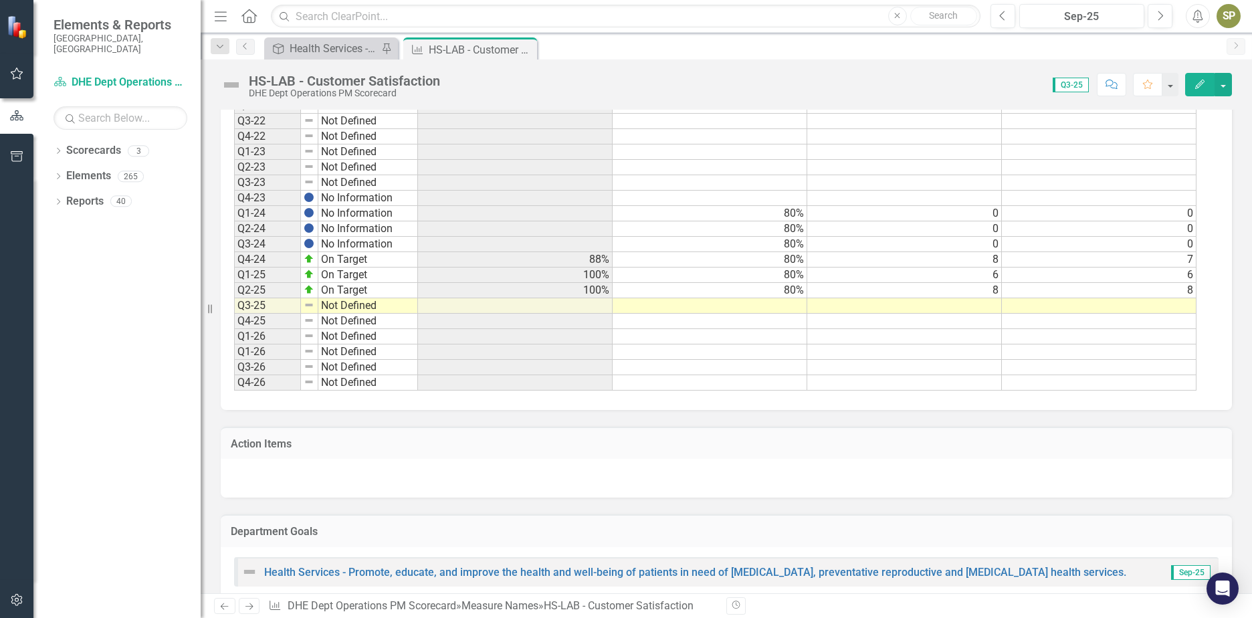
scroll to position [535, 0]
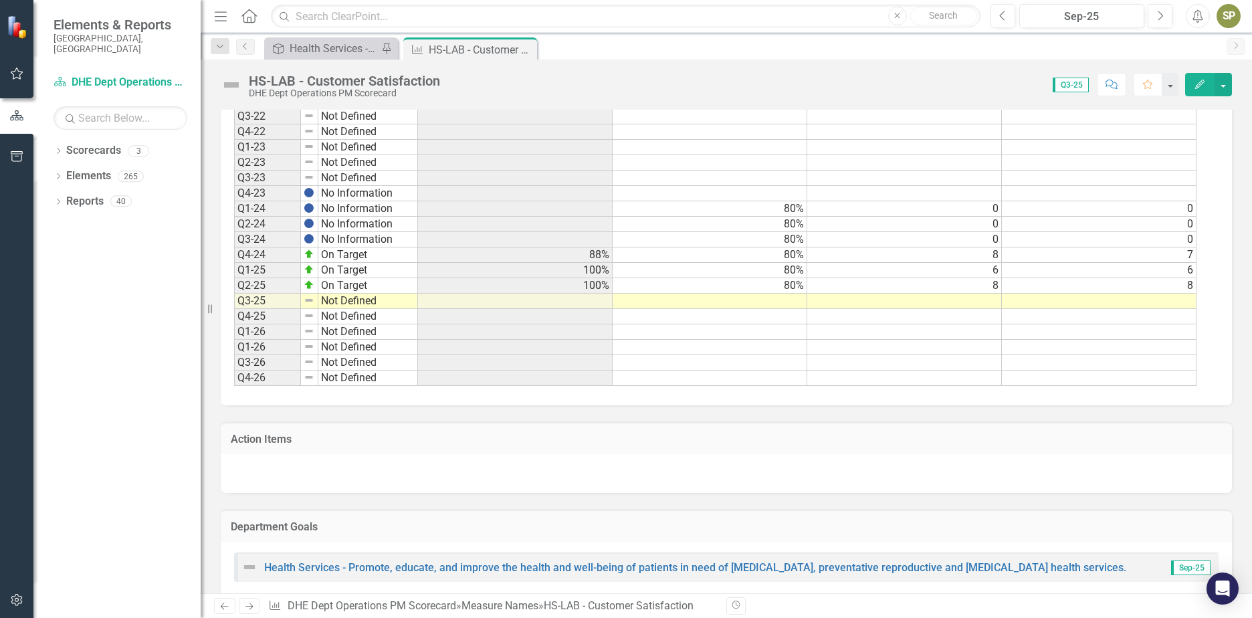
click at [1100, 302] on tbody "Q3-16 Not Defined Q4-16 Not Defined Q1-17 Not Defined Q2-17 Not Defined Q3-17 N…" at bounding box center [715, 62] width 963 height 647
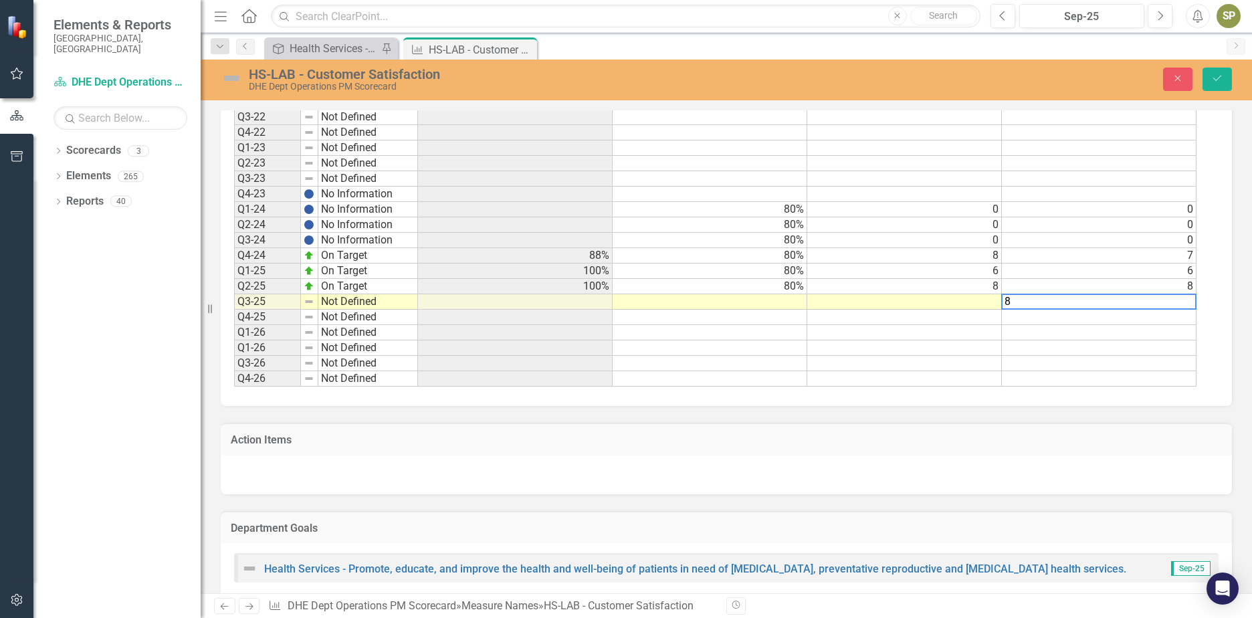
type textarea "8"
click at [993, 302] on td at bounding box center [904, 301] width 195 height 15
type textarea "8"
click at [723, 308] on td at bounding box center [710, 301] width 195 height 15
type textarea "80"
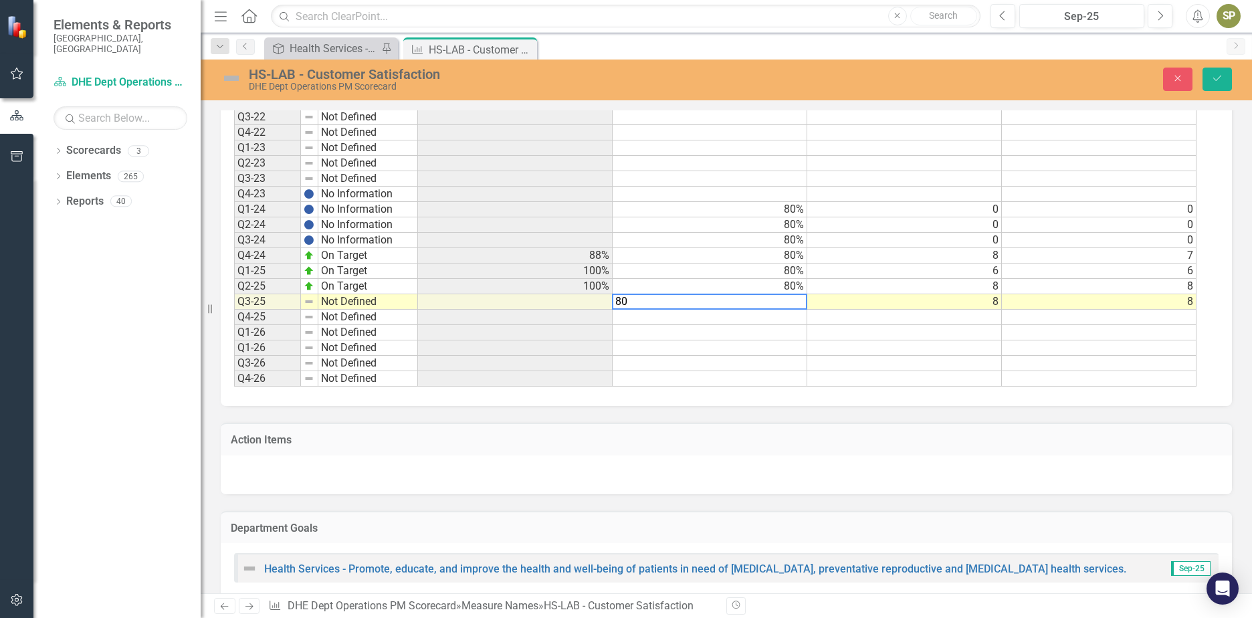
click at [689, 347] on td at bounding box center [710, 348] width 195 height 15
click at [565, 304] on td at bounding box center [515, 301] width 195 height 15
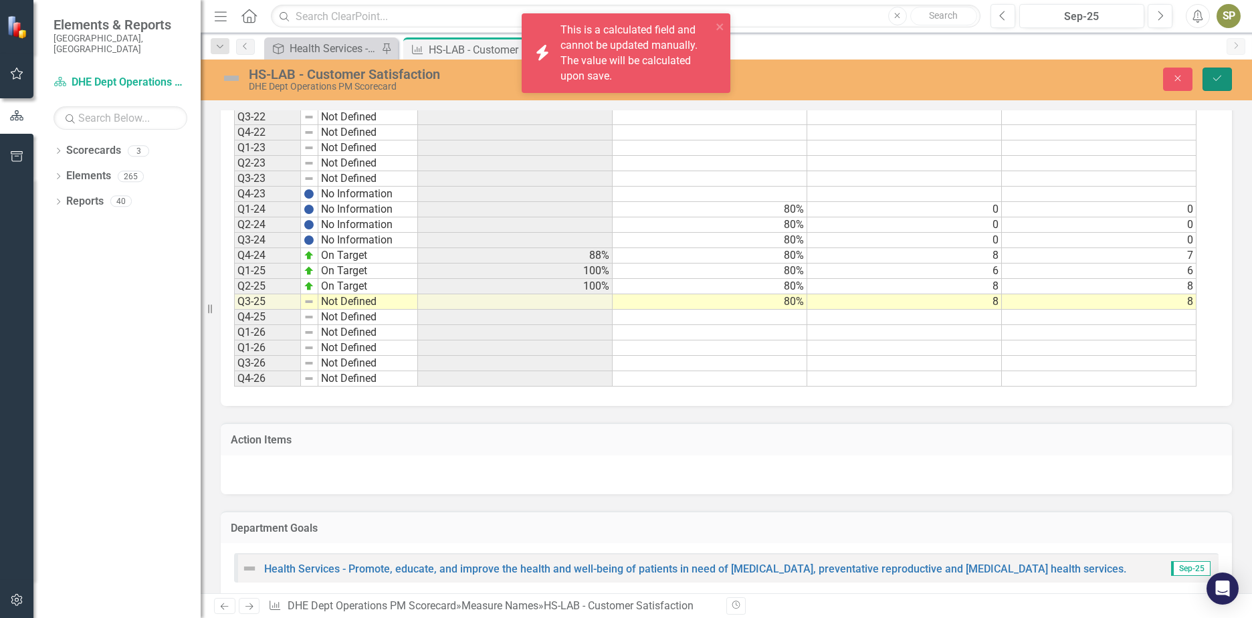
click at [1221, 80] on icon "Save" at bounding box center [1217, 78] width 12 height 9
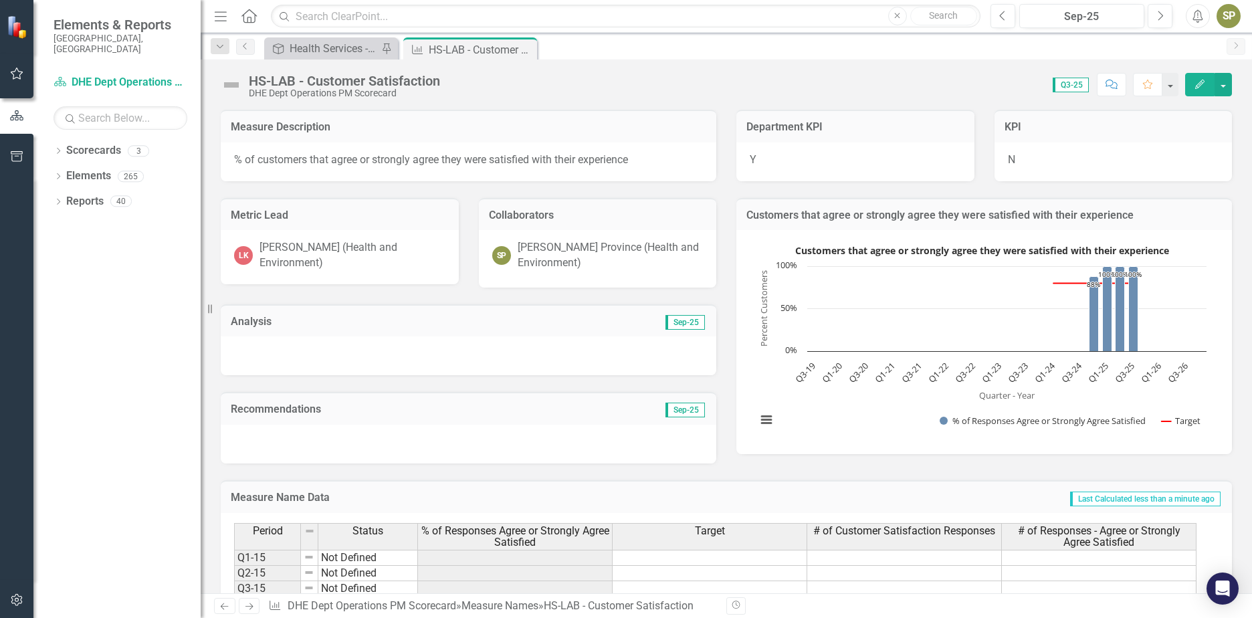
click at [299, 355] on div at bounding box center [469, 355] width 496 height 39
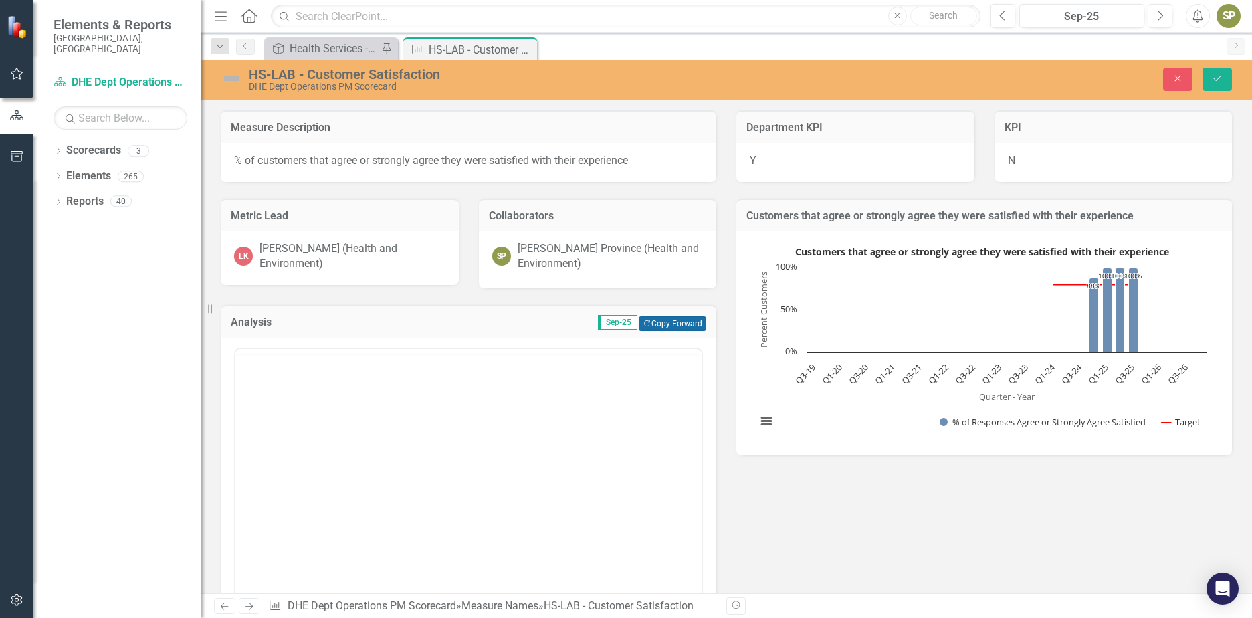
scroll to position [0, 0]
click at [661, 328] on button "Copy Forward Copy Forward" at bounding box center [673, 323] width 68 height 15
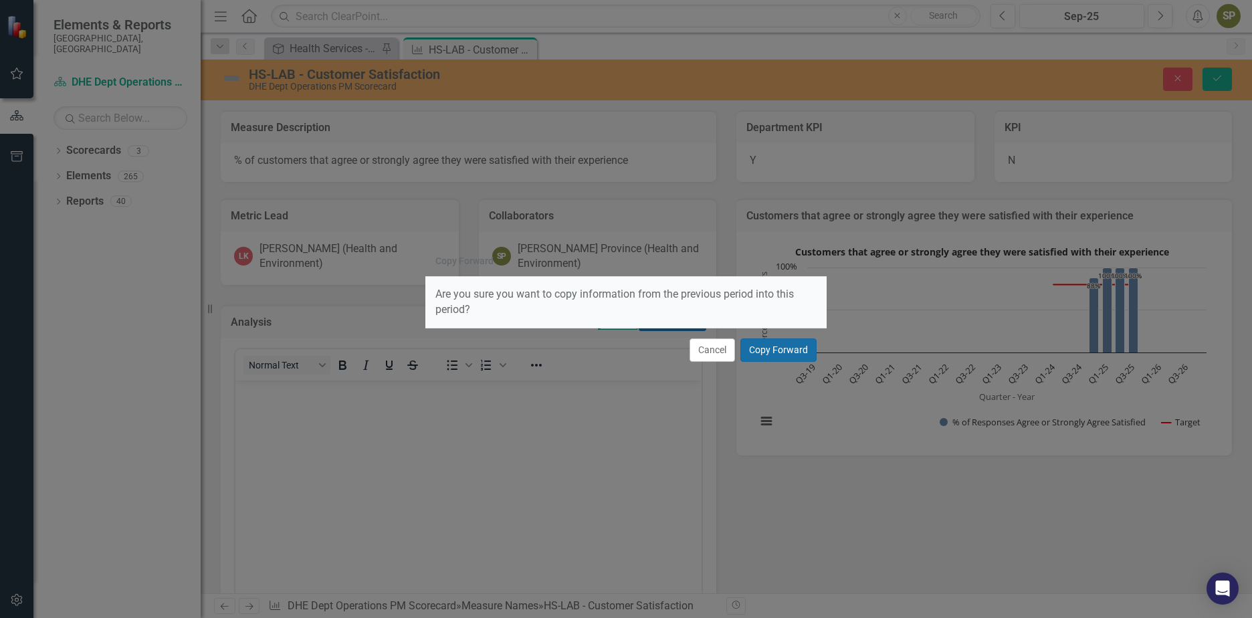
click at [797, 352] on button "Copy Forward" at bounding box center [779, 349] width 76 height 23
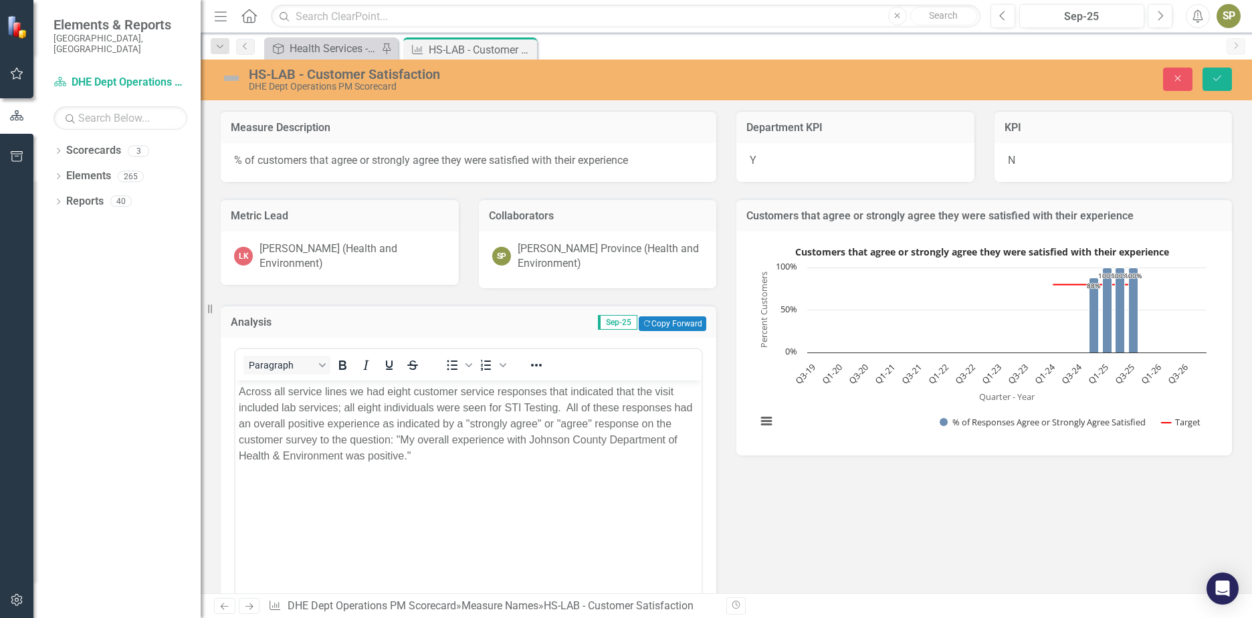
click at [244, 389] on p "Across all service lines we had eight customer service responses that indicated…" at bounding box center [469, 423] width 460 height 80
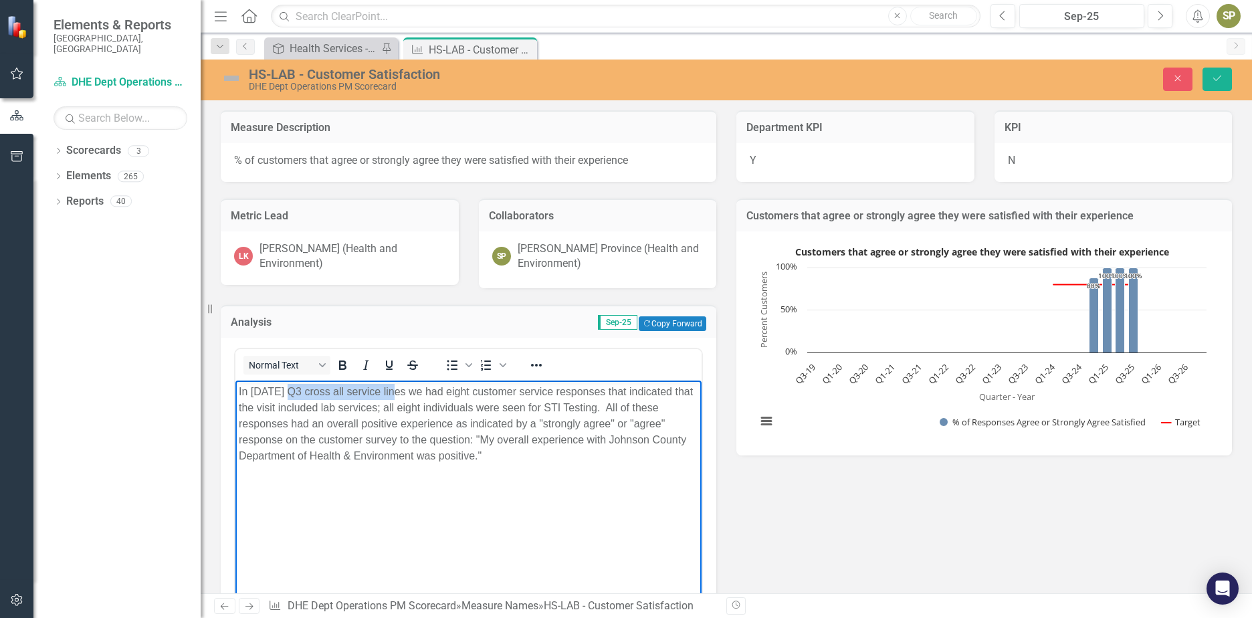
drag, startPoint x: 397, startPoint y: 388, endPoint x: 292, endPoint y: 384, distance: 104.4
click at [292, 384] on p "In 2025 Q3 cross all service lines we had eight customer service responses that…" at bounding box center [469, 423] width 460 height 80
click at [596, 392] on p "In 2025 Q3 we had eight customer service responses that indicated that the visi…" at bounding box center [469, 423] width 460 height 80
click at [518, 463] on p "In 2025 Q3 we had eight customer service responses that indicated that their vi…" at bounding box center [469, 423] width 460 height 80
drag, startPoint x: 296, startPoint y: 408, endPoint x: 321, endPoint y: 408, distance: 25.4
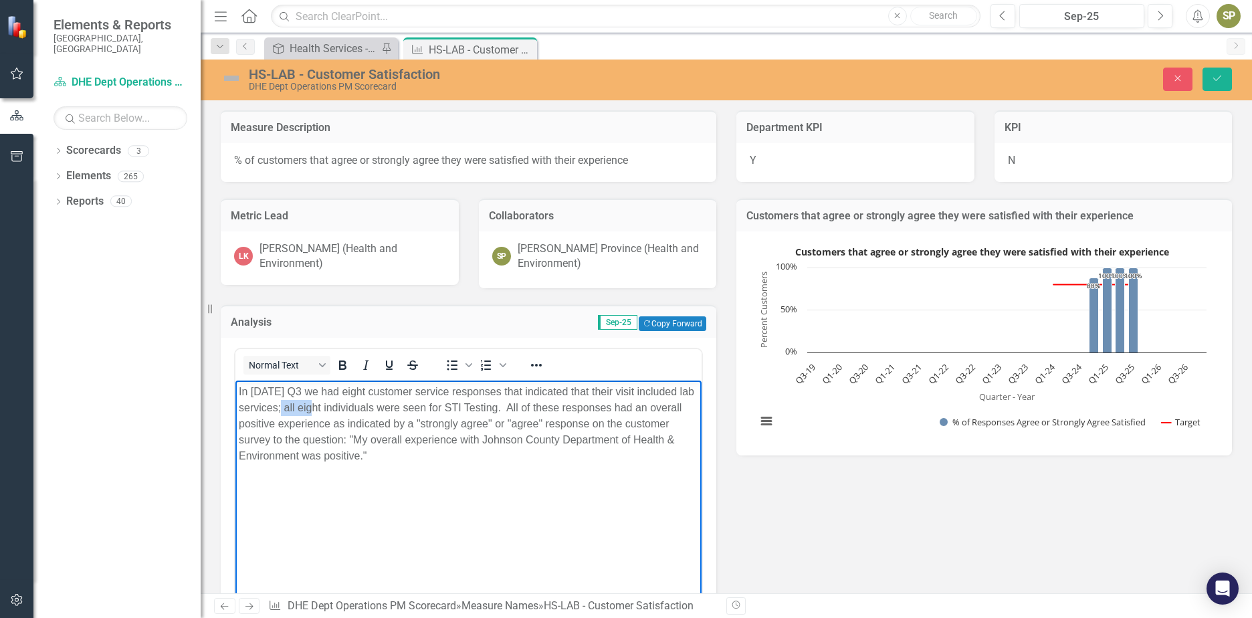
click at [321, 408] on p "In 2025 Q3 we had eight customer service responses that indicated that their vi…" at bounding box center [469, 423] width 460 height 80
click at [489, 406] on p "In 2025 Q3 we had eight customer service responses that indicated that their vi…" at bounding box center [469, 423] width 460 height 80
drag, startPoint x: 659, startPoint y: 425, endPoint x: 613, endPoint y: 425, distance: 45.5
click at [613, 425] on p "In 2025 Q3 we had eight customer service responses that indicated that their vi…" at bounding box center [469, 423] width 460 height 80
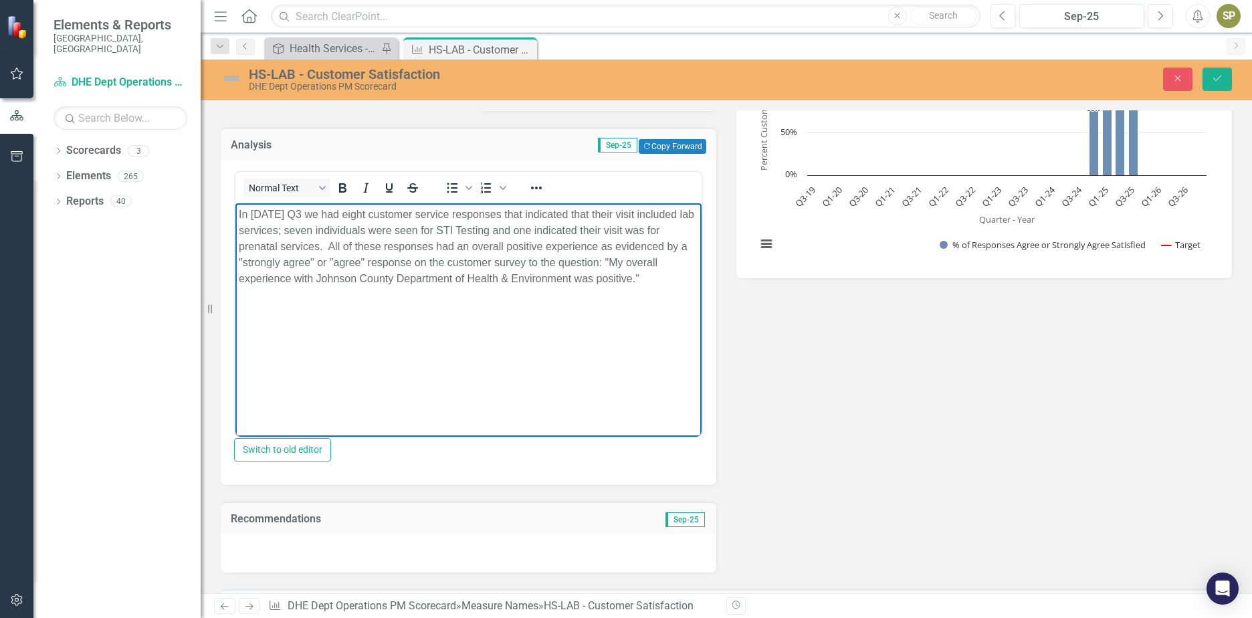
scroll to position [201, 0]
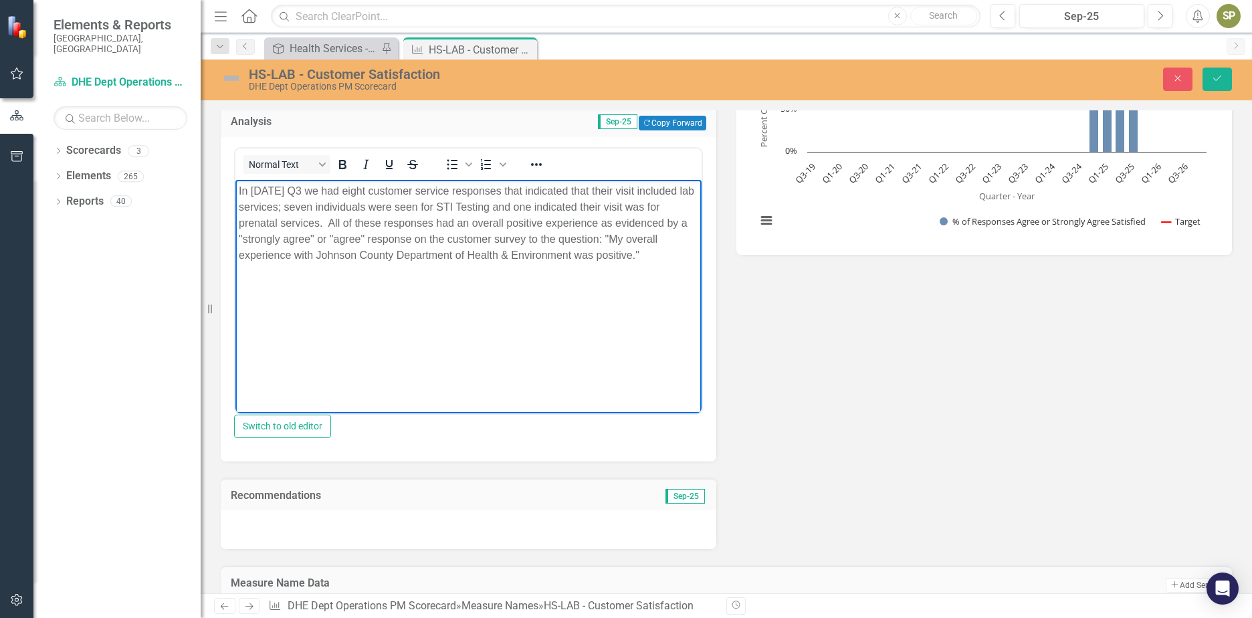
click at [332, 529] on div at bounding box center [469, 529] width 496 height 39
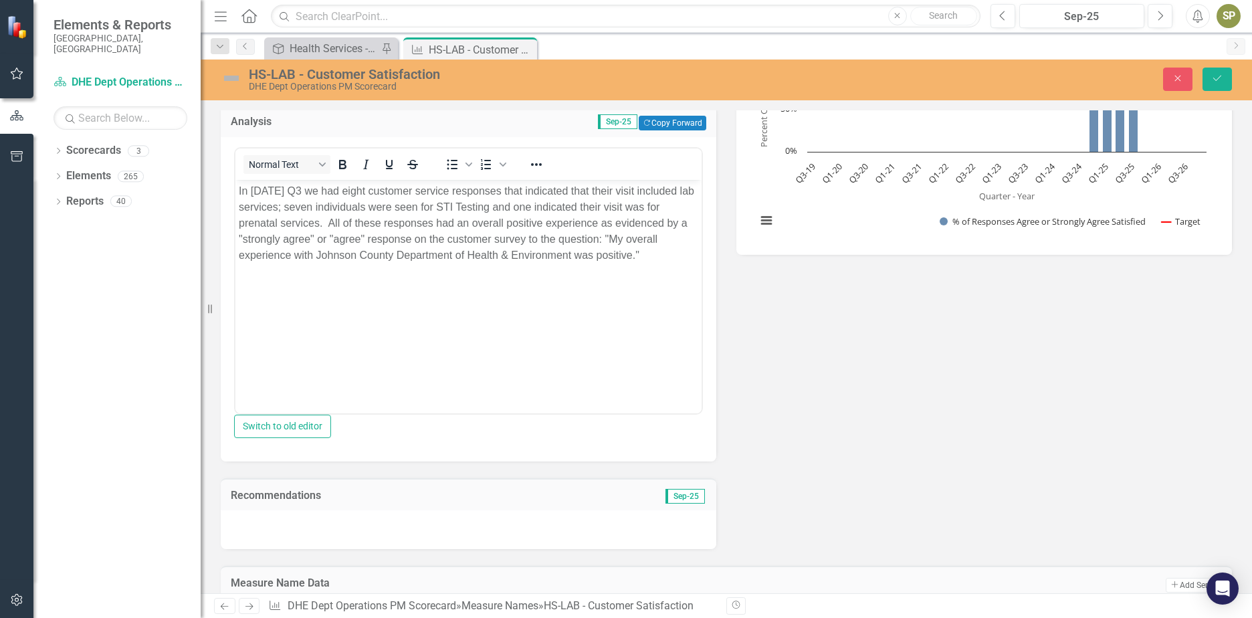
click at [333, 528] on div at bounding box center [469, 529] width 496 height 39
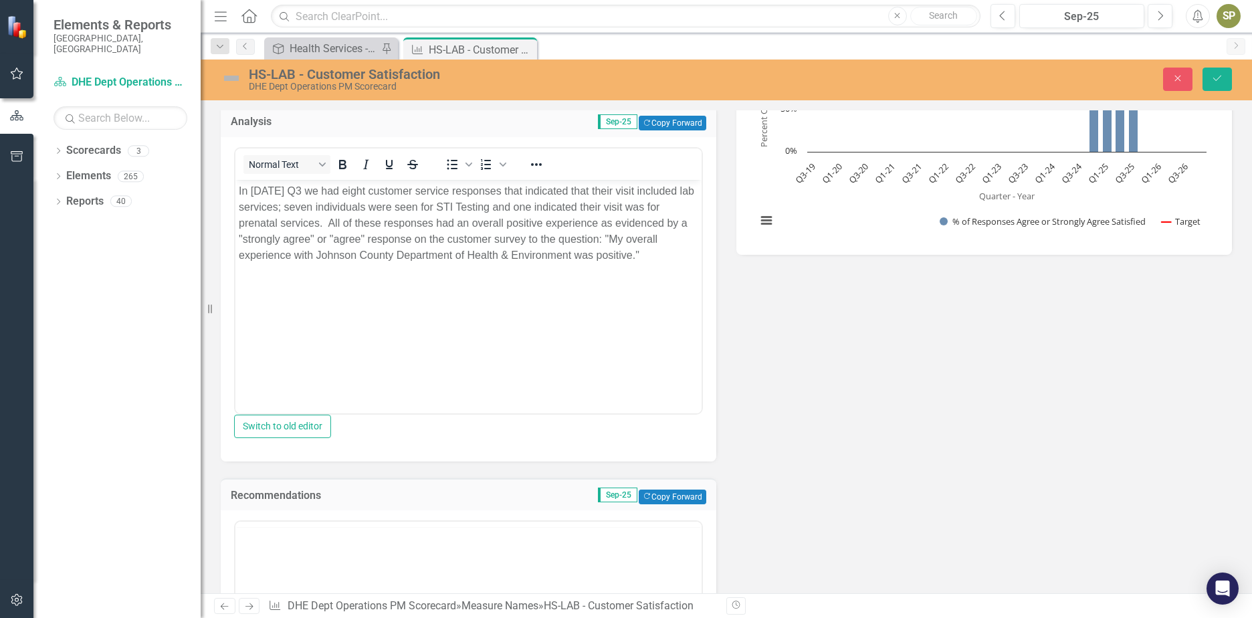
scroll to position [0, 0]
click at [650, 504] on button "Copy Forward Copy Forward" at bounding box center [673, 497] width 68 height 15
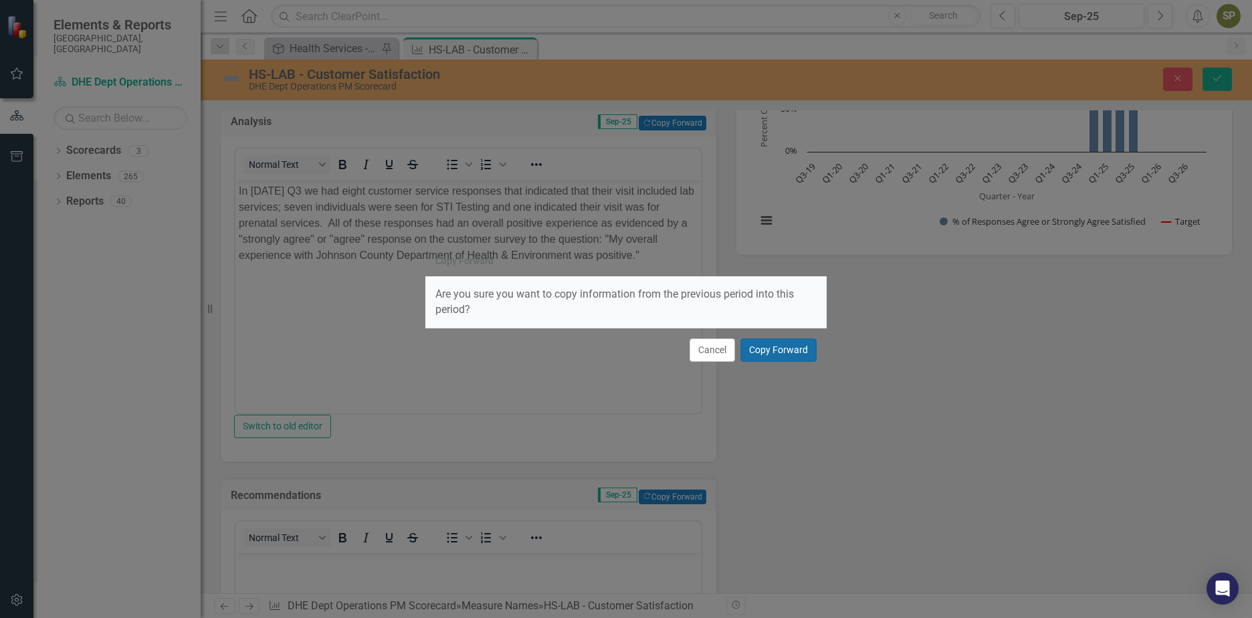
click at [770, 359] on button "Copy Forward" at bounding box center [779, 349] width 76 height 23
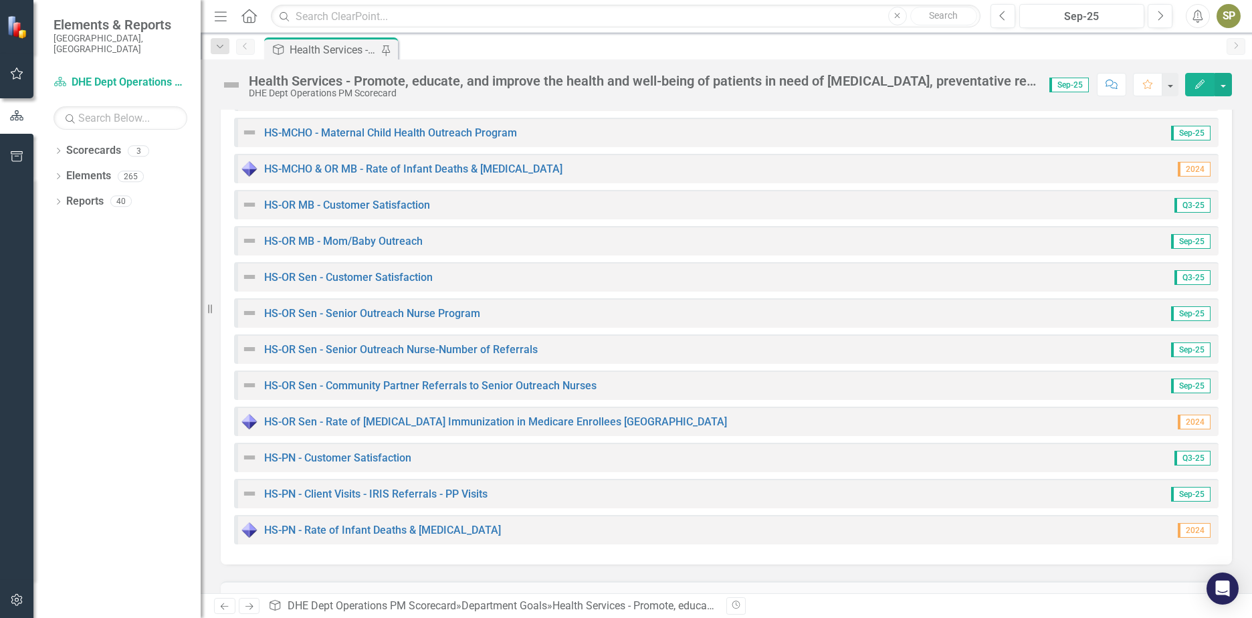
scroll to position [1014, 0]
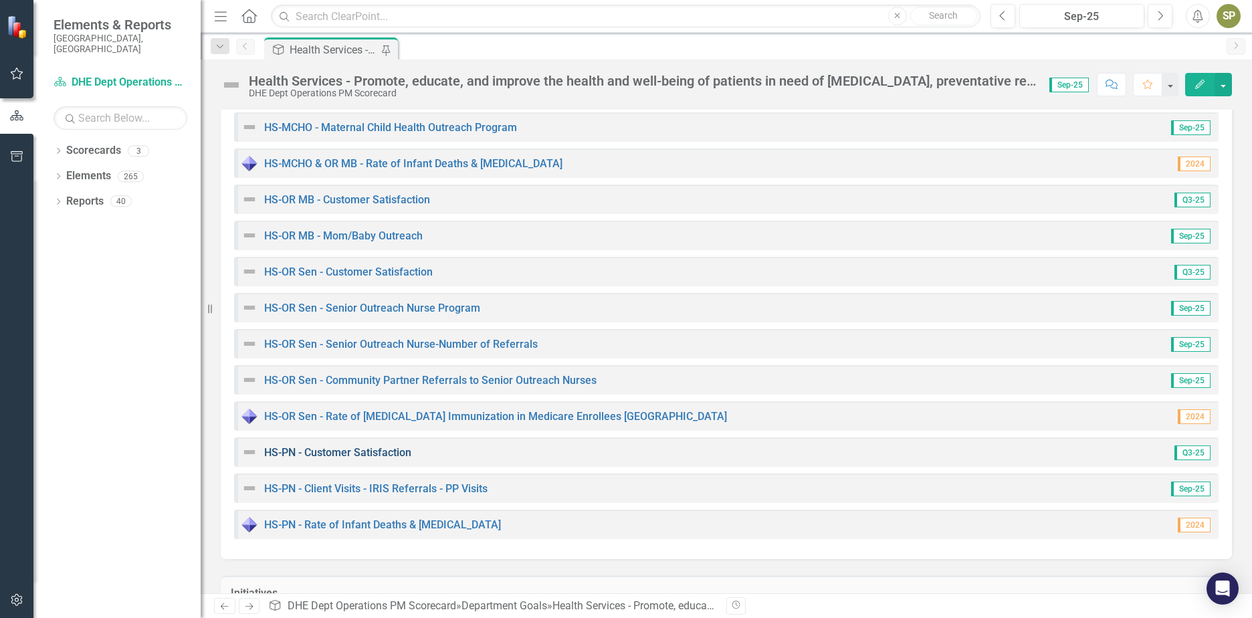
click at [387, 455] on link "HS-PN - Customer Satisfaction" at bounding box center [337, 452] width 147 height 13
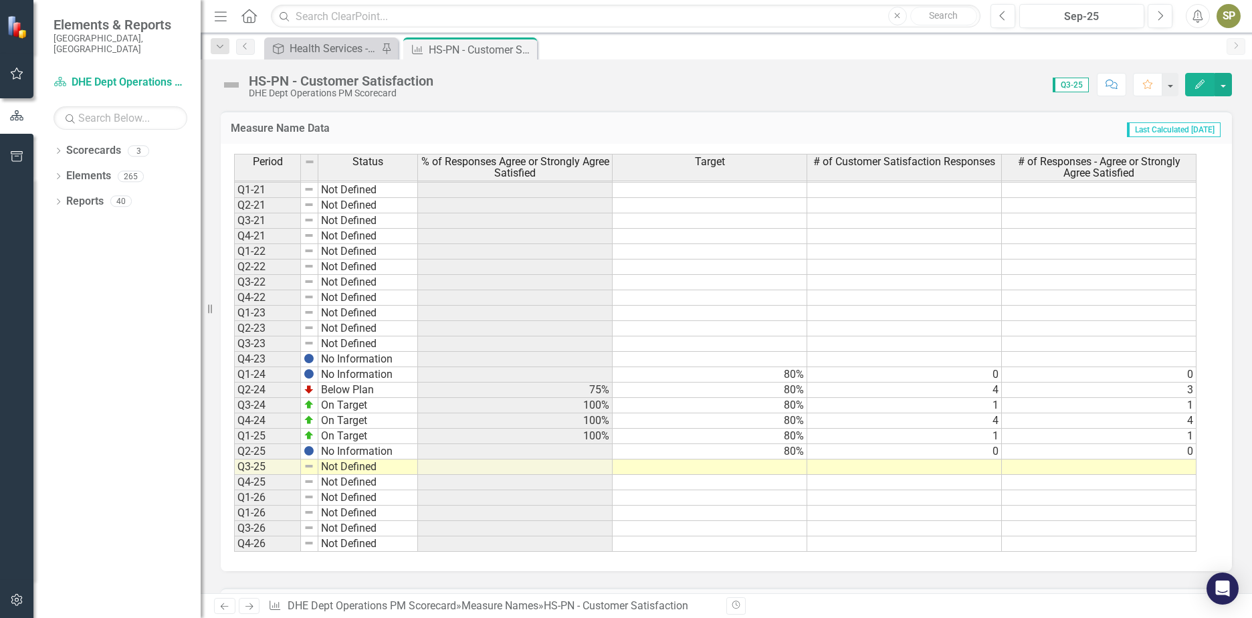
scroll to position [401, 0]
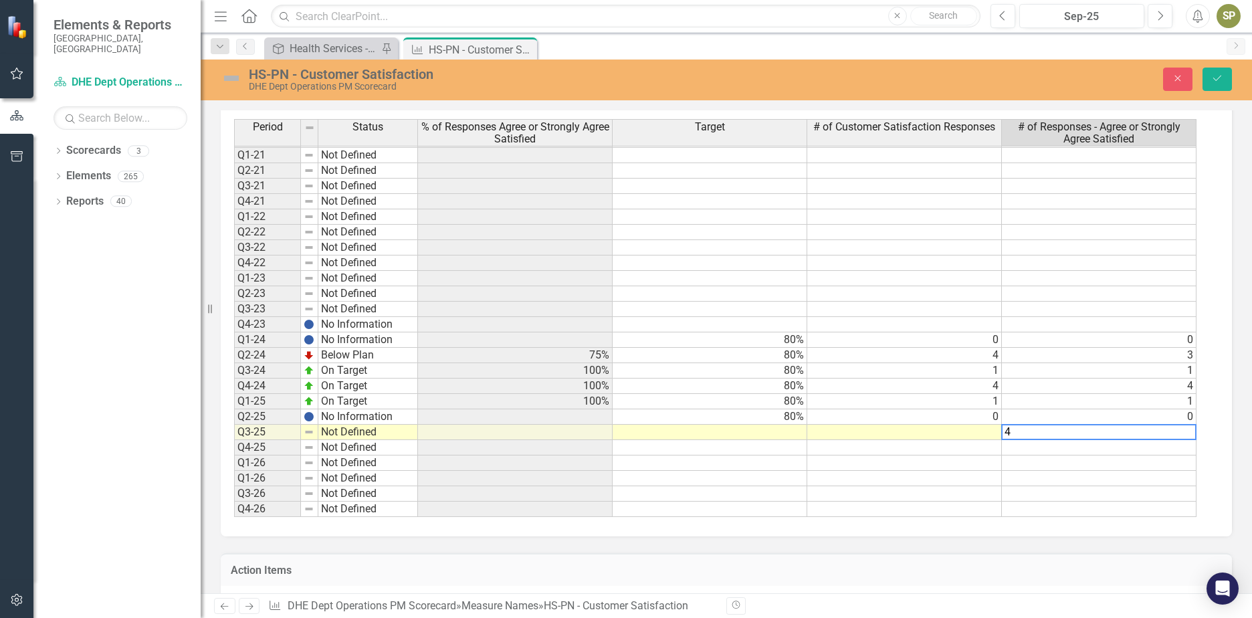
type textarea "4"
click at [987, 431] on td at bounding box center [904, 432] width 195 height 15
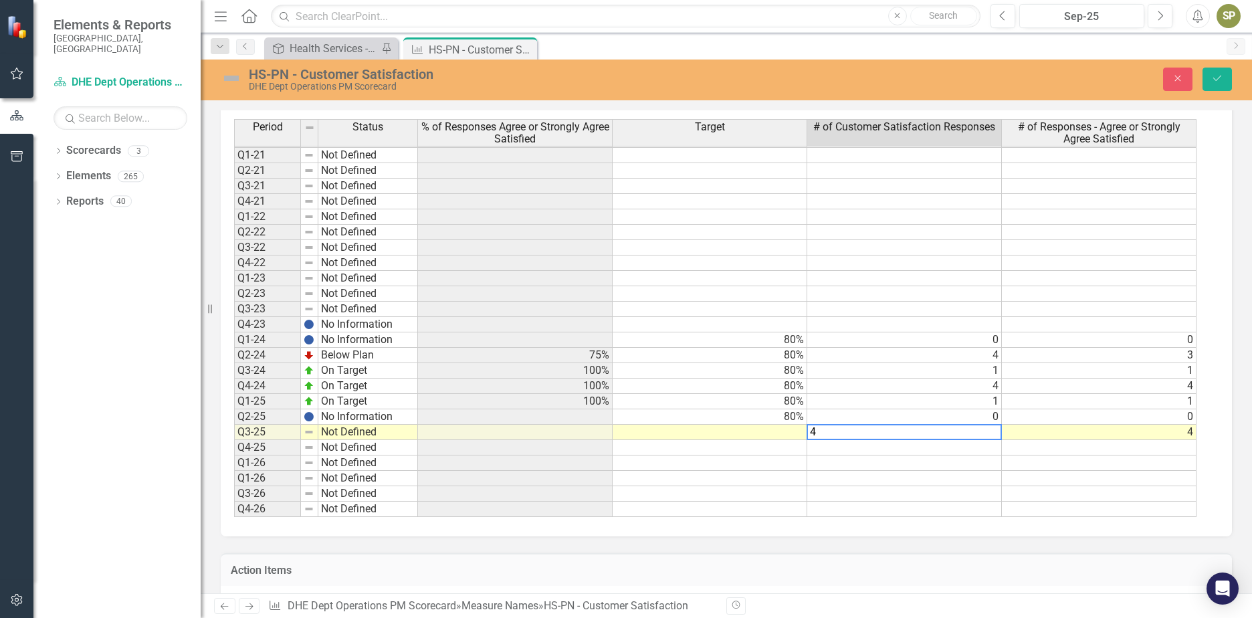
type textarea "4"
click at [839, 459] on td at bounding box center [904, 463] width 195 height 15
click at [797, 431] on td at bounding box center [710, 432] width 195 height 15
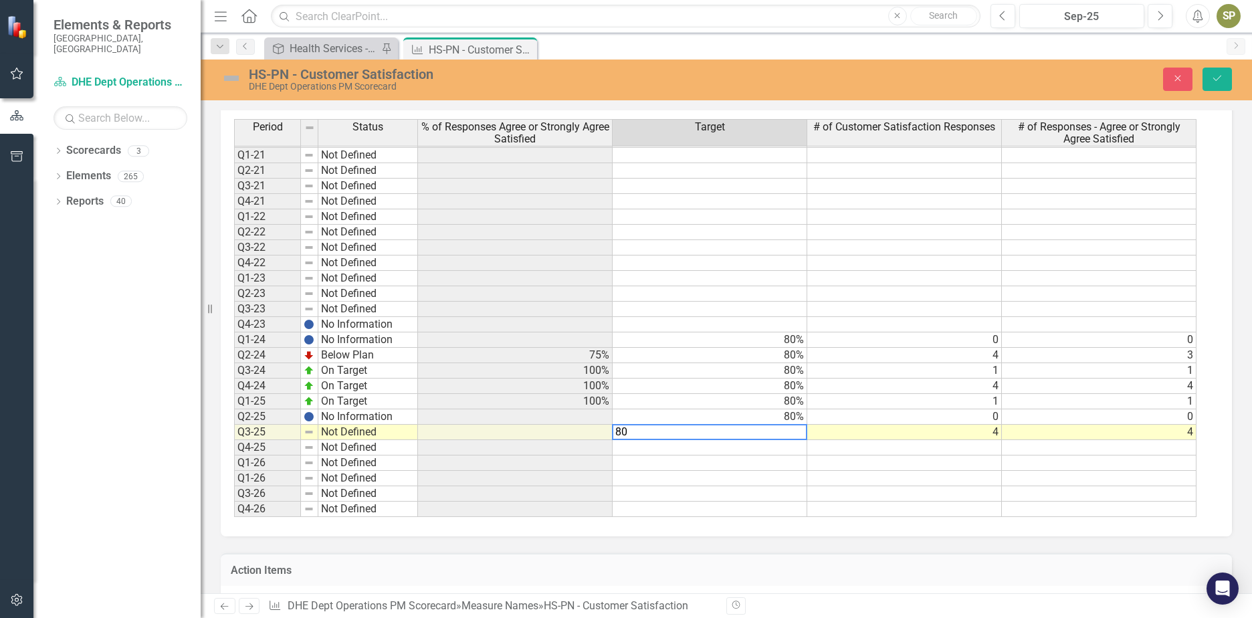
type textarea "80"
click at [577, 427] on td at bounding box center [515, 432] width 195 height 15
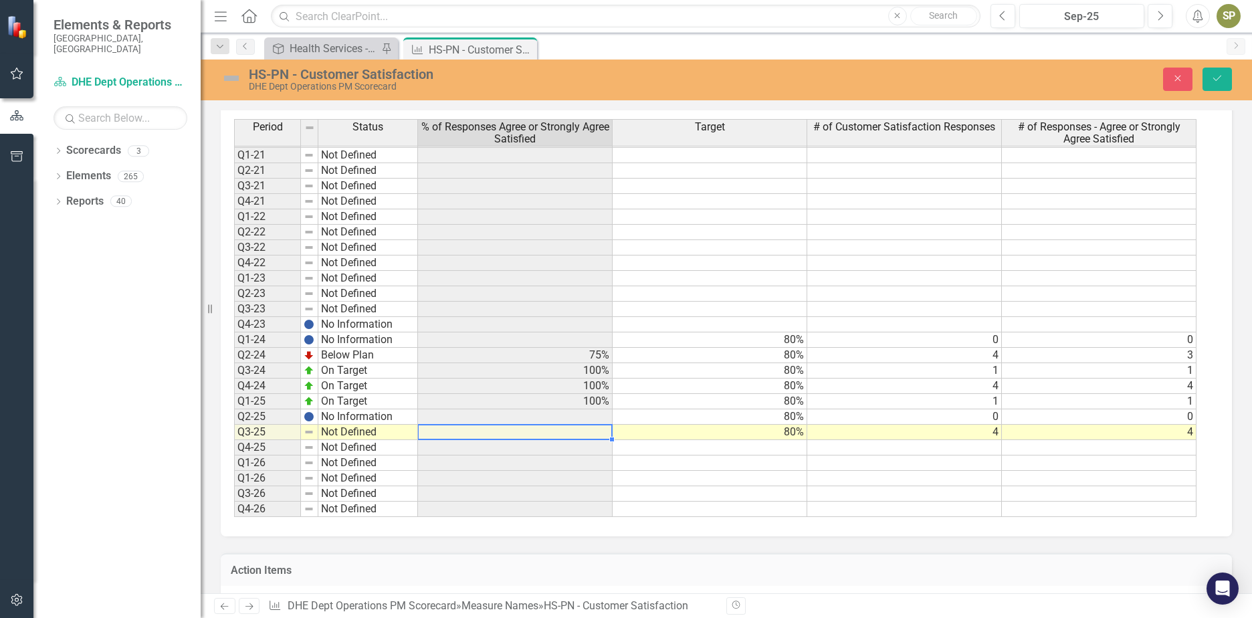
click at [231, 72] on img at bounding box center [231, 78] width 21 height 21
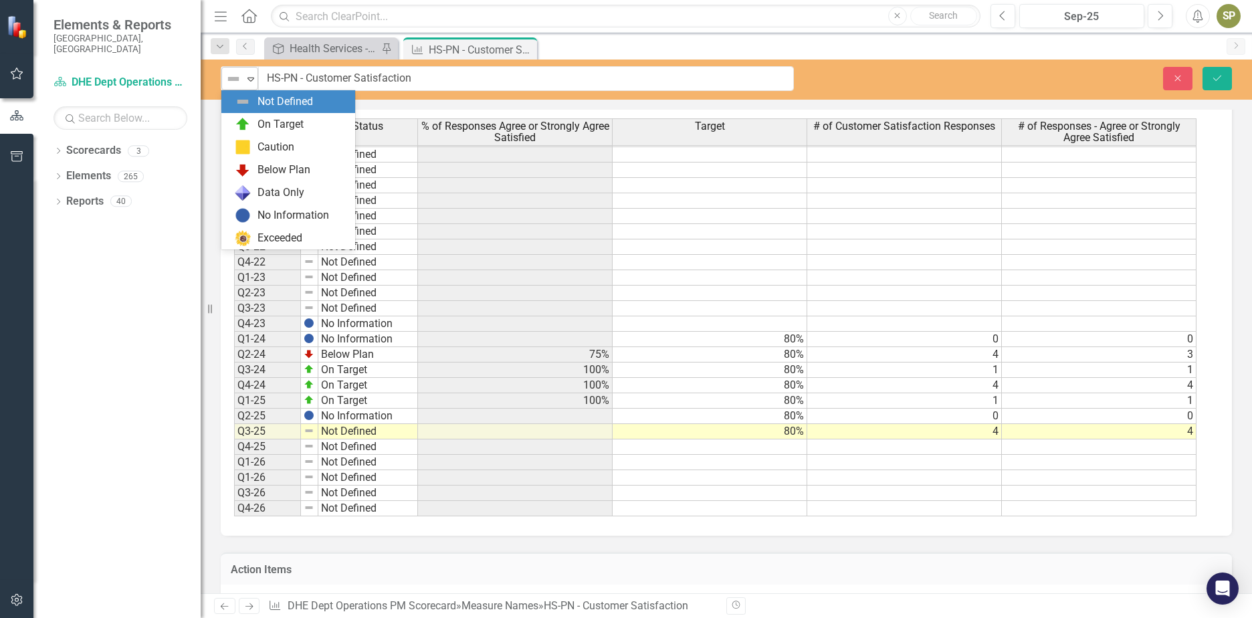
click at [254, 82] on icon "Expand" at bounding box center [250, 79] width 13 height 11
drag, startPoint x: 258, startPoint y: 125, endPoint x: 521, endPoint y: 125, distance: 262.9
click at [259, 125] on div "On Target" at bounding box center [281, 124] width 46 height 15
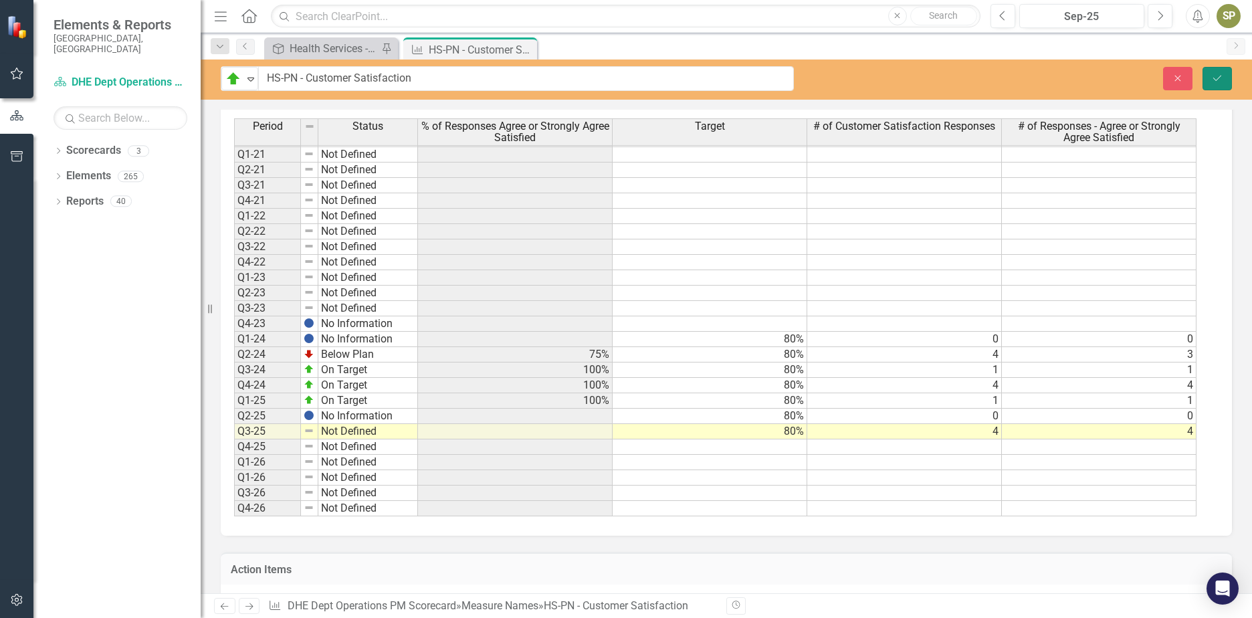
click at [1230, 81] on button "Save" at bounding box center [1217, 78] width 29 height 23
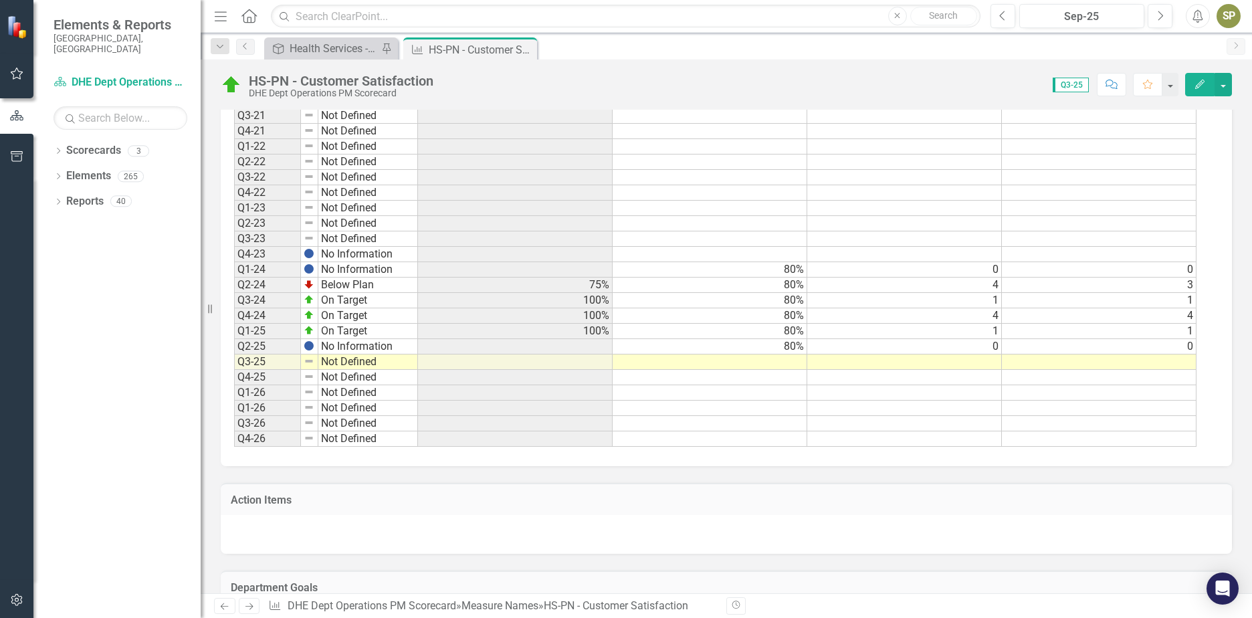
scroll to position [468, 0]
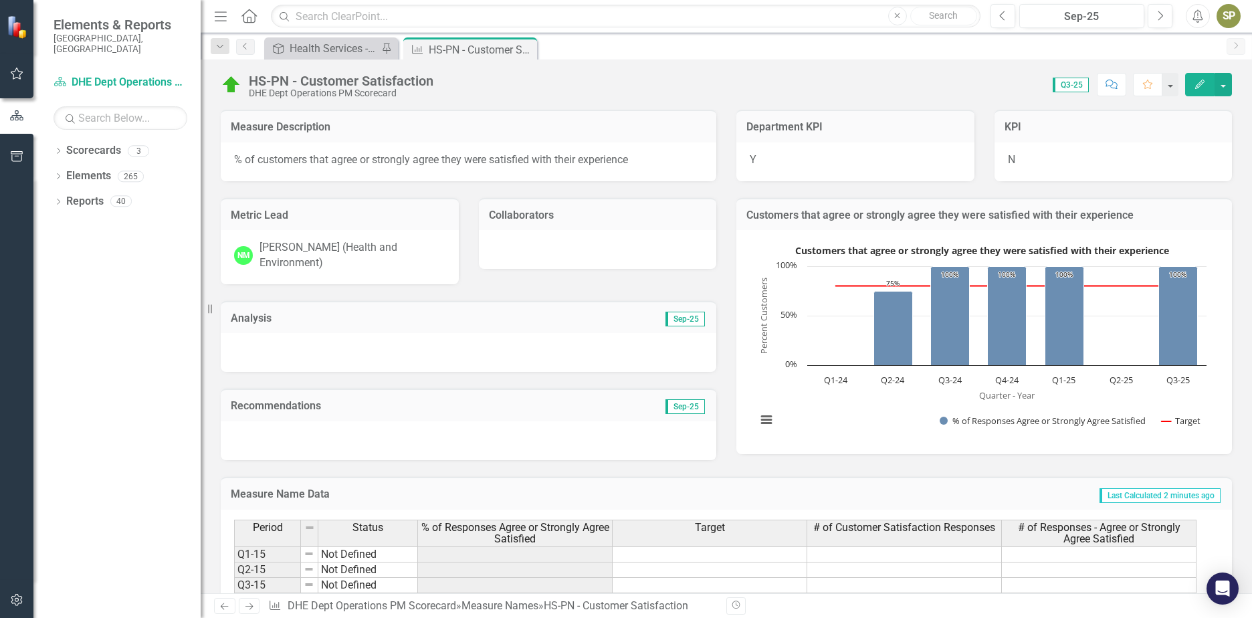
click at [311, 338] on div at bounding box center [469, 352] width 496 height 39
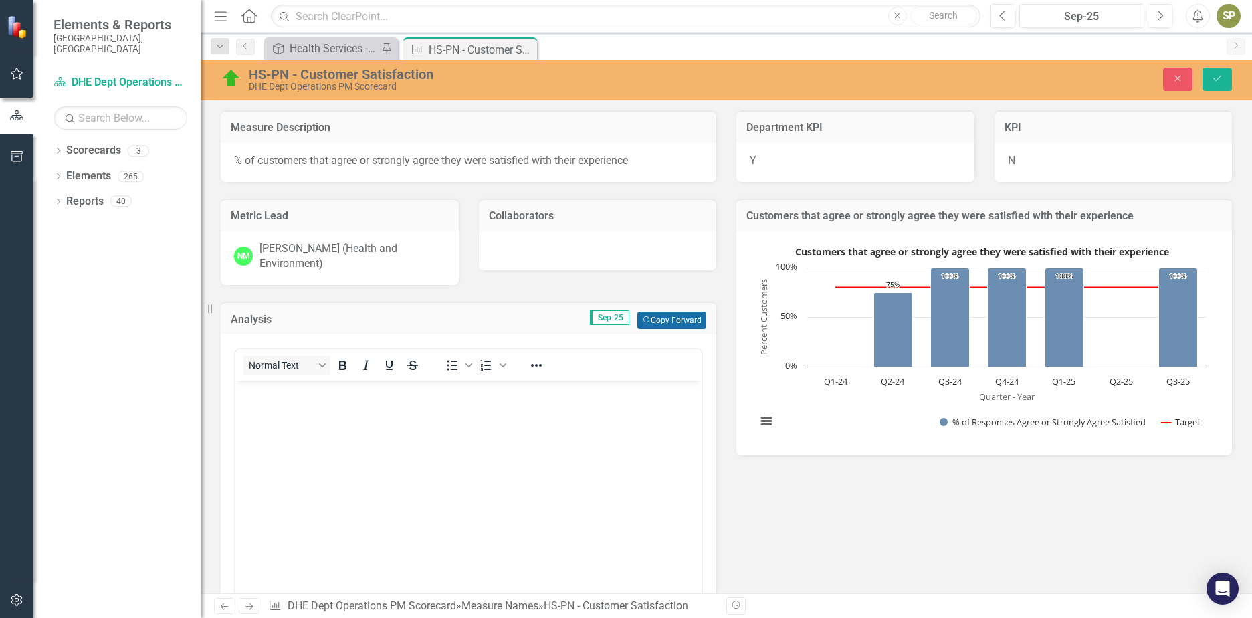
click at [670, 326] on button "Copy Forward Copy Forward" at bounding box center [672, 320] width 69 height 17
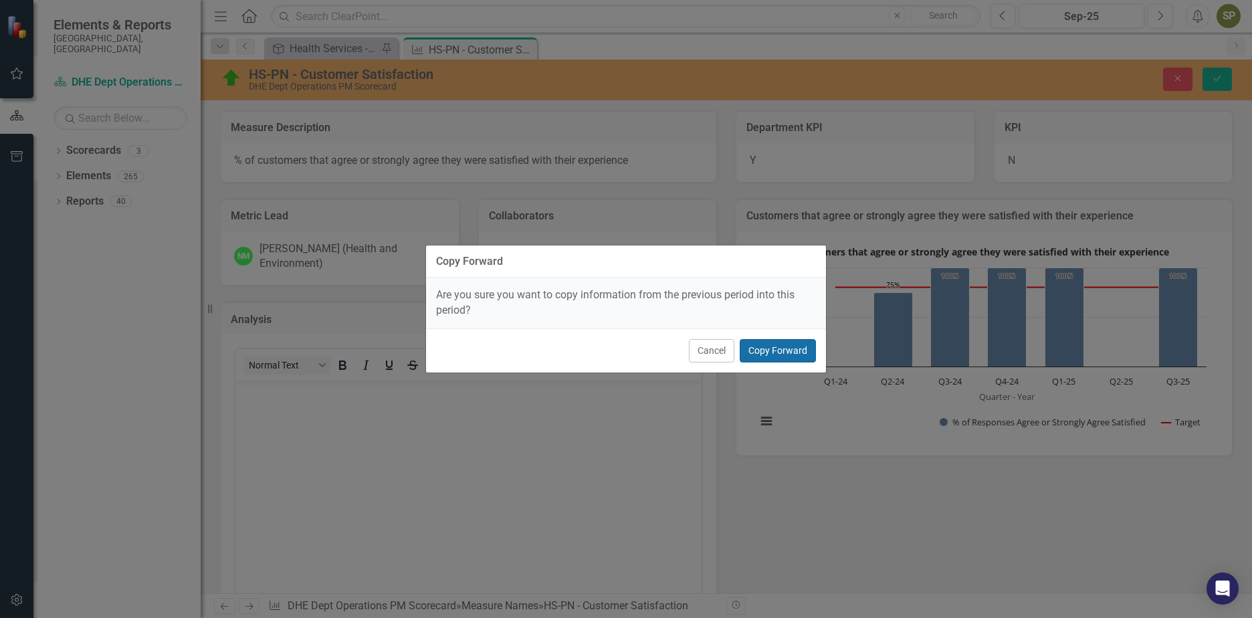
click at [784, 349] on button "Copy Forward" at bounding box center [778, 350] width 76 height 23
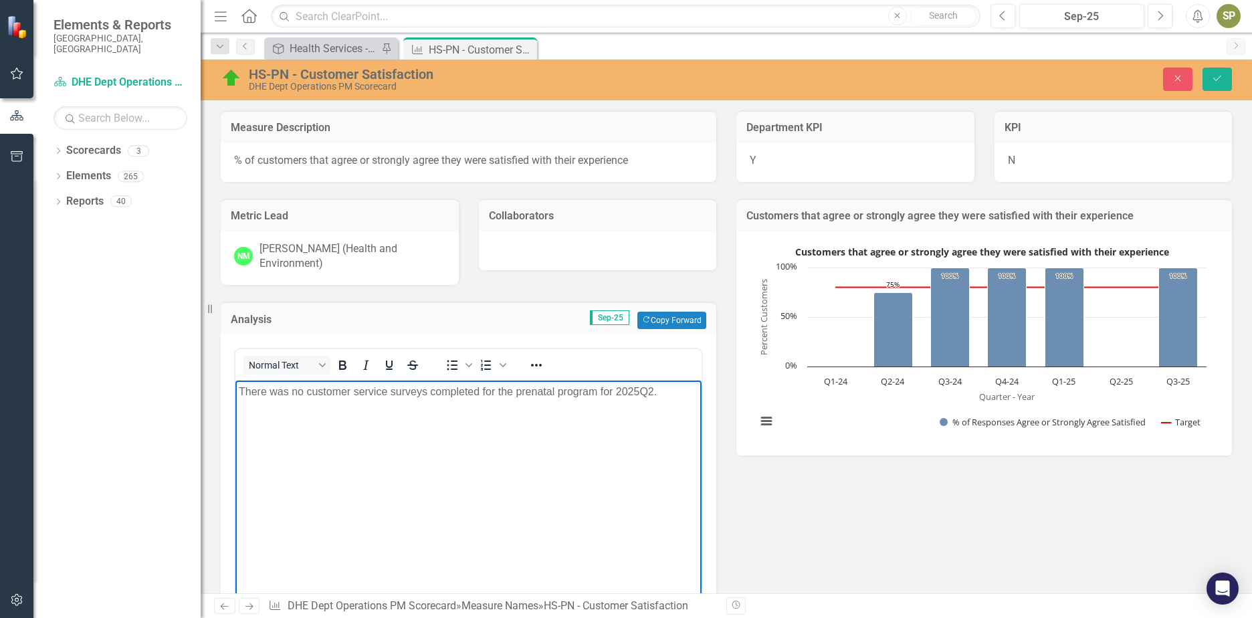
drag, startPoint x: 668, startPoint y: 389, endPoint x: 221, endPoint y: 373, distance: 447.8
click at [235, 381] on html "There was no customer service surveys completed for the prenatal program for 20…" at bounding box center [468, 481] width 466 height 201
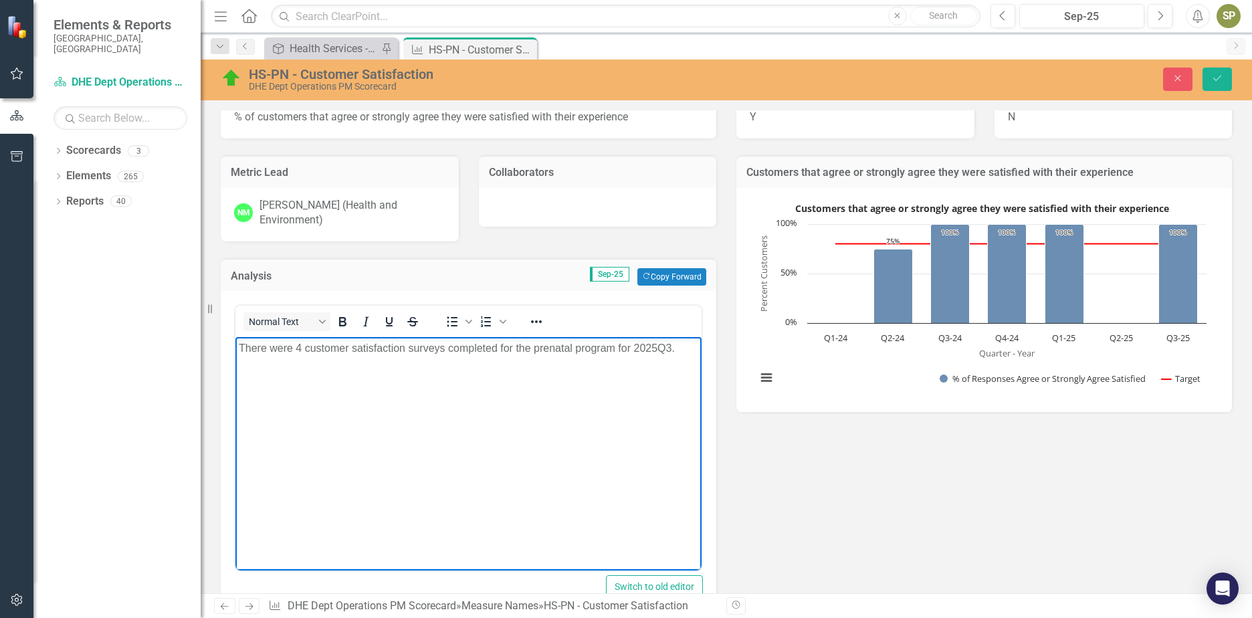
scroll to position [67, 0]
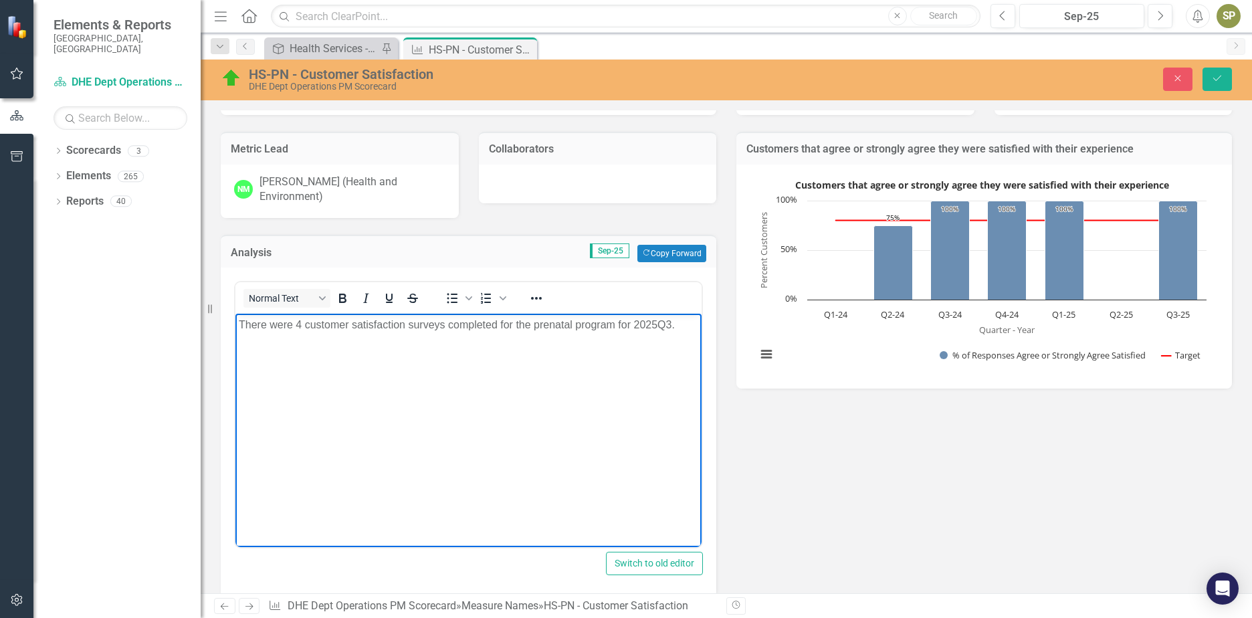
click at [682, 326] on p "There were 4 customer satisfaction surveys completed for the prenatal program f…" at bounding box center [469, 325] width 460 height 16
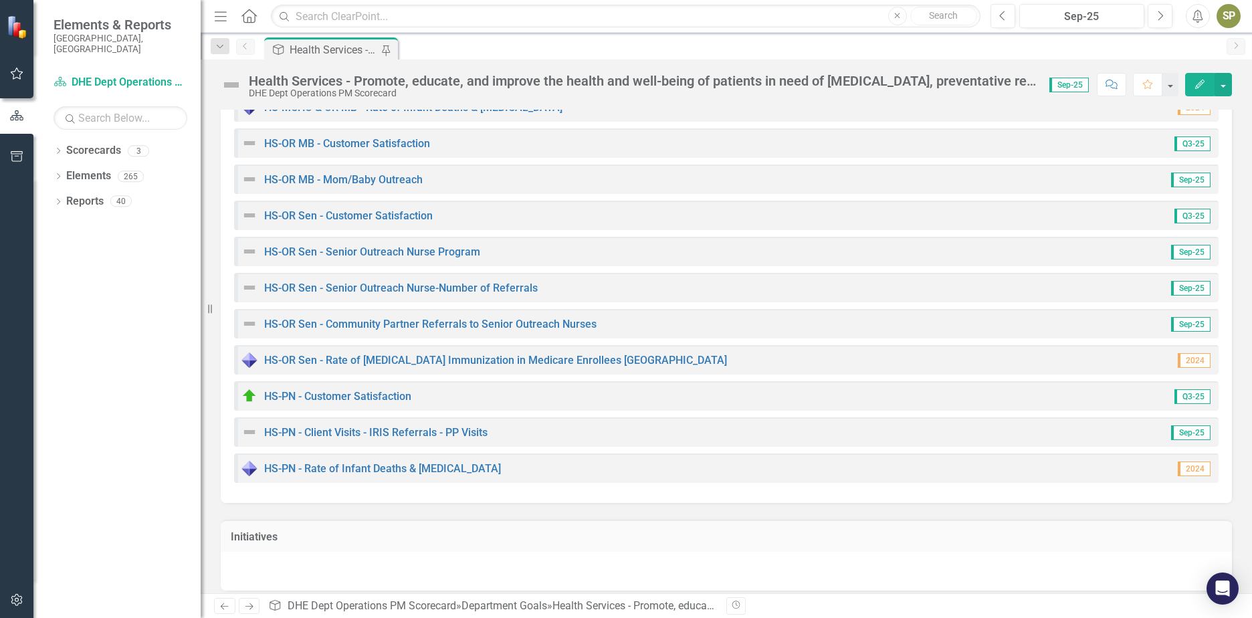
scroll to position [1003, 0]
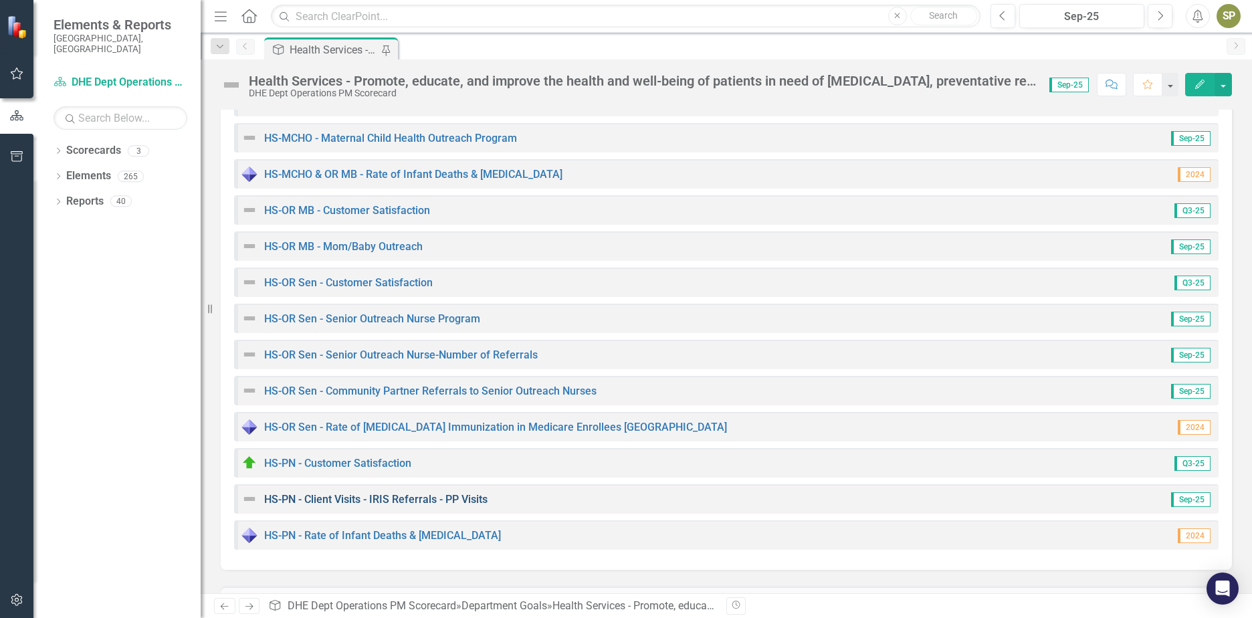
click at [357, 500] on link "HS-PN - Client Visits - IRIS Referrals - PP Visits" at bounding box center [375, 499] width 223 height 13
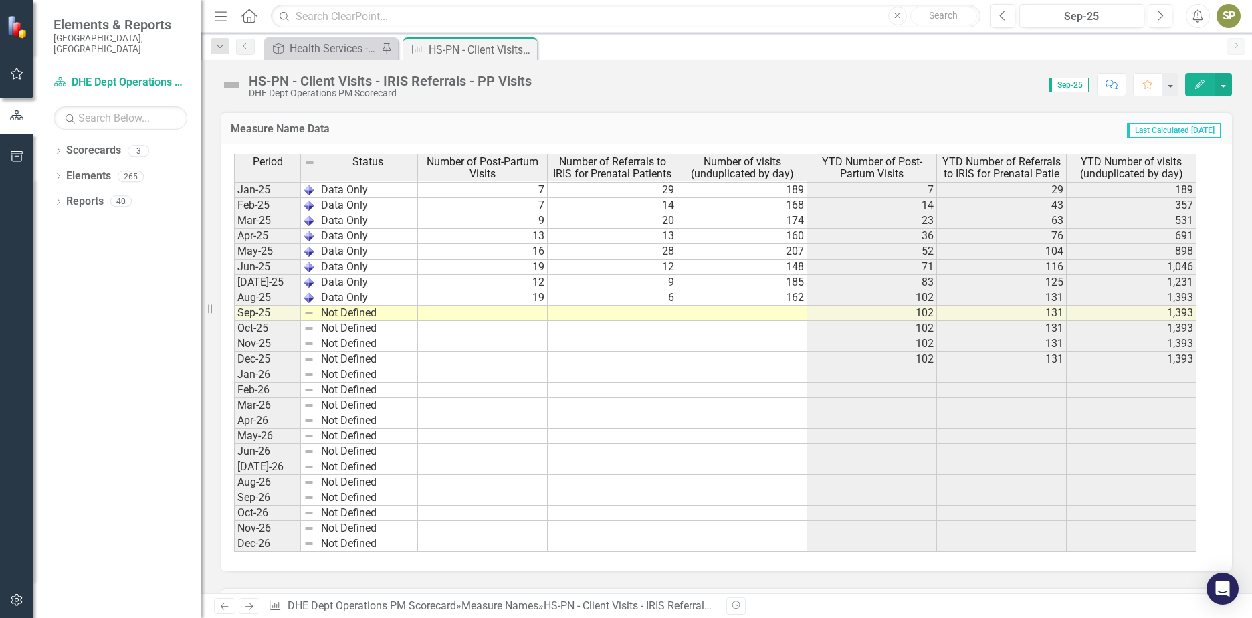
scroll to position [1779, 0]
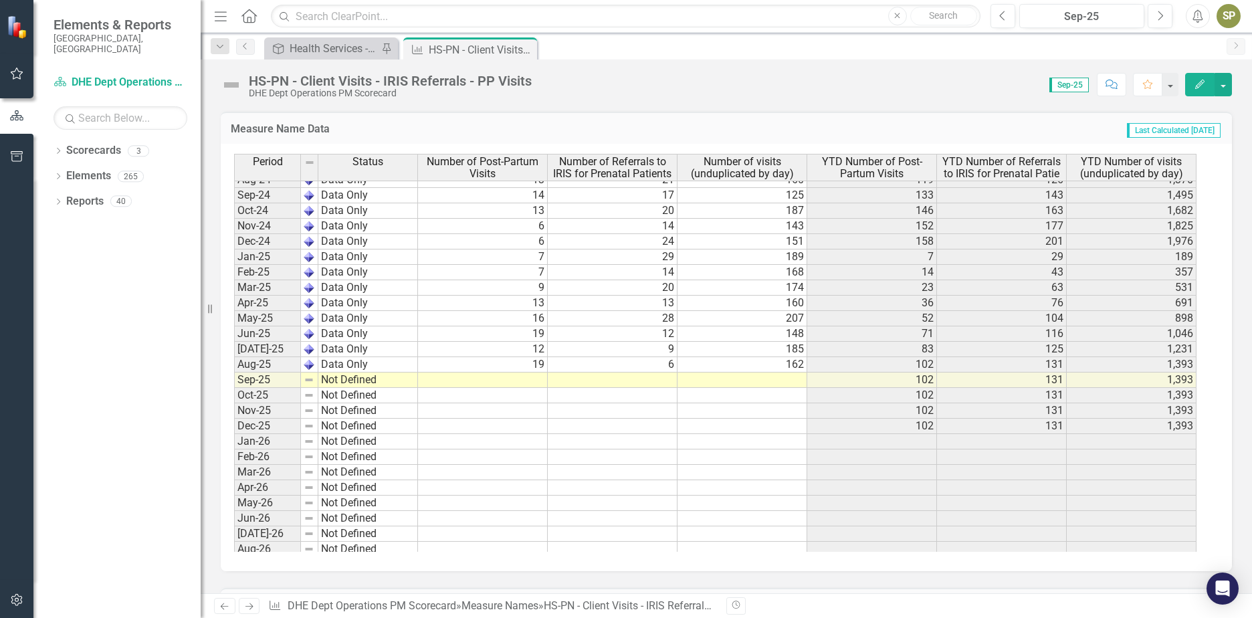
click at [234, 387] on div "Period Status Number of Post-Partum Visits Number of Referrals to IRIS for Pren…" at bounding box center [234, 289] width 0 height 659
click at [779, 379] on td at bounding box center [743, 380] width 130 height 15
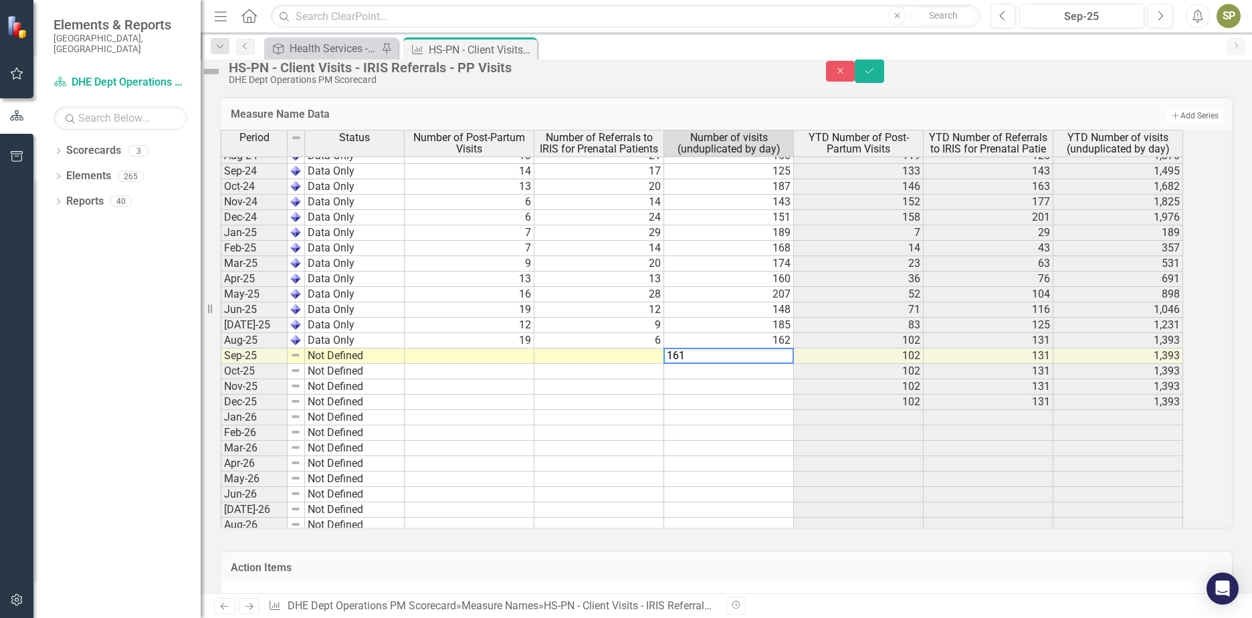
click at [767, 447] on tbody "Aug-23 Not Defined Sep-23 Not Defined Oct-23 Not Defined Nov-23 Not Defined Dec…" at bounding box center [702, 279] width 963 height 632
click at [635, 364] on td at bounding box center [600, 356] width 130 height 15
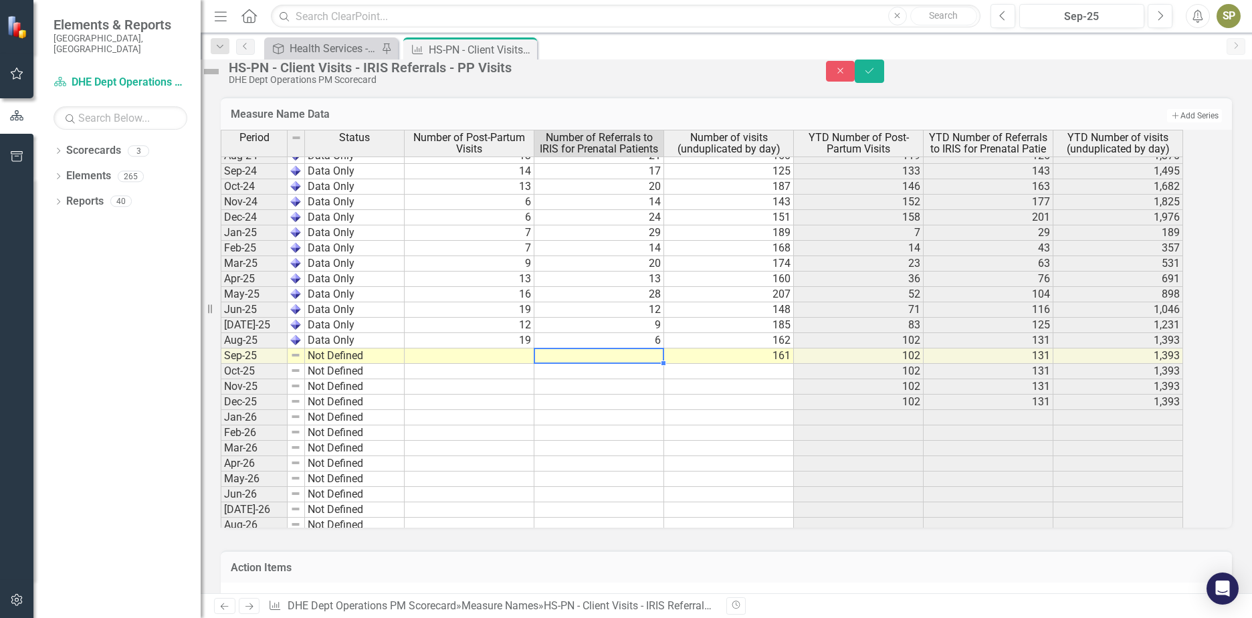
click at [623, 364] on td at bounding box center [600, 356] width 130 height 15
click at [221, 434] on div "Period Status Number of Post-Partum Visits Number of Referrals to IRIS for Pren…" at bounding box center [221, 265] width 0 height 659
click at [504, 364] on td at bounding box center [470, 356] width 130 height 15
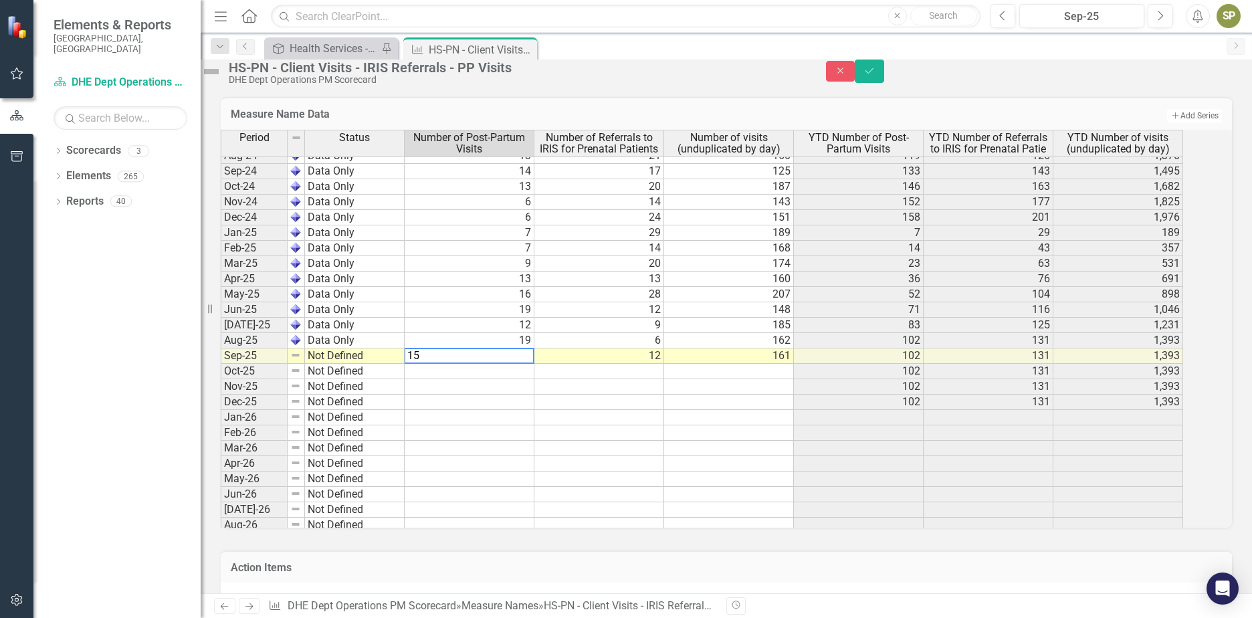
type textarea "15"
click at [222, 80] on img at bounding box center [211, 71] width 21 height 21
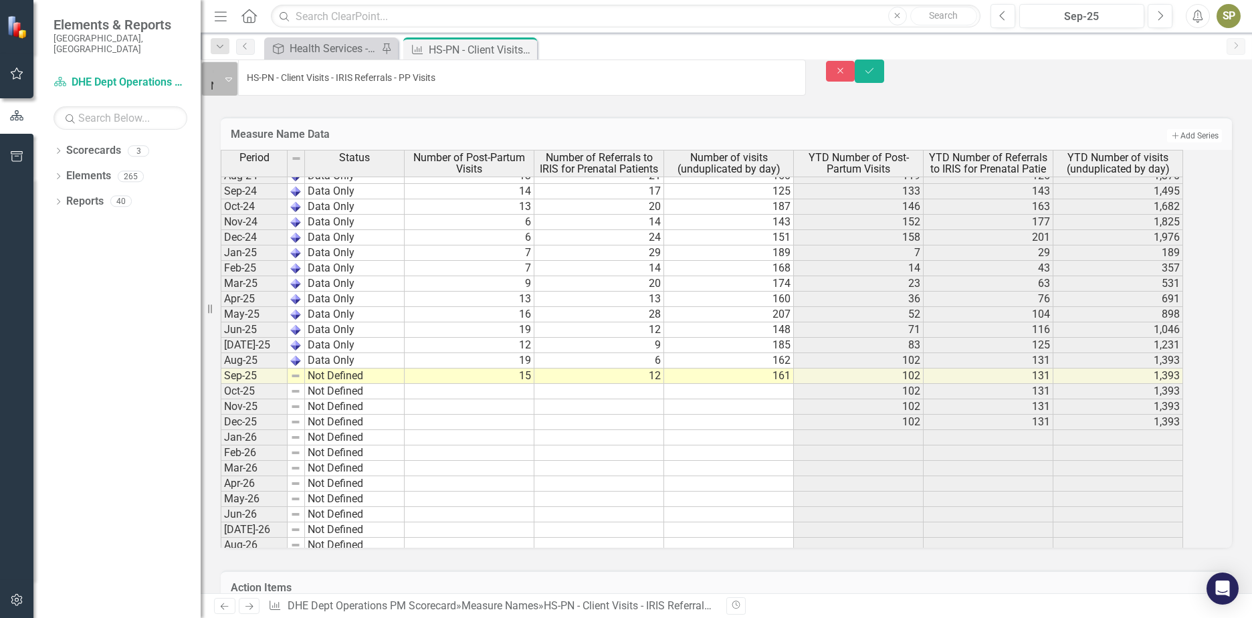
click at [232, 79] on icon "Expand" at bounding box center [228, 79] width 7 height 11
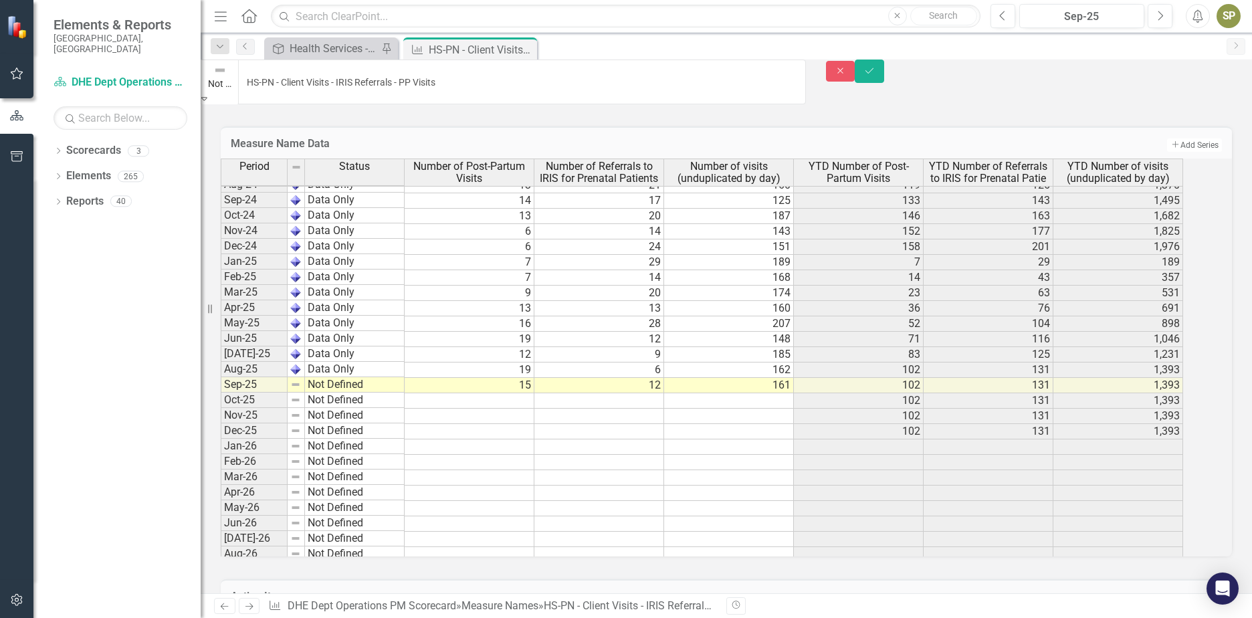
click at [876, 76] on icon "Save" at bounding box center [870, 70] width 12 height 9
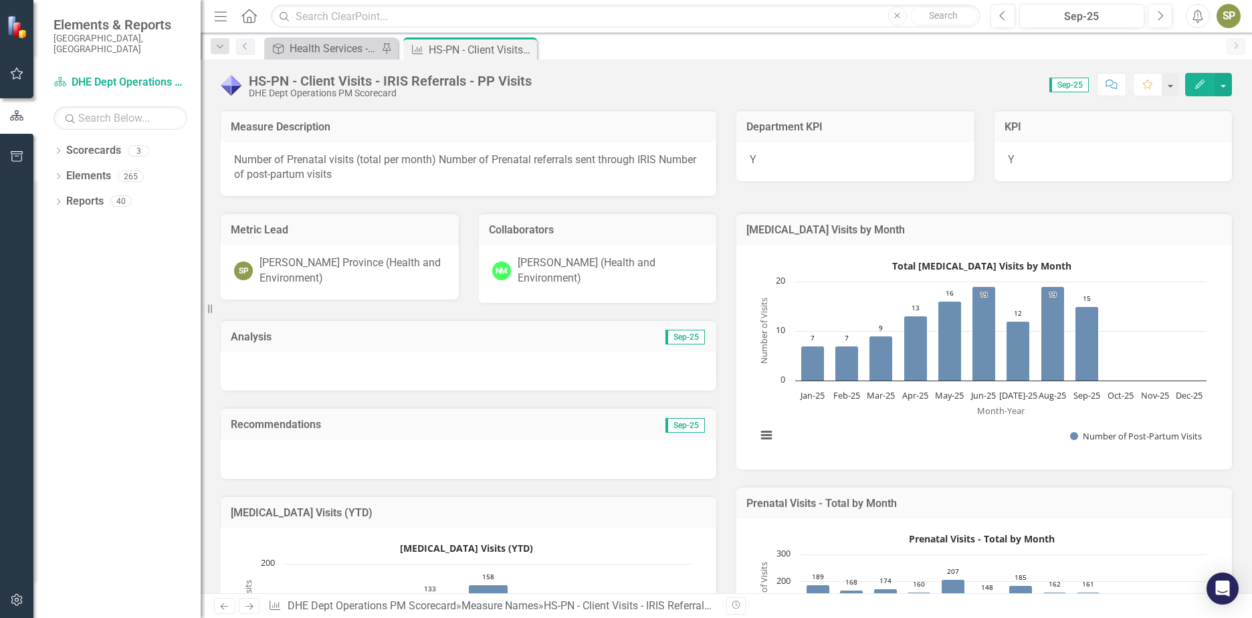
click at [294, 382] on div at bounding box center [469, 371] width 496 height 39
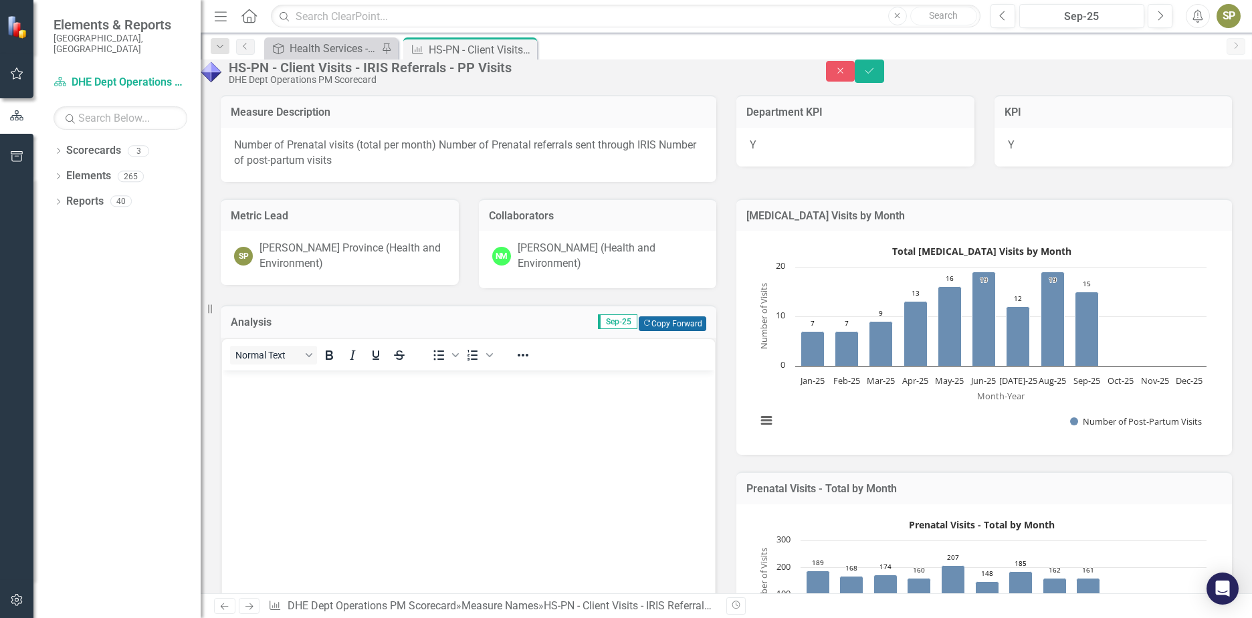
scroll to position [0, 0]
click at [651, 331] on button "Copy Forward Copy Forward" at bounding box center [673, 323] width 68 height 15
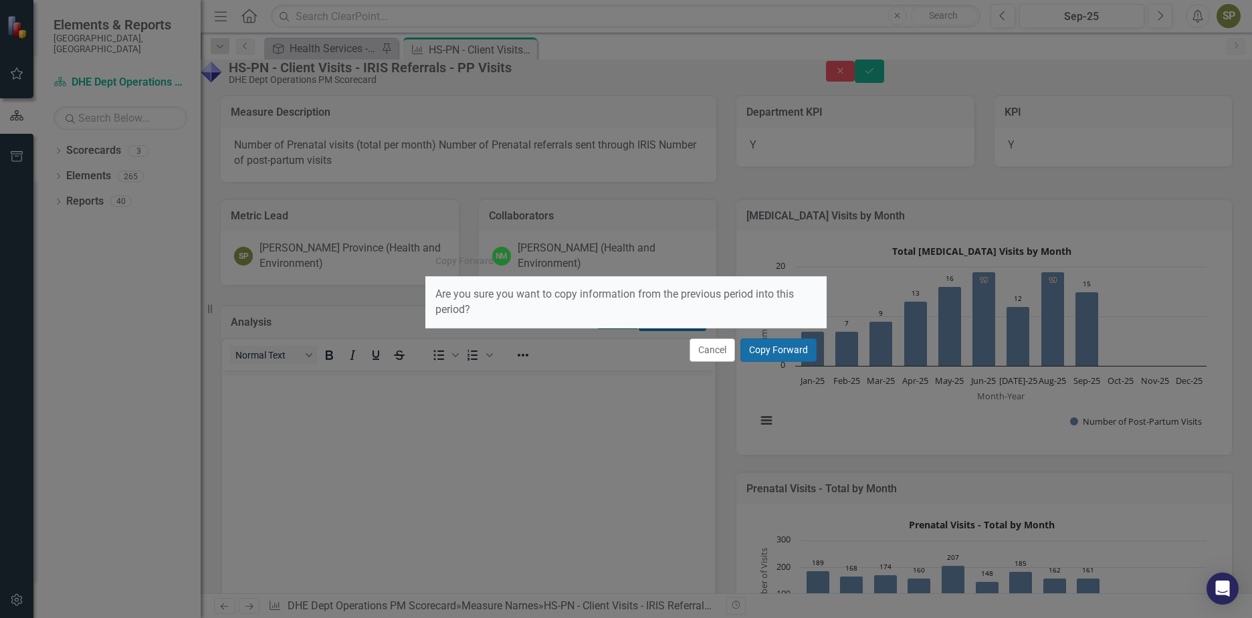
click at [768, 355] on button "Copy Forward" at bounding box center [779, 349] width 76 height 23
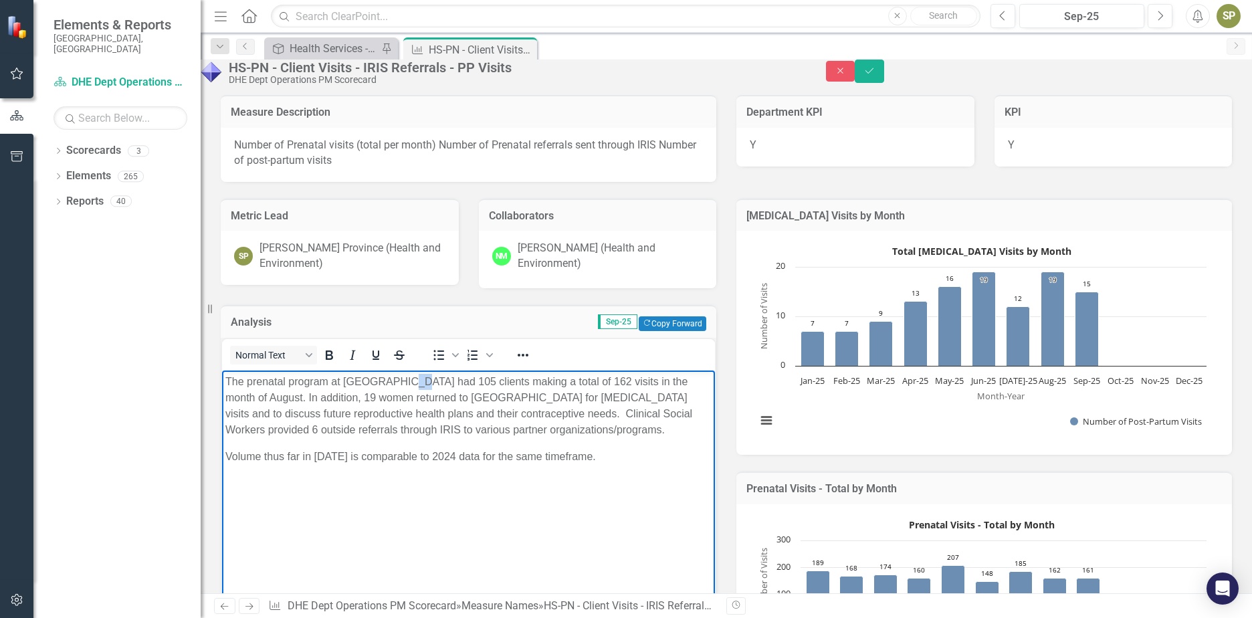
drag, startPoint x: 409, startPoint y: 378, endPoint x: 420, endPoint y: 379, distance: 11.4
click at [420, 379] on p "The prenatal program at JCDHE had 105 clients making a total of 162 visits in t…" at bounding box center [468, 405] width 486 height 64
click at [547, 379] on p "The prenatal program at JCDHE had 110 clients making a total of 162 visits in t…" at bounding box center [468, 405] width 486 height 64
drag, startPoint x: 258, startPoint y: 397, endPoint x: 209, endPoint y: 395, distance: 48.9
click at [222, 395] on html "The prenatal program at JCDHE had 110 clients making a total of 161 visits in t…" at bounding box center [468, 470] width 493 height 201
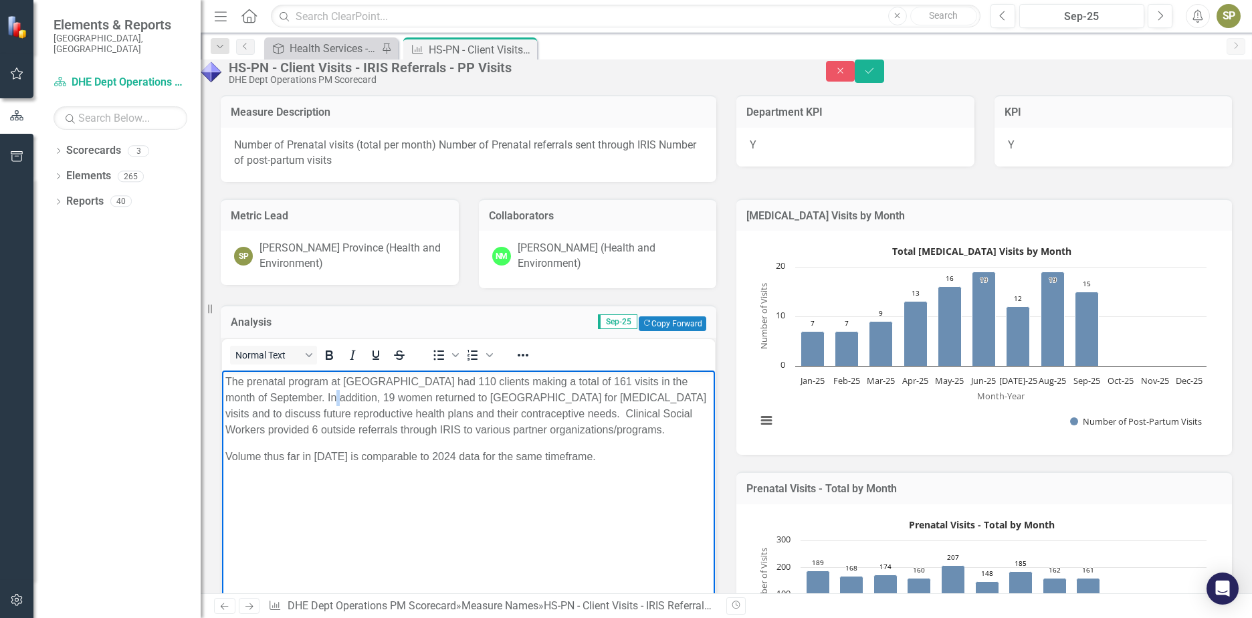
click at [349, 397] on p "The prenatal program at JCDHE had 110 clients making a total of 161 visits in t…" at bounding box center [468, 405] width 486 height 64
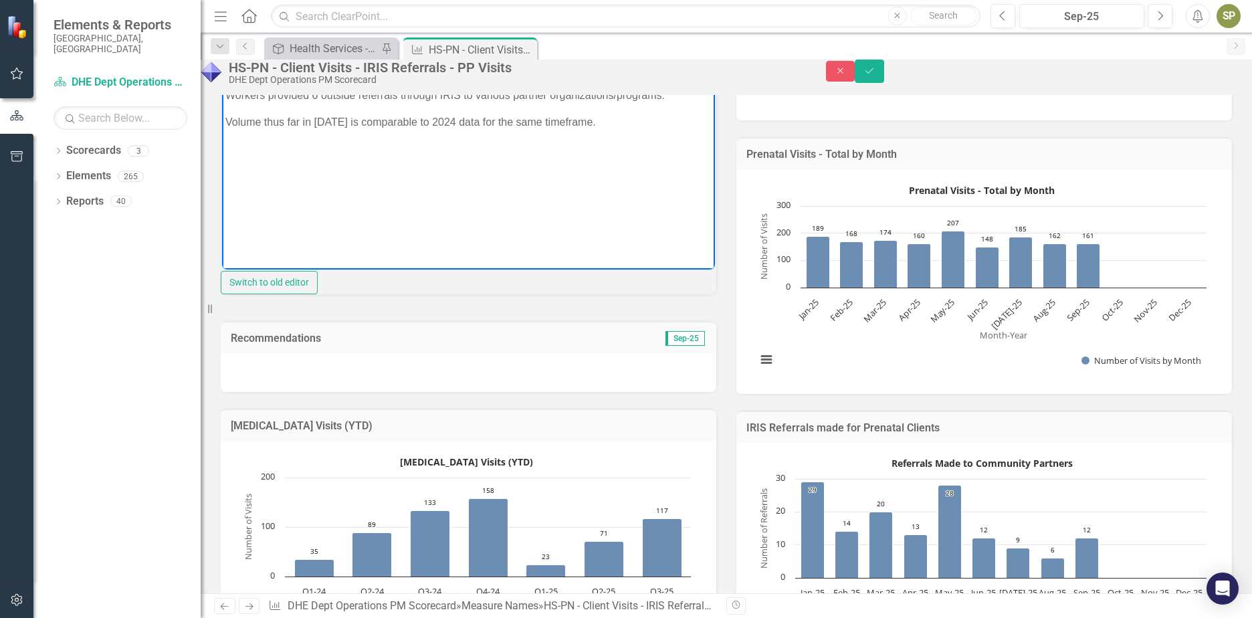
scroll to position [67, 0]
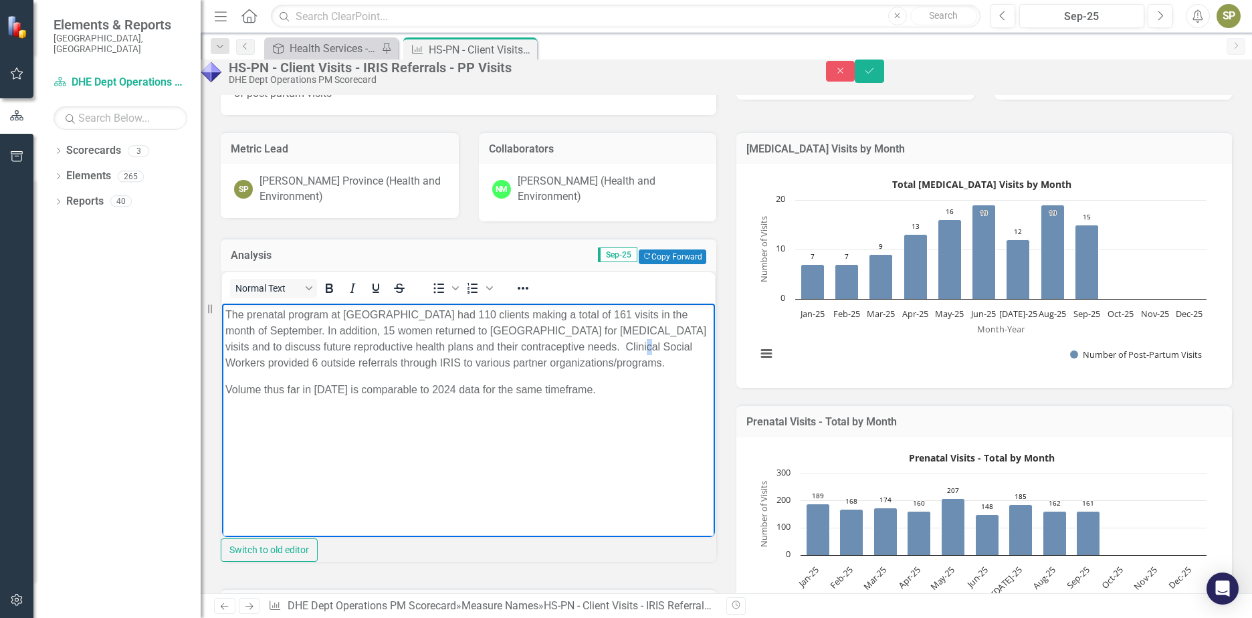
click at [271, 360] on p "The prenatal program at JCDHE had 110 clients making a total of 161 visits in t…" at bounding box center [468, 338] width 486 height 64
click at [464, 411] on p "Rich Text Area. Press ALT-0 for help." at bounding box center [468, 416] width 486 height 16
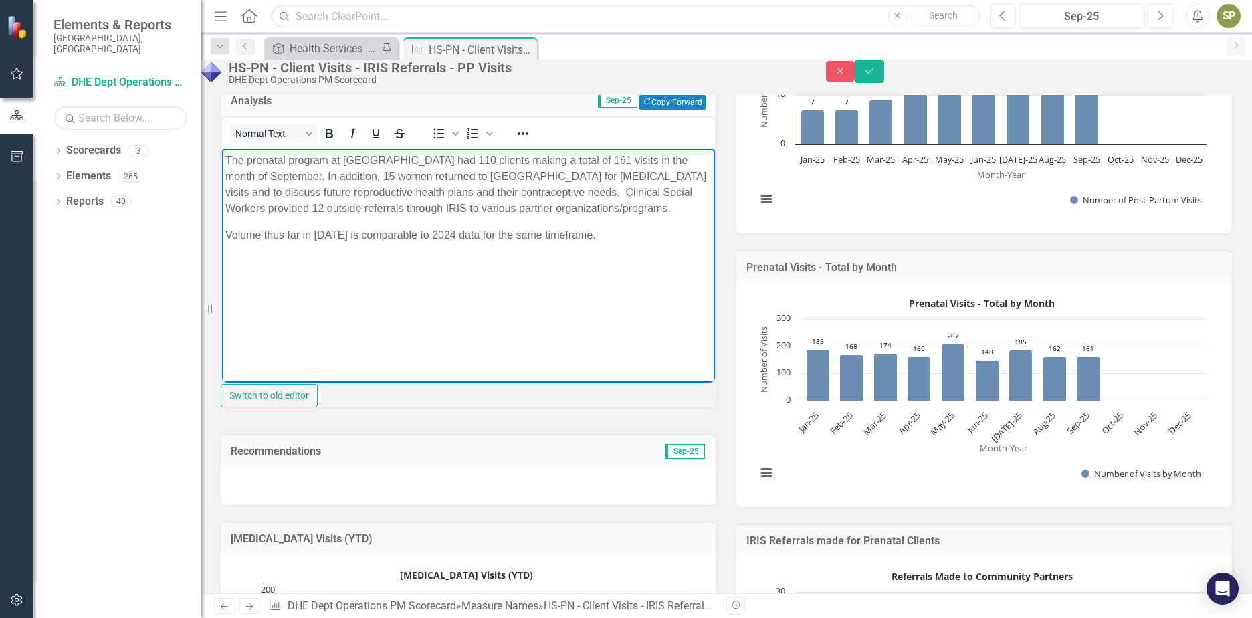
scroll to position [201, 0]
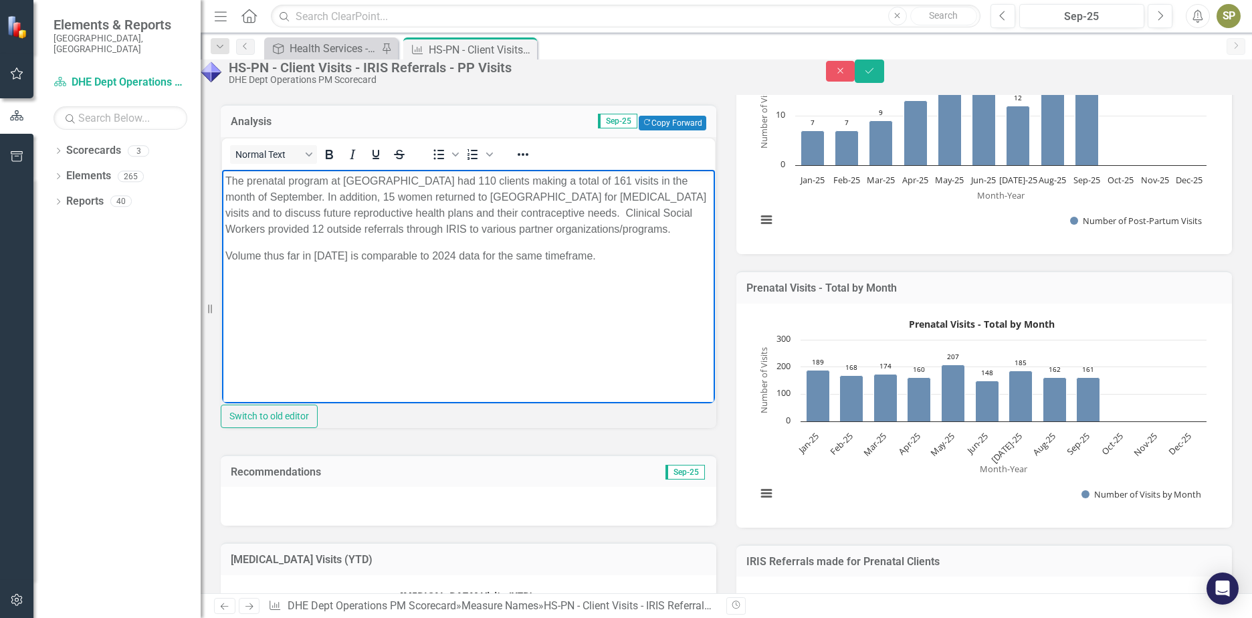
click at [582, 256] on p "Volume thus far in 2025 is comparable to 2024 data for the same timeframe." at bounding box center [468, 256] width 486 height 16
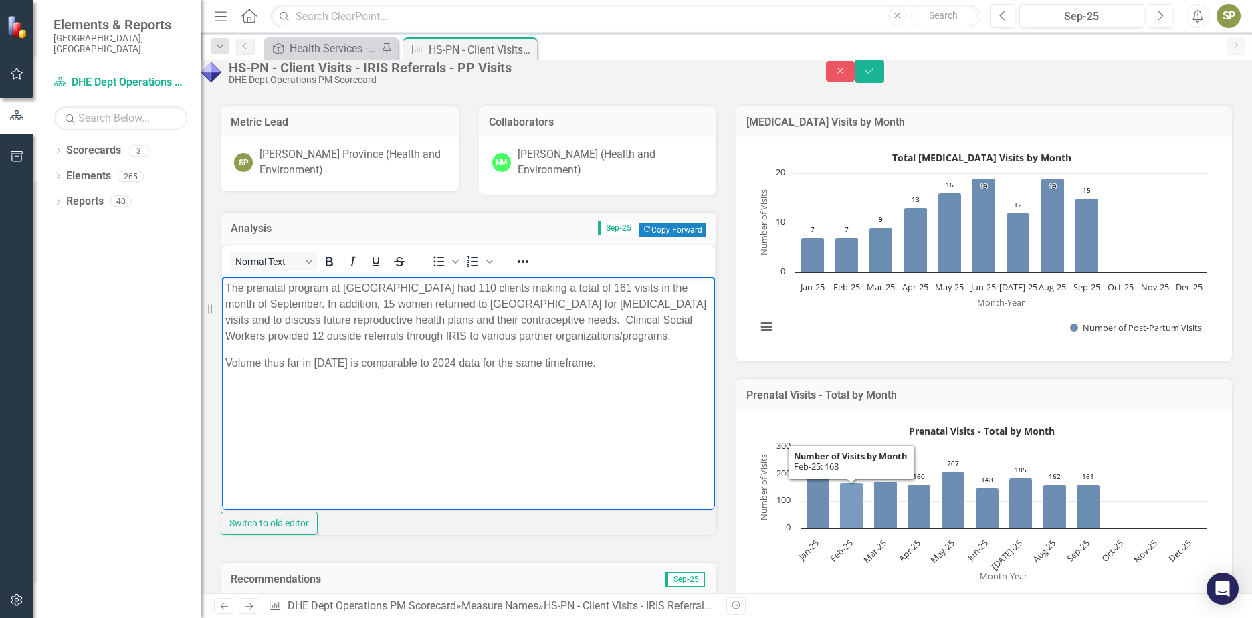
scroll to position [0, 0]
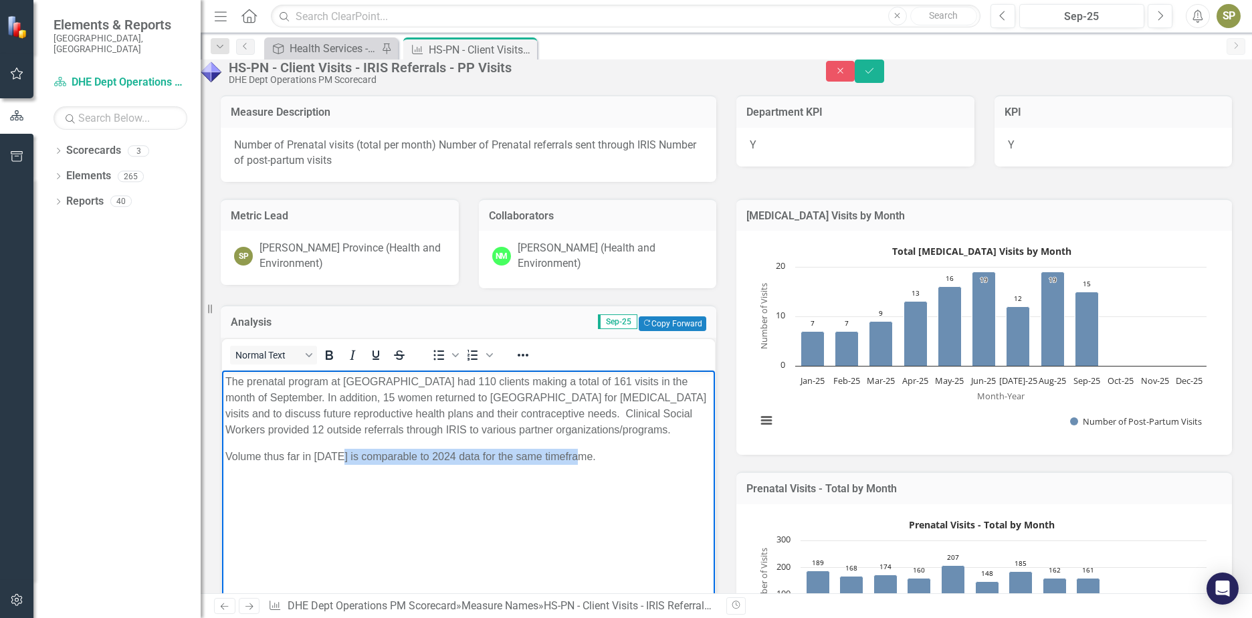
drag, startPoint x: 341, startPoint y: 456, endPoint x: 581, endPoint y: 457, distance: 240.2
click at [581, 457] on p "Volume thus far in 2025 is comparable to 2024 data for the same timeframe." at bounding box center [468, 456] width 486 height 16
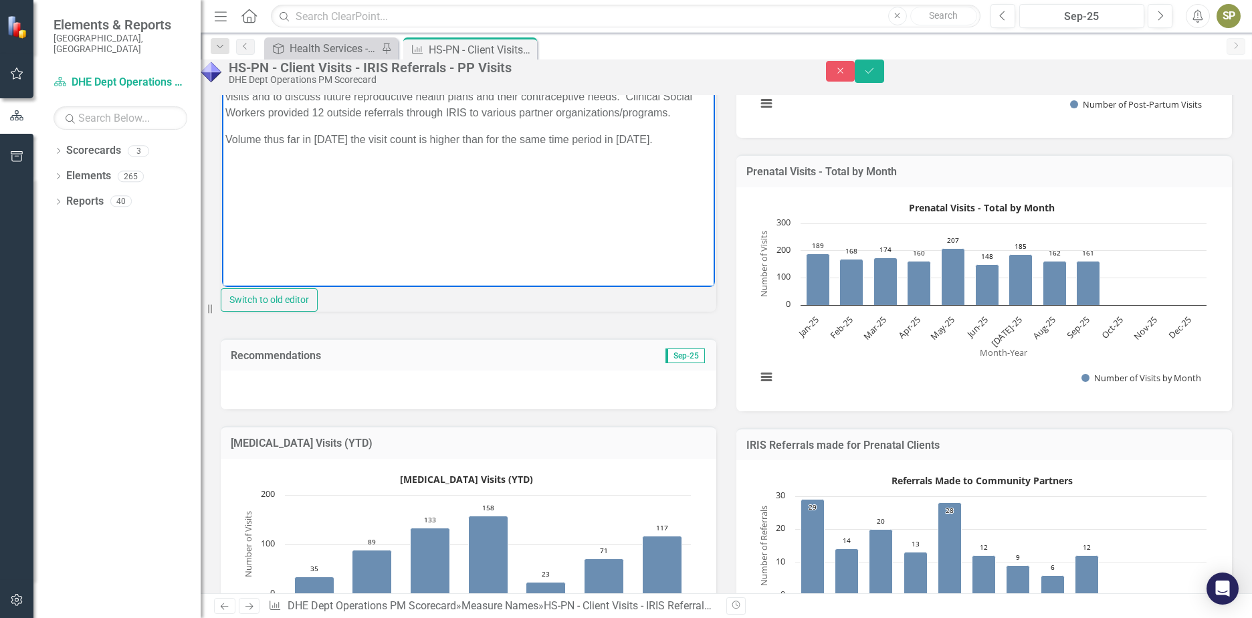
scroll to position [334, 0]
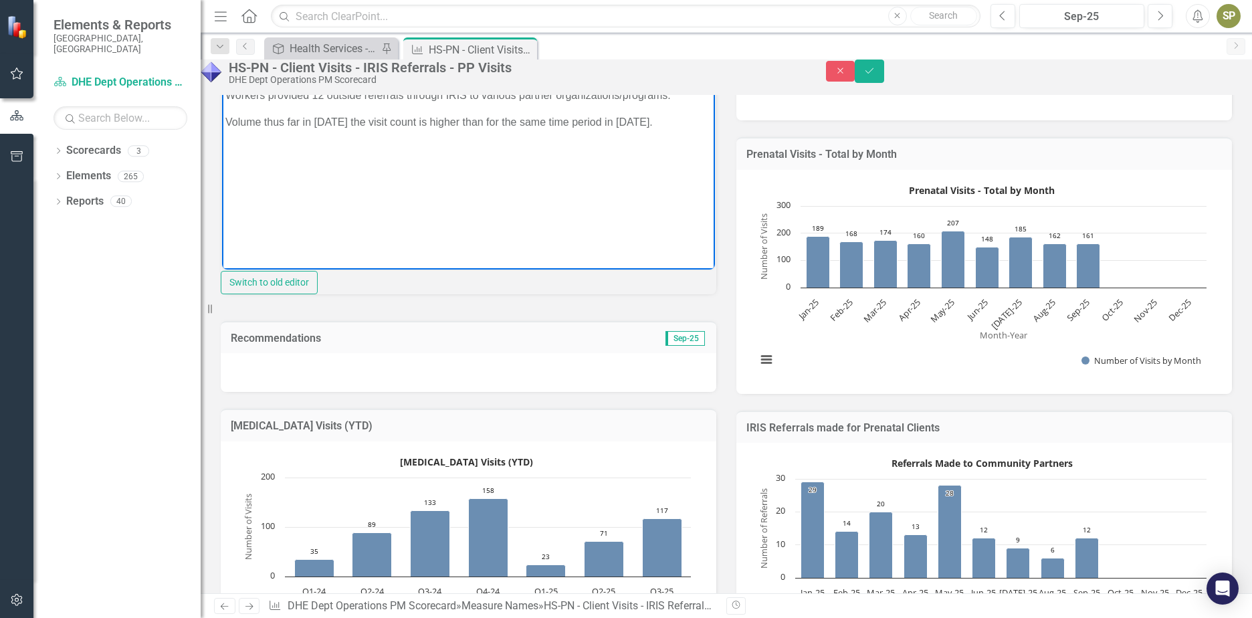
click at [318, 392] on div at bounding box center [469, 372] width 496 height 39
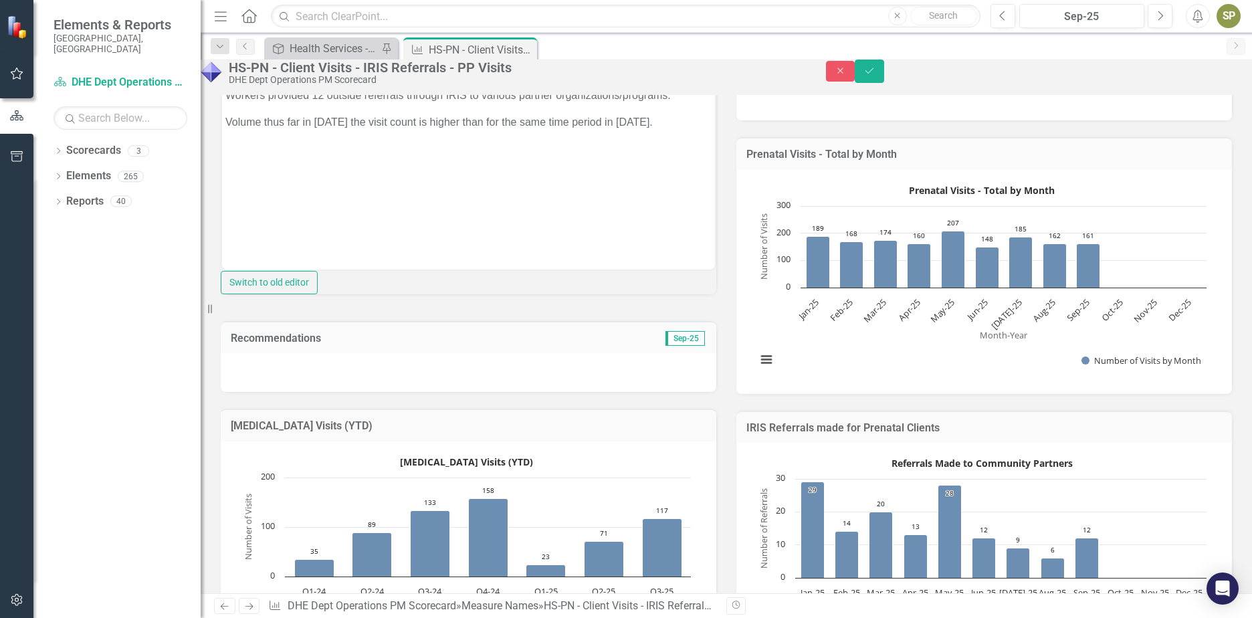
click at [318, 392] on div at bounding box center [469, 372] width 496 height 39
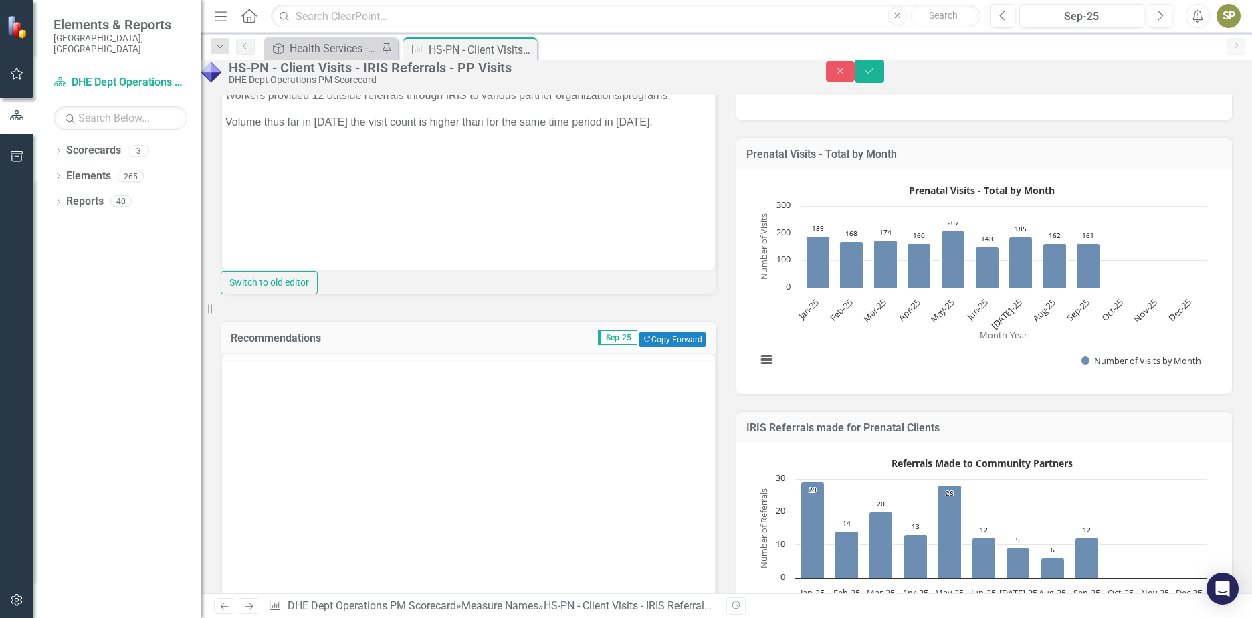
scroll to position [0, 0]
click at [648, 347] on button "Copy Forward Copy Forward" at bounding box center [673, 339] width 68 height 15
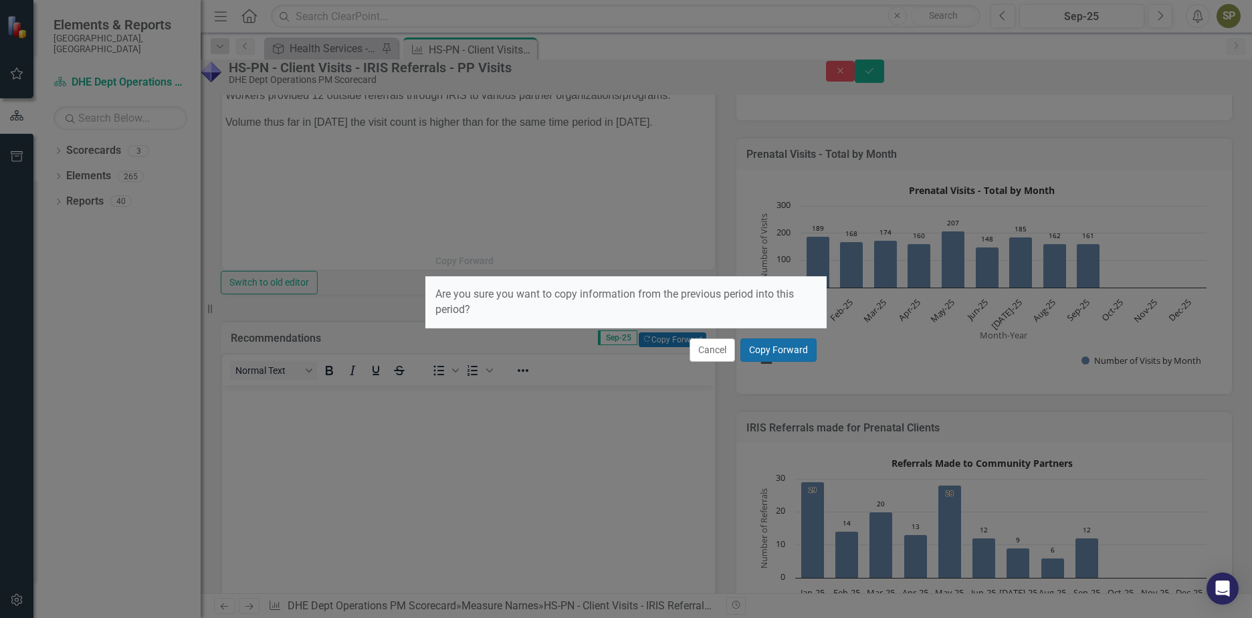
click at [781, 353] on button "Copy Forward" at bounding box center [779, 349] width 76 height 23
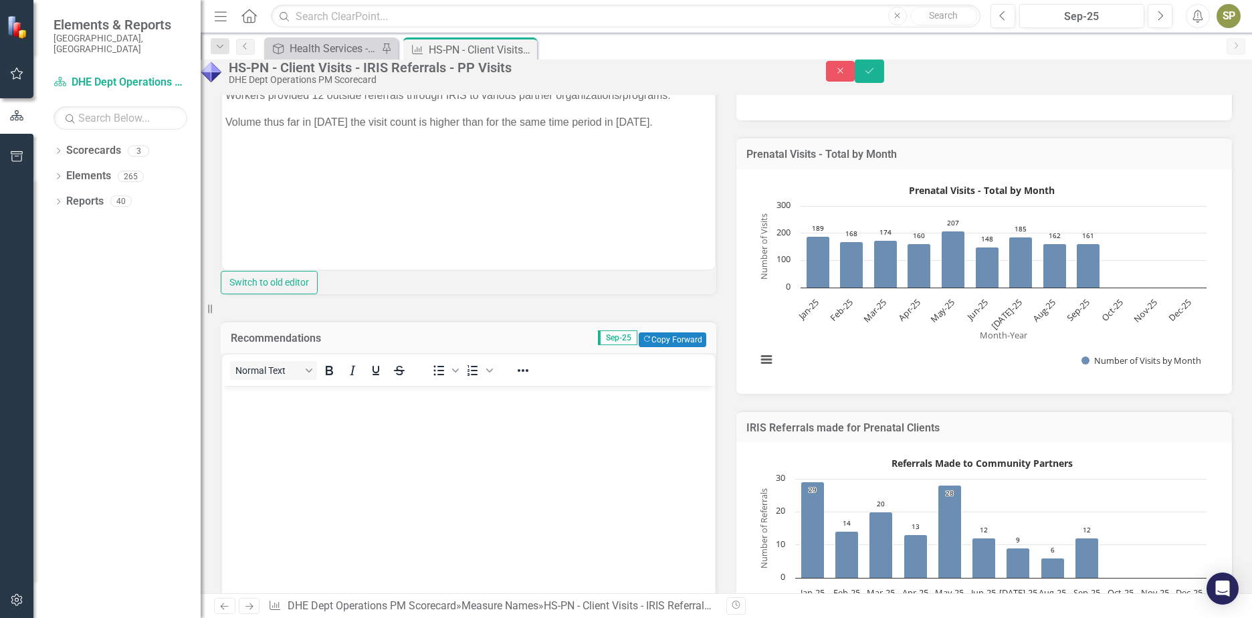
click at [480, 407] on body "Rich Text Area. Press ALT-0 for help." at bounding box center [468, 486] width 493 height 201
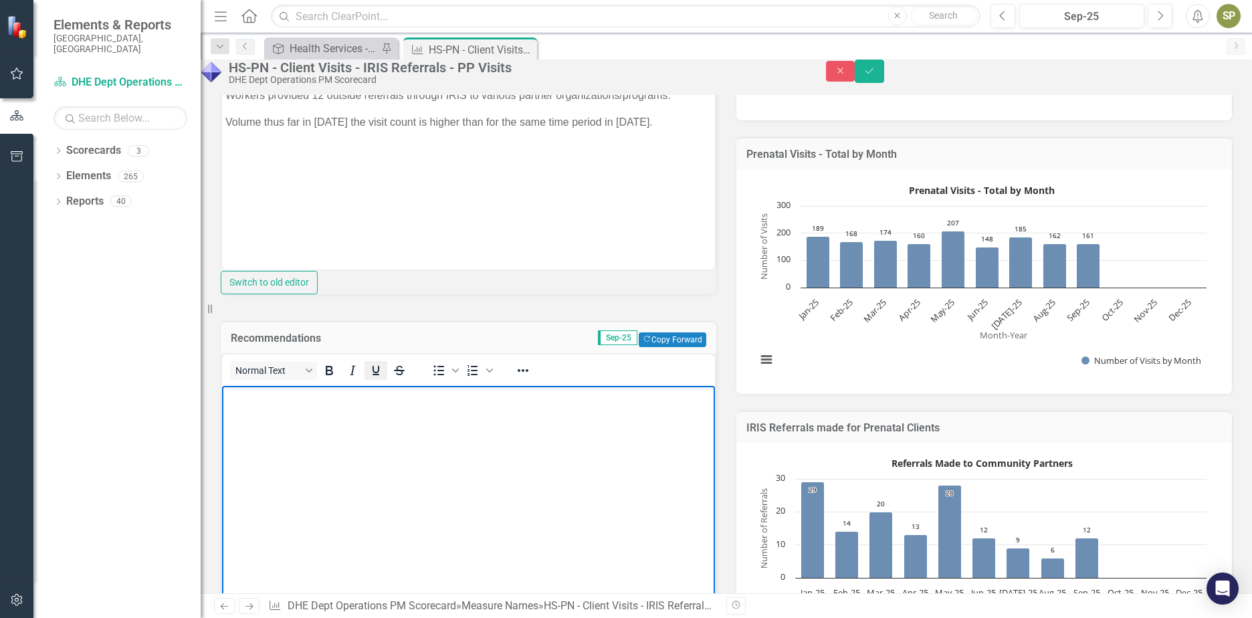
scroll to position [401, 0]
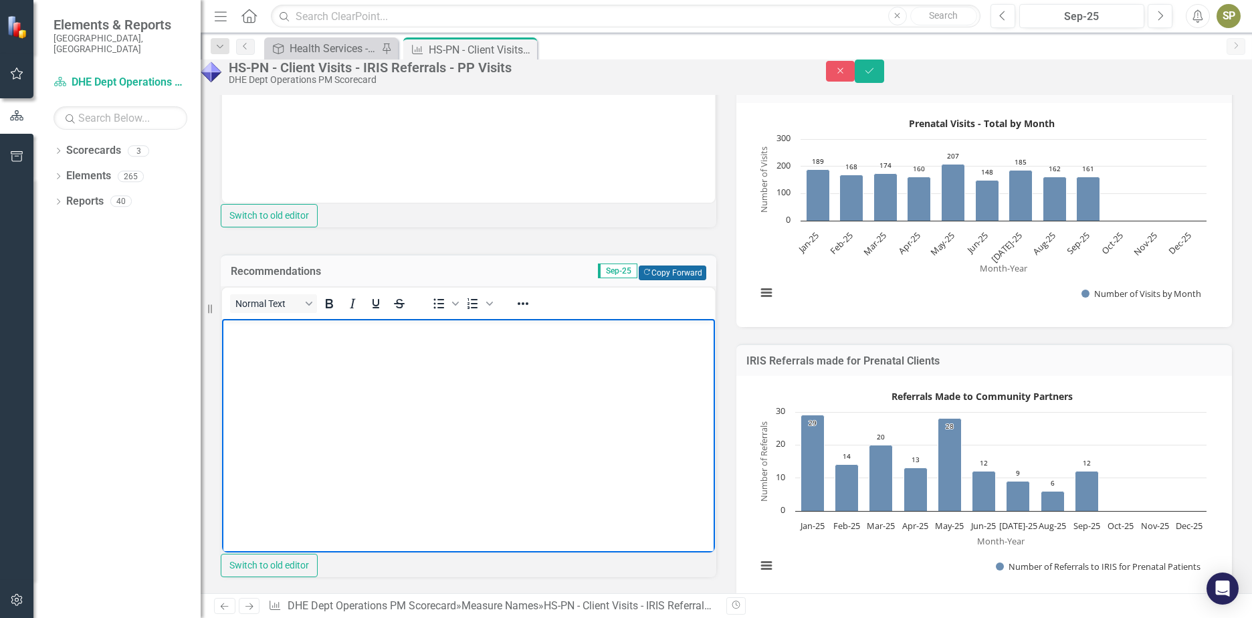
click at [645, 280] on button "Copy Forward Copy Forward" at bounding box center [673, 273] width 68 height 15
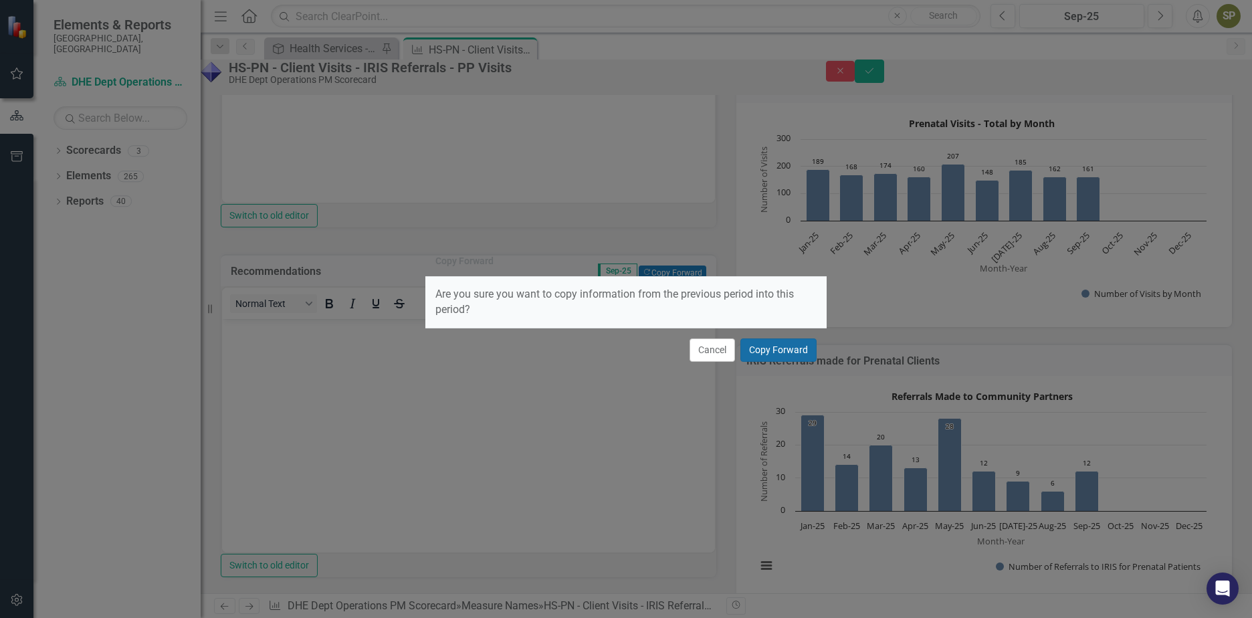
click at [755, 351] on button "Copy Forward" at bounding box center [779, 349] width 76 height 23
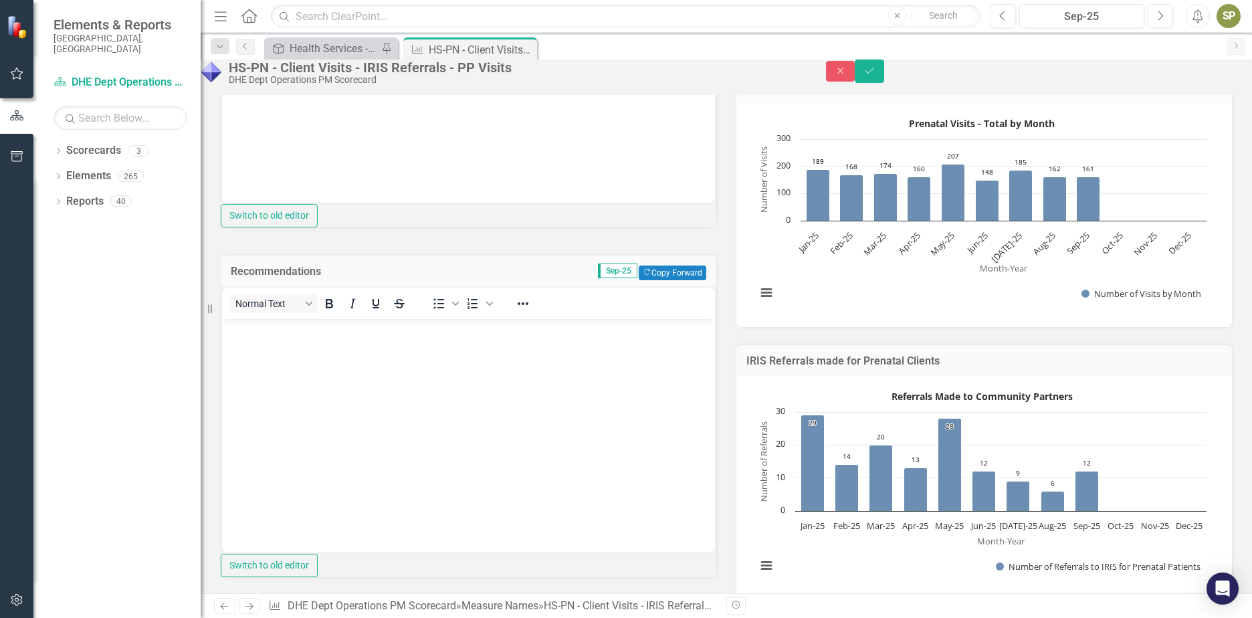
click at [419, 367] on body "Rich Text Area. Press ALT-0 for help." at bounding box center [468, 419] width 493 height 201
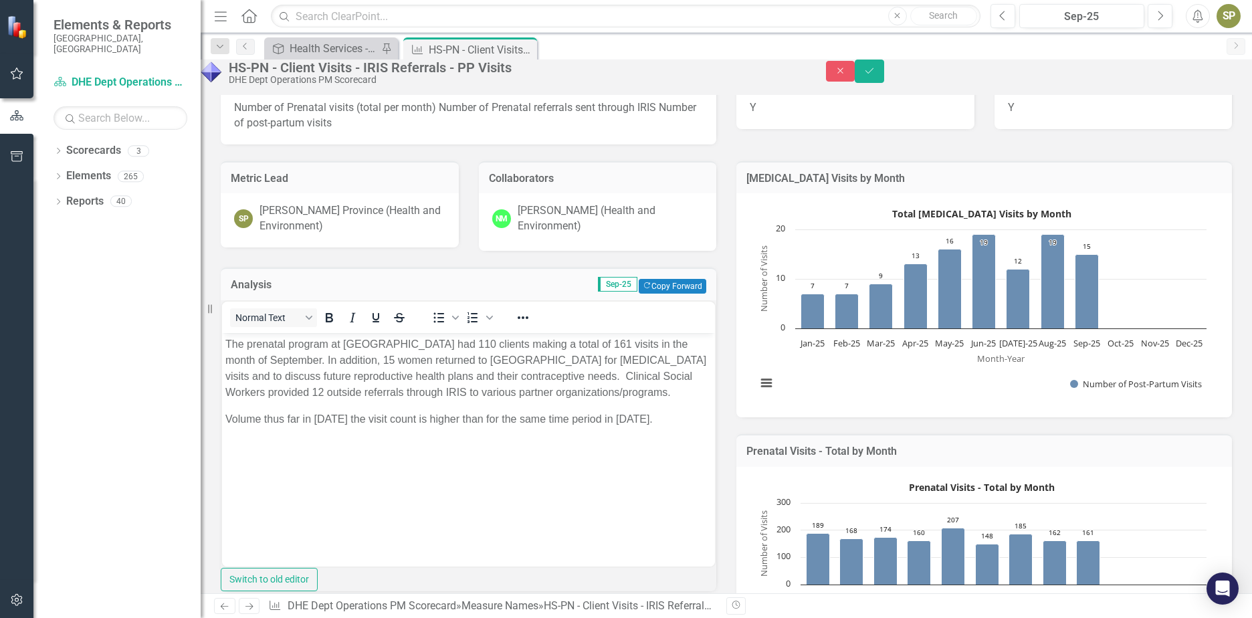
scroll to position [0, 0]
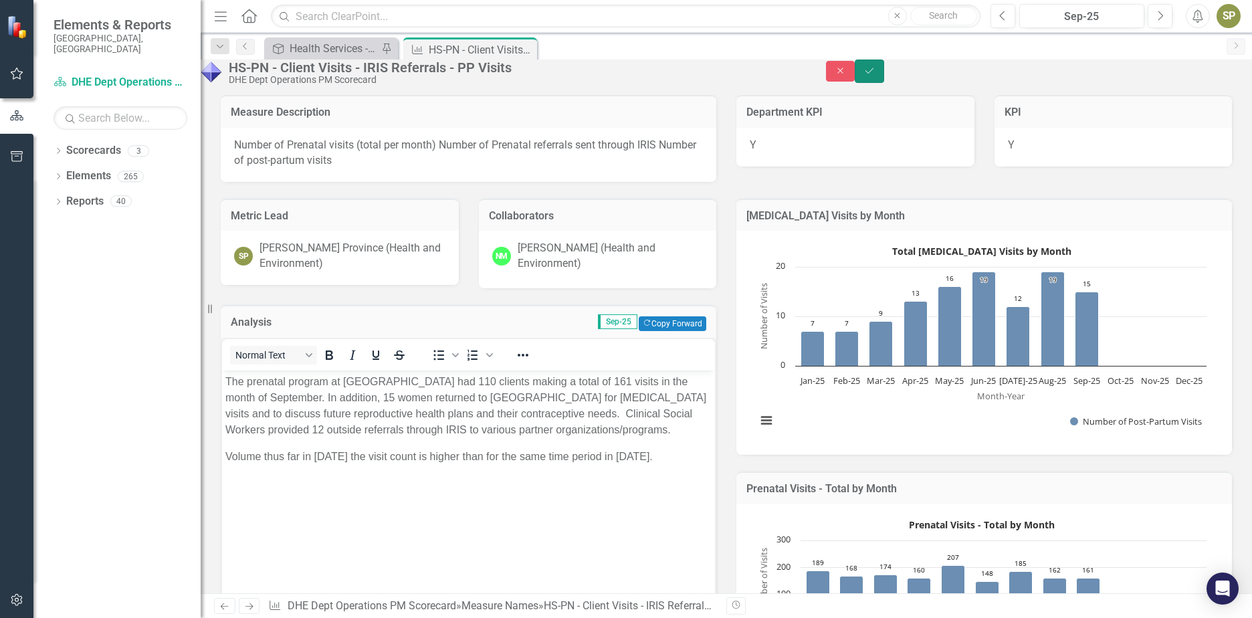
click at [884, 82] on button "Save" at bounding box center [869, 71] width 29 height 23
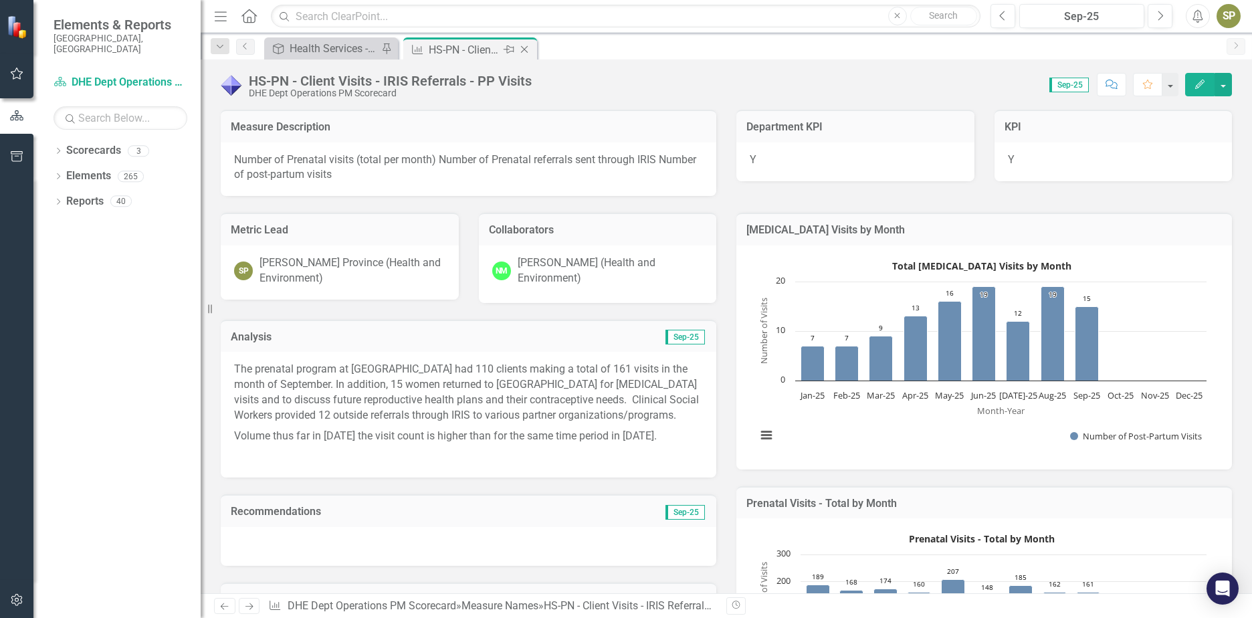
click at [528, 49] on icon "Close" at bounding box center [524, 49] width 13 height 11
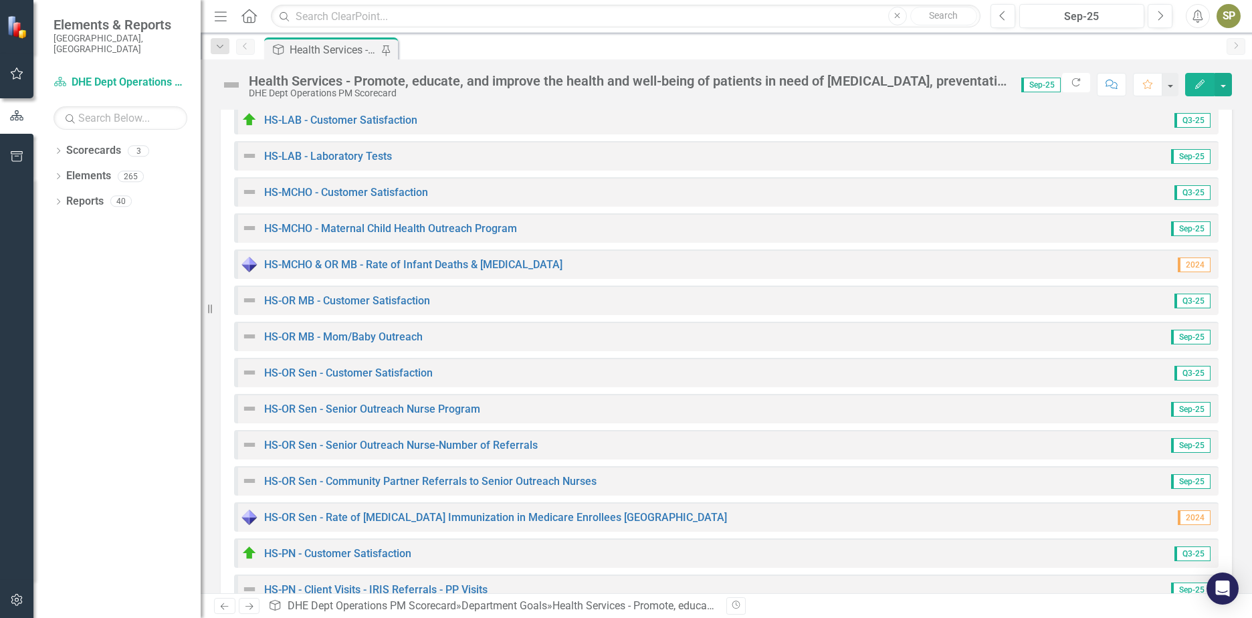
scroll to position [1003, 0]
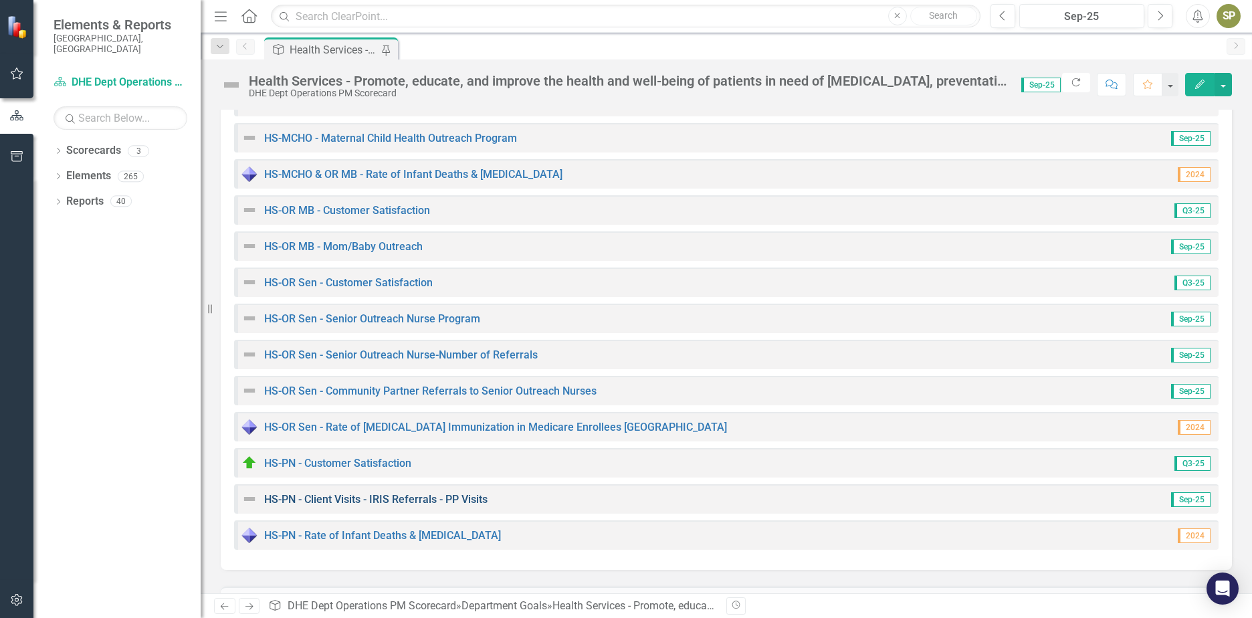
click at [435, 499] on link "HS-PN - Client Visits - IRIS Referrals - PP Visits" at bounding box center [375, 499] width 223 height 13
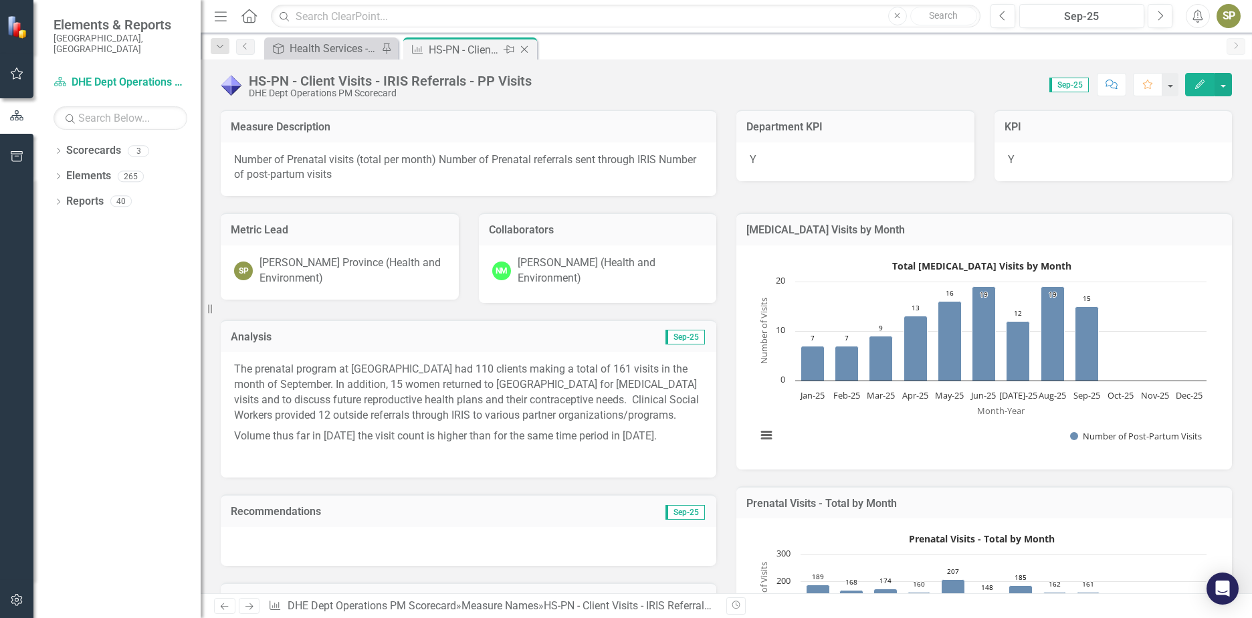
click at [526, 45] on icon "Close" at bounding box center [524, 49] width 13 height 11
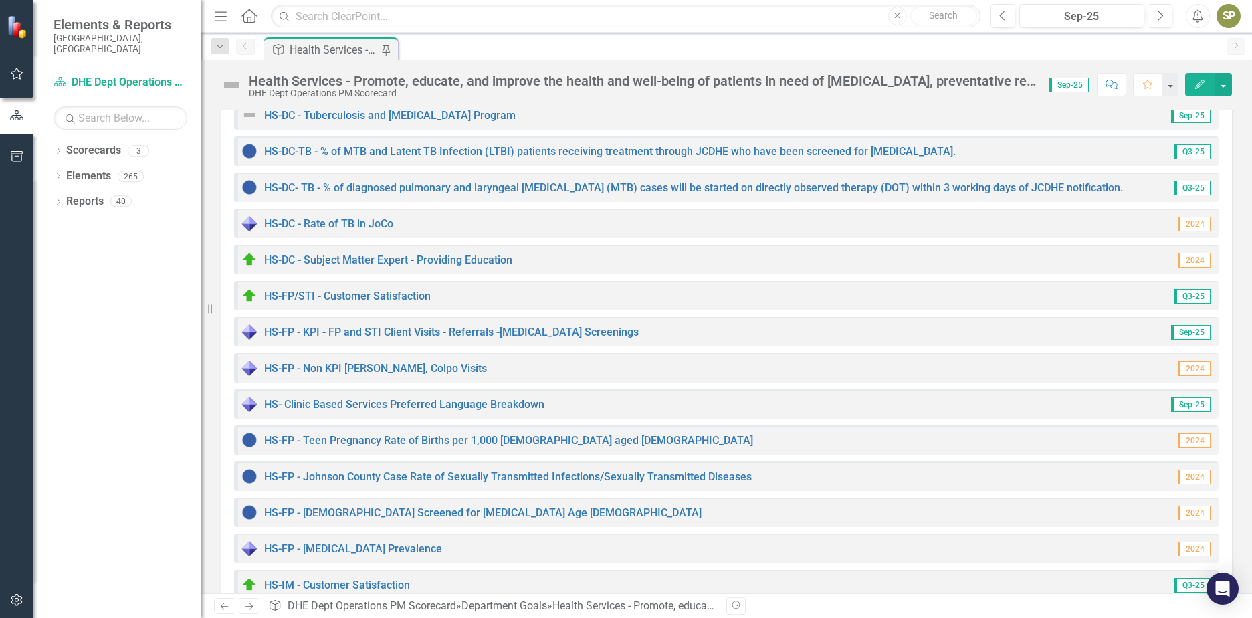
scroll to position [468, 0]
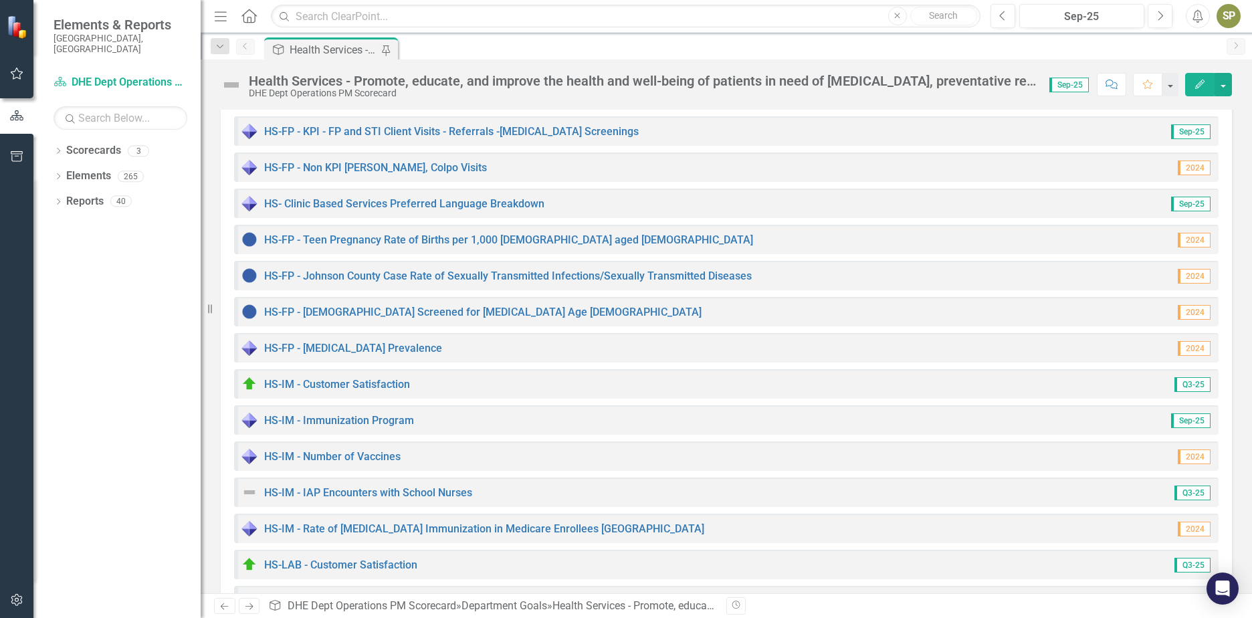
click at [396, 487] on div "HS-IM - IAP Encounters with School Nurses" at bounding box center [356, 492] width 231 height 16
click at [396, 492] on link "HS-IM - IAP Encounters with School Nurses" at bounding box center [368, 492] width 208 height 13
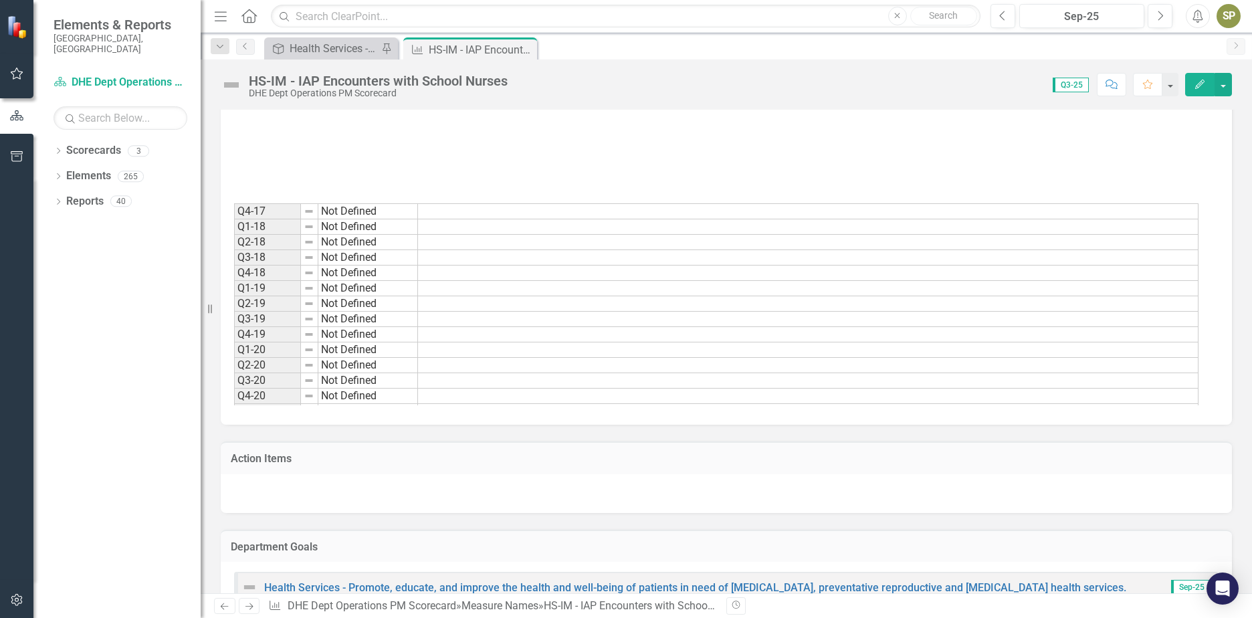
scroll to position [369, 0]
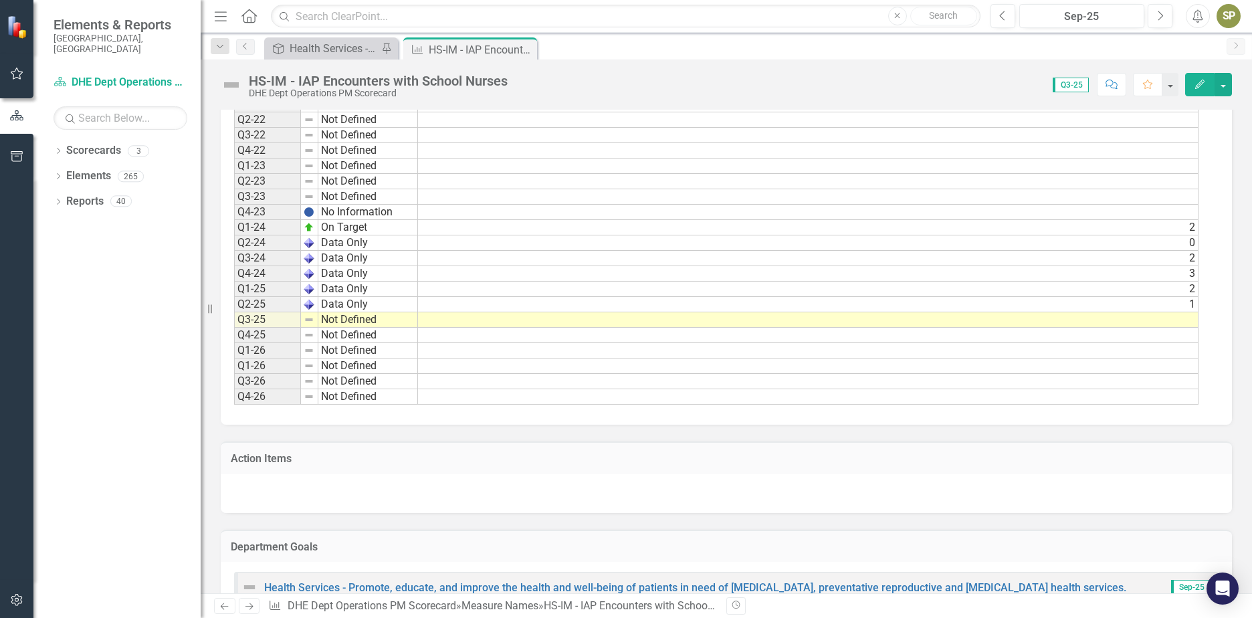
drag, startPoint x: 938, startPoint y: 320, endPoint x: 945, endPoint y: 320, distance: 7.4
click at [940, 320] on td at bounding box center [808, 319] width 781 height 15
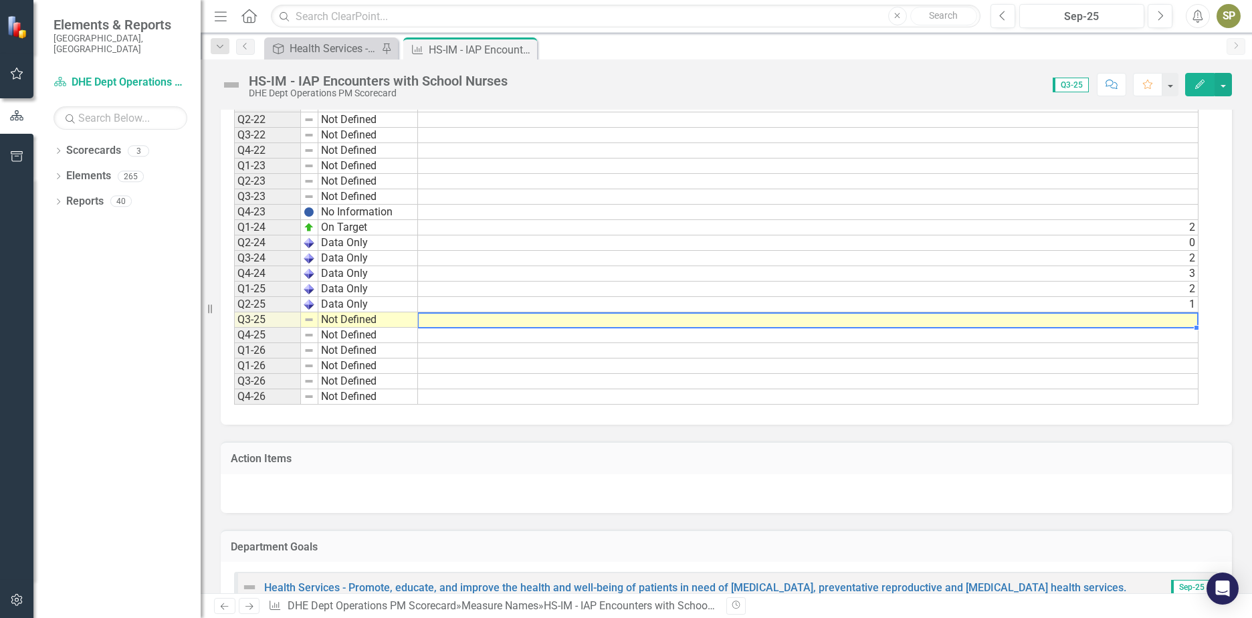
click at [1191, 321] on td at bounding box center [808, 319] width 781 height 15
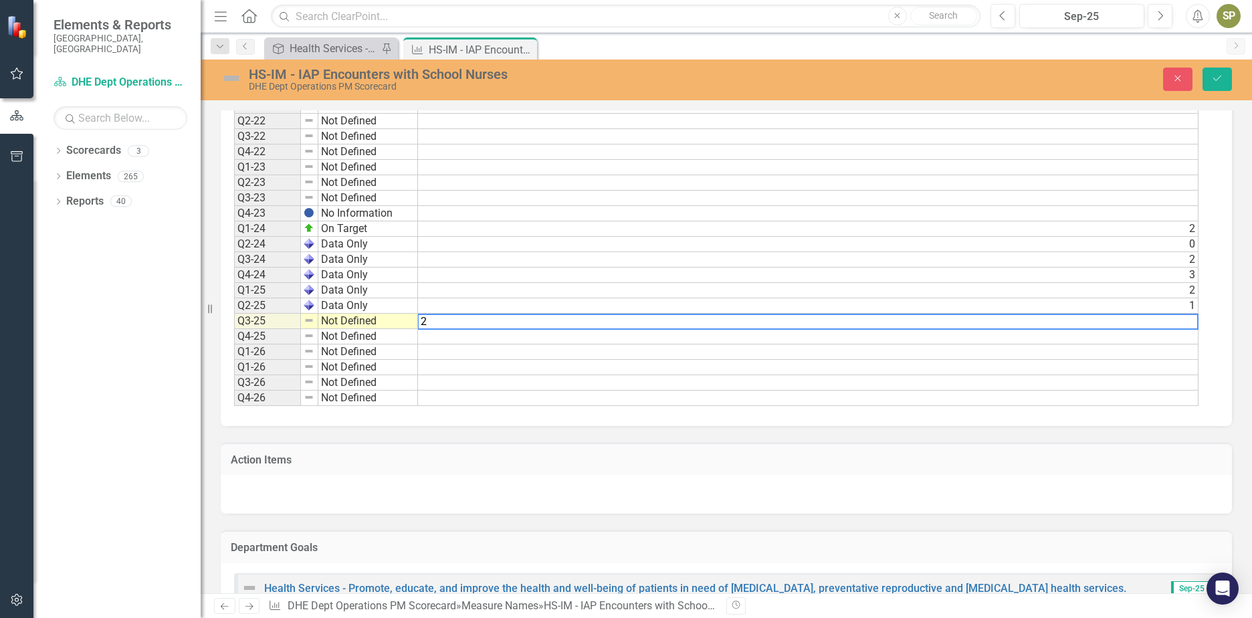
type textarea "2"
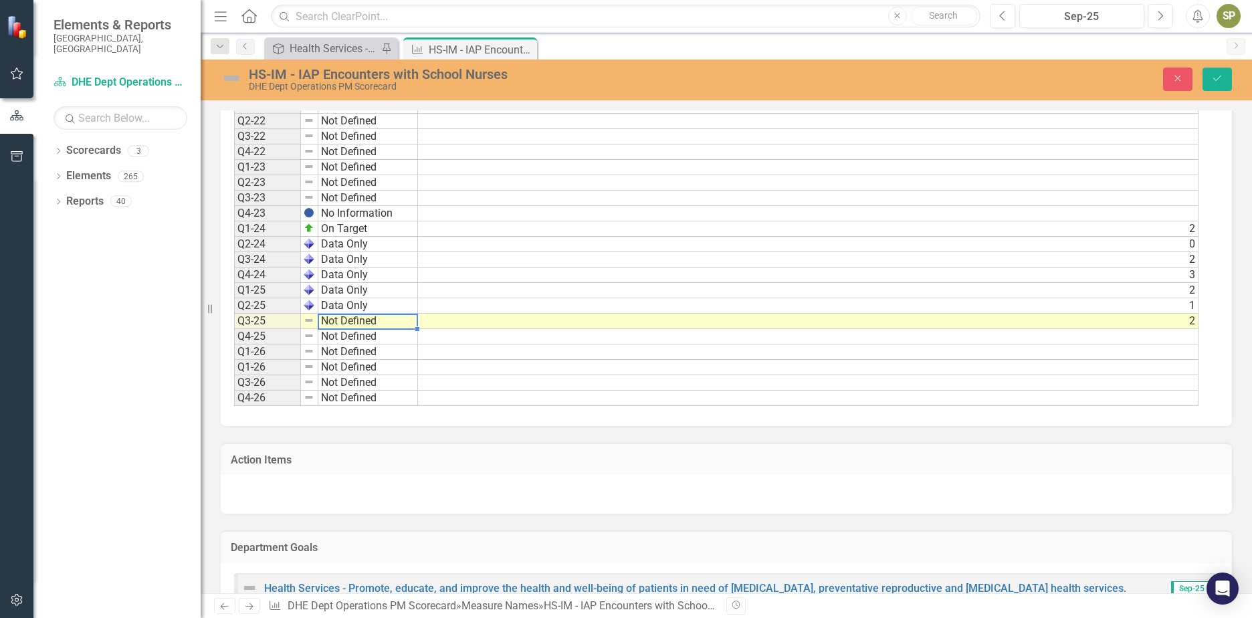
click at [341, 315] on td "Not Defined" at bounding box center [368, 321] width 100 height 15
type textarea "Not Defined"
click at [994, 352] on td at bounding box center [808, 352] width 781 height 15
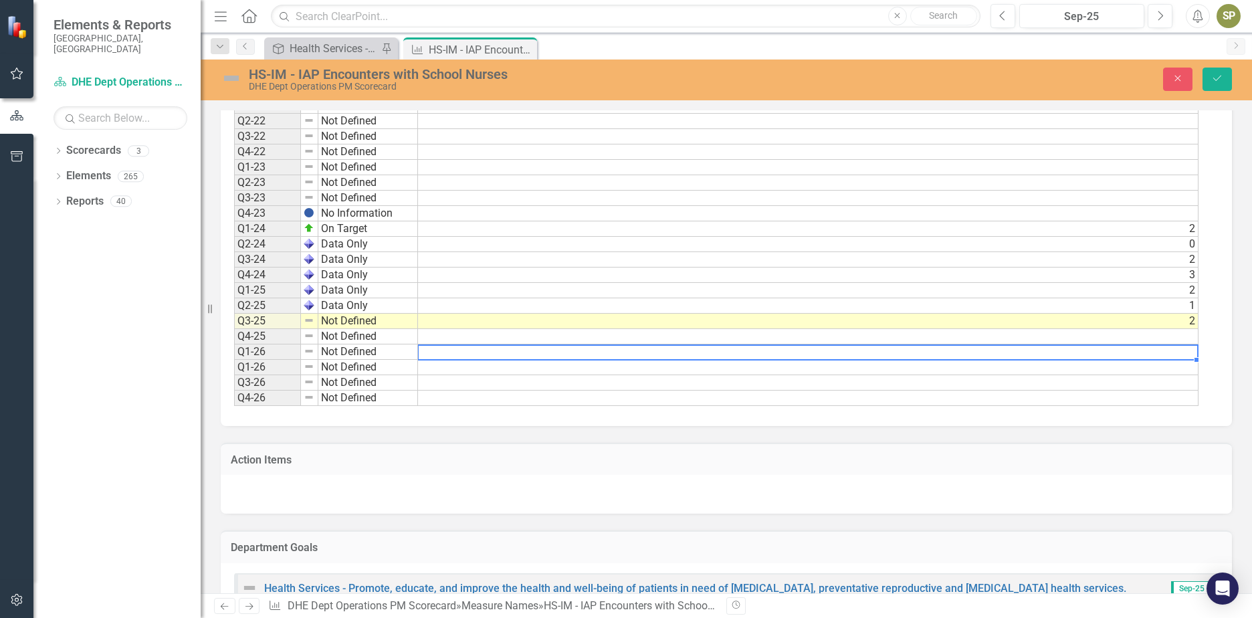
click at [1187, 320] on td "2" at bounding box center [808, 321] width 781 height 15
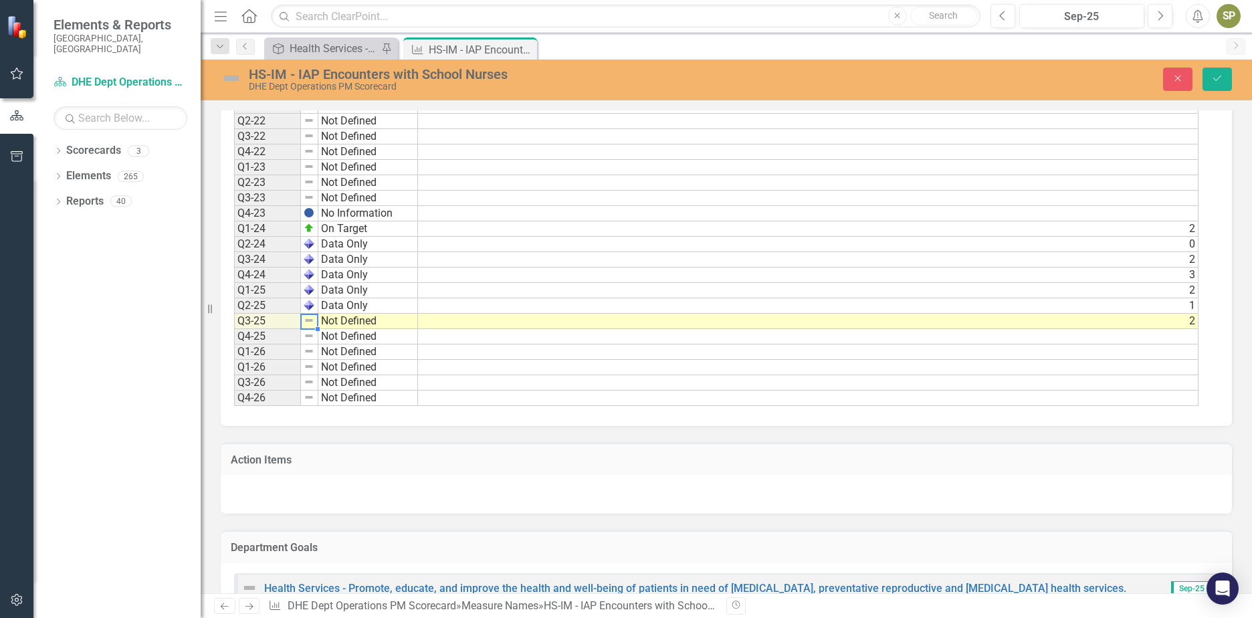
click at [304, 319] on img at bounding box center [309, 320] width 11 height 11
click at [228, 82] on img at bounding box center [231, 78] width 21 height 21
click at [227, 82] on img at bounding box center [231, 78] width 21 height 21
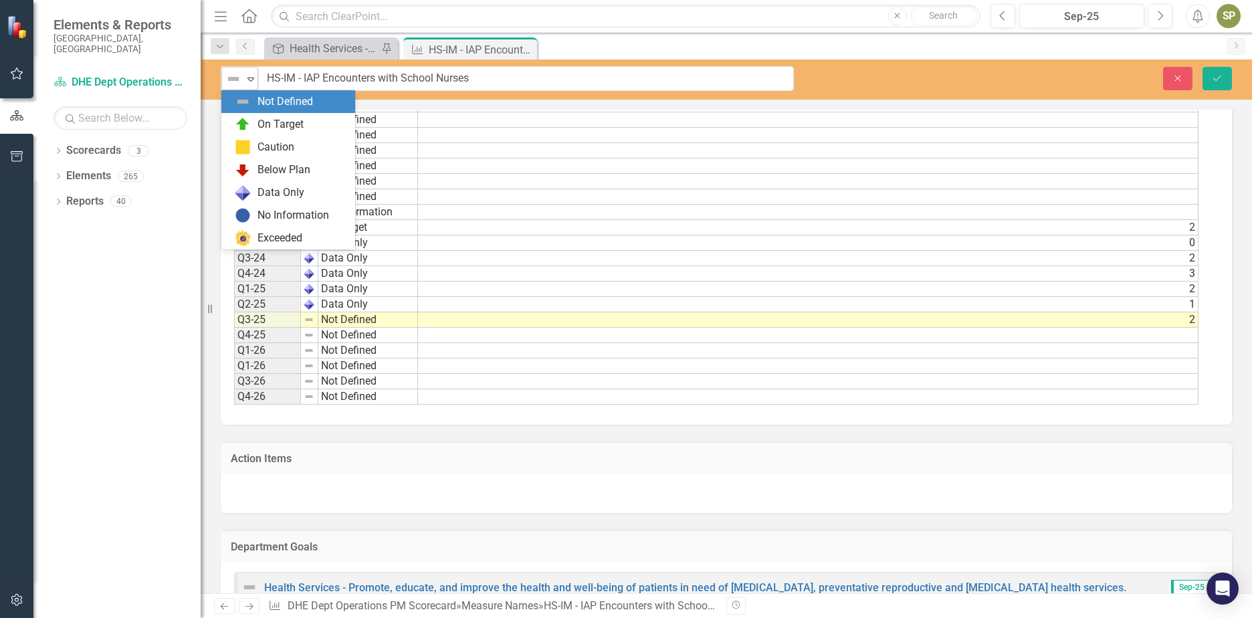
click at [253, 81] on icon "Expand" at bounding box center [250, 79] width 13 height 11
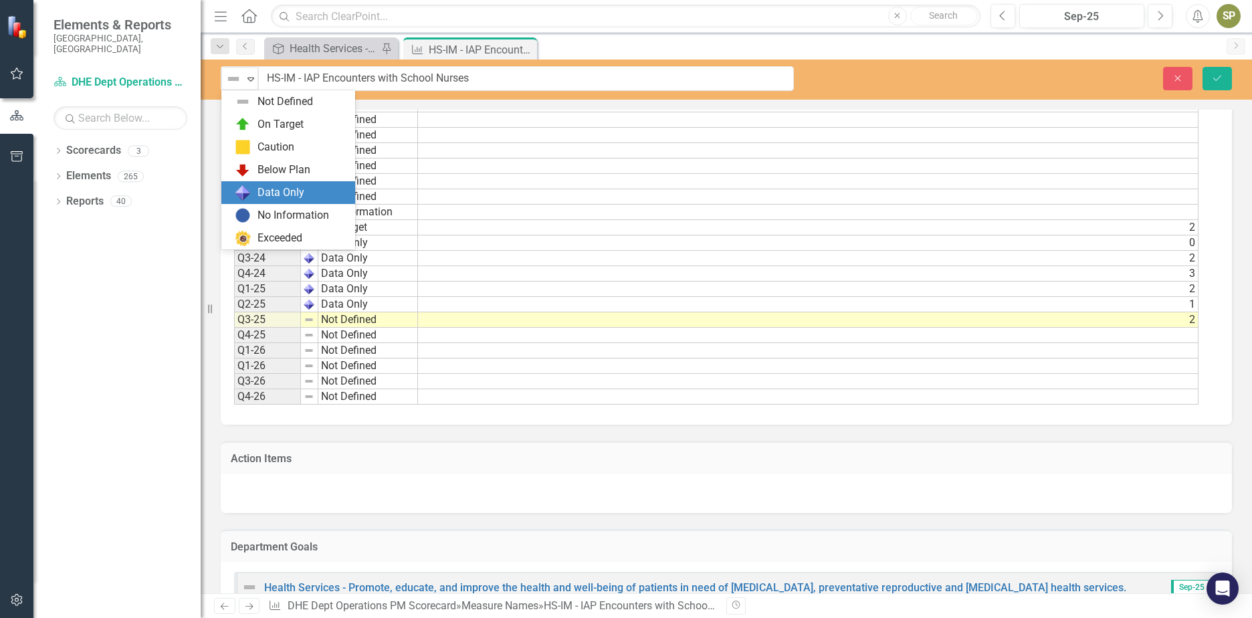
click at [263, 195] on div "Data Only" at bounding box center [281, 192] width 47 height 15
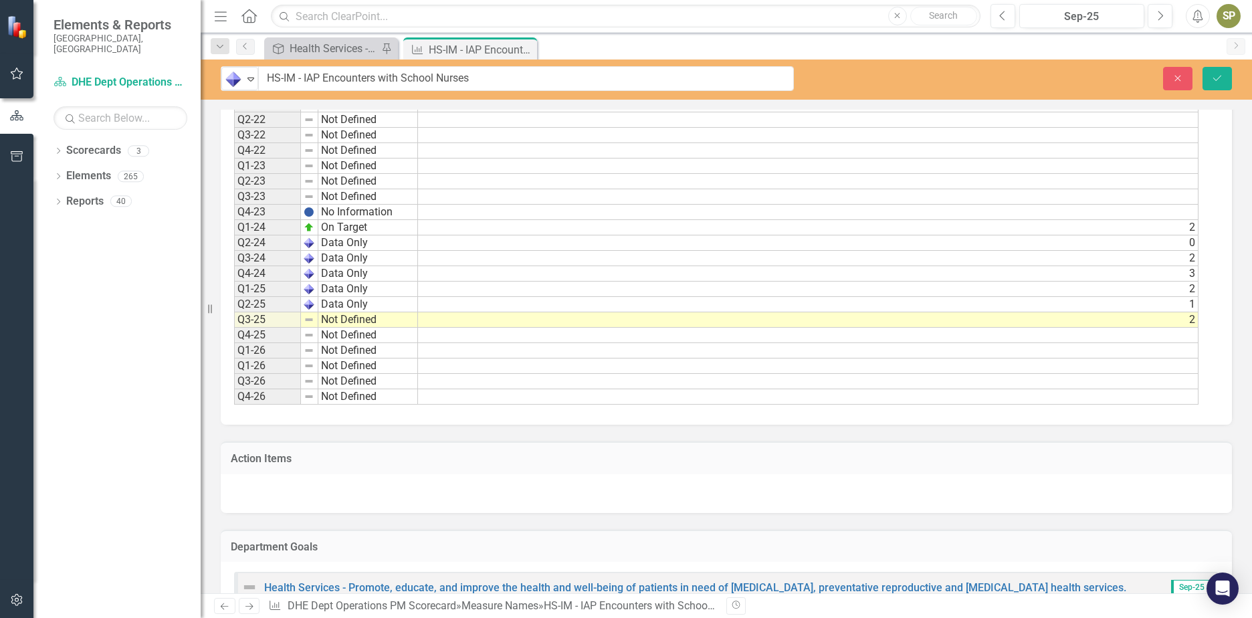
click at [1179, 314] on td "2" at bounding box center [808, 319] width 781 height 15
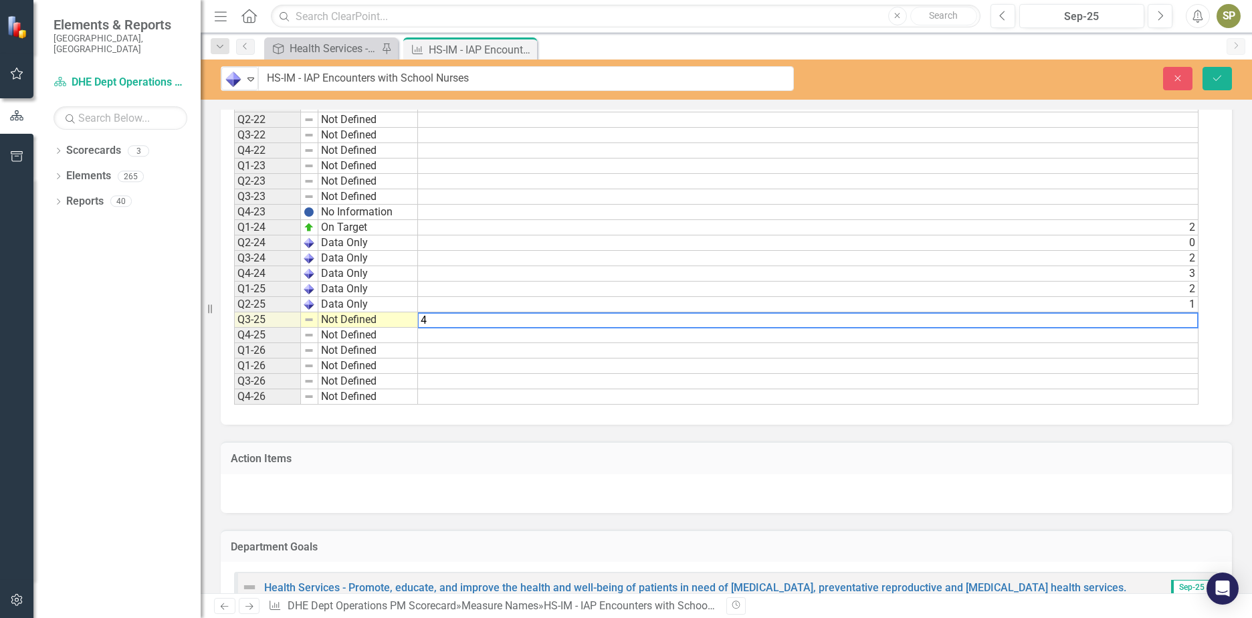
type textarea "4"
click at [1121, 369] on td at bounding box center [808, 366] width 781 height 15
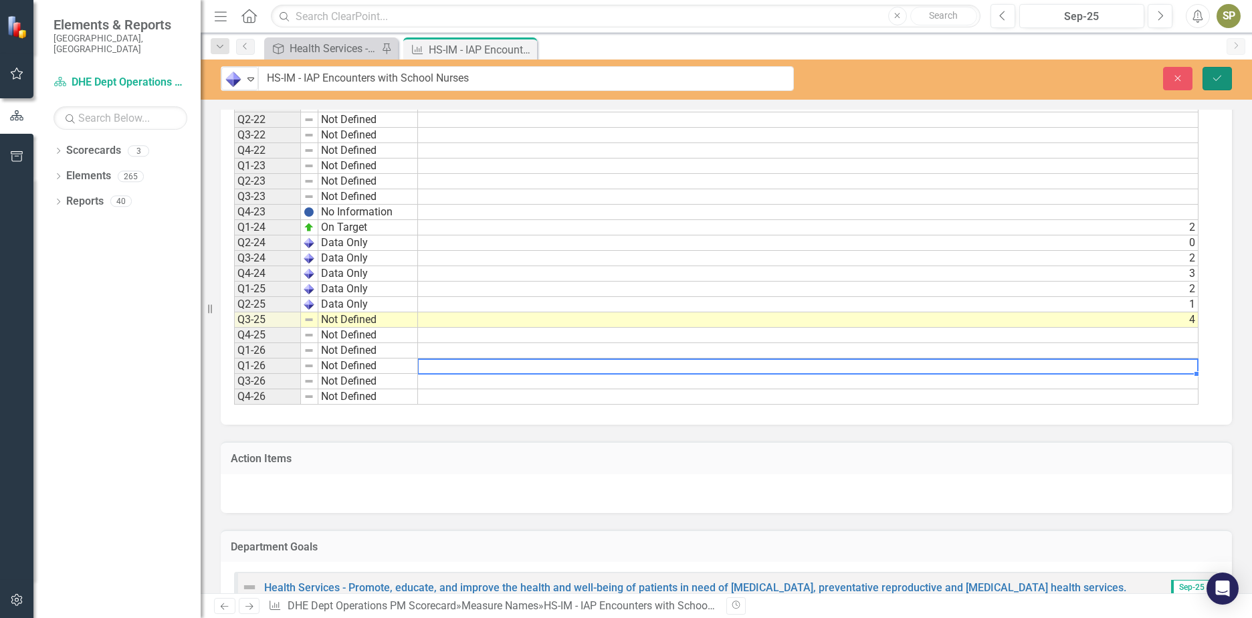
drag, startPoint x: 1212, startPoint y: 76, endPoint x: 596, endPoint y: 327, distance: 665.5
click at [1212, 76] on icon "Save" at bounding box center [1217, 78] width 12 height 9
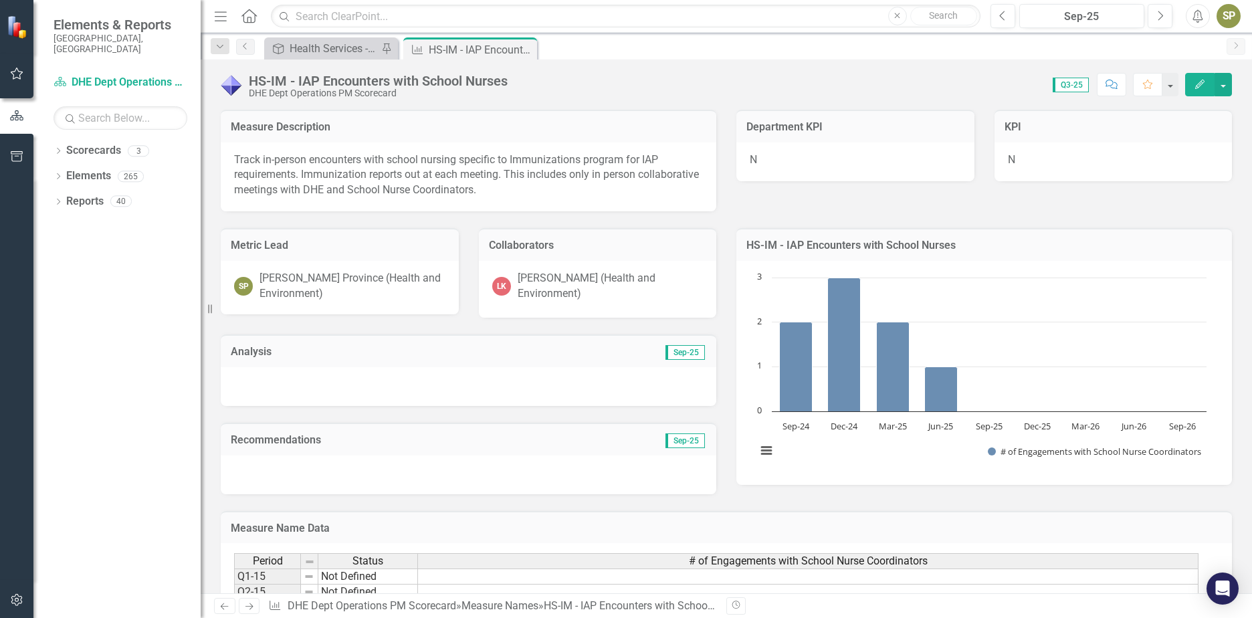
click at [341, 378] on div at bounding box center [469, 386] width 496 height 39
click at [342, 378] on div at bounding box center [469, 386] width 496 height 39
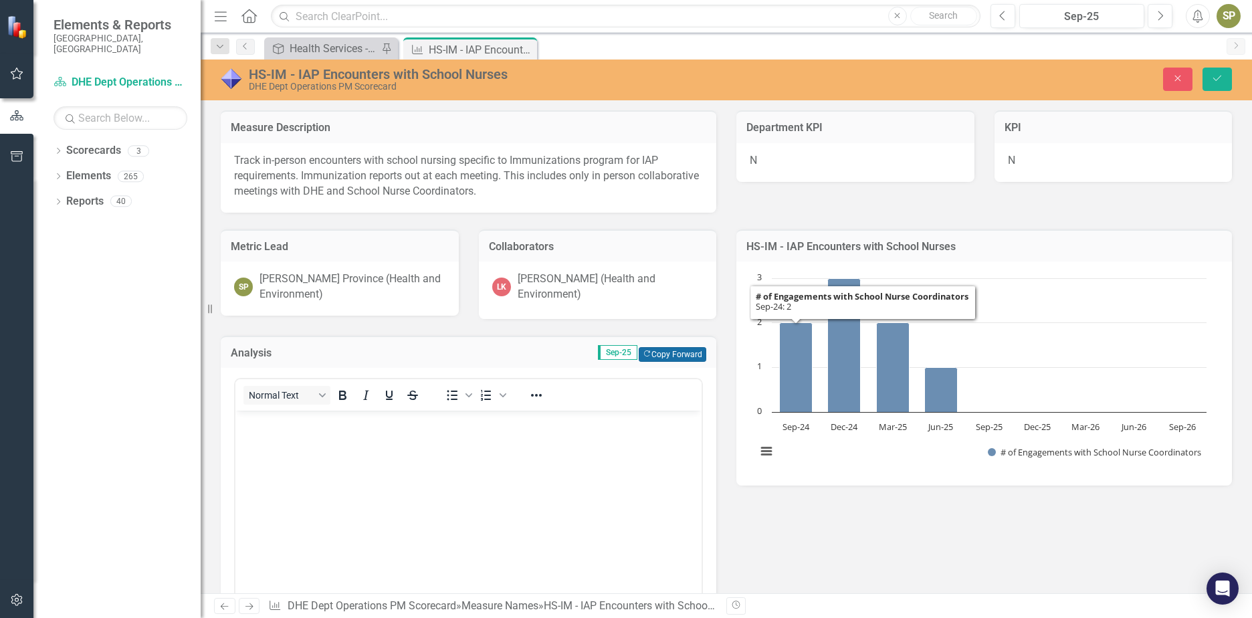
scroll to position [0, 0]
click at [676, 349] on button "Copy Forward Copy Forward" at bounding box center [673, 354] width 68 height 15
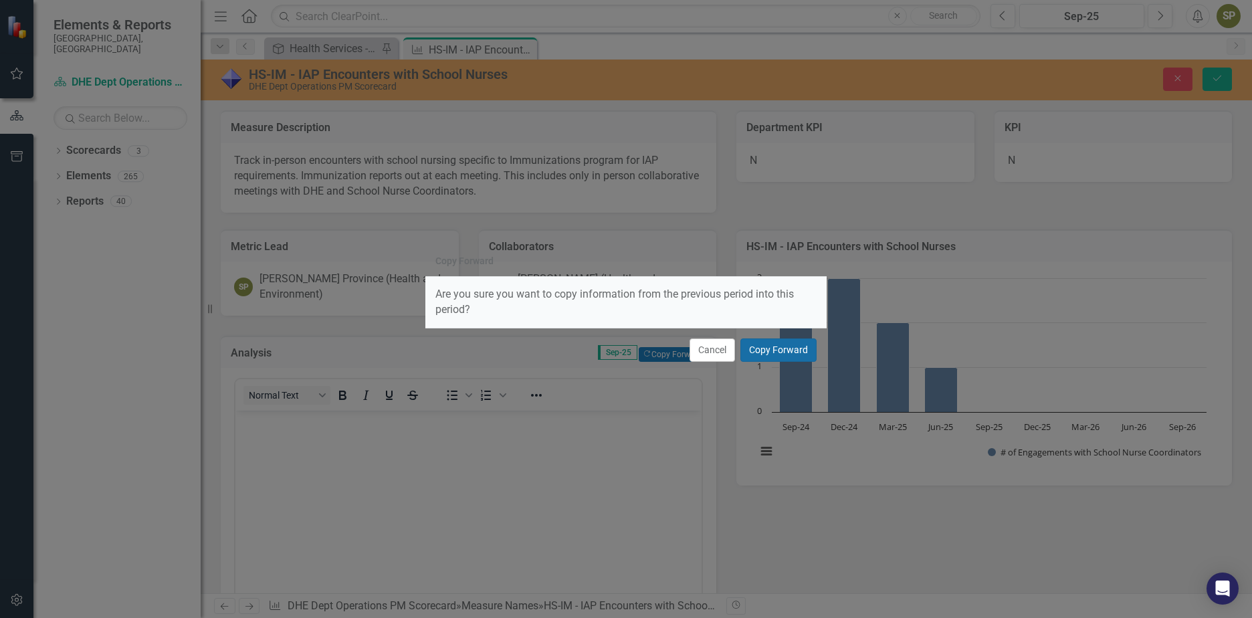
click at [775, 356] on button "Copy Forward" at bounding box center [779, 349] width 76 height 23
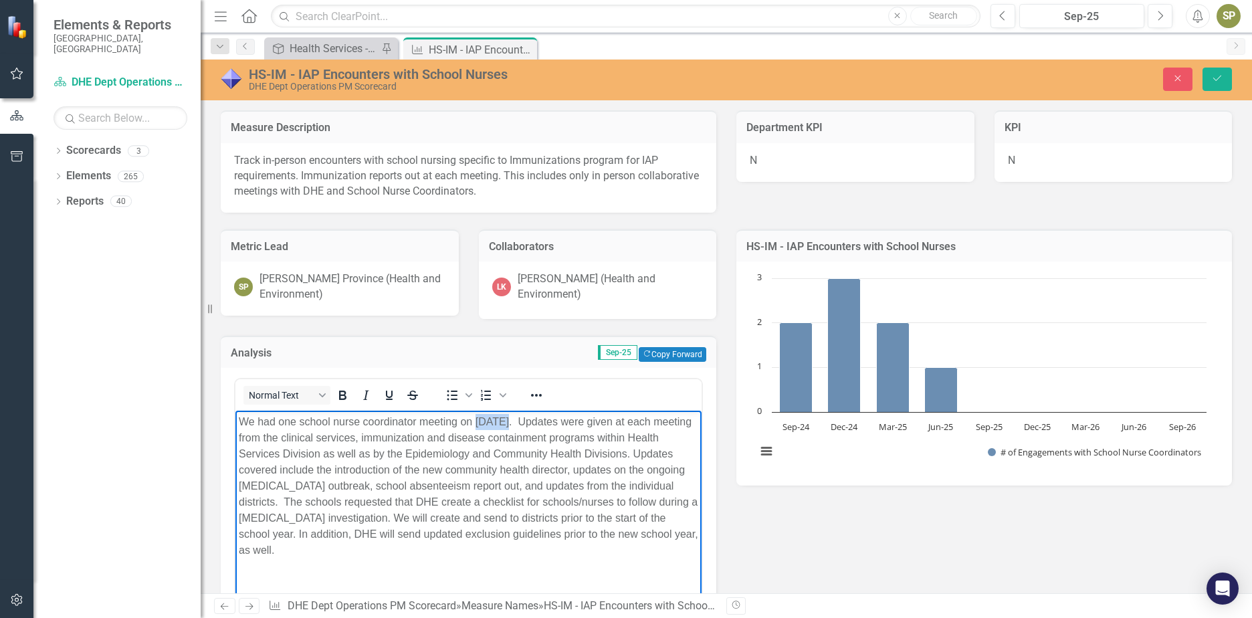
drag, startPoint x: 484, startPoint y: 421, endPoint x: 510, endPoint y: 424, distance: 26.9
click at [510, 424] on p "We had one school nurse coordinator meeting on [DATE]. Updates were given at ea…" at bounding box center [469, 486] width 460 height 144
drag, startPoint x: 660, startPoint y: 423, endPoint x: 303, endPoint y: 439, distance: 356.9
click at [303, 439] on p "We had one school nurse coordinator meeting on [DATE]. Updates were given at ea…" at bounding box center [469, 486] width 460 height 144
drag, startPoint x: 447, startPoint y: 450, endPoint x: 362, endPoint y: 454, distance: 85.1
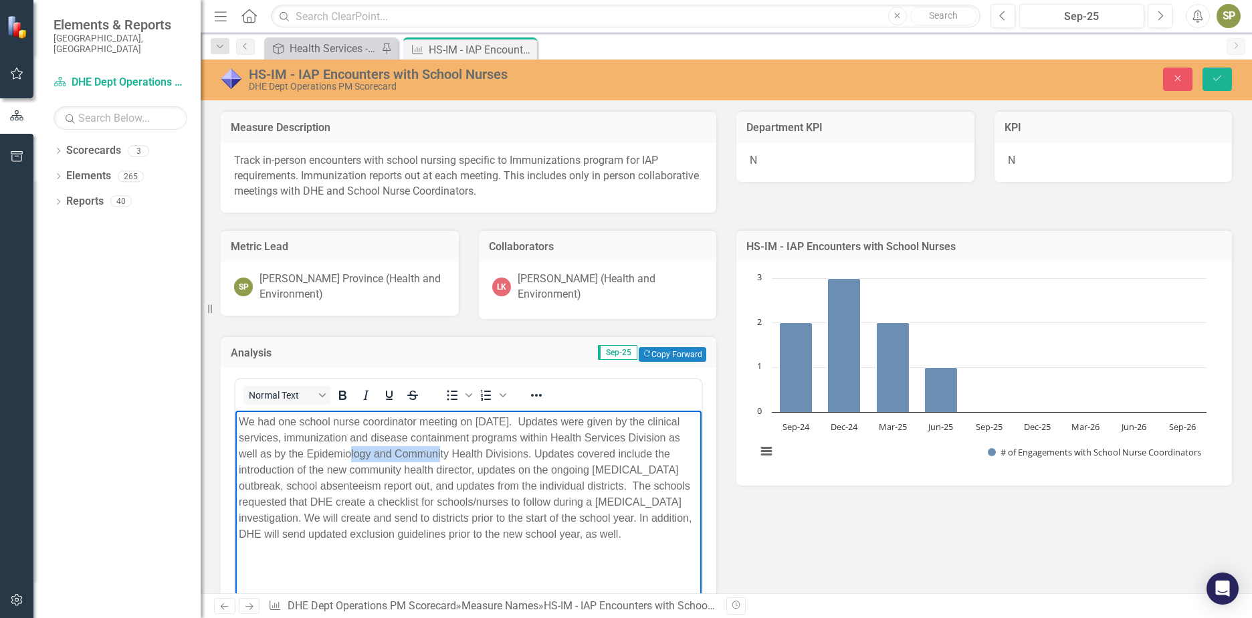
click at [362, 454] on p "We had one school nurse coordinator meeting on [DATE]. Updates were given by th…" at bounding box center [469, 478] width 460 height 128
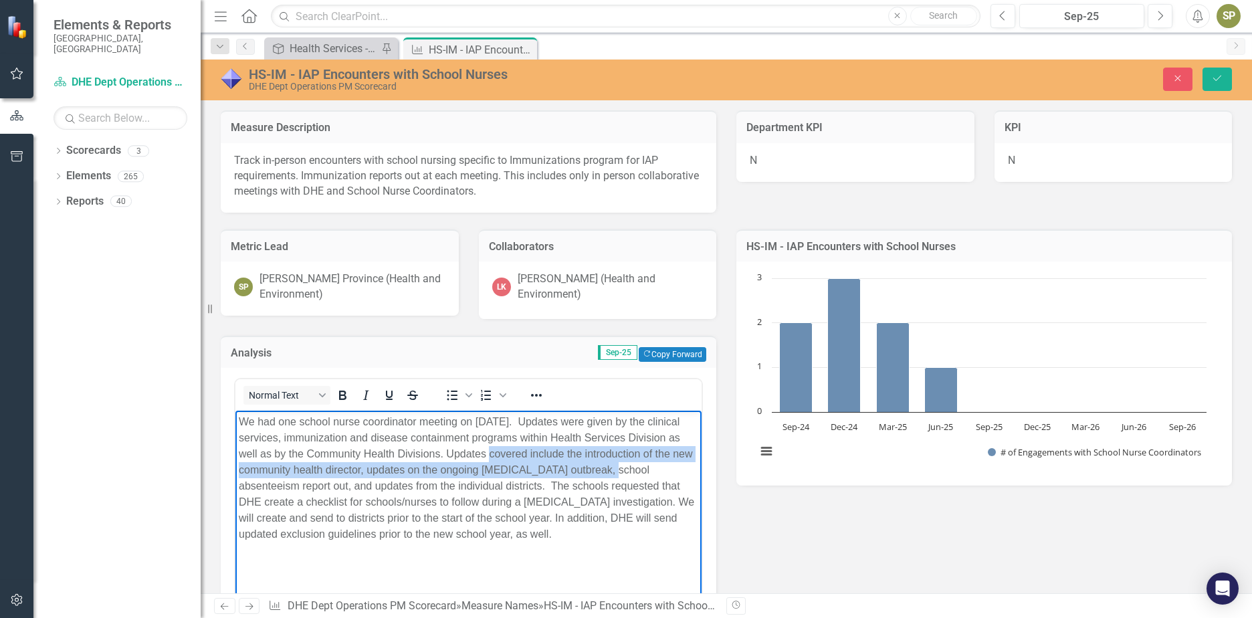
drag, startPoint x: 501, startPoint y: 453, endPoint x: 685, endPoint y: 475, distance: 185.3
click at [685, 475] on p "We had one school nurse coordinator meeting on [DATE]. Updates were given by th…" at bounding box center [469, 478] width 460 height 128
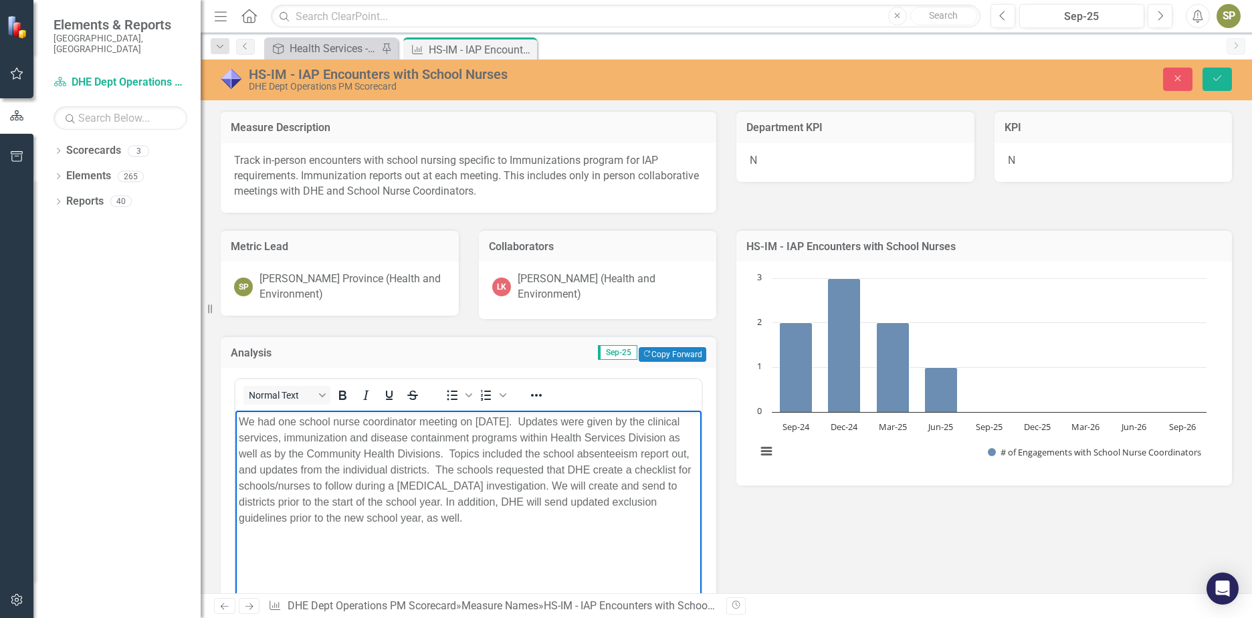
click at [289, 472] on p "We had one school nurse coordinator meeting on [DATE]. Updates were given by th…" at bounding box center [469, 470] width 460 height 112
click at [393, 467] on p "We had one school nurse coordinator meeting on [DATE]. Updates were given by th…" at bounding box center [469, 470] width 460 height 112
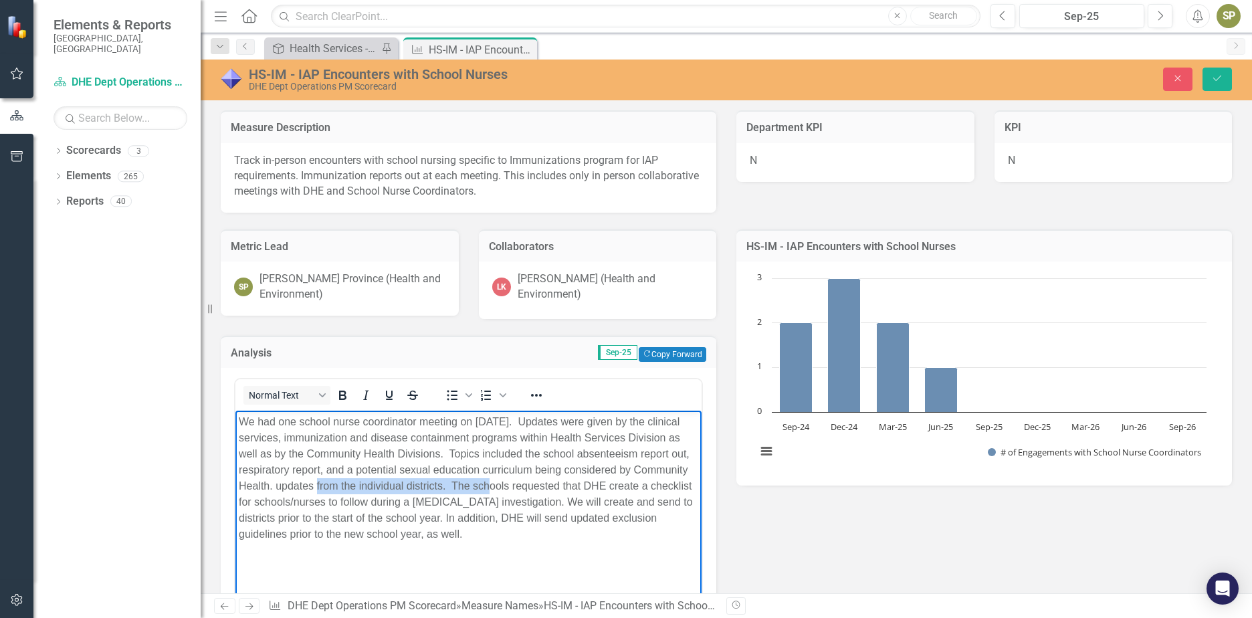
drag, startPoint x: 345, startPoint y: 490, endPoint x: 507, endPoint y: 491, distance: 162.6
click at [507, 491] on p "We had one school nurse coordinator meeting on [DATE]. Updates were given by th…" at bounding box center [469, 478] width 460 height 128
drag, startPoint x: 336, startPoint y: 489, endPoint x: 379, endPoint y: 542, distance: 68.0
click at [379, 542] on p "We had one school nurse coordinator meeting on [DATE]. Updates were given by th…" at bounding box center [469, 478] width 460 height 128
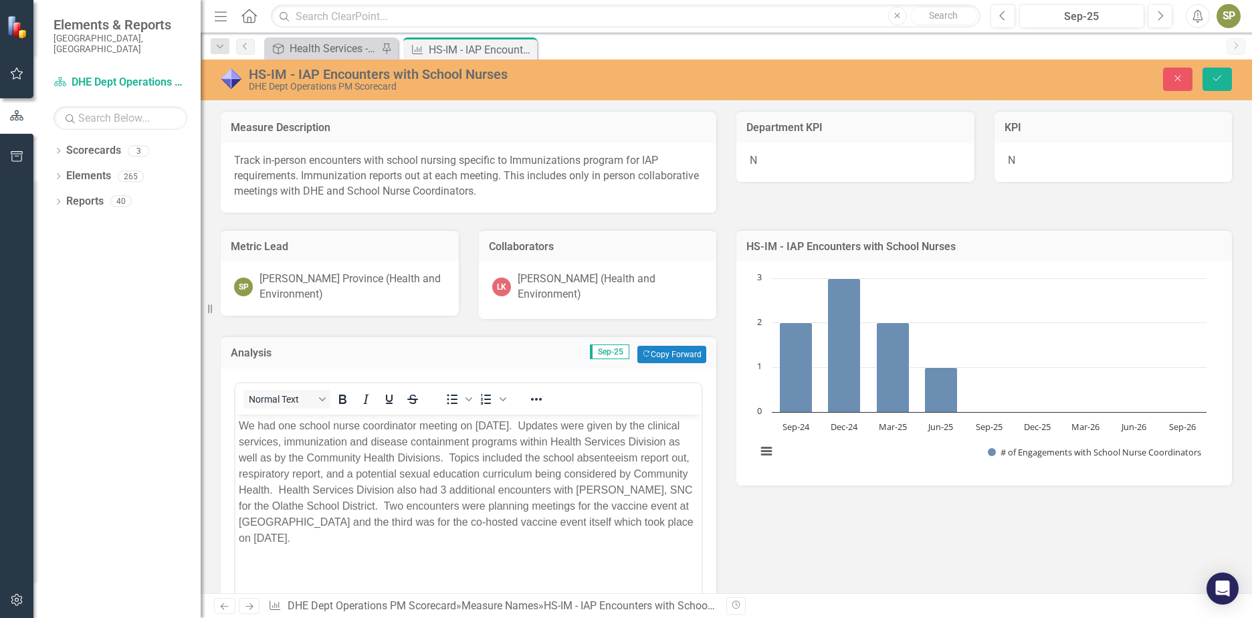
scroll to position [334, 0]
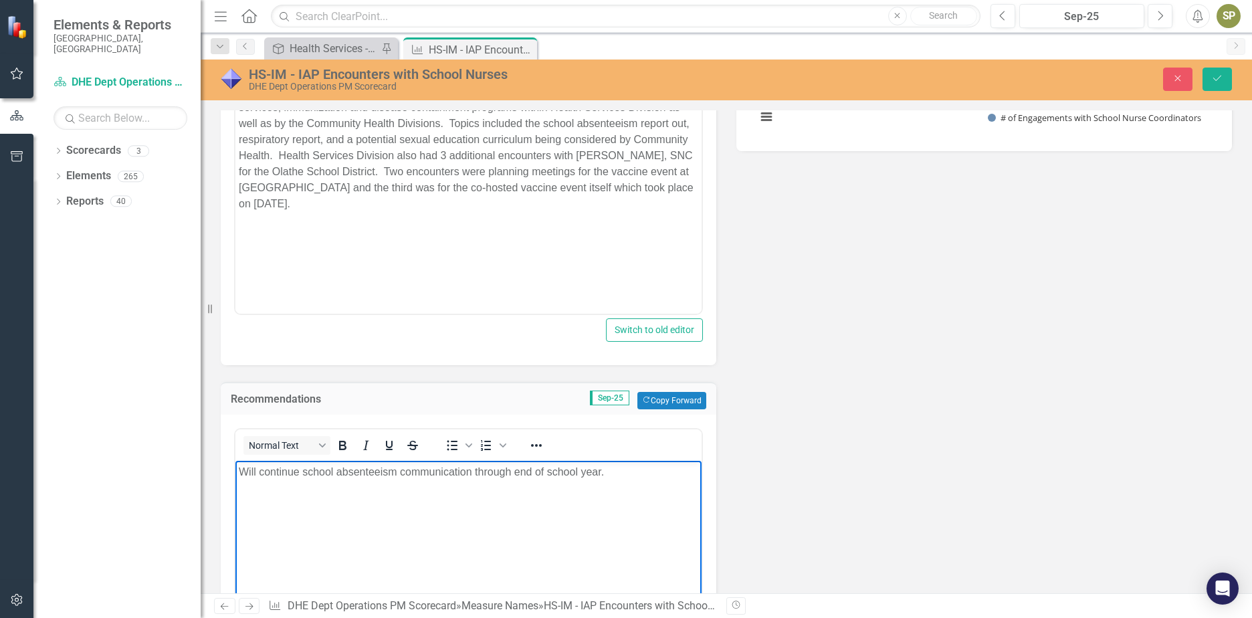
click at [615, 470] on p "Will continue school absenteeism communication through end of school year." at bounding box center [469, 472] width 460 height 16
click at [1216, 86] on button "Save" at bounding box center [1217, 79] width 29 height 23
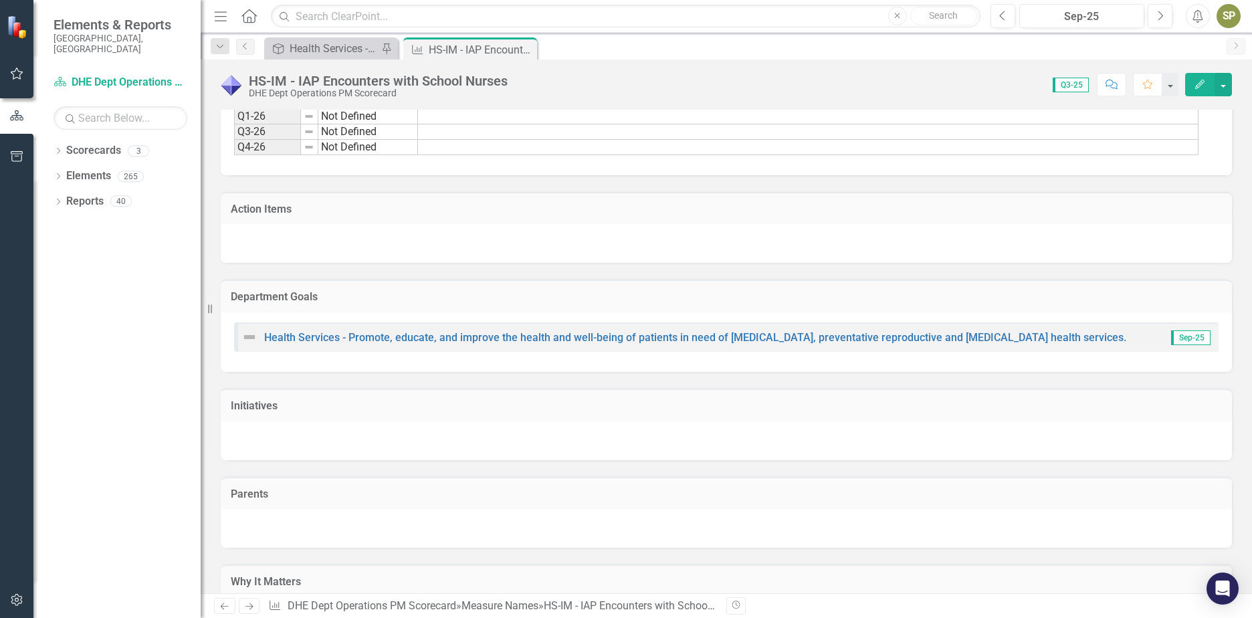
scroll to position [937, 0]
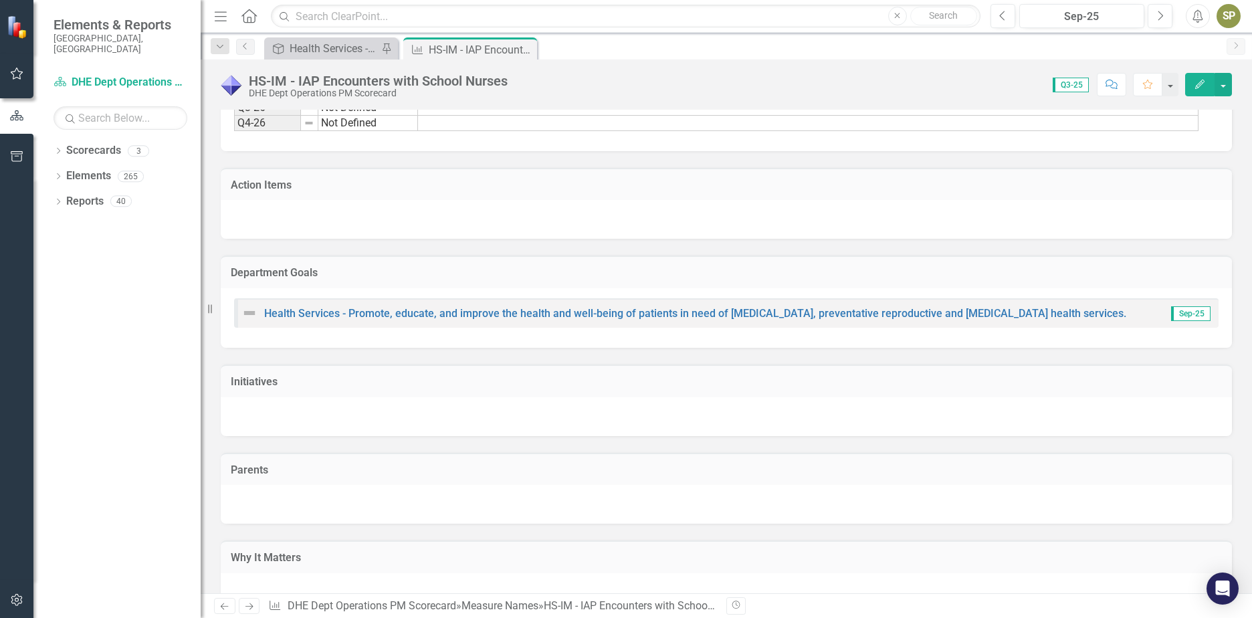
click at [0, 0] on icon "Close" at bounding box center [0, 0] width 0 height 0
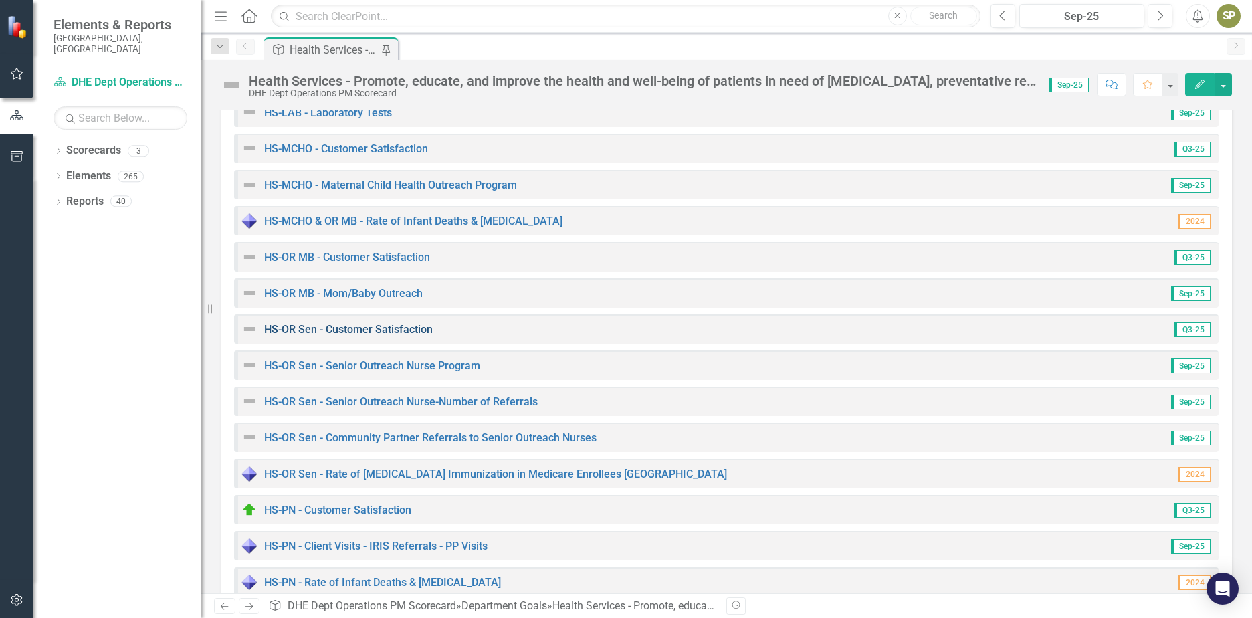
scroll to position [870, 0]
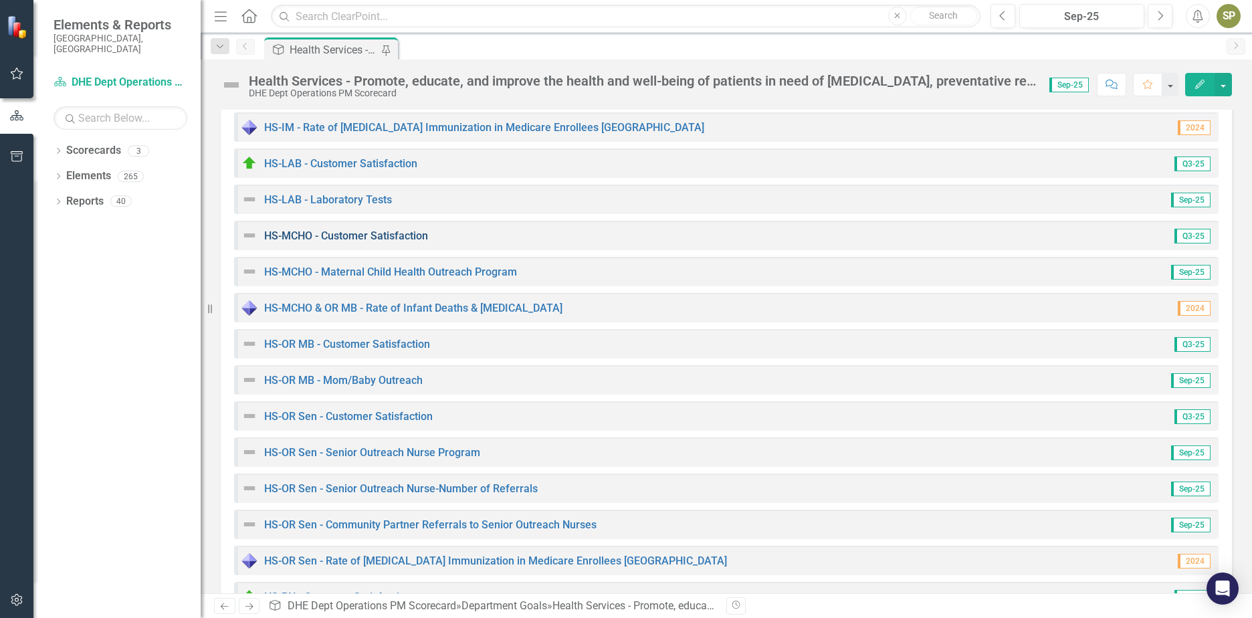
click at [343, 233] on link "HS-MCHO - Customer Satisfaction" at bounding box center [346, 235] width 164 height 13
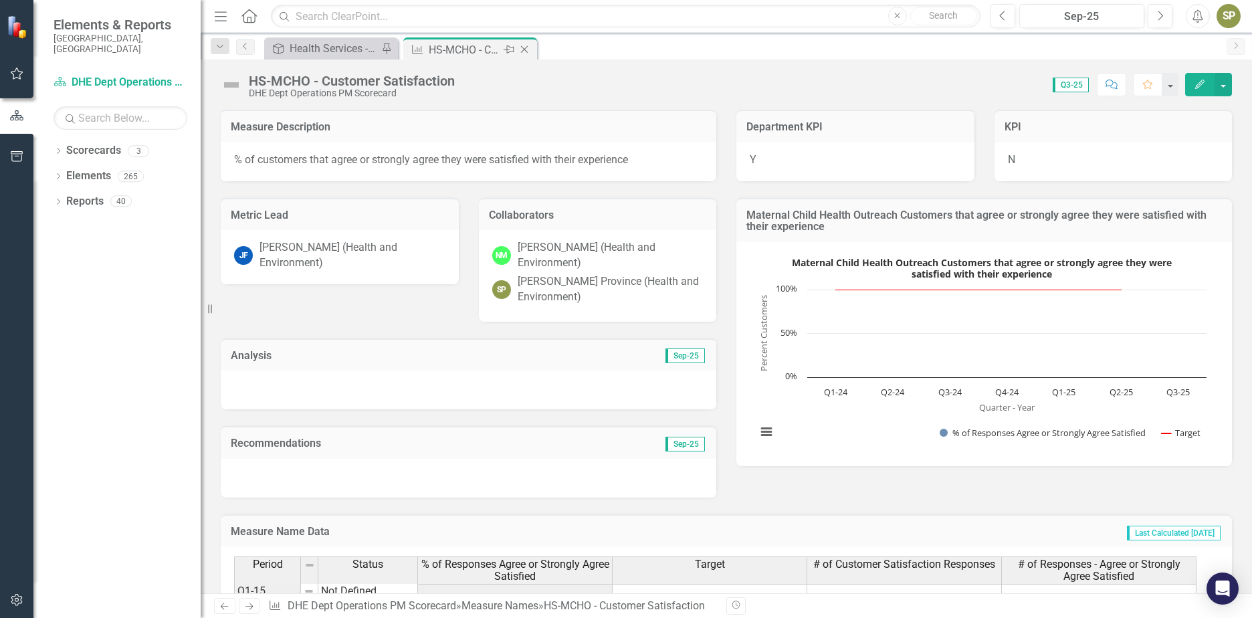
click at [523, 50] on icon "Close" at bounding box center [524, 49] width 13 height 11
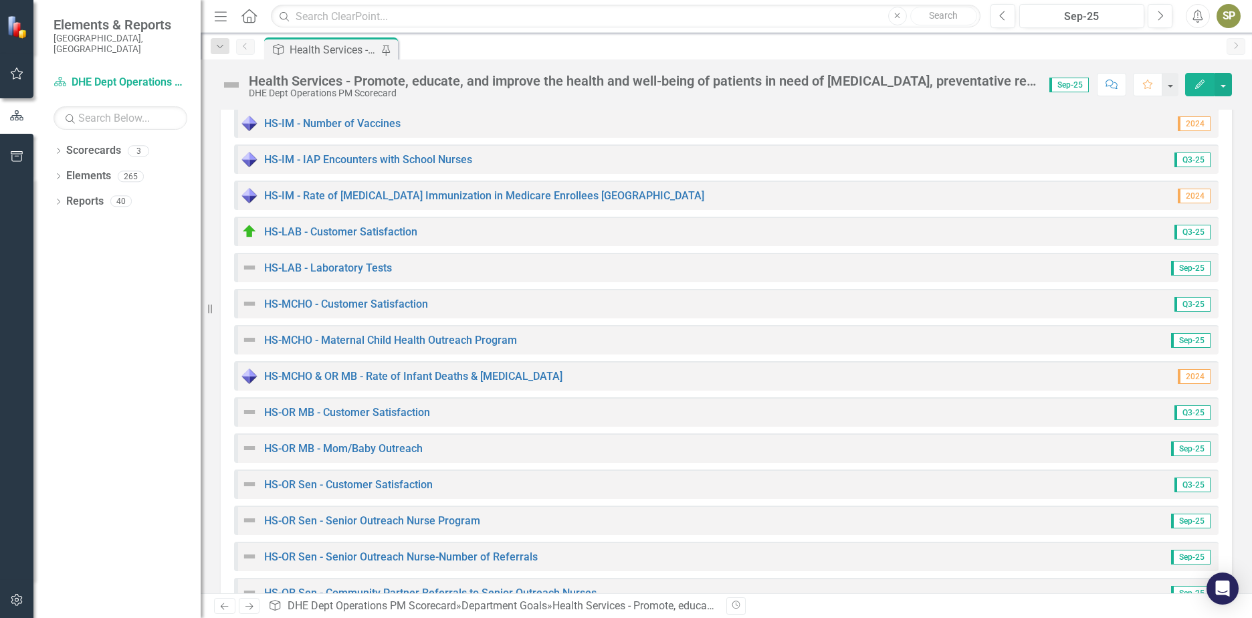
scroll to position [803, 0]
click at [366, 447] on link "HS-OR MB - Mom/Baby Outreach" at bounding box center [343, 447] width 159 height 13
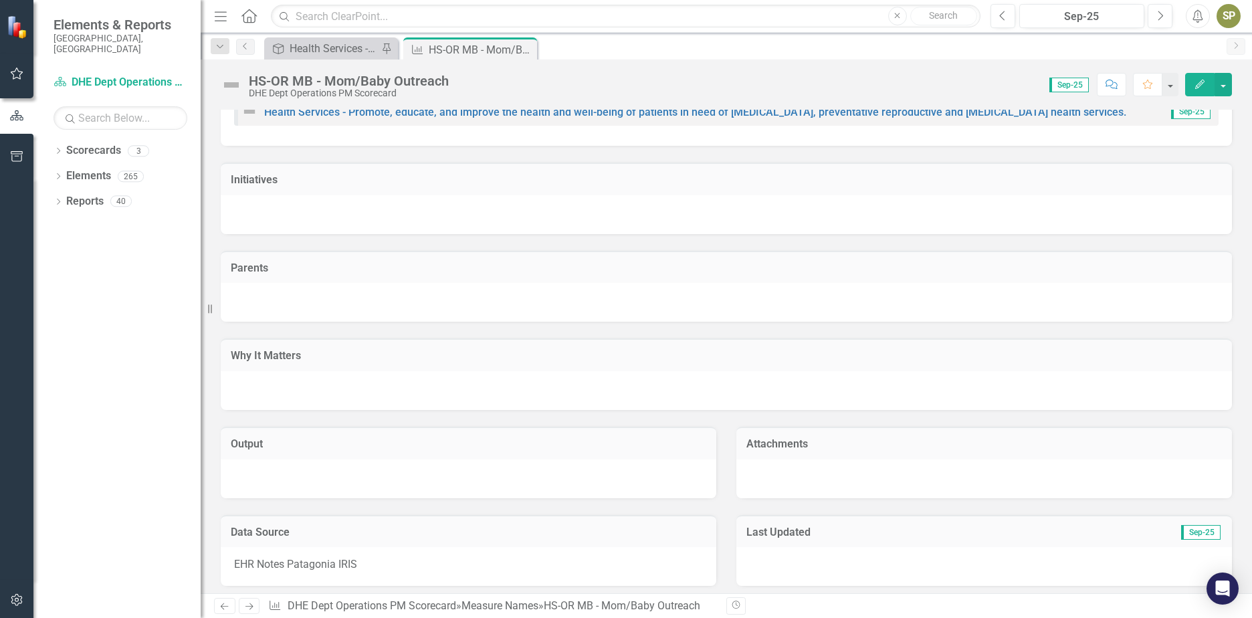
scroll to position [1680, 0]
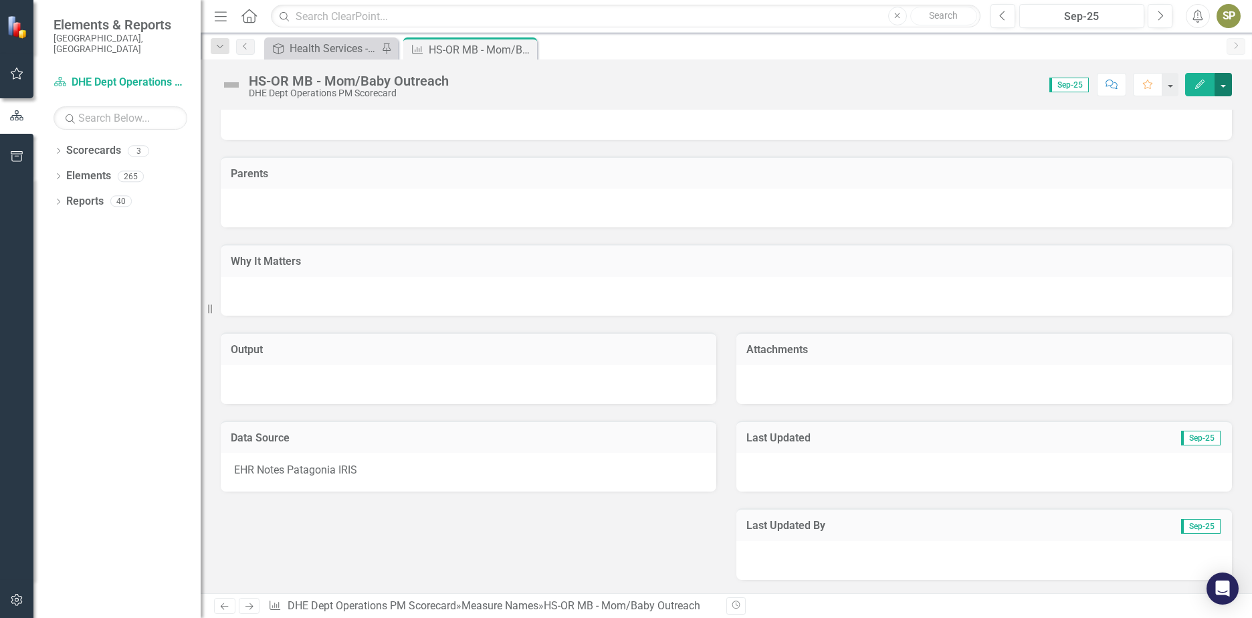
click at [1224, 83] on button "button" at bounding box center [1223, 84] width 17 height 23
click at [1165, 86] on button "button" at bounding box center [1169, 84] width 17 height 23
click at [1225, 118] on div "Initiatives" at bounding box center [727, 96] width 1032 height 88
click at [1227, 87] on button "button" at bounding box center [1223, 84] width 17 height 23
click at [809, 85] on div "Score: 0.00 Sep-25 Completed Comment Favorite Edit" at bounding box center [844, 84] width 777 height 23
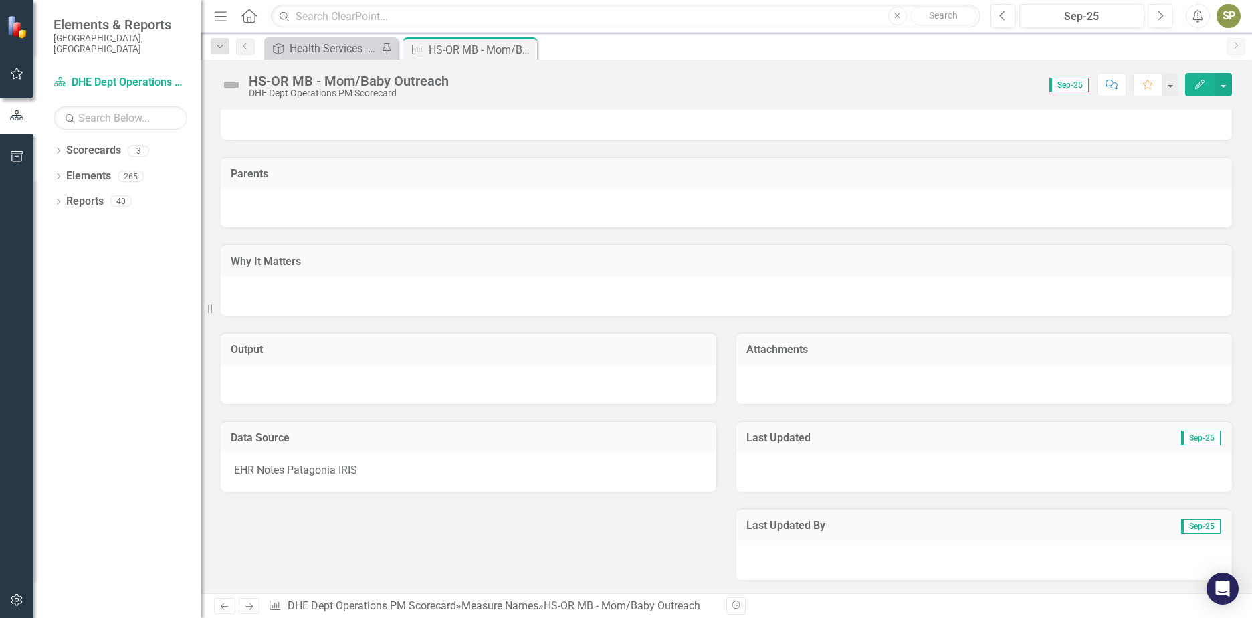
drag, startPoint x: 530, startPoint y: 49, endPoint x: 567, endPoint y: 58, distance: 38.0
click at [0, 0] on div "Close" at bounding box center [0, 0] width 0 height 0
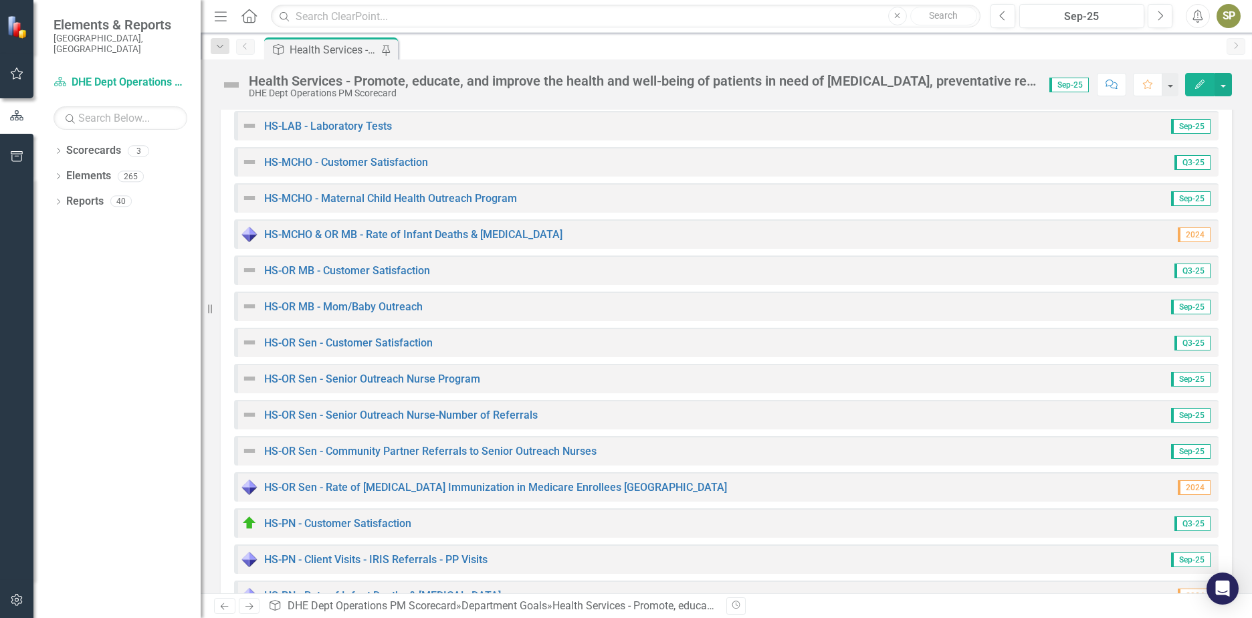
scroll to position [1003, 0]
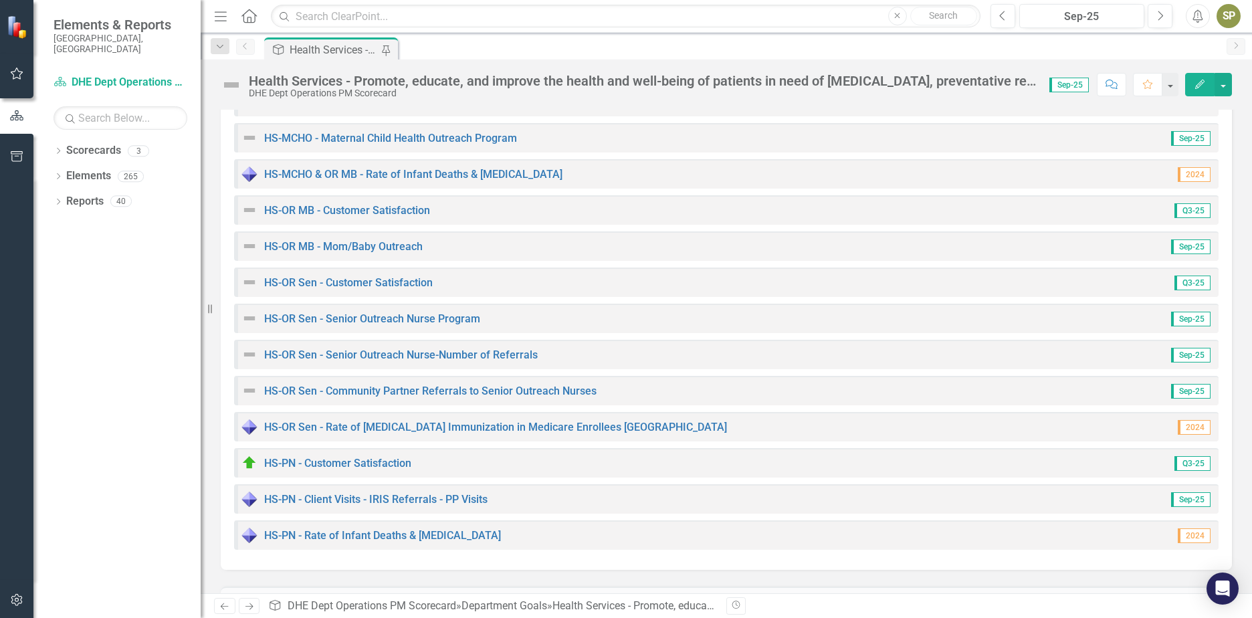
drag, startPoint x: 313, startPoint y: 248, endPoint x: 1233, endPoint y: 88, distance: 933.5
click at [1233, 88] on div "Health Services - Promote, educate, and improve the health and well-being of pa…" at bounding box center [727, 80] width 1052 height 40
click at [1228, 88] on button "button" at bounding box center [1223, 84] width 17 height 23
click at [359, 316] on link "HS-OR Sen - Senior Outreach Nurse Program" at bounding box center [372, 318] width 216 height 13
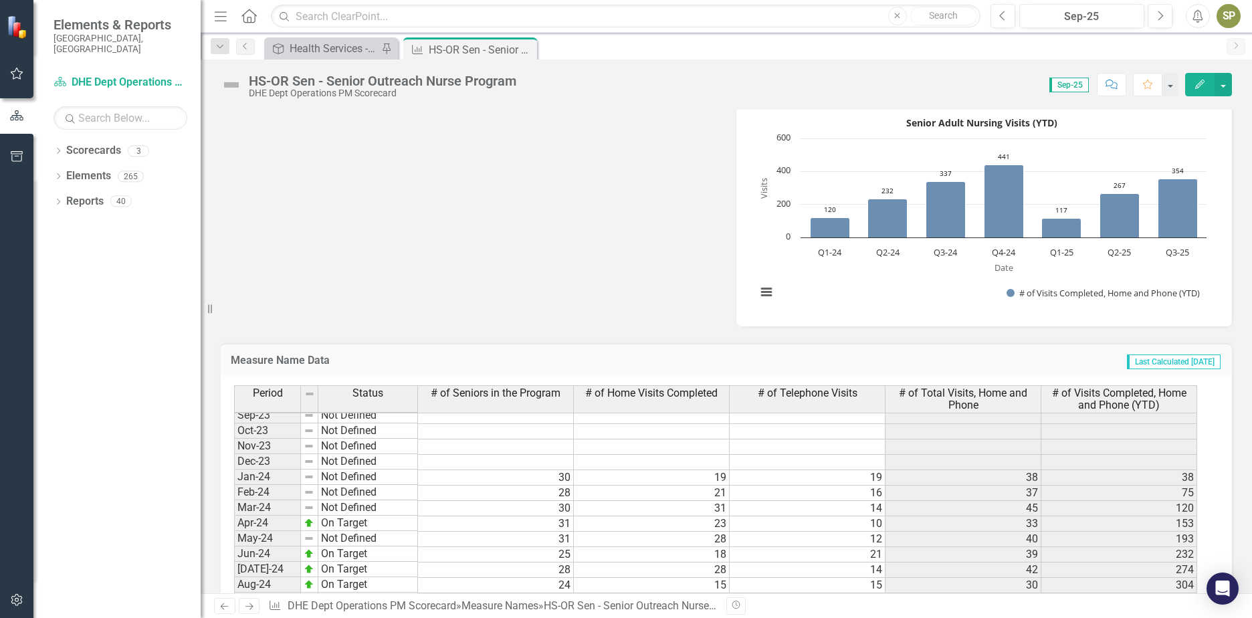
scroll to position [1846, 0]
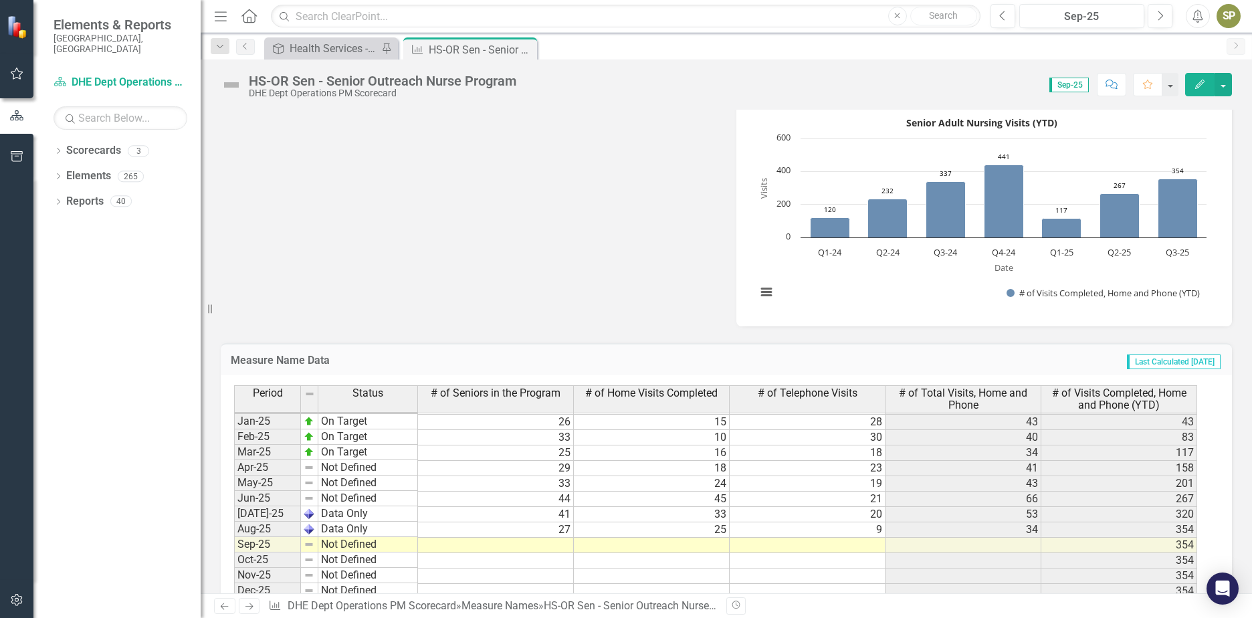
click at [567, 245] on div "Metric Lead [PERSON_NAME] (Health and Environment) Collaborators NM [PERSON_NAM…" at bounding box center [727, 53] width 1032 height 547
click at [526, 48] on icon at bounding box center [524, 49] width 7 height 7
